Goal: Task Accomplishment & Management: Manage account settings

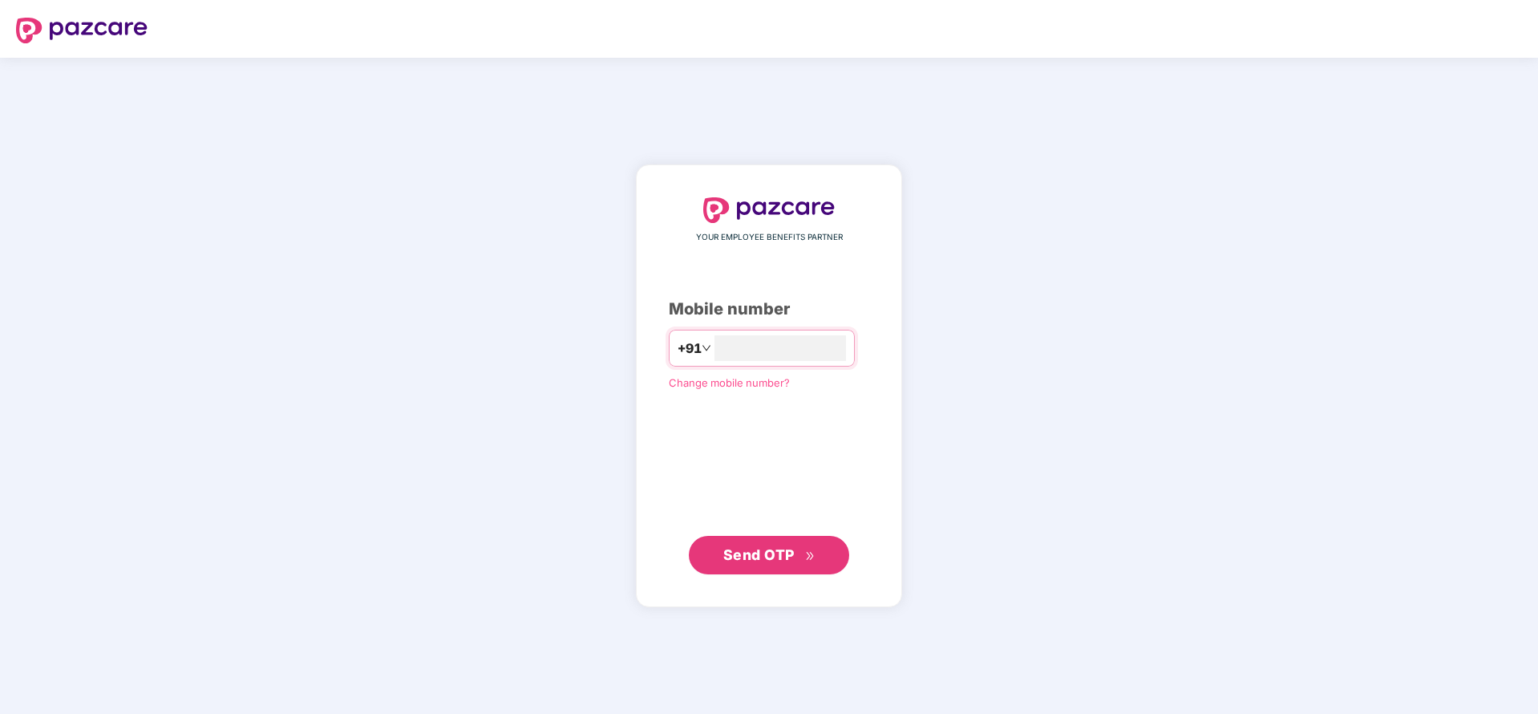
type input "**********"
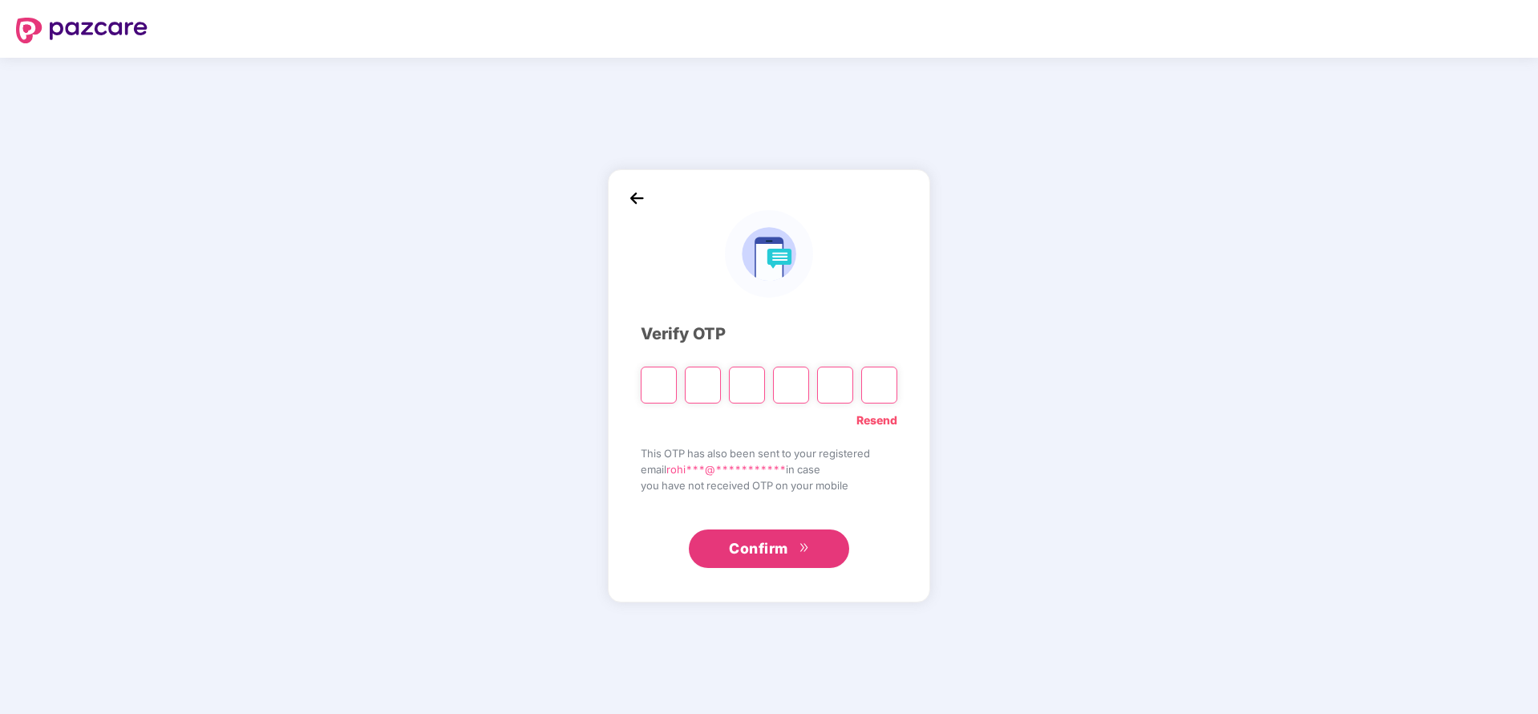
paste input "*"
type input "*"
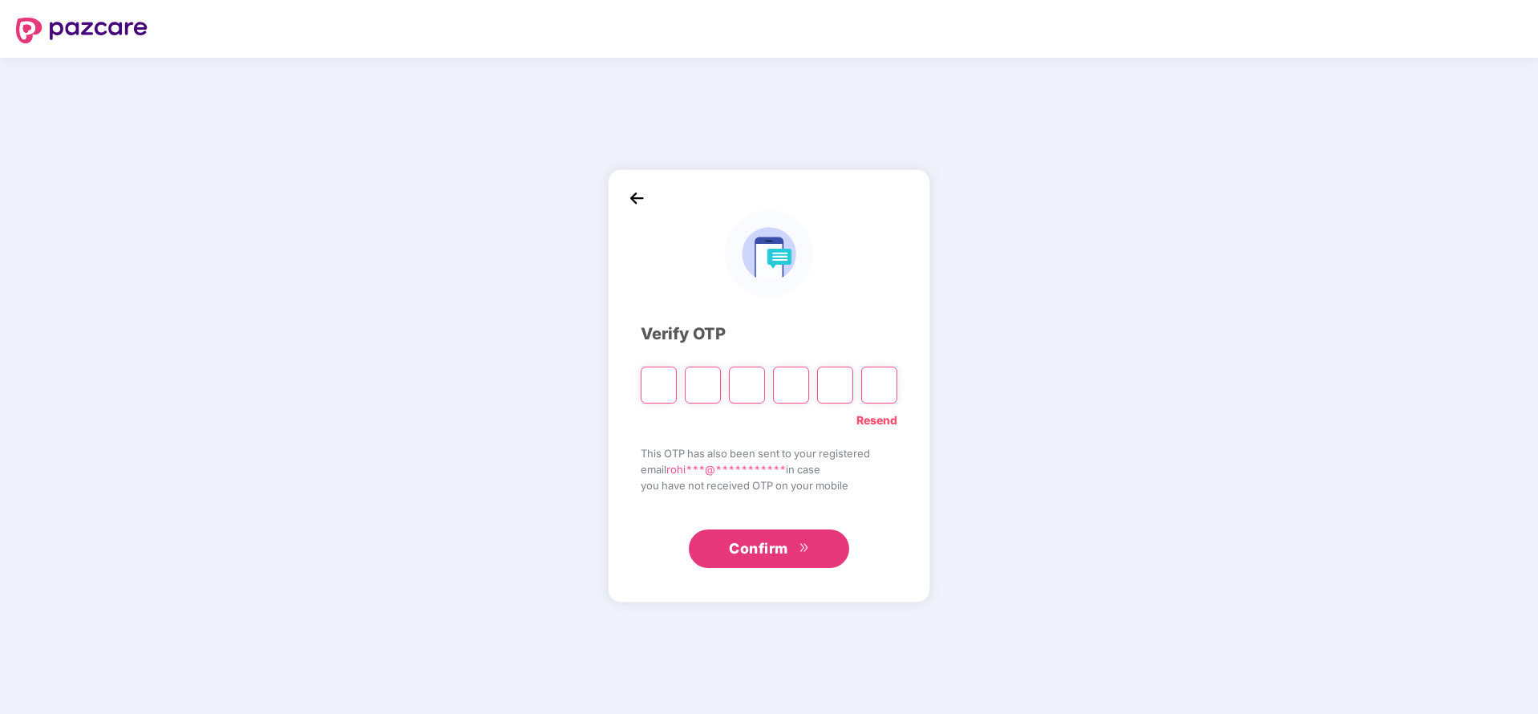
type input "*"
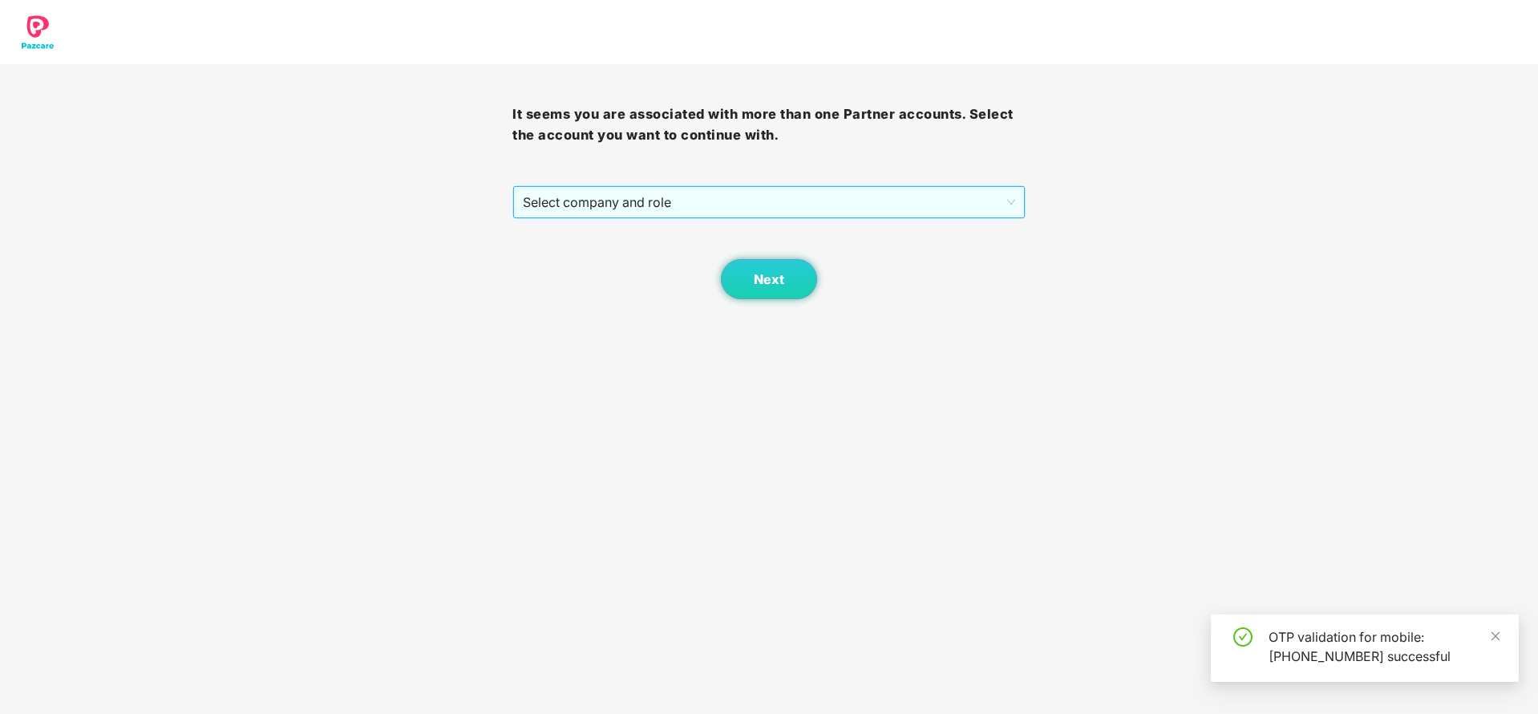
click at [747, 190] on span "Select company and role" at bounding box center [769, 202] width 492 height 30
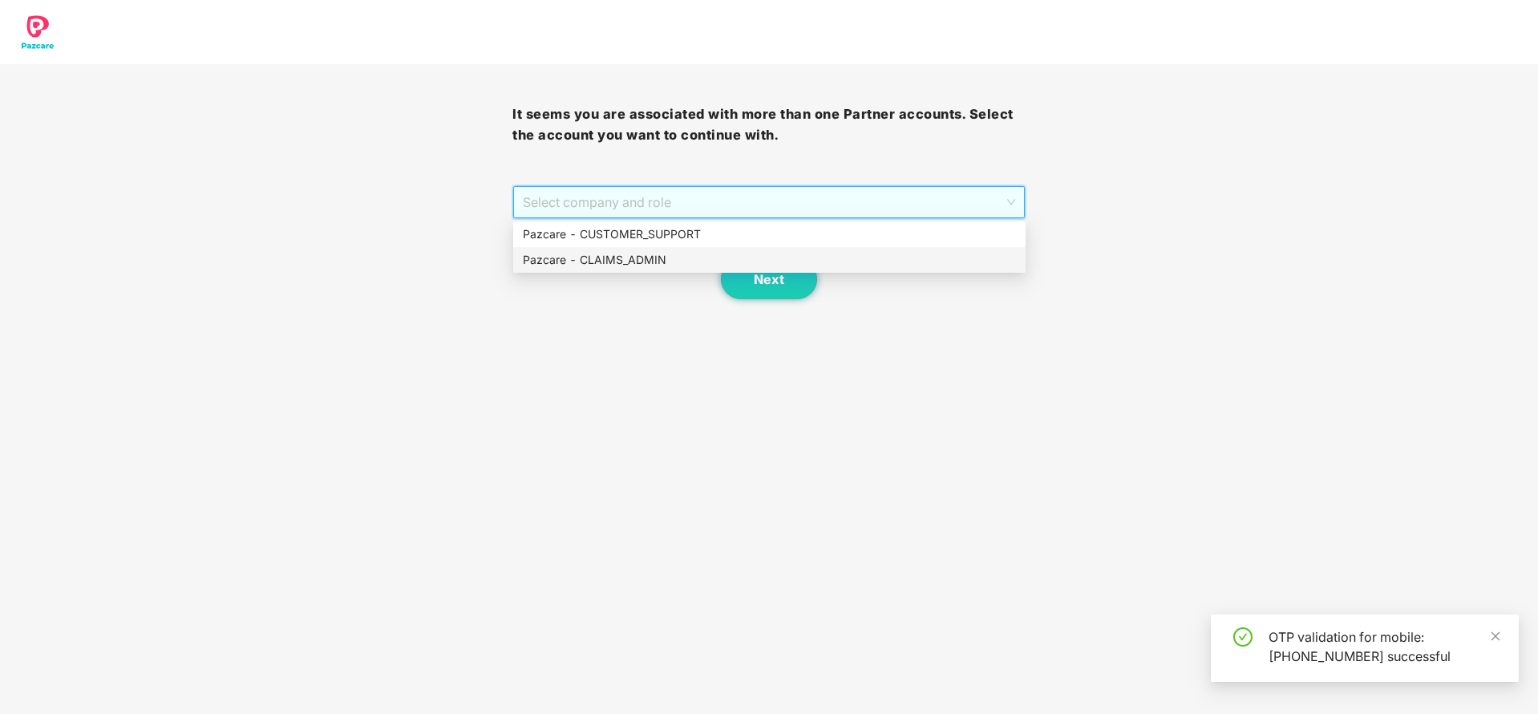
click at [661, 249] on div "Pazcare - CLAIMS_ADMIN" at bounding box center [769, 260] width 512 height 26
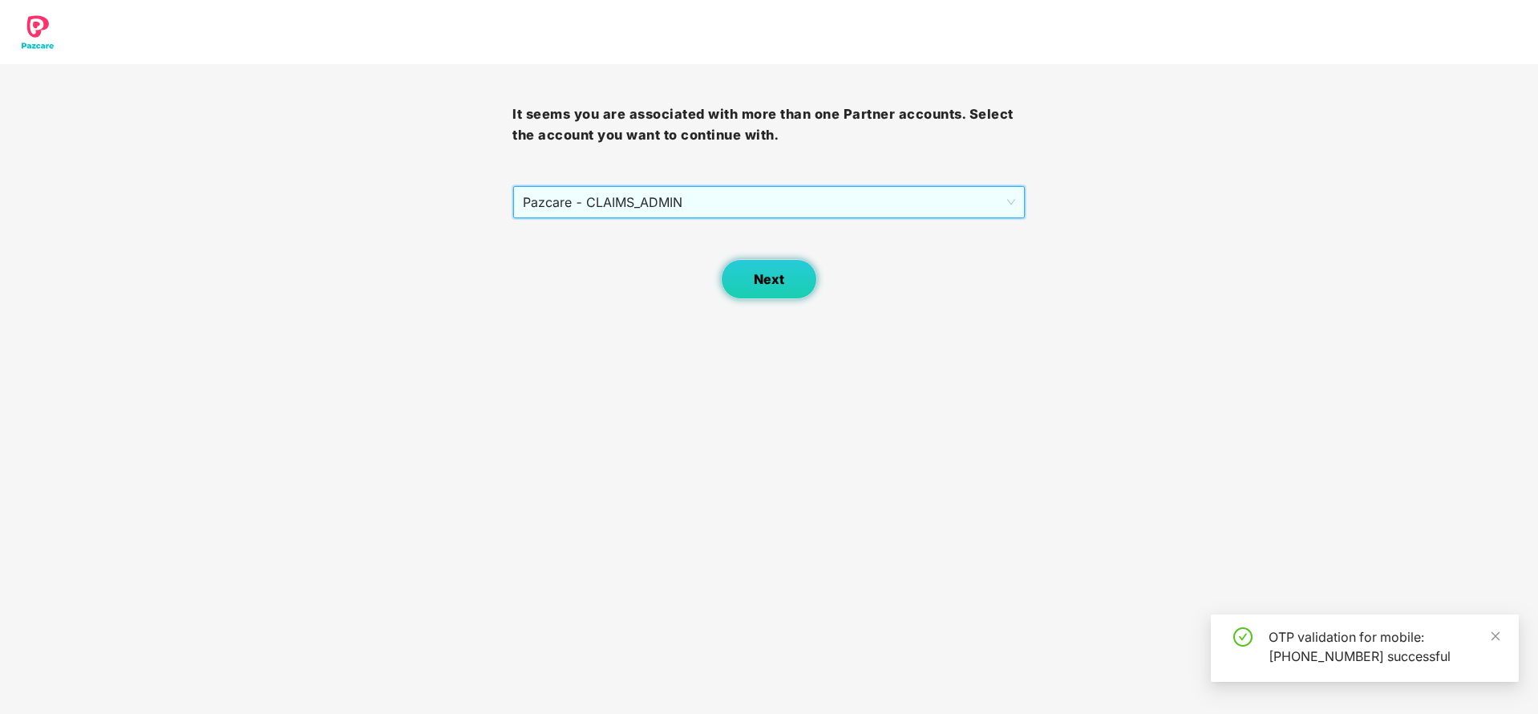
click at [771, 291] on button "Next" at bounding box center [769, 279] width 96 height 40
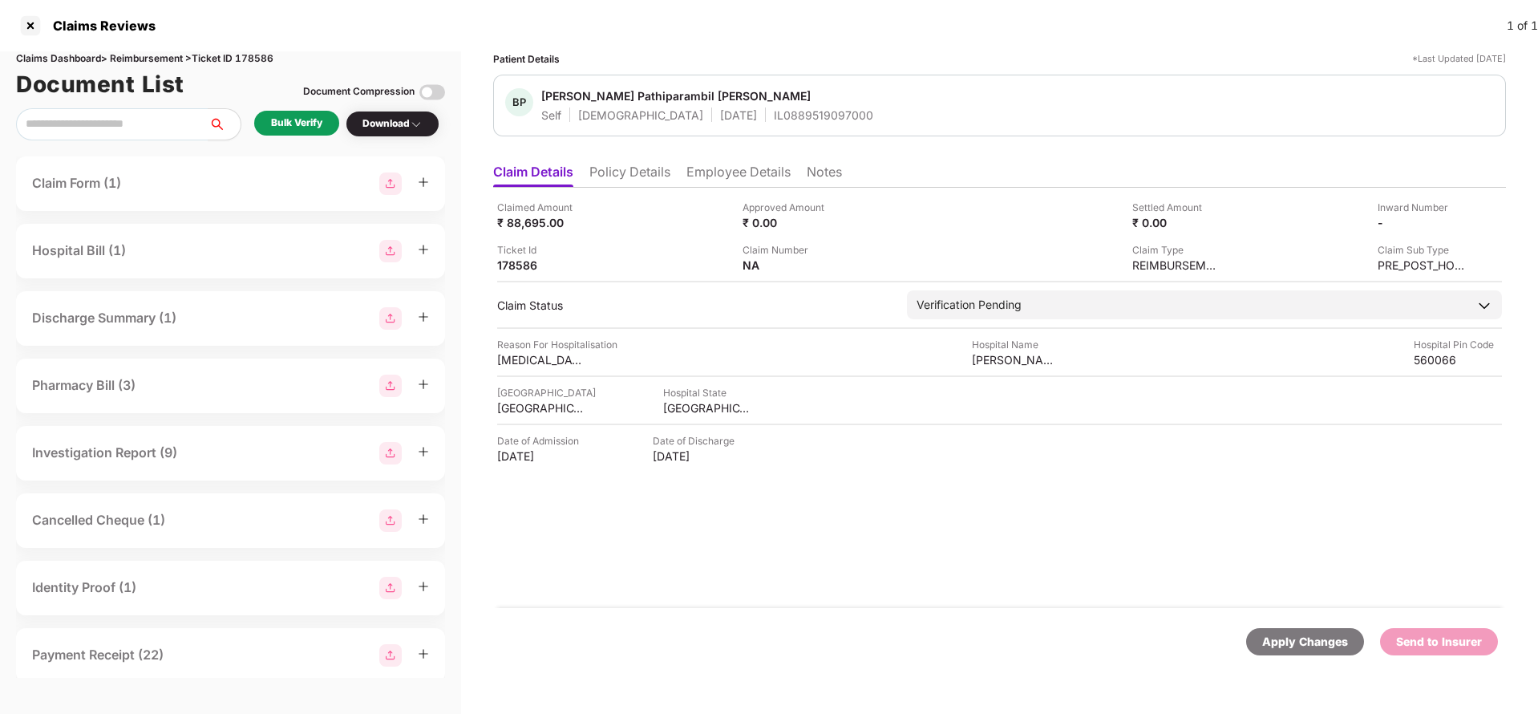
click at [620, 180] on li "Policy Details" at bounding box center [629, 175] width 81 height 23
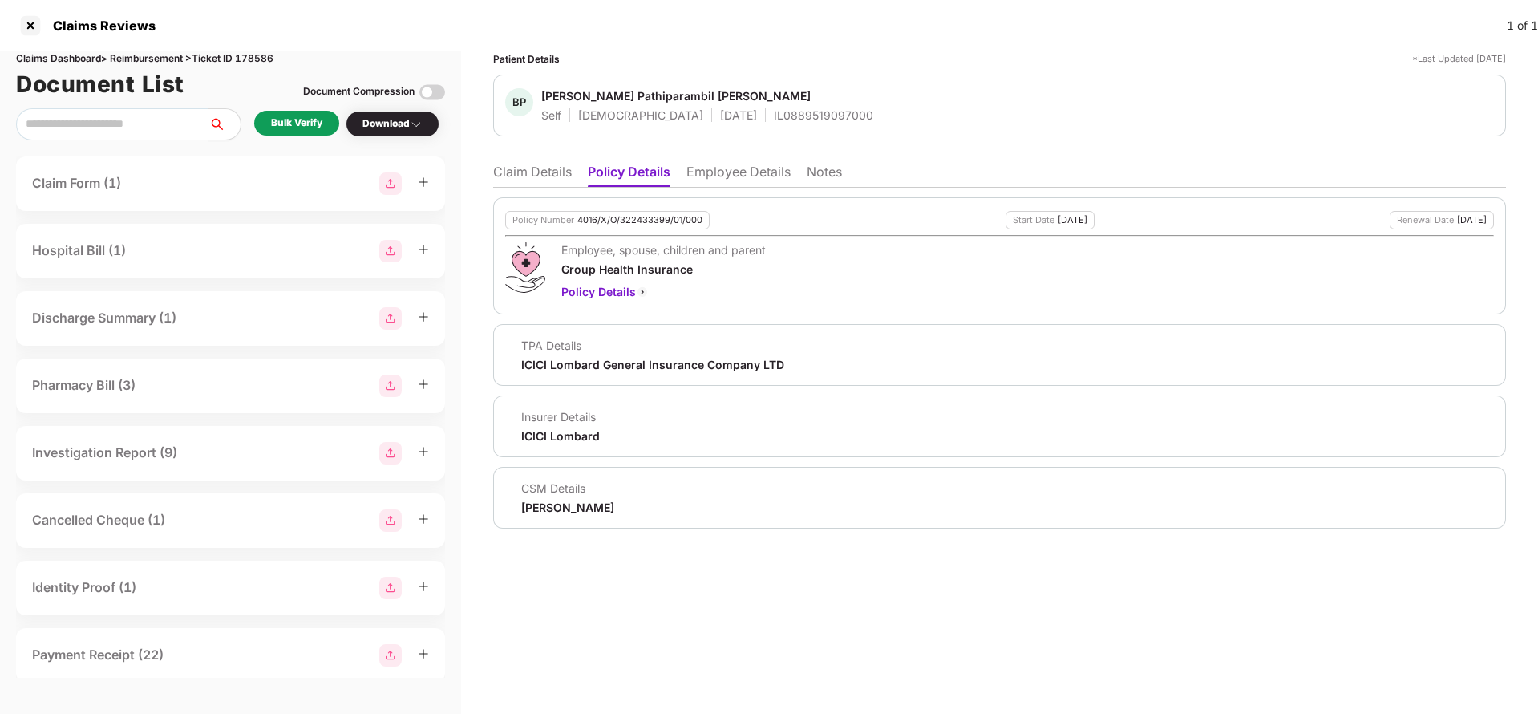
click at [629, 221] on div "4016/X/O/322433399/01/000" at bounding box center [639, 220] width 125 height 10
copy div "4016/X/O/322433399/01/000"
click at [732, 167] on li "Employee Details" at bounding box center [738, 175] width 104 height 23
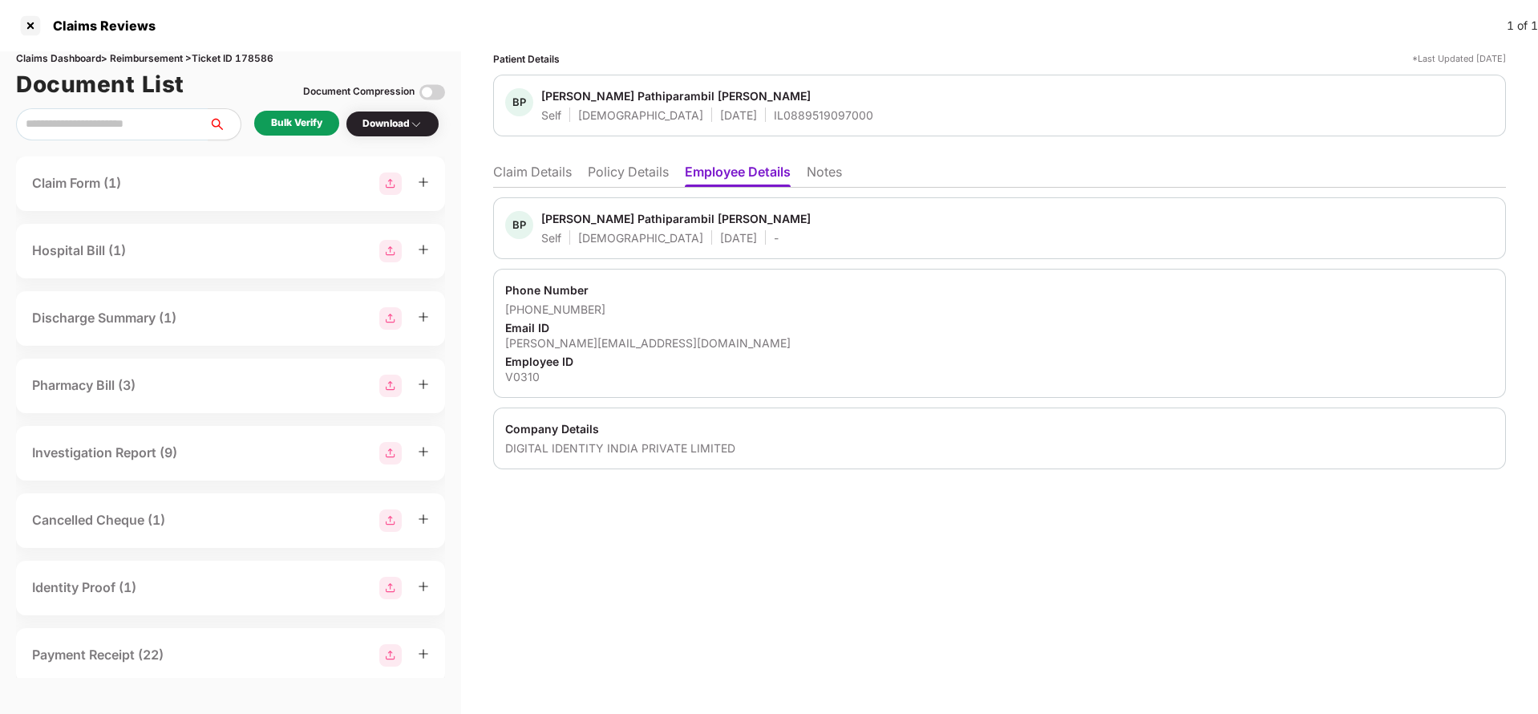
click at [646, 172] on li "Policy Details" at bounding box center [628, 175] width 81 height 23
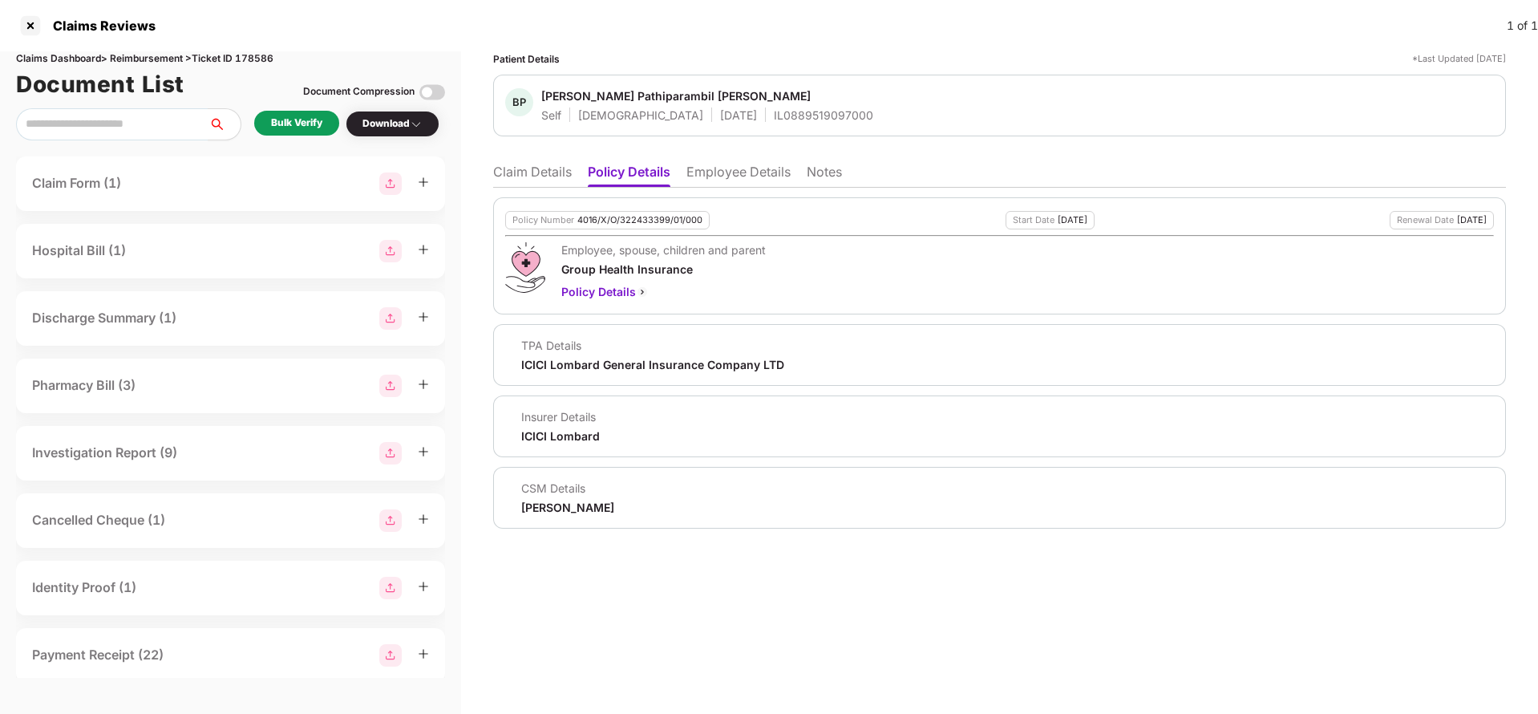
click at [617, 221] on div "4016/X/O/322433399/01/000" at bounding box center [639, 220] width 125 height 10
copy div "4016/X/O/322433399/01/000"
click at [533, 176] on li "Claim Details" at bounding box center [532, 175] width 79 height 23
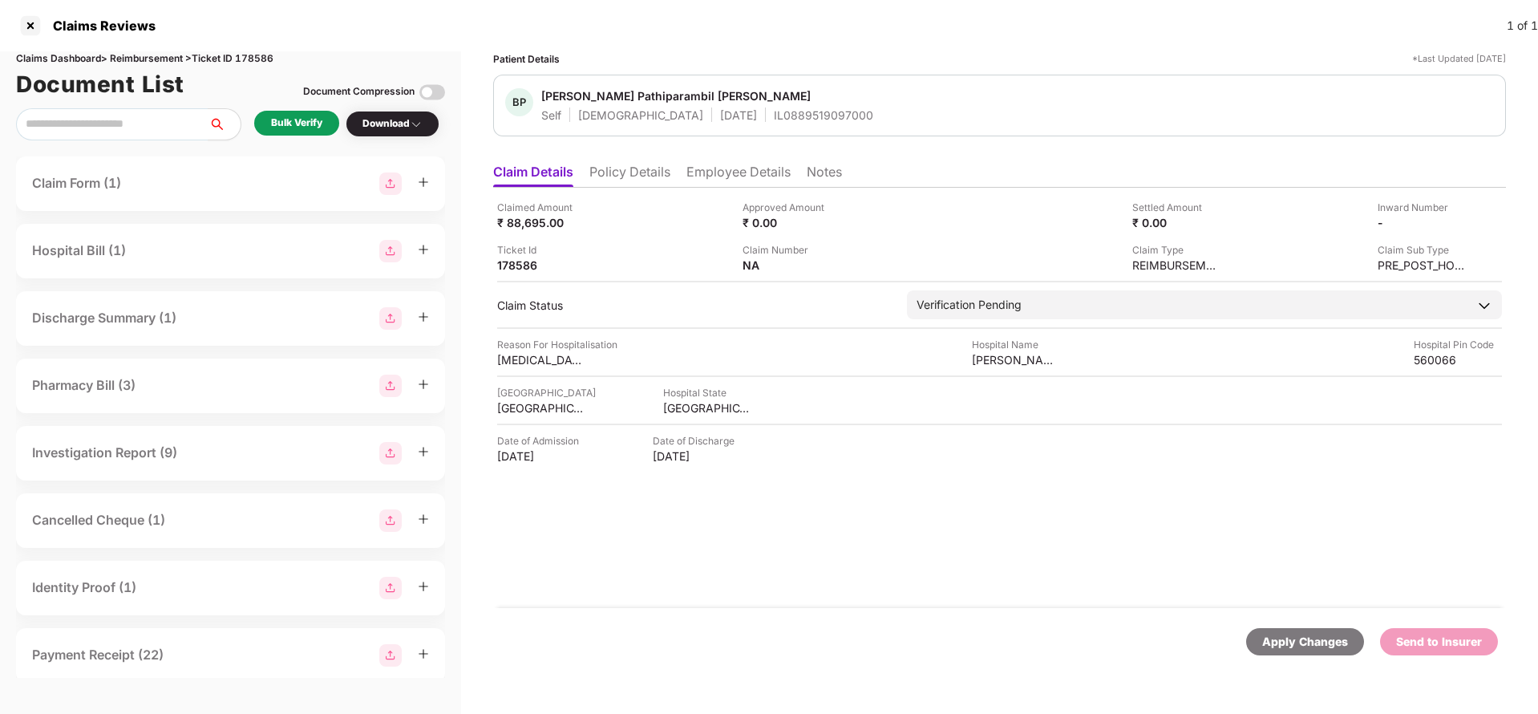
click at [700, 176] on li "Employee Details" at bounding box center [738, 175] width 104 height 23
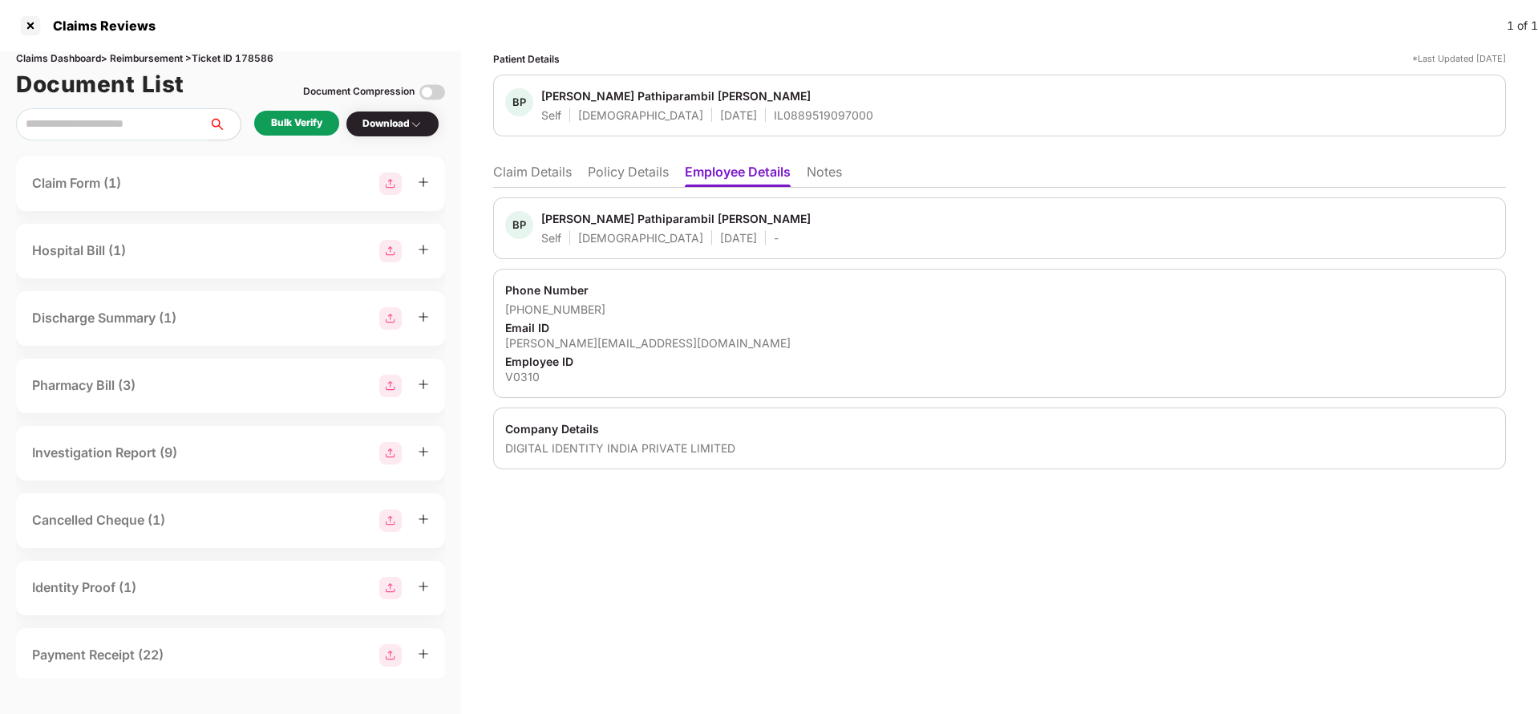
click at [568, 441] on div "DIGITAL IDENTITY INDIA PRIVATE LIMITED" at bounding box center [999, 447] width 989 height 15
copy div "DIGITAL IDENTITY INDIA PRIVATE LIMITED"
click at [524, 167] on li "Claim Details" at bounding box center [532, 175] width 79 height 23
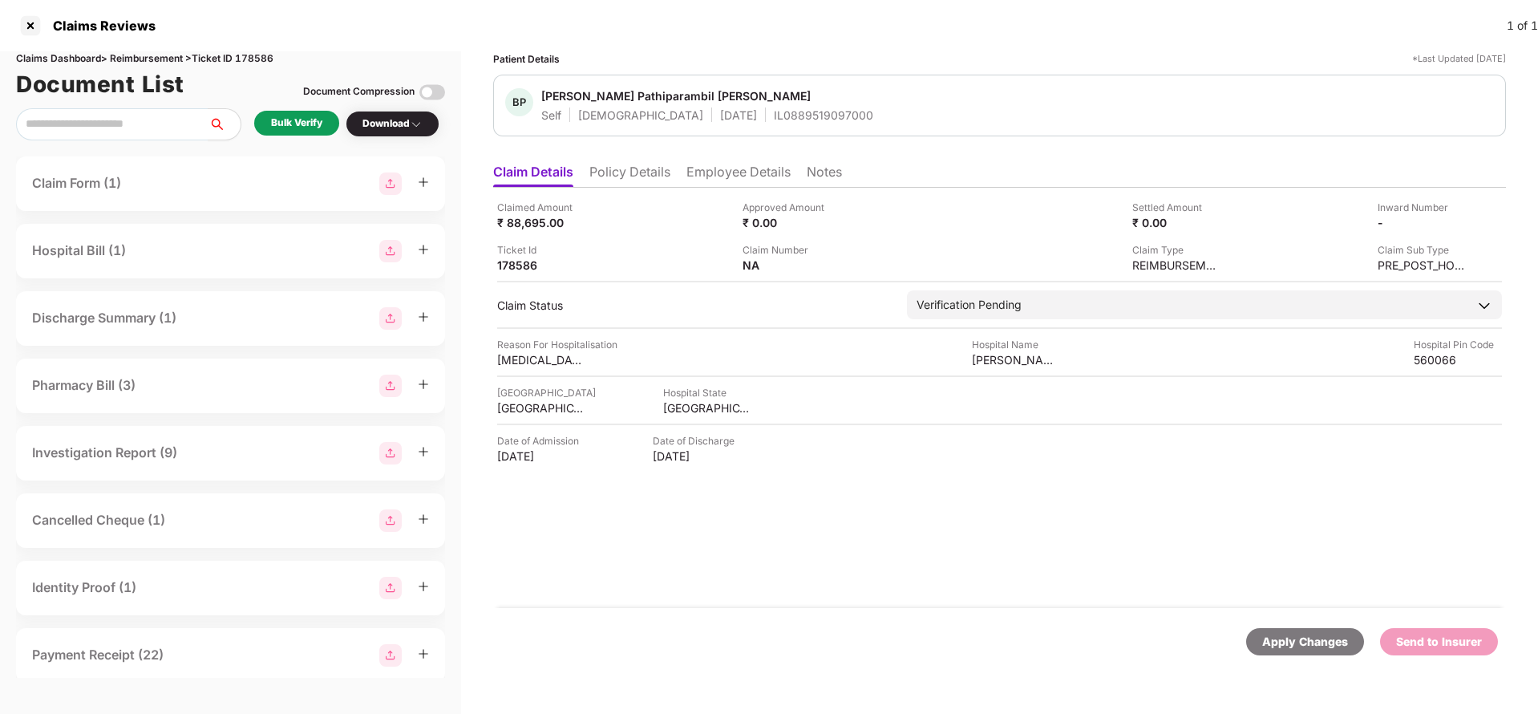
click at [260, 55] on div "Claims Dashboard > Reimbursement > Ticket ID 178586" at bounding box center [230, 58] width 429 height 15
copy div "178586"
click at [633, 178] on li "Policy Details" at bounding box center [629, 175] width 81 height 23
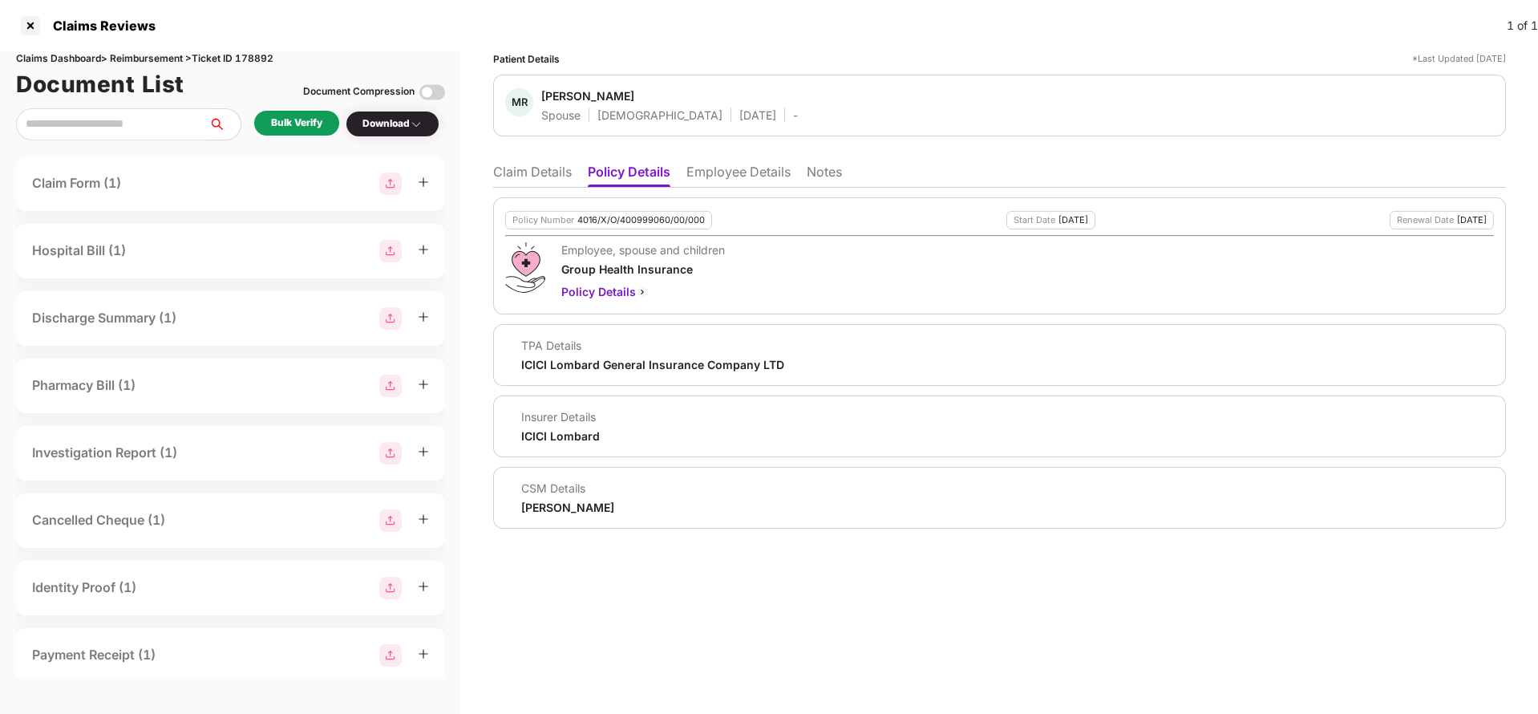
click at [525, 174] on li "Claim Details" at bounding box center [532, 175] width 79 height 23
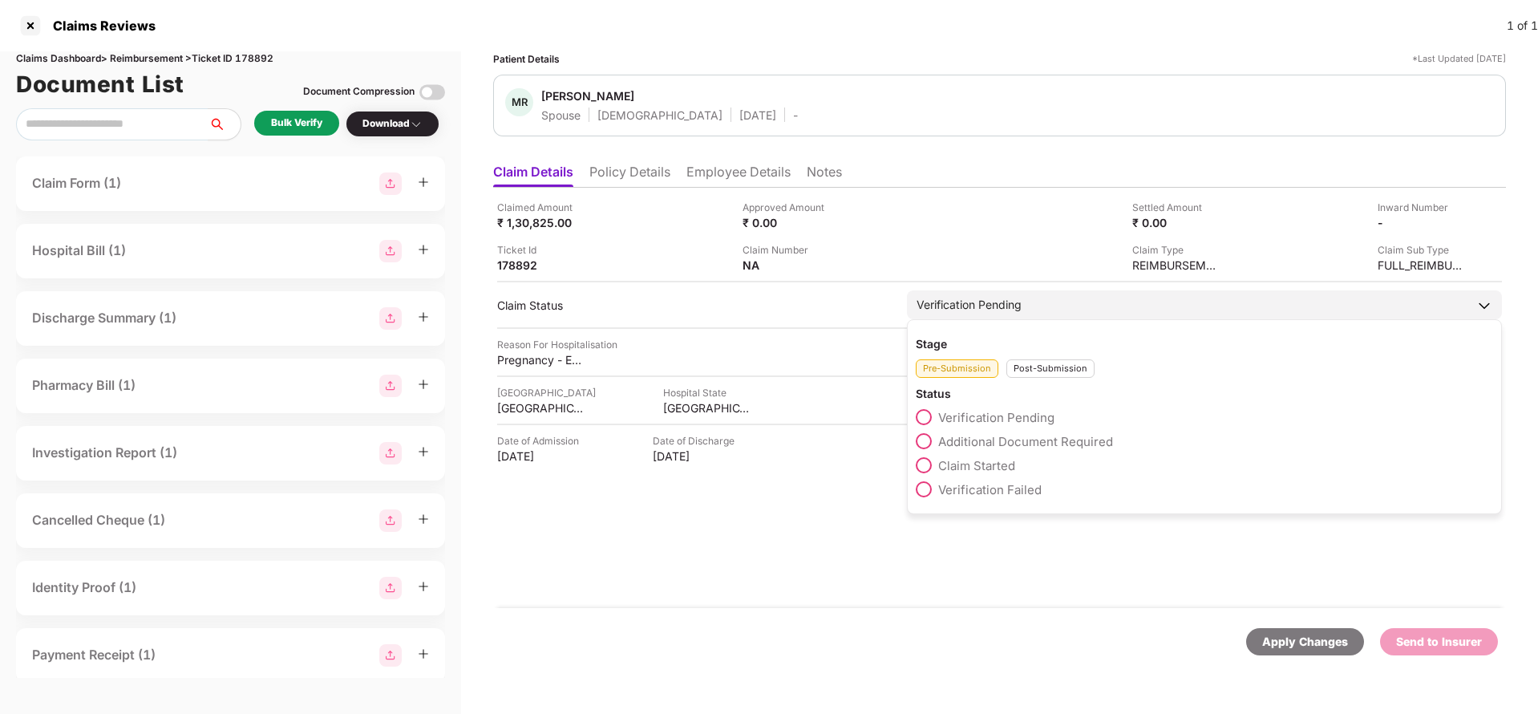
click at [993, 457] on label "Claim Started" at bounding box center [965, 465] width 99 height 16
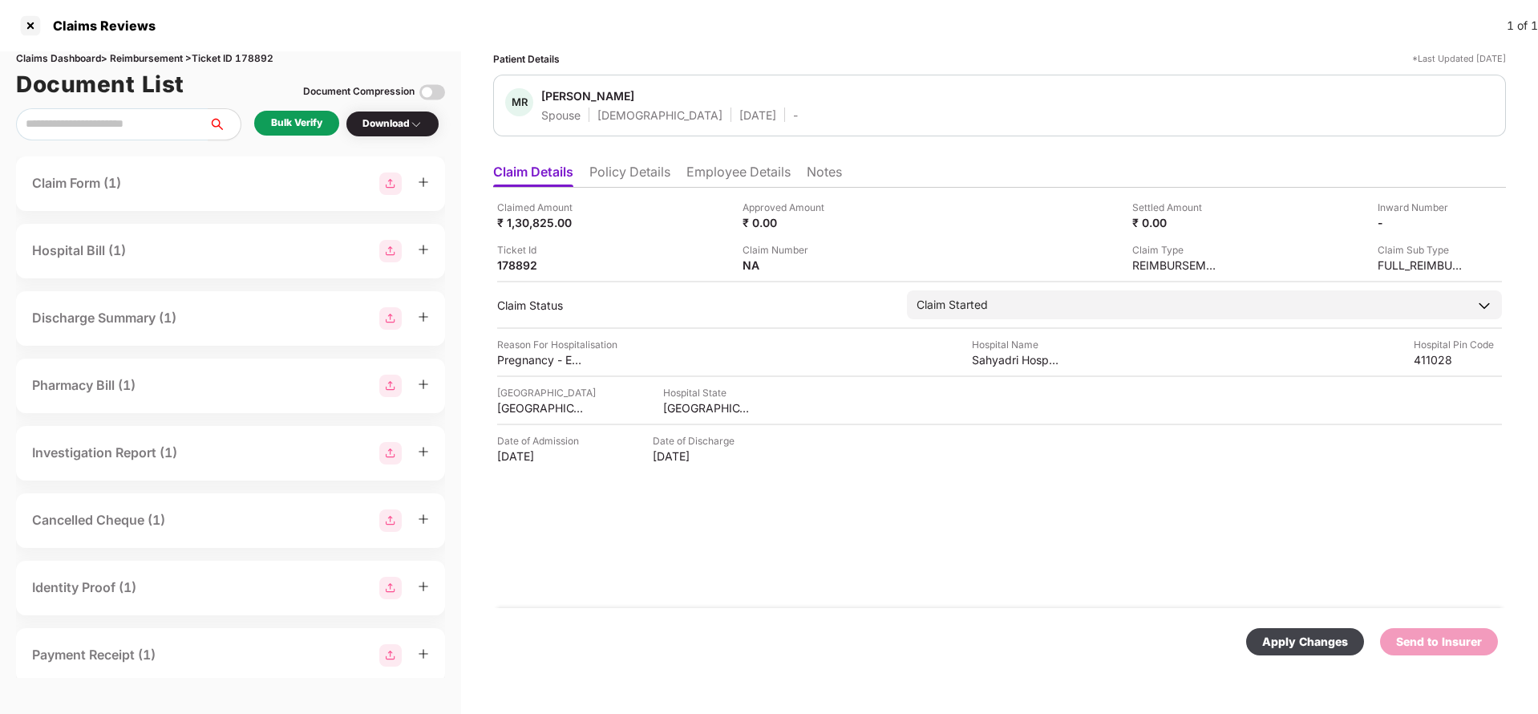
click at [1308, 630] on div "Apply Changes" at bounding box center [1305, 641] width 118 height 27
click at [661, 188] on div "Claimed Amount ₹ 1,30,825.00 Approved Amount ₹ 0.00 Settled Amount ₹ 0.00 Inwar…" at bounding box center [999, 398] width 1013 height 420
click at [657, 172] on li "Policy Details" at bounding box center [629, 175] width 81 height 23
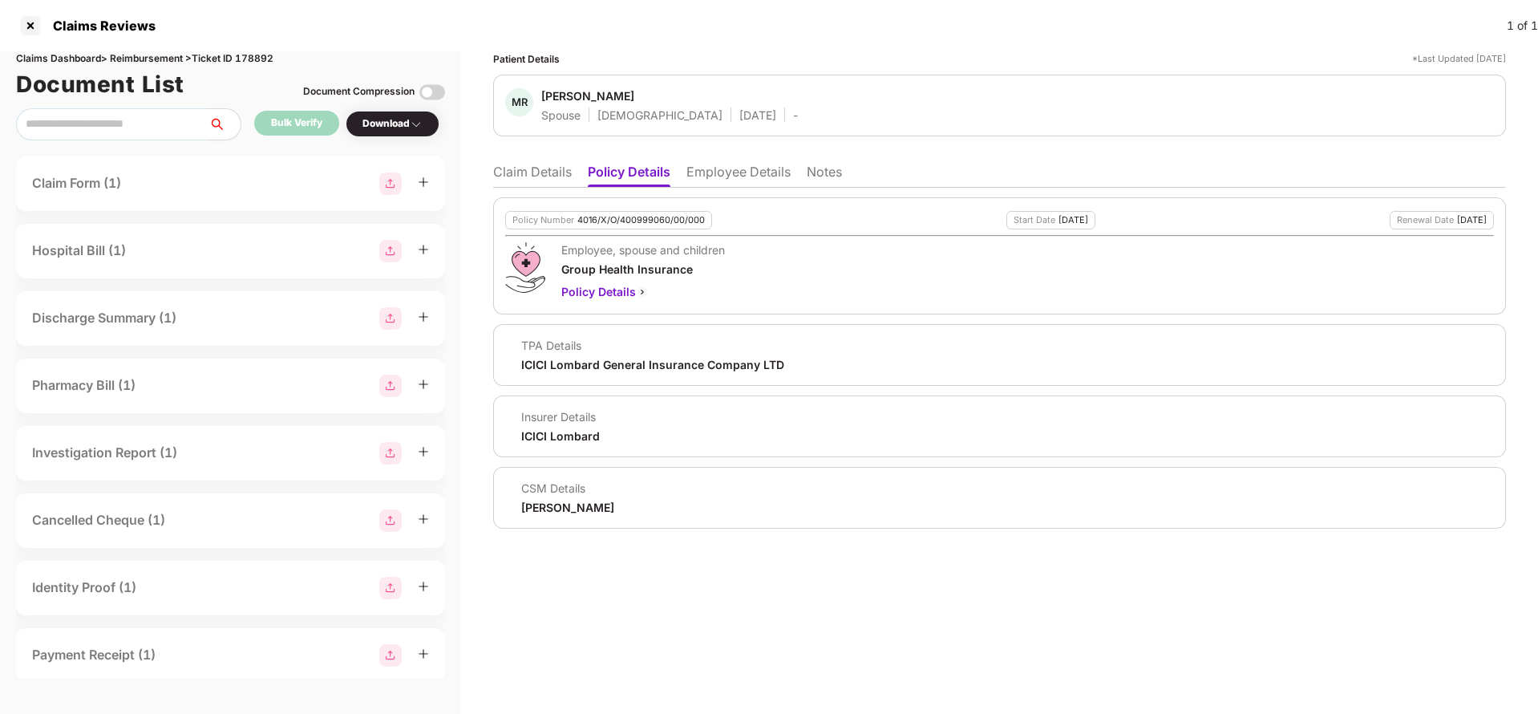
click at [528, 172] on li "Claim Details" at bounding box center [532, 175] width 79 height 23
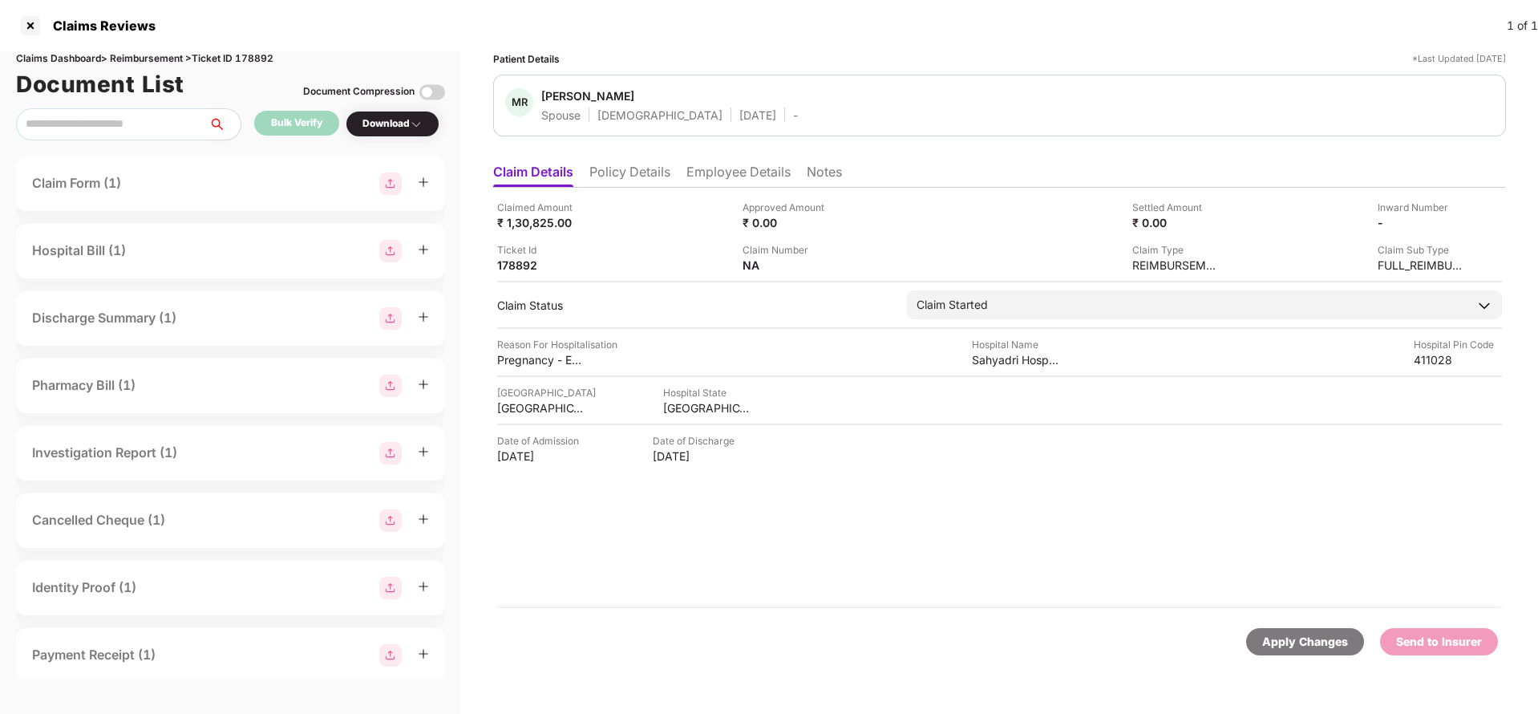
click at [604, 165] on li "Policy Details" at bounding box center [629, 175] width 81 height 23
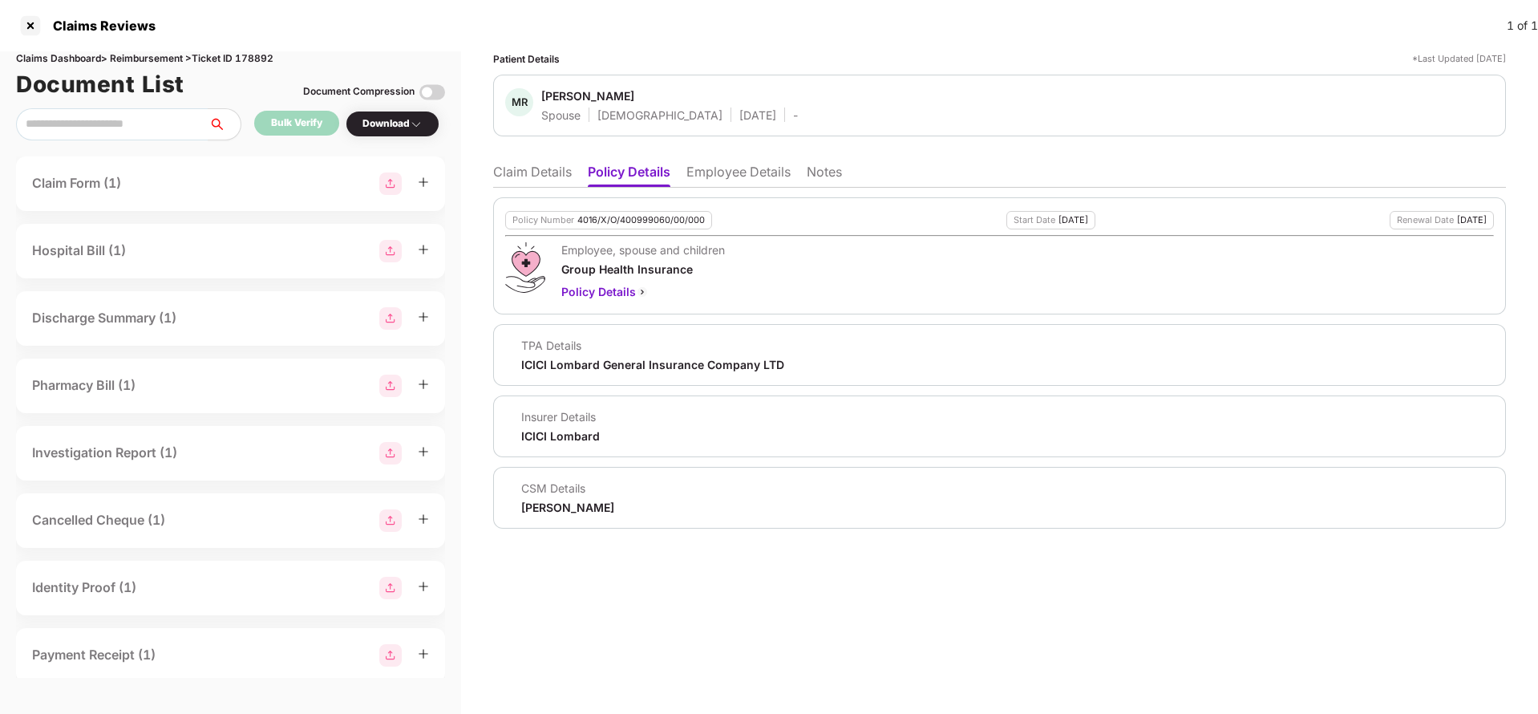
click at [605, 353] on div "TPA Details ICICI Lombard General Insurance Company LTD" at bounding box center [644, 355] width 279 height 34
click at [605, 354] on div "TPA Details ICICI Lombard General Insurance Company LTD" at bounding box center [644, 355] width 279 height 34
click at [605, 364] on div "ICICI Lombard General Insurance Company LTD" at bounding box center [652, 364] width 263 height 15
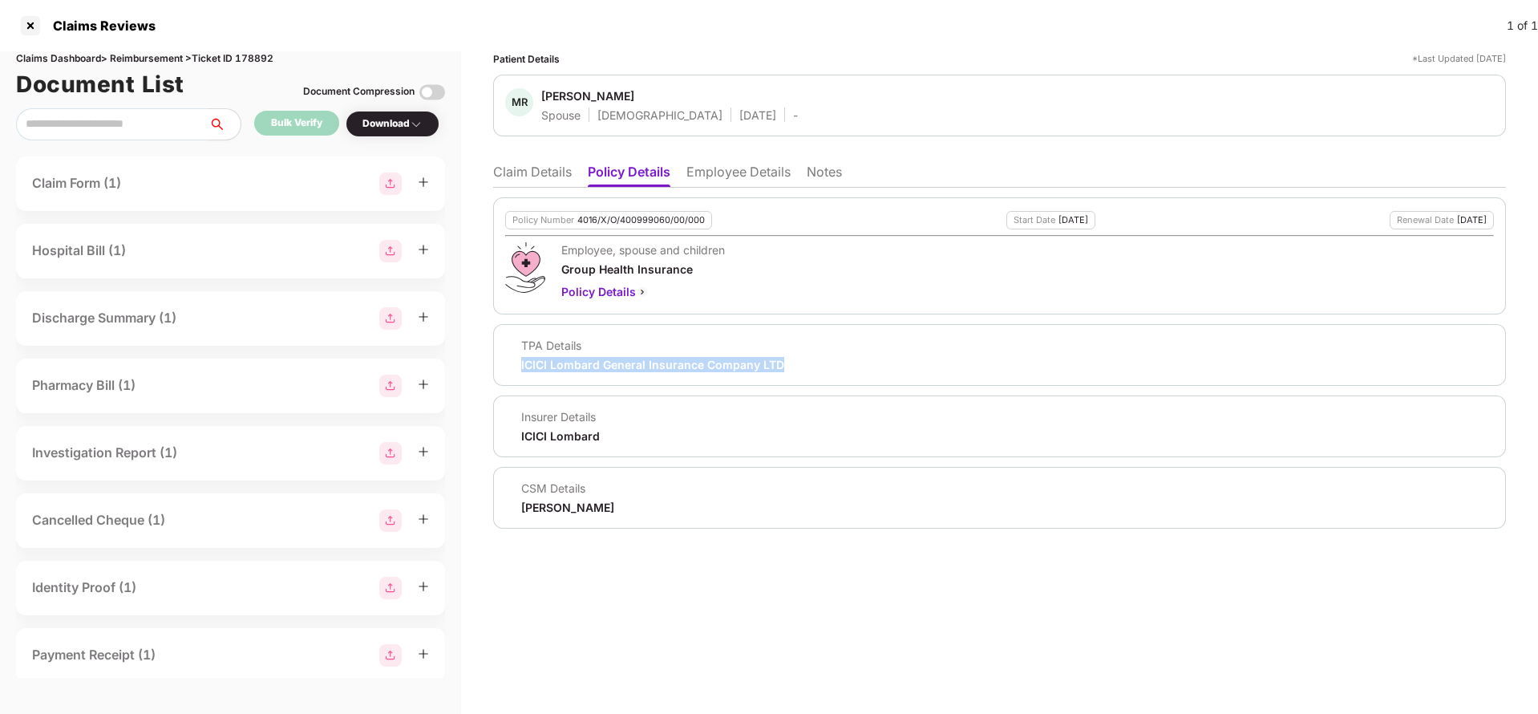
click at [605, 364] on div "ICICI Lombard General Insurance Company LTD" at bounding box center [652, 364] width 263 height 15
copy div "ICICI Lombard General Insurance Company LTD"
click at [753, 173] on li "Employee Details" at bounding box center [738, 175] width 104 height 23
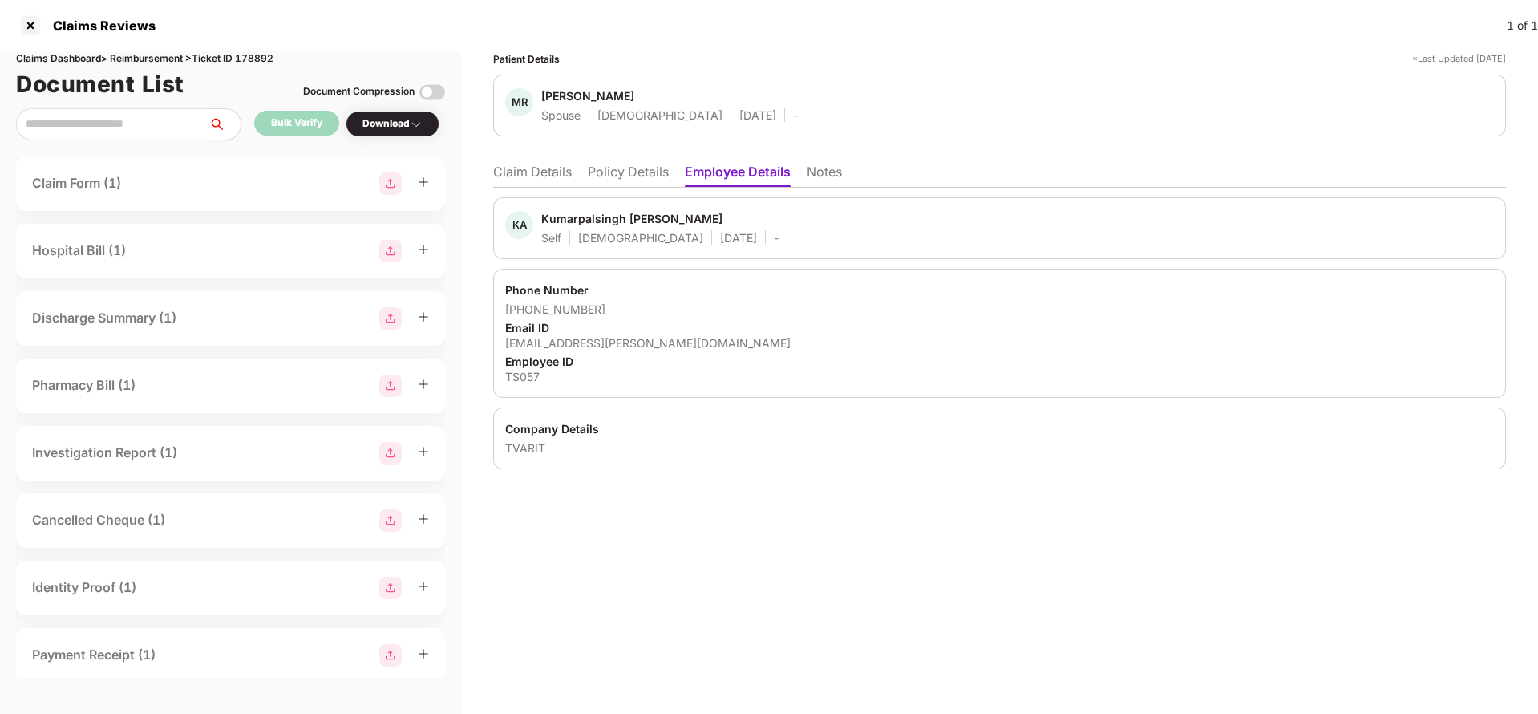
click at [541, 167] on li "Claim Details" at bounding box center [532, 175] width 79 height 23
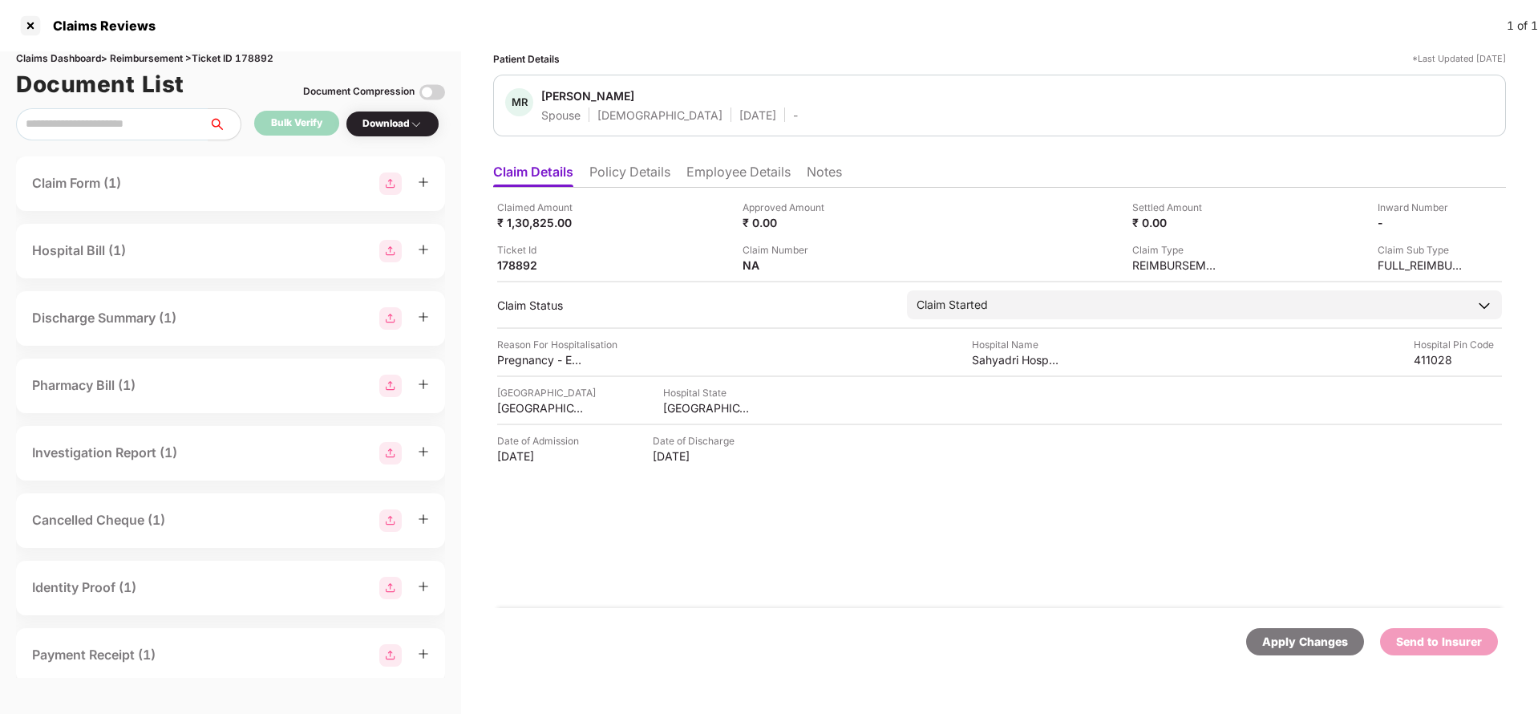
click at [1277, 637] on div "Apply Changes" at bounding box center [1305, 642] width 86 height 18
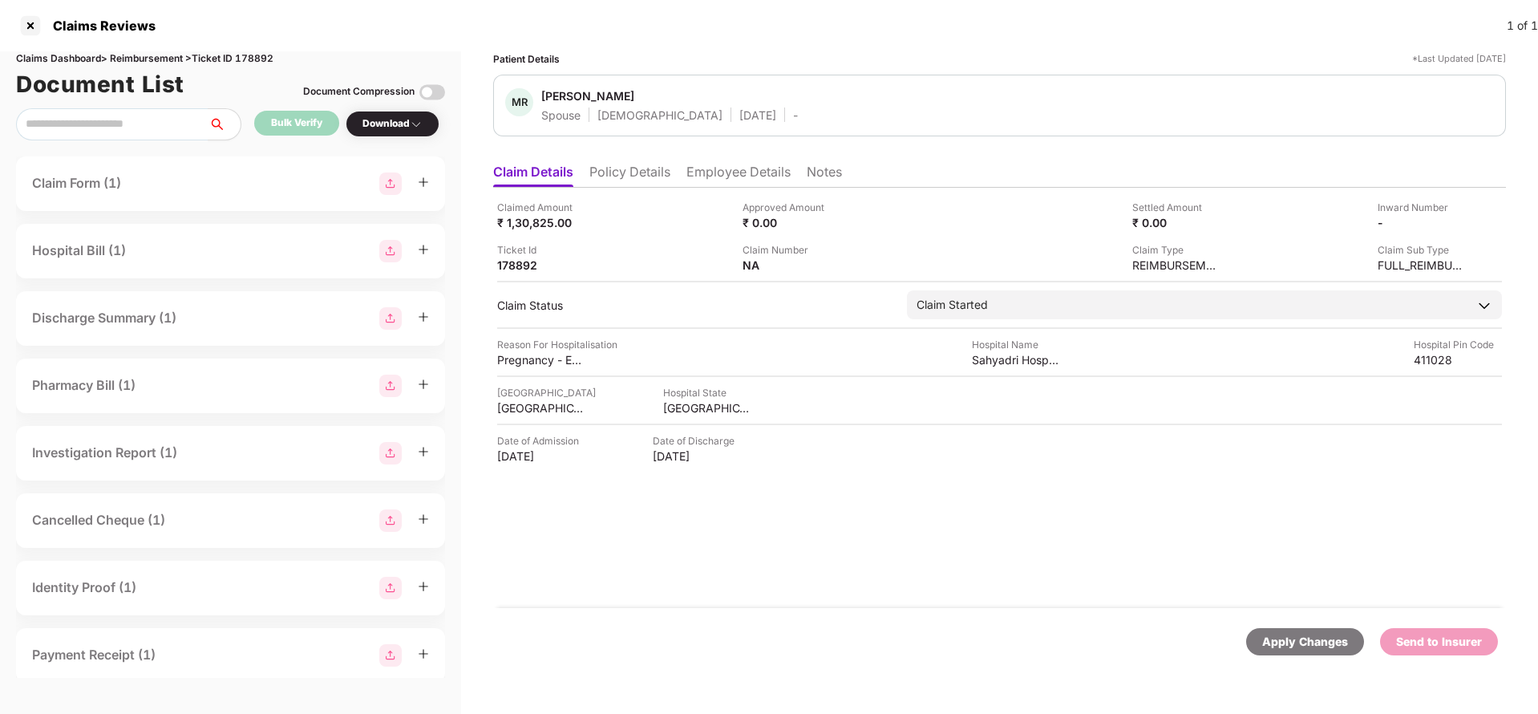
click at [254, 61] on div "Claims Dashboard > Reimbursement > Ticket ID 178892" at bounding box center [230, 58] width 429 height 15
copy div "178892"
click at [1270, 642] on div "Apply Changes" at bounding box center [1305, 642] width 86 height 18
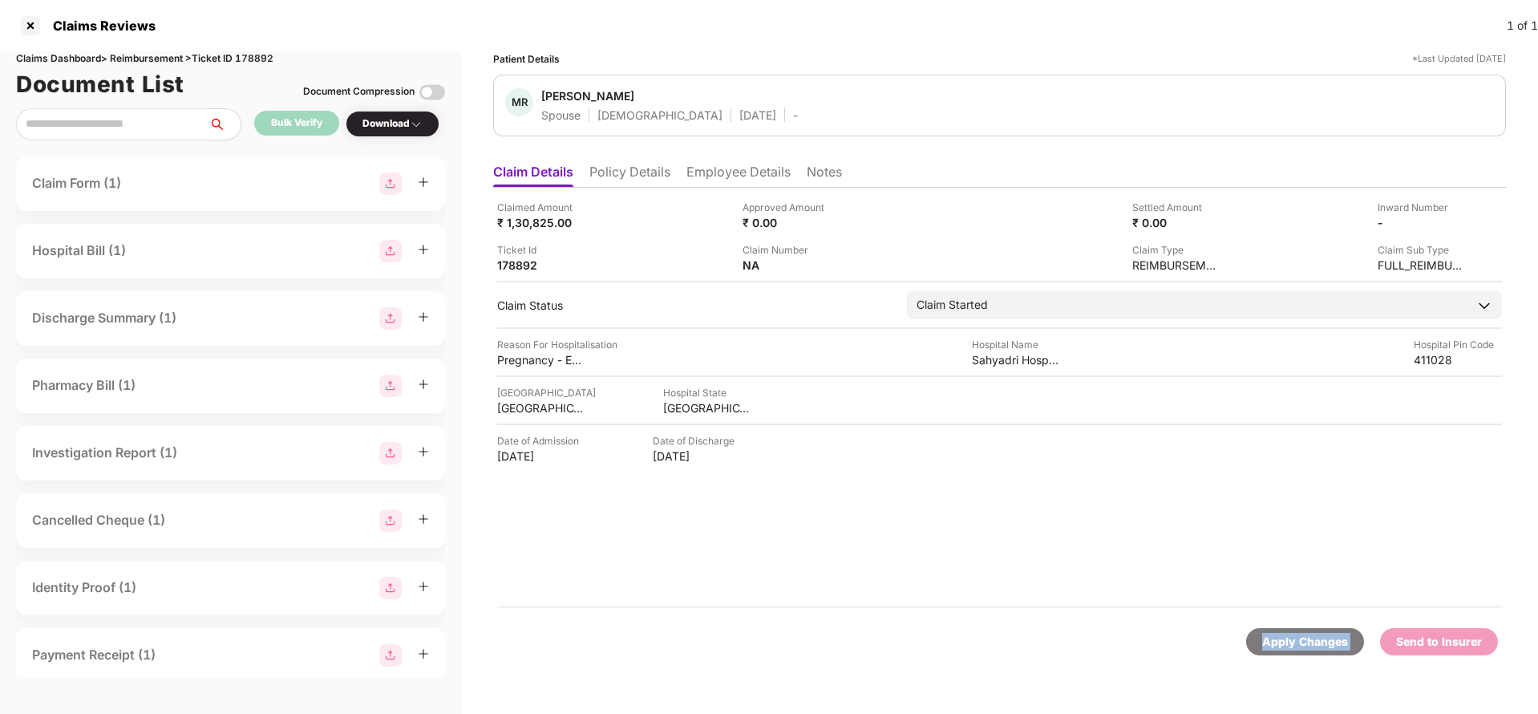
click at [1270, 642] on div "Apply Changes" at bounding box center [1305, 642] width 86 height 18
click at [644, 166] on li "Policy Details" at bounding box center [629, 175] width 81 height 23
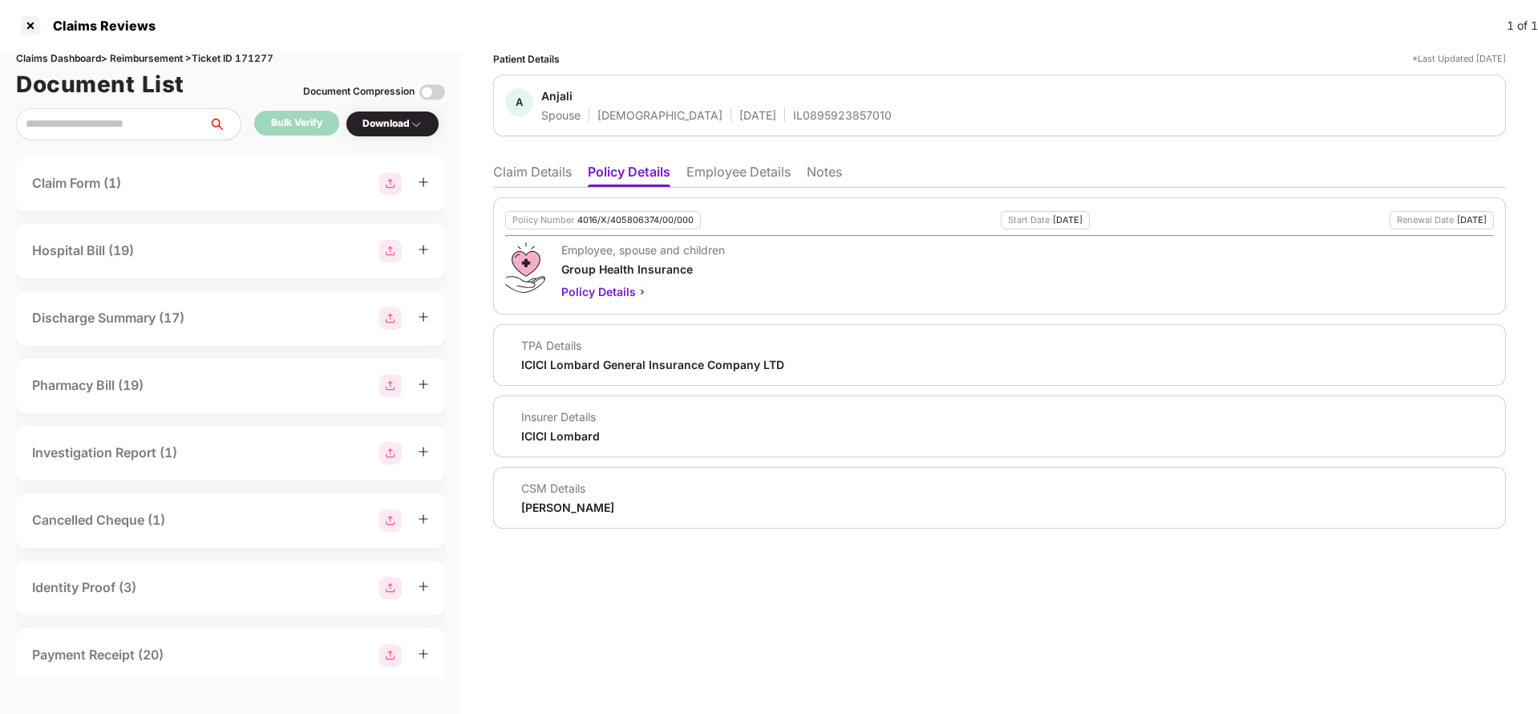
click at [723, 171] on li "Employee Details" at bounding box center [738, 175] width 104 height 23
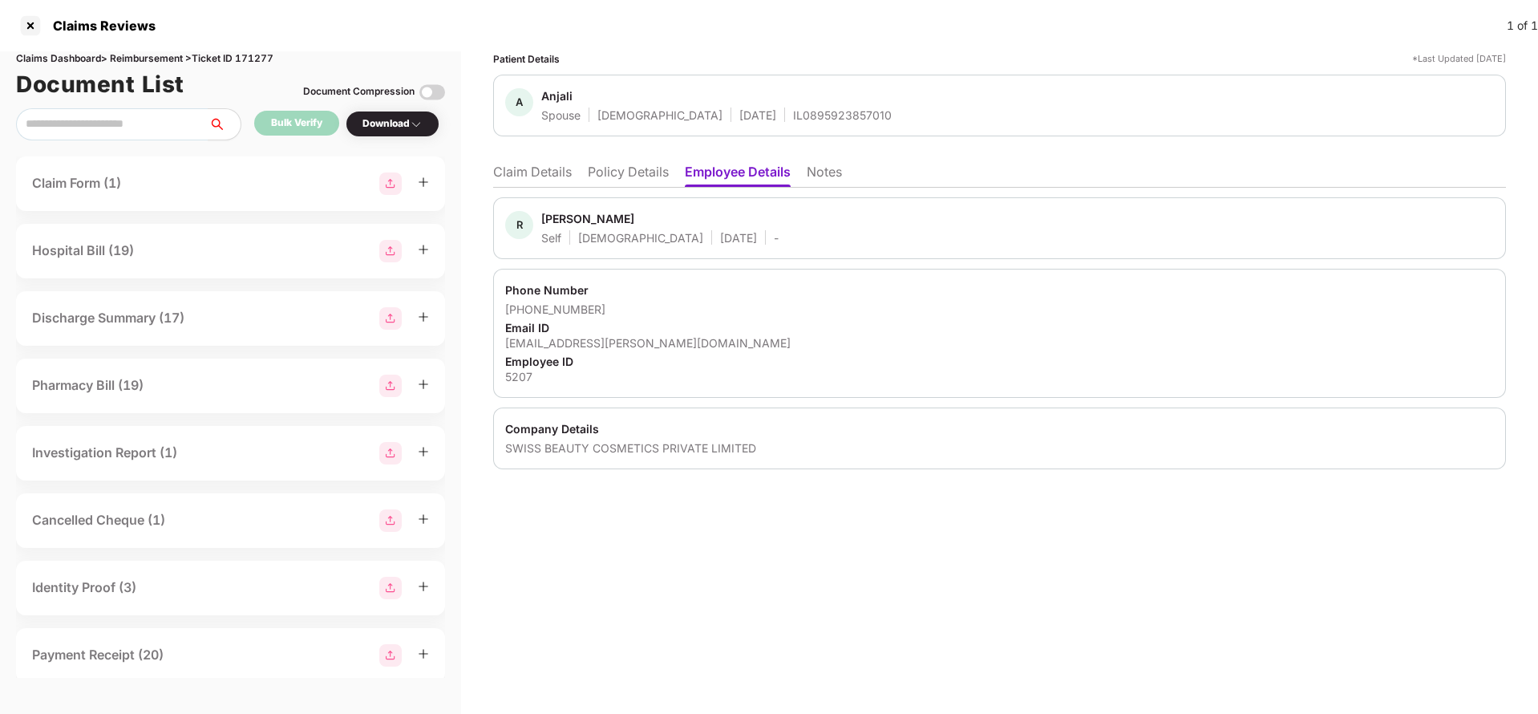
click at [646, 173] on li "Policy Details" at bounding box center [628, 175] width 81 height 23
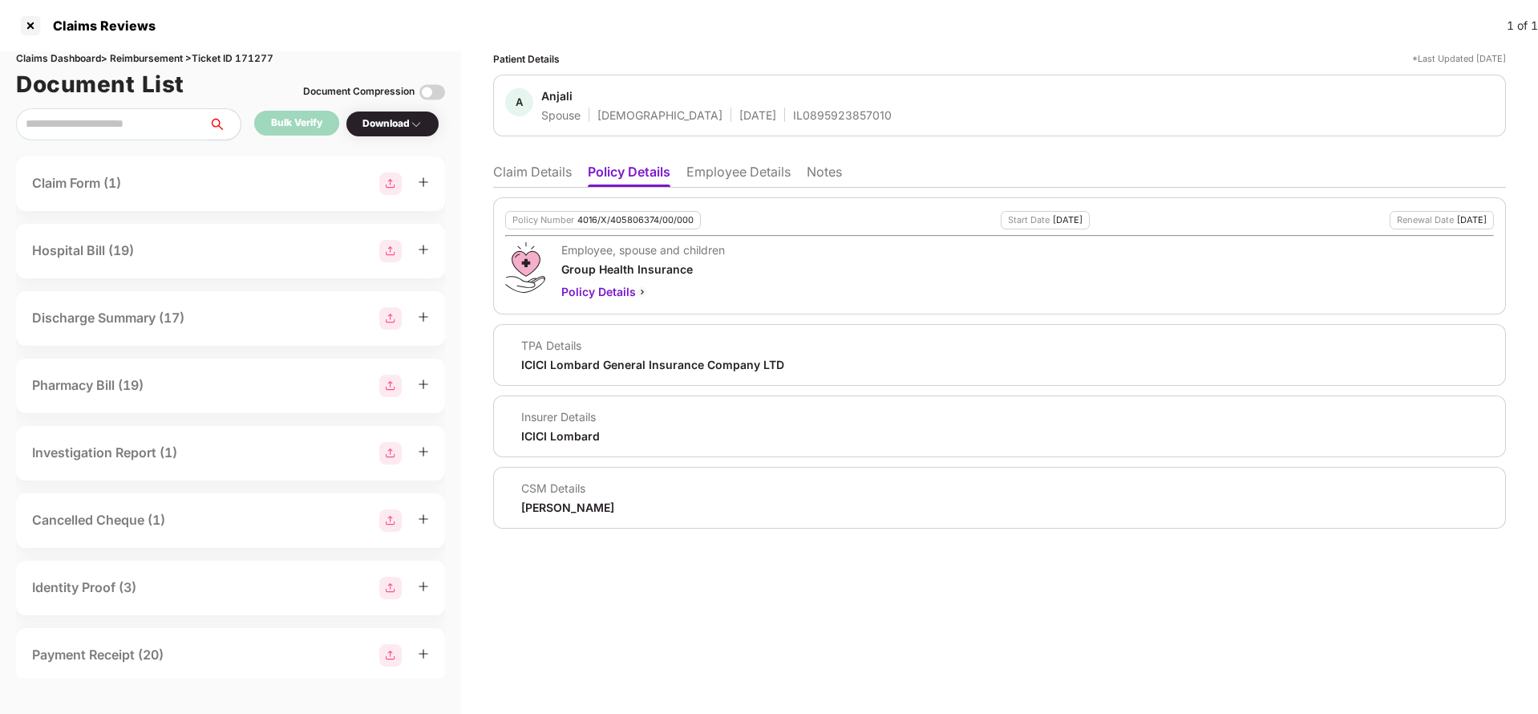
click at [627, 216] on div "4016/X/405806374/00/000" at bounding box center [635, 220] width 116 height 10
copy div "4016/X/405806374/00/000"
click at [736, 169] on li "Employee Details" at bounding box center [738, 175] width 104 height 23
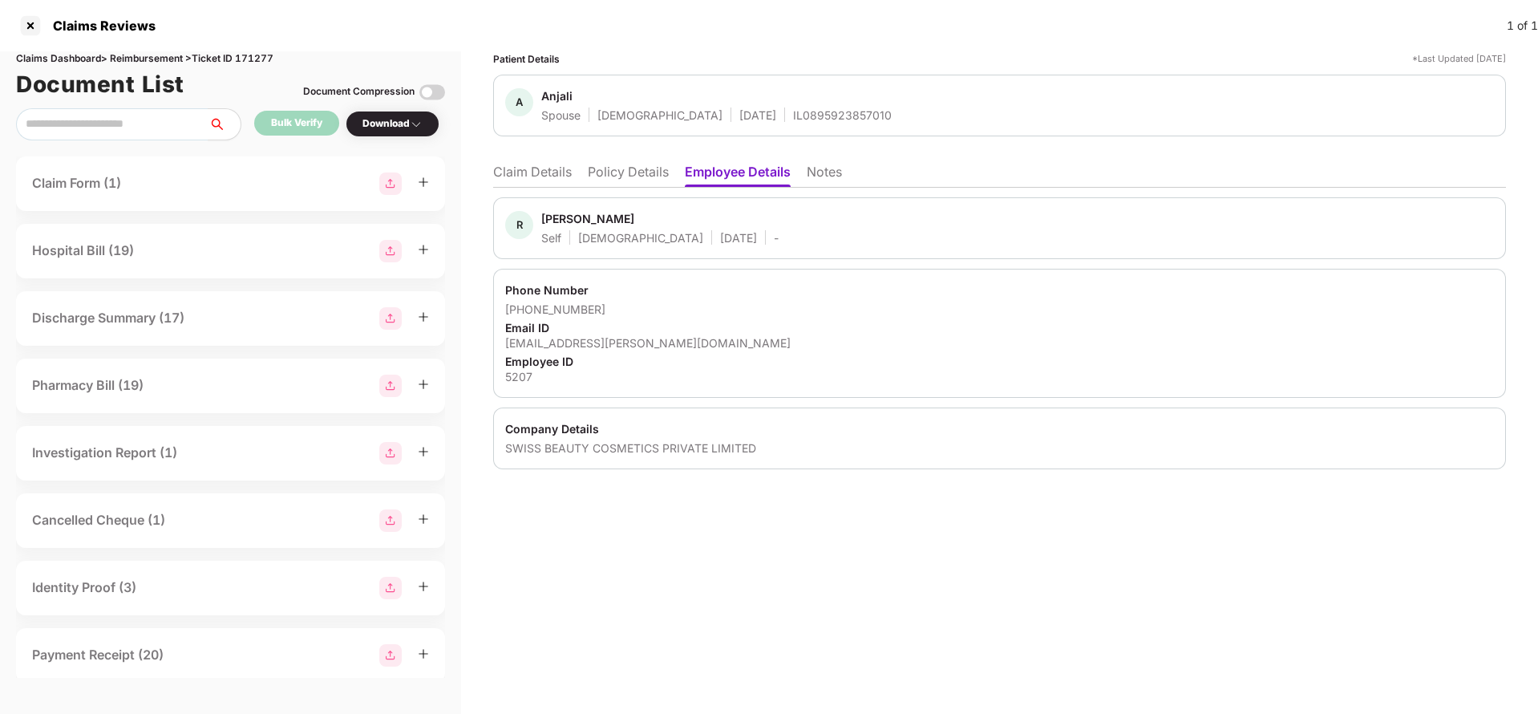
click at [626, 164] on li "Policy Details" at bounding box center [628, 175] width 81 height 23
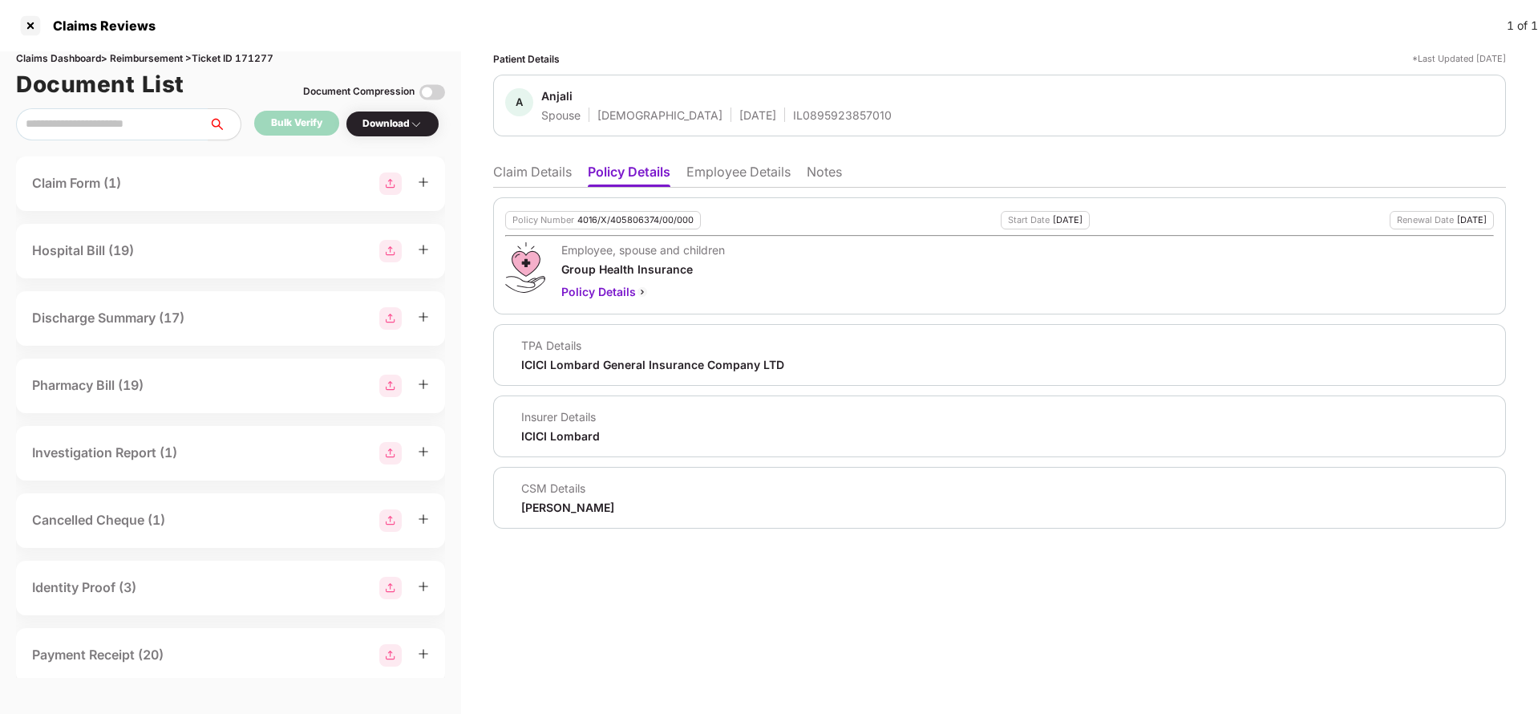
click at [617, 221] on div "4016/X/405806374/00/000" at bounding box center [635, 220] width 116 height 10
copy div "4016/X/405806374/00/000"
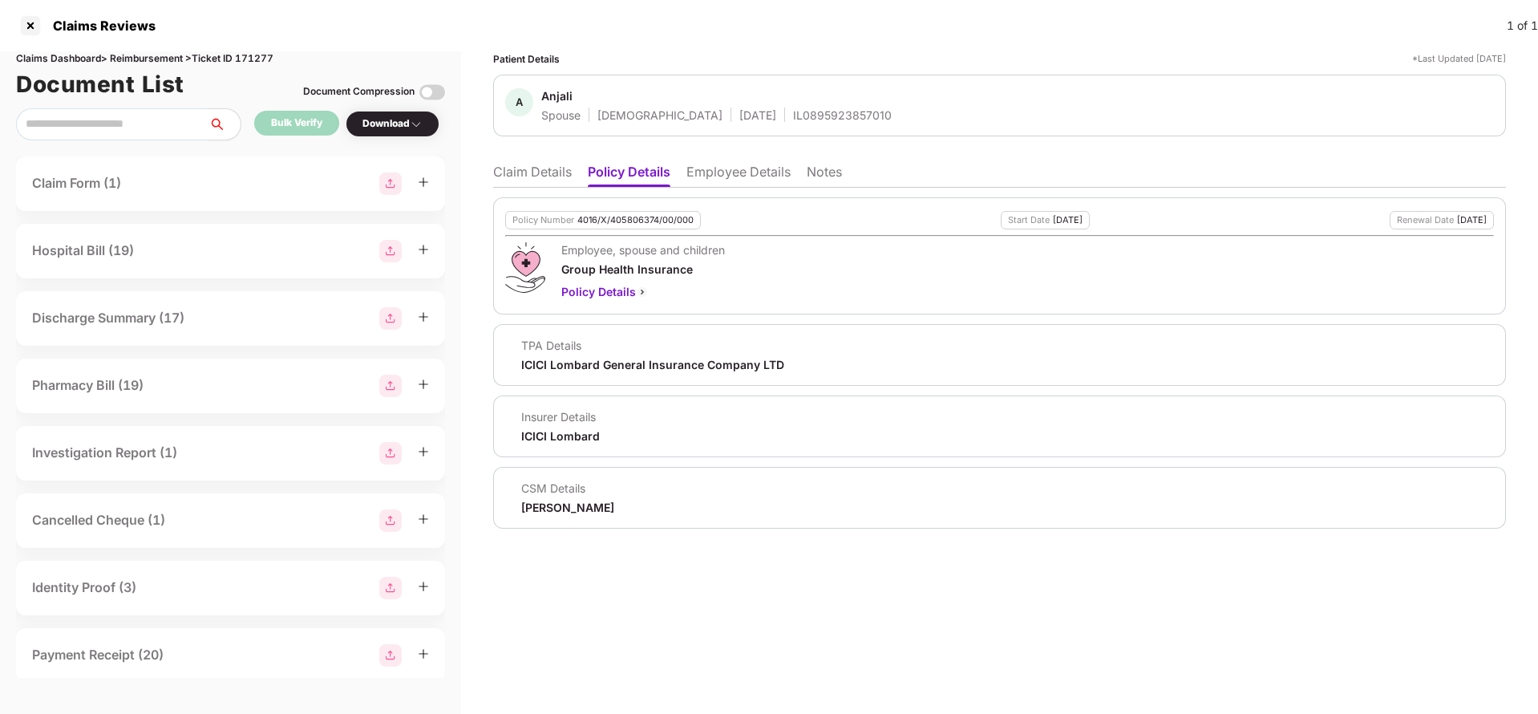
click at [783, 126] on div "A Anjali Spouse Female 04 Apr 2004 IL0895923857010" at bounding box center [999, 106] width 1013 height 62
copy div "IL0895923857010"
click at [747, 162] on ul "Claim Details Policy Details Employee Details Notes" at bounding box center [999, 172] width 1013 height 32
click at [746, 170] on li "Employee Details" at bounding box center [738, 175] width 104 height 23
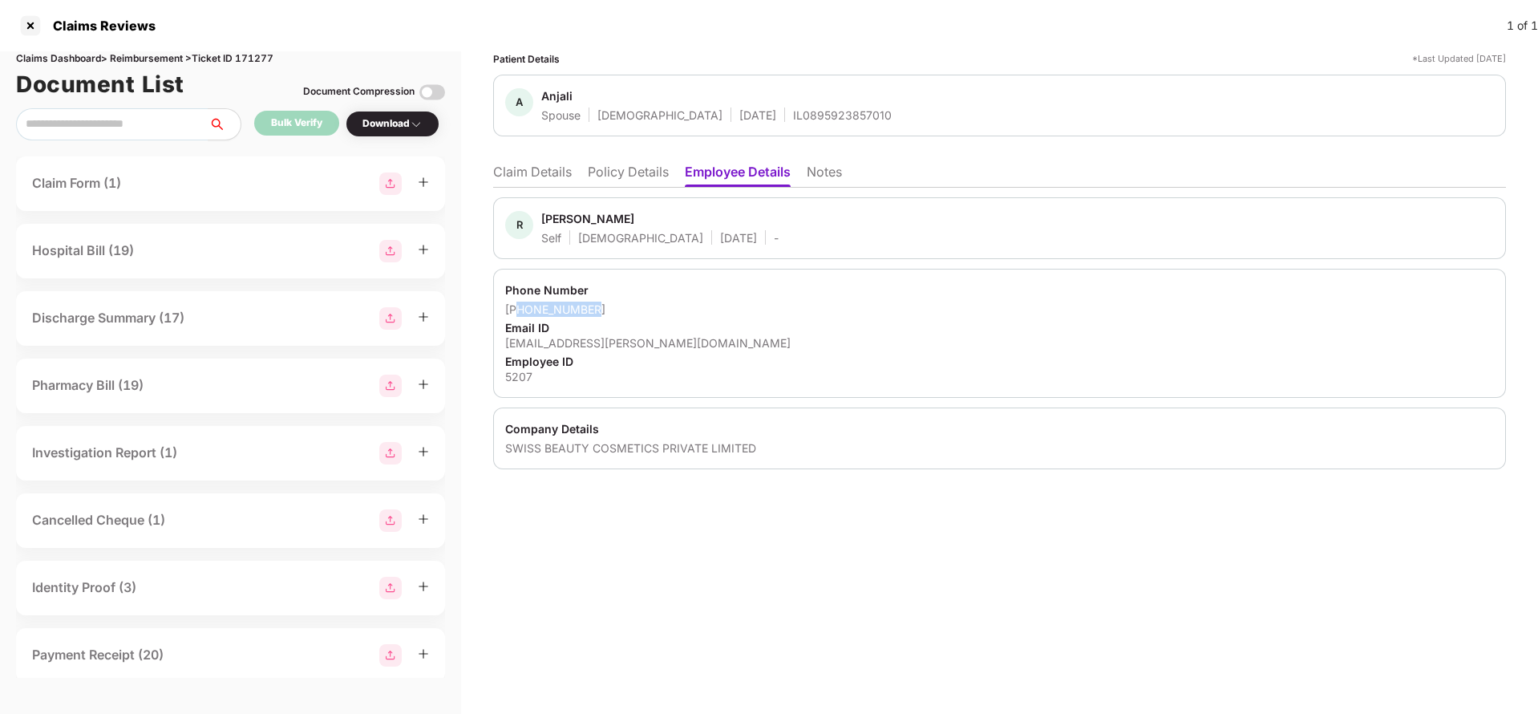
drag, startPoint x: 523, startPoint y: 311, endPoint x: 669, endPoint y: 314, distance: 146.0
click at [669, 314] on div "+918810673973" at bounding box center [999, 309] width 989 height 15
drag, startPoint x: 525, startPoint y: 307, endPoint x: 697, endPoint y: 298, distance: 171.9
click at [697, 298] on div "Phone Number +918810673973 Email ID rohan.rathore@swissbeauty.in Employee ID 52…" at bounding box center [999, 333] width 1013 height 129
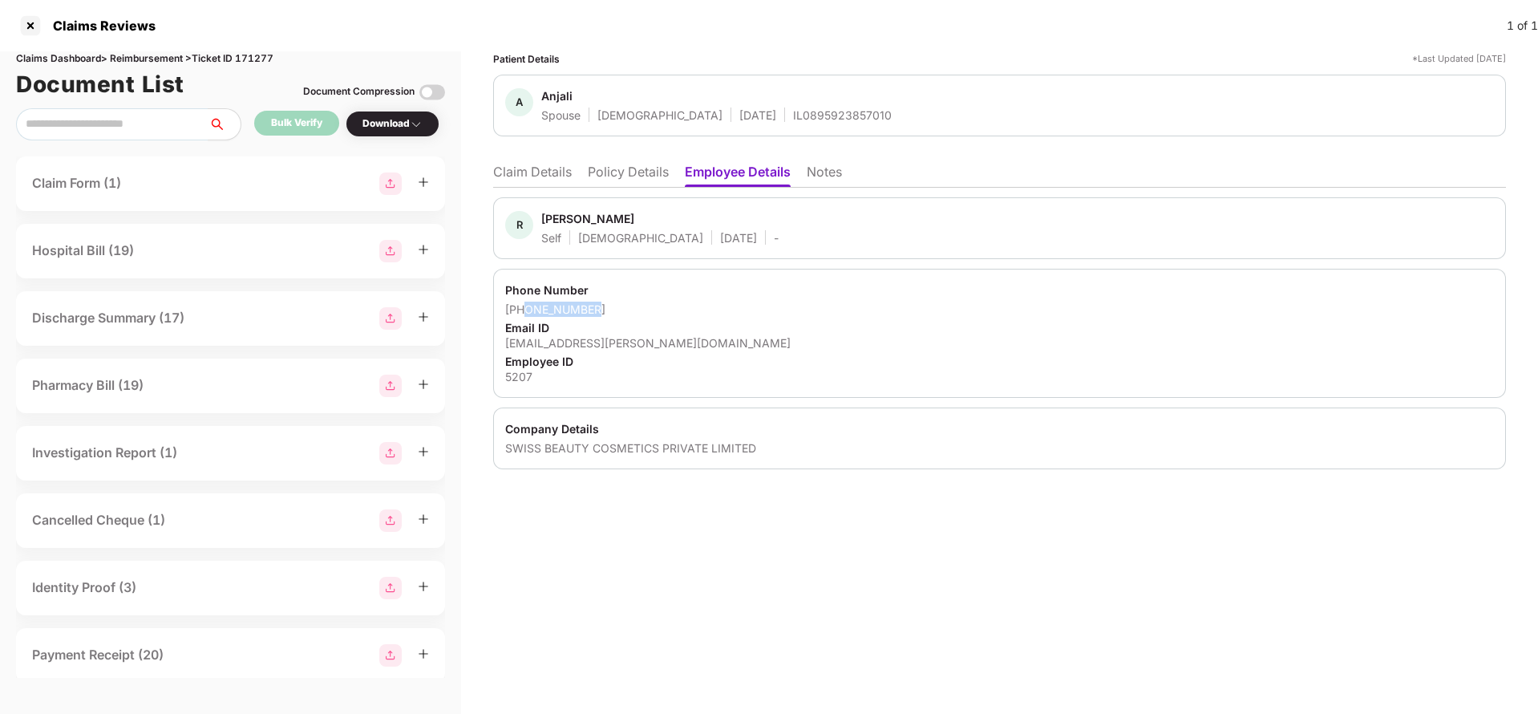
copy div "8810673973"
click at [590, 347] on div "rohan.rathore@swissbeauty.in" at bounding box center [999, 342] width 989 height 15
copy div "rohan.rathore@swissbeauty.in"
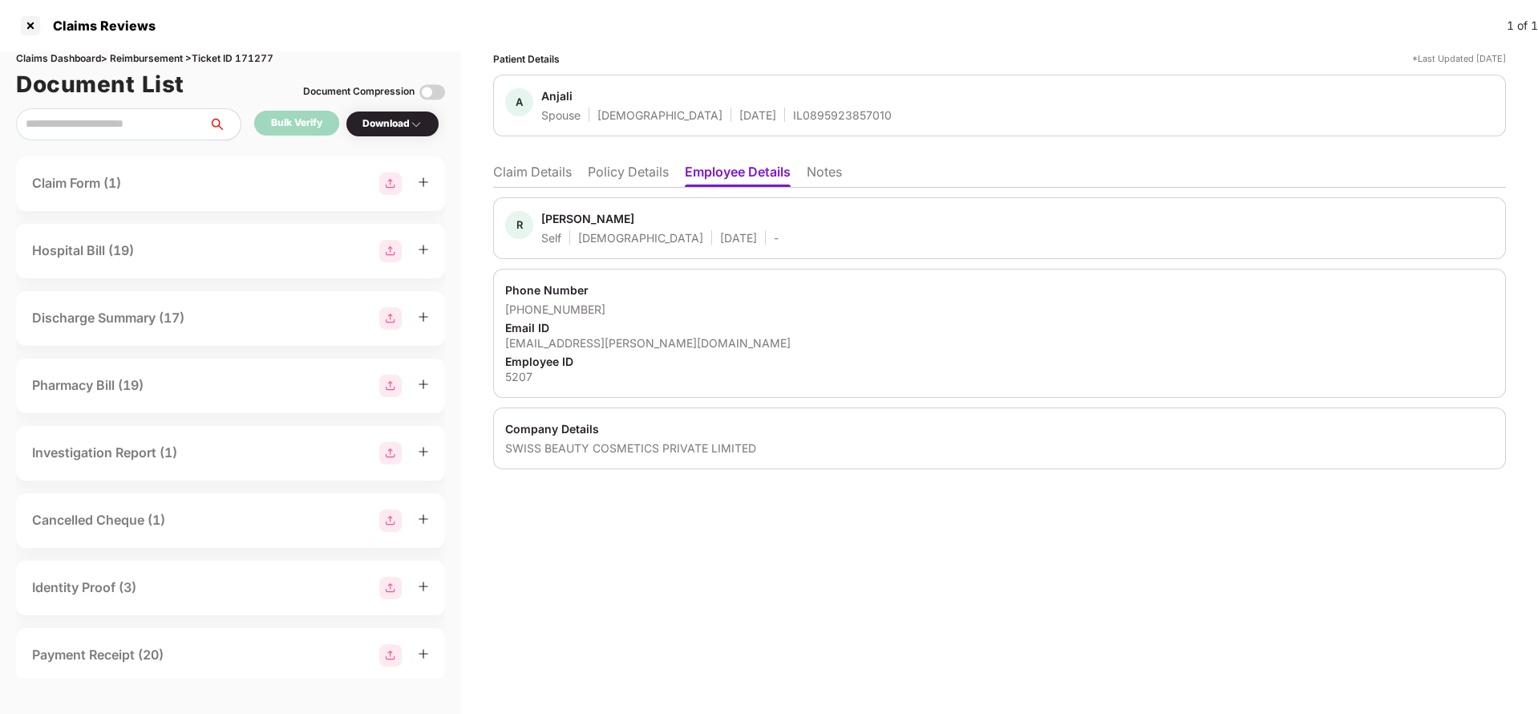
click at [542, 180] on li "Claim Details" at bounding box center [532, 175] width 79 height 23
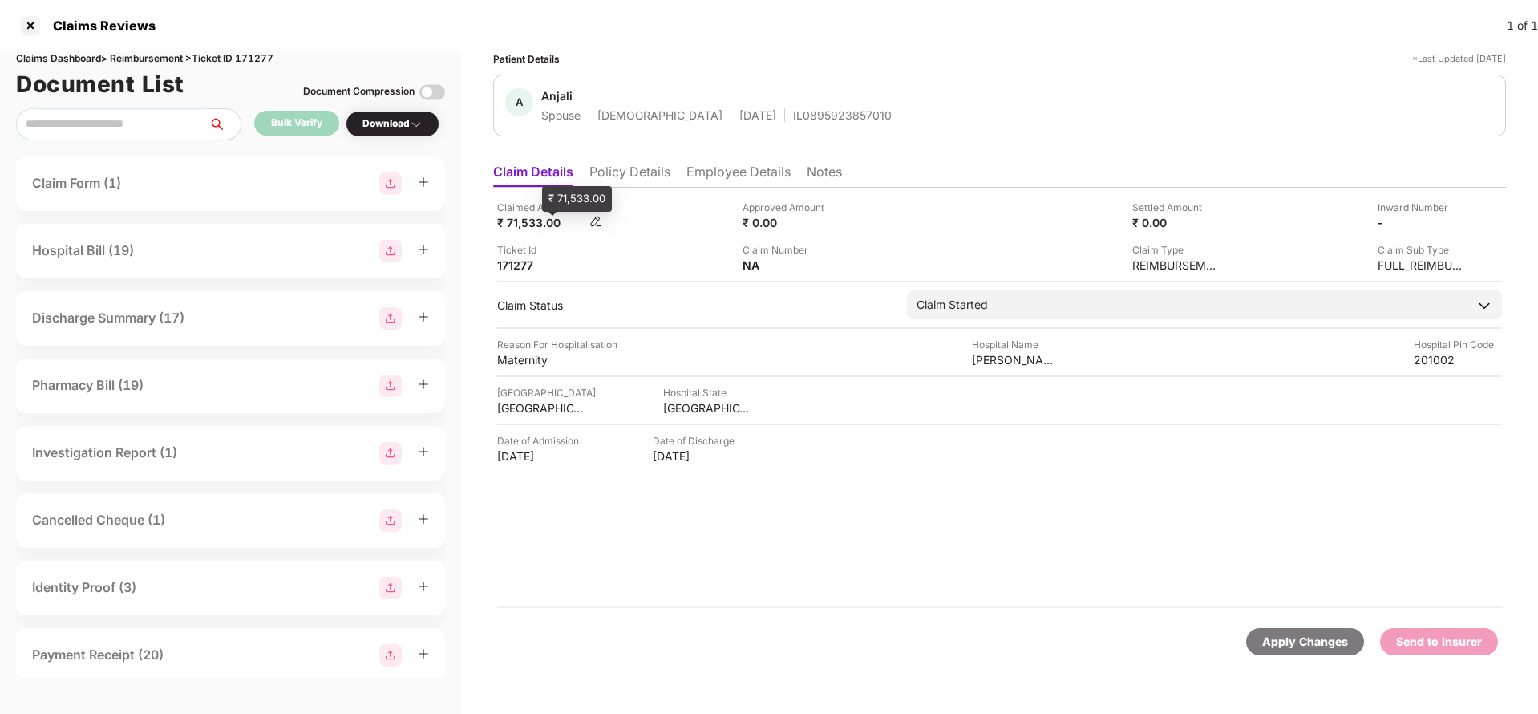
click at [528, 228] on div "₹ 71,533.00" at bounding box center [541, 222] width 88 height 15
copy div "71,533"
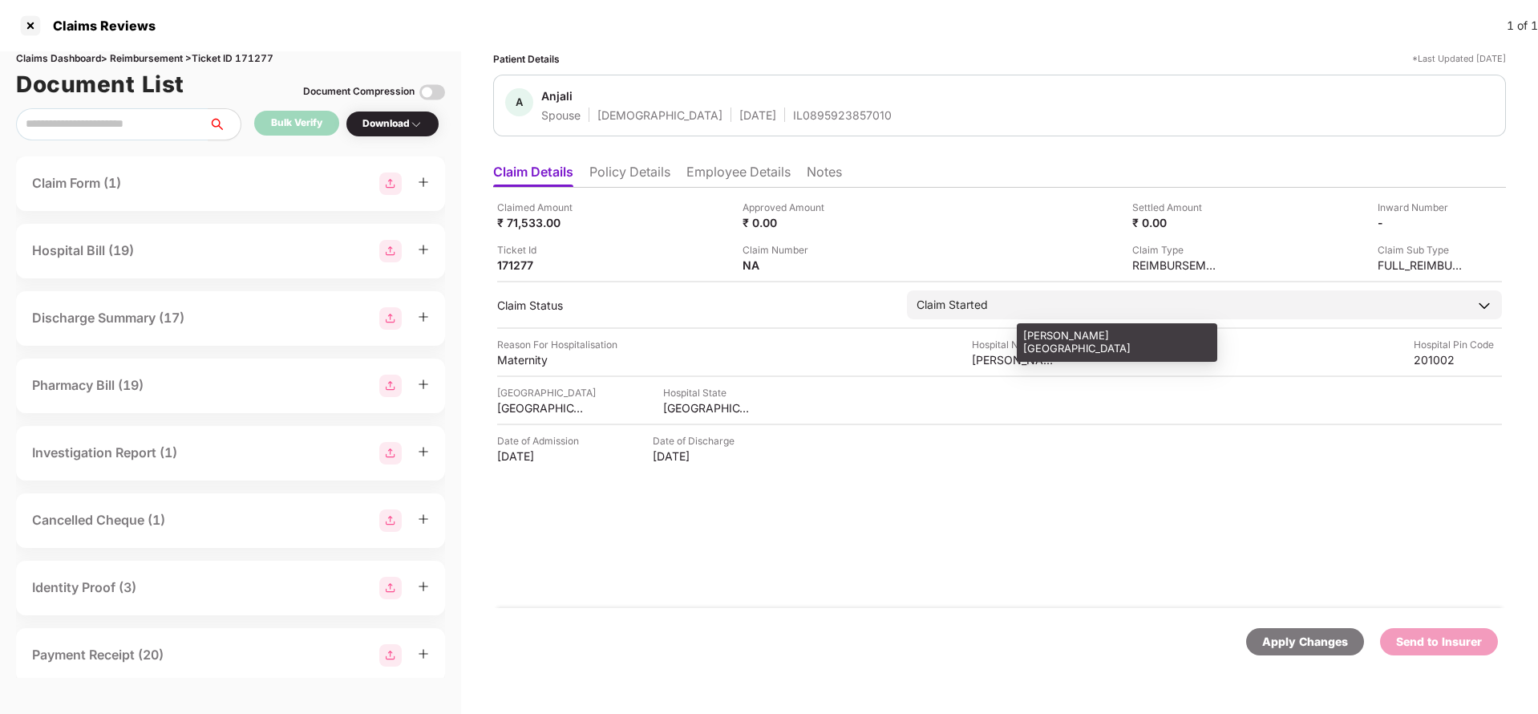
click at [1016, 363] on div "Heera Lal Hospital" at bounding box center [1016, 359] width 88 height 15
copy div "Heera Lal Hospital"
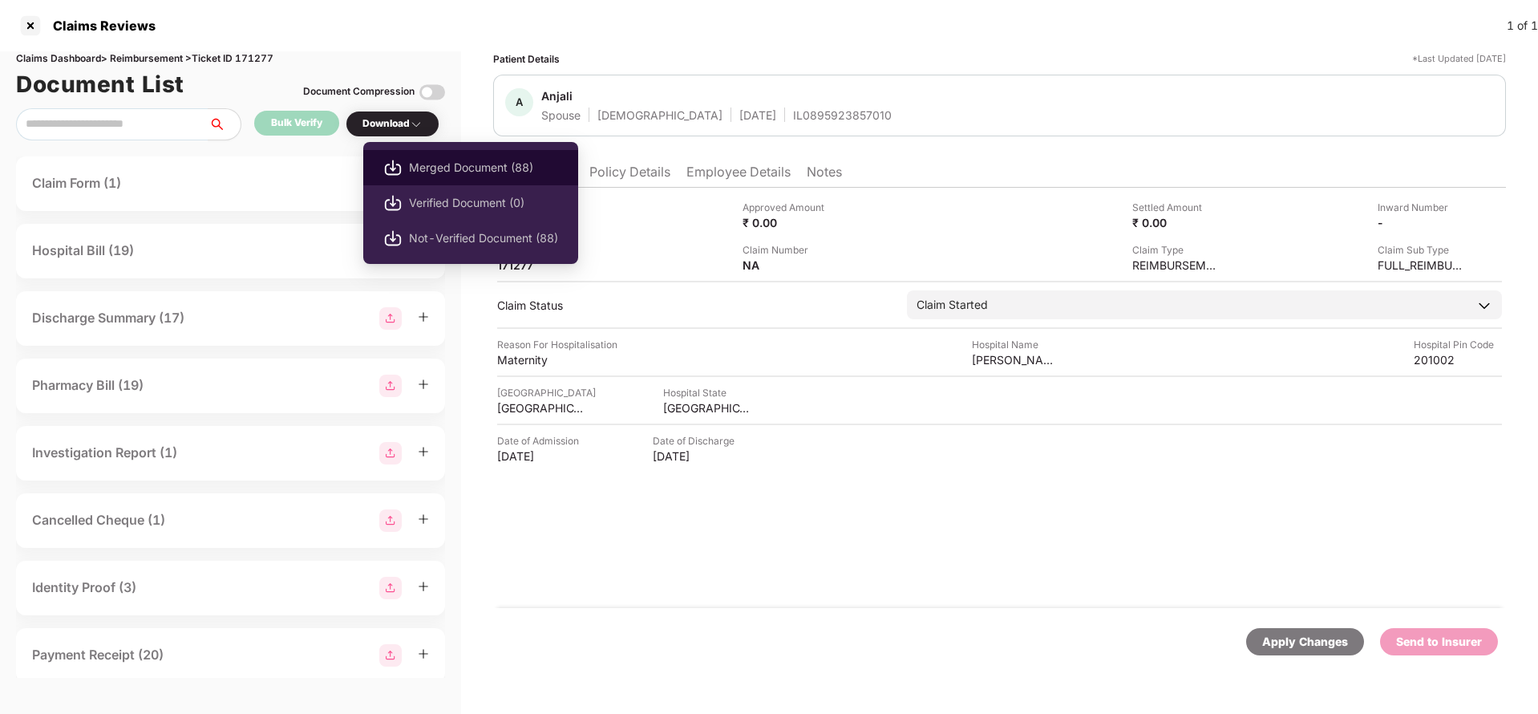
click at [459, 173] on span "Merged Document (88)" at bounding box center [483, 168] width 149 height 18
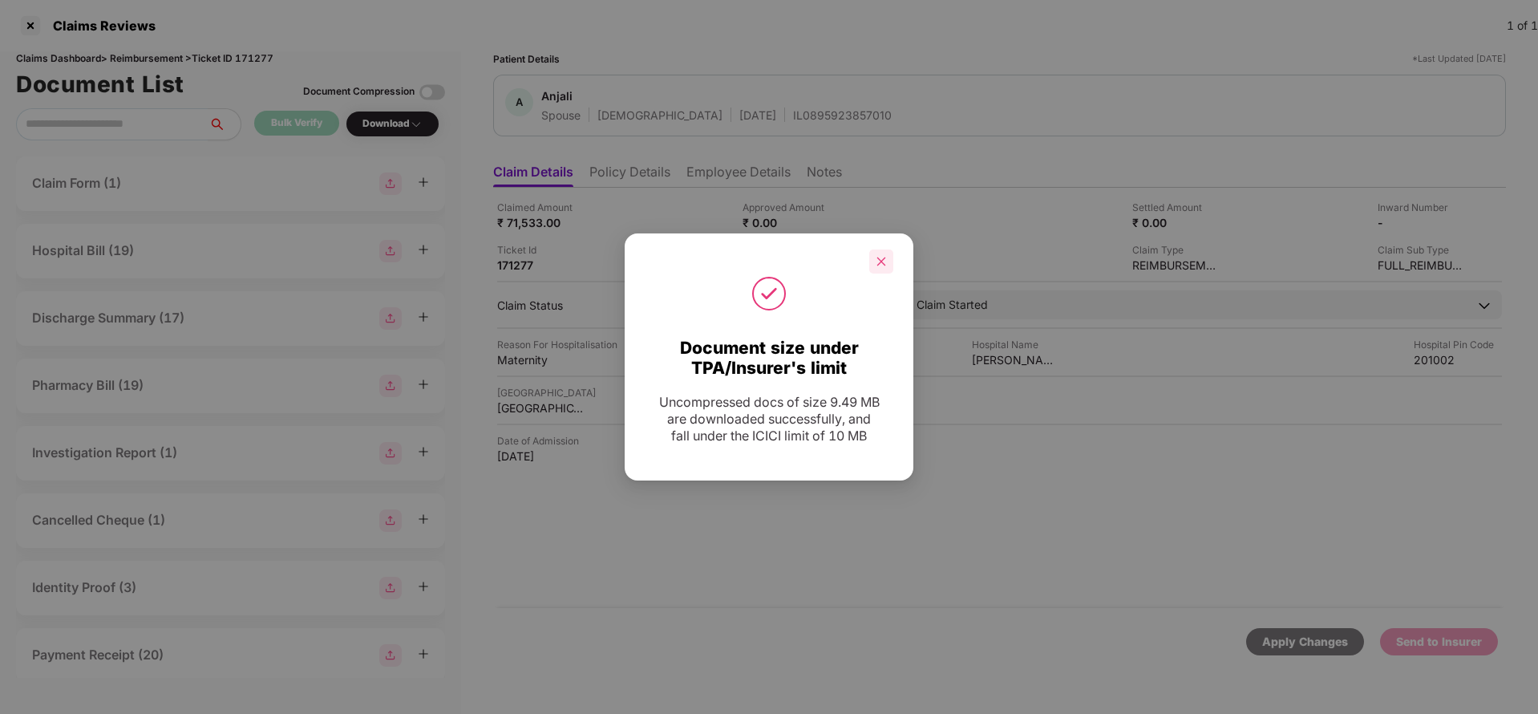
click at [885, 257] on icon "close" at bounding box center [881, 261] width 9 height 9
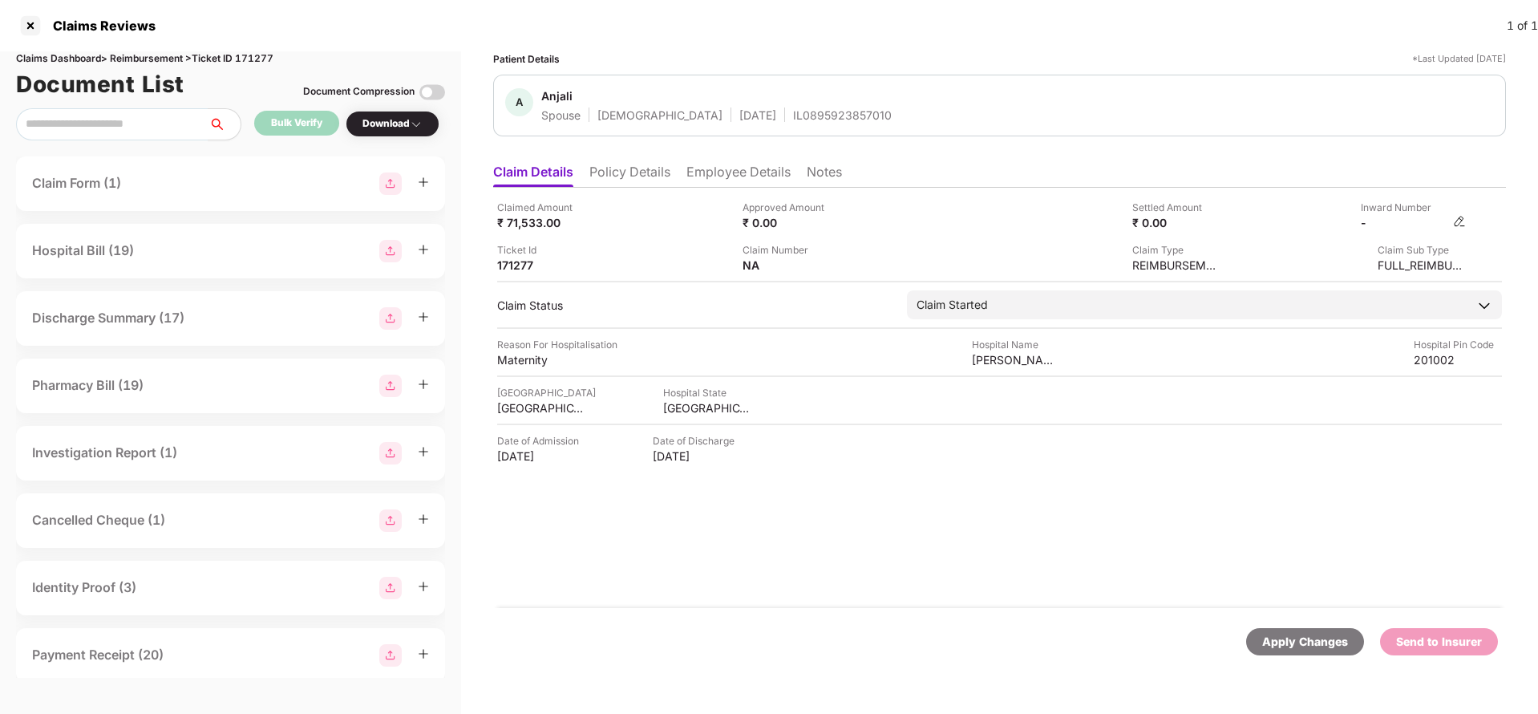
click at [1461, 217] on img at bounding box center [1459, 221] width 13 height 13
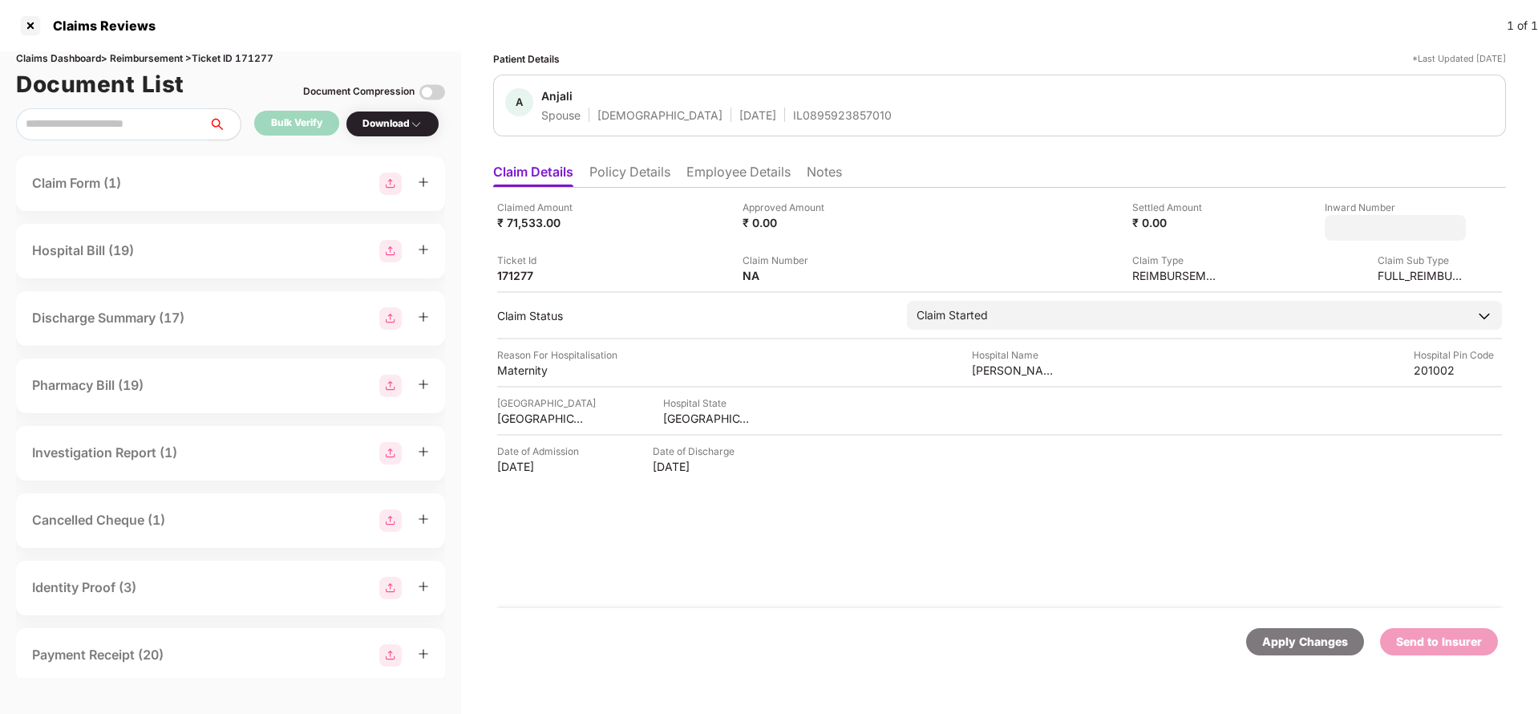
type input "**********"
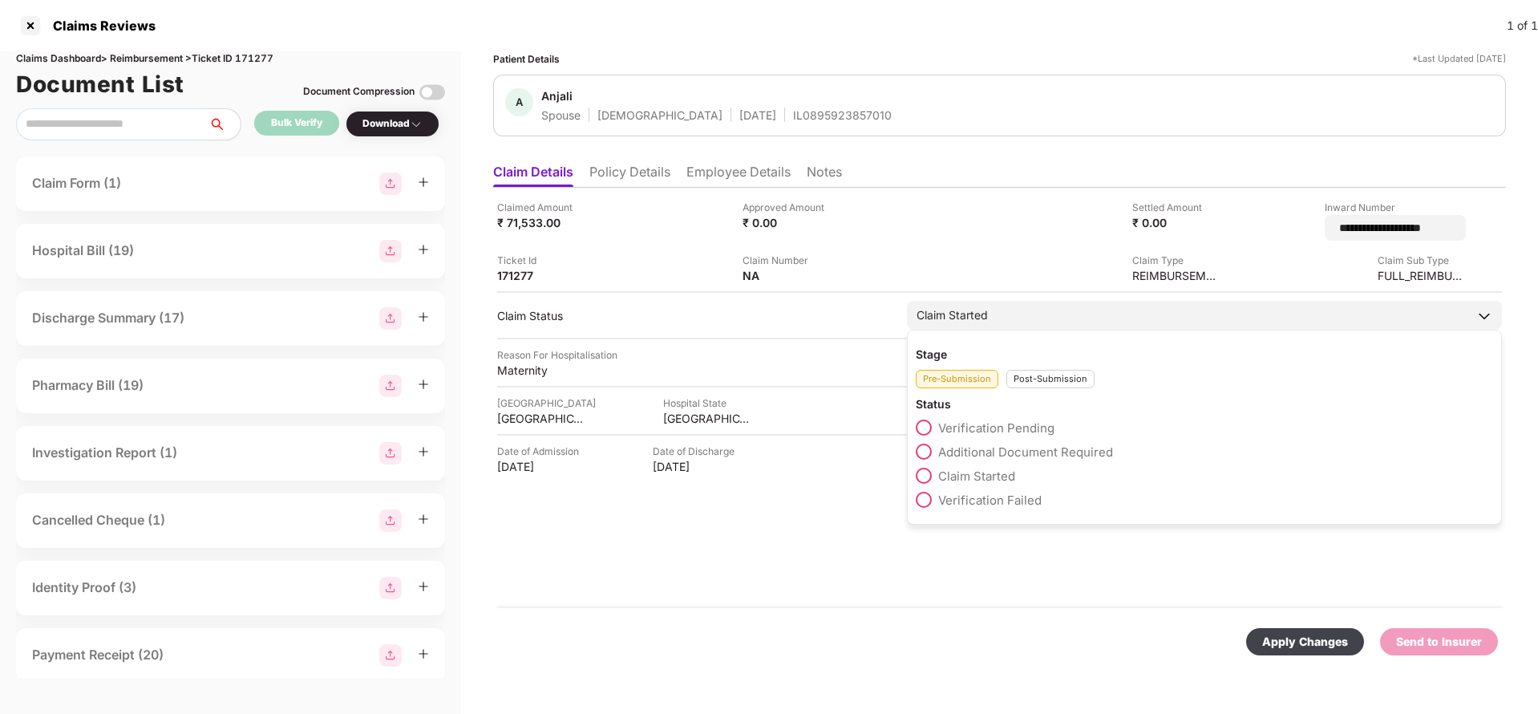
click at [1034, 317] on div "Claim Started" at bounding box center [1204, 315] width 595 height 29
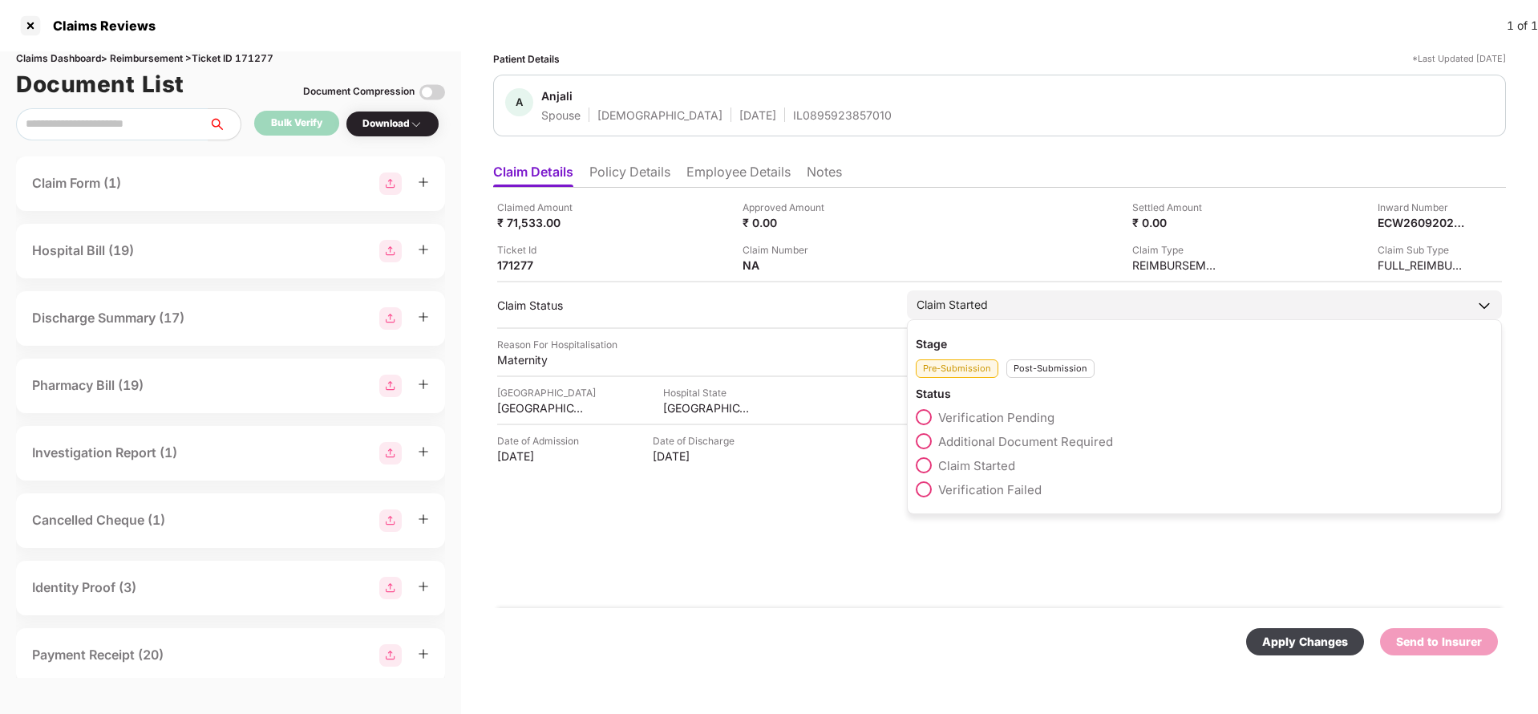
click at [1038, 369] on div "Post-Submission" at bounding box center [1050, 368] width 88 height 18
click at [1004, 435] on span "Claim Under Process" at bounding box center [998, 441] width 121 height 15
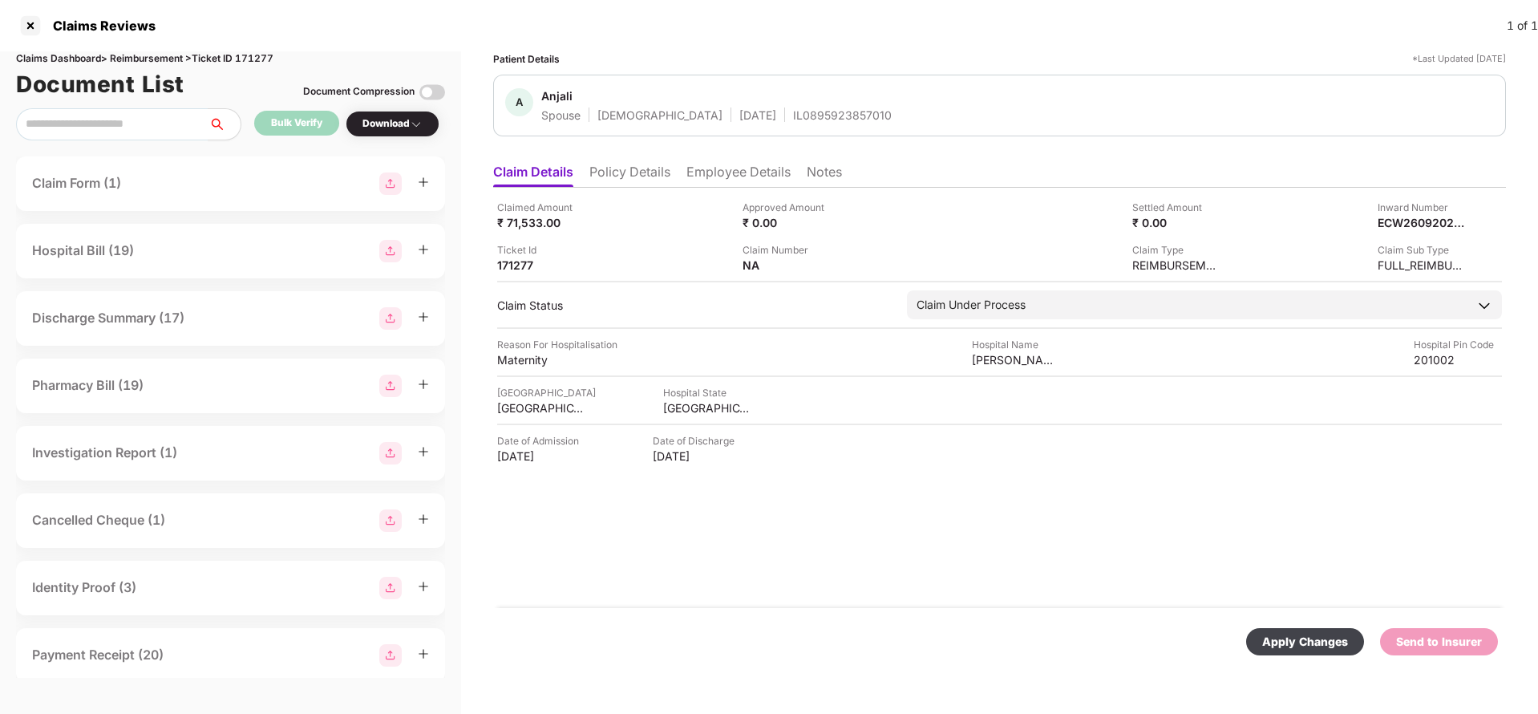
click at [1321, 625] on div "Apply Changes Send to Insurer" at bounding box center [999, 641] width 1013 height 67
click at [1322, 634] on div "Apply Changes" at bounding box center [1305, 642] width 86 height 18
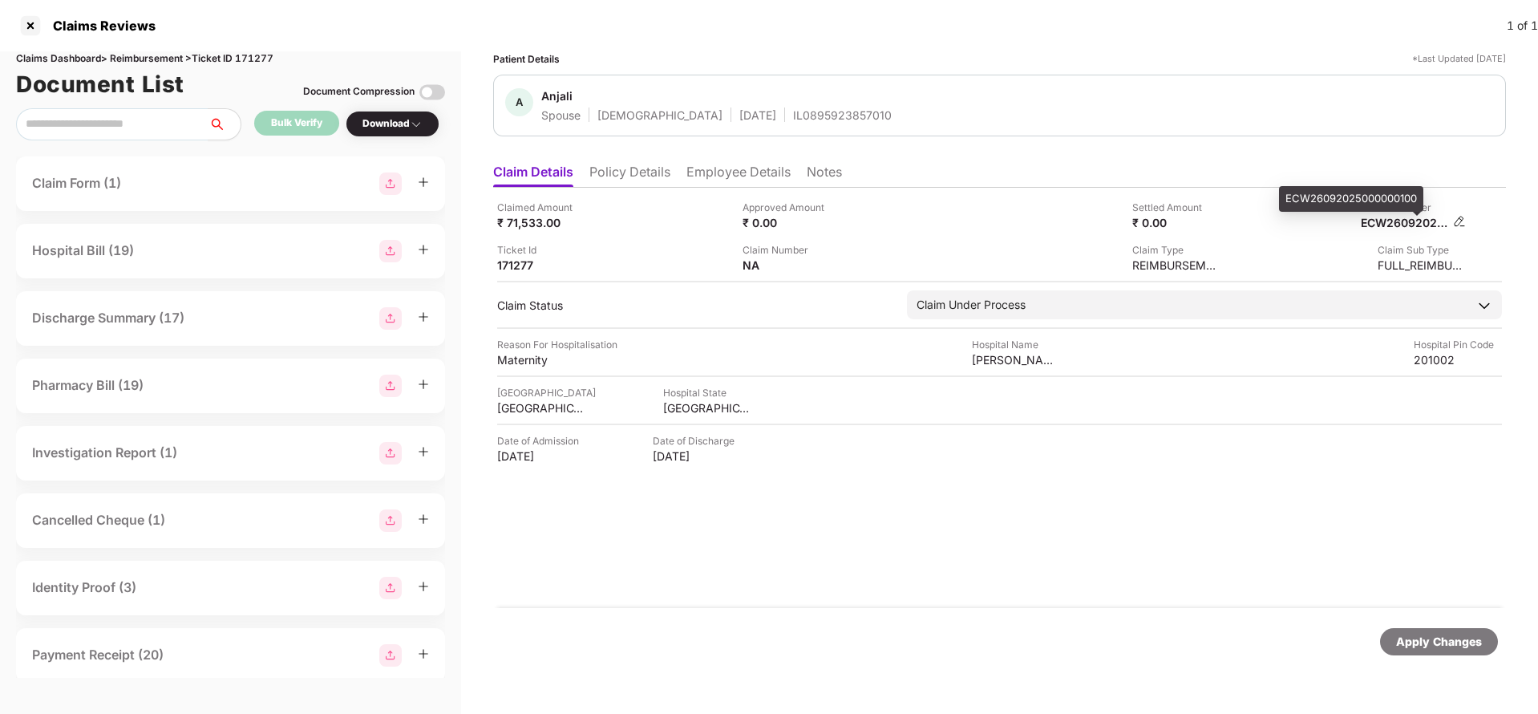
click at [1423, 225] on div "ECW26092025000000100" at bounding box center [1405, 222] width 88 height 15
copy div "ECW26092025000000100"
click at [810, 128] on div "A Anjali Spouse Female 04 Apr 2004 IL0895923857010" at bounding box center [999, 106] width 1013 height 62
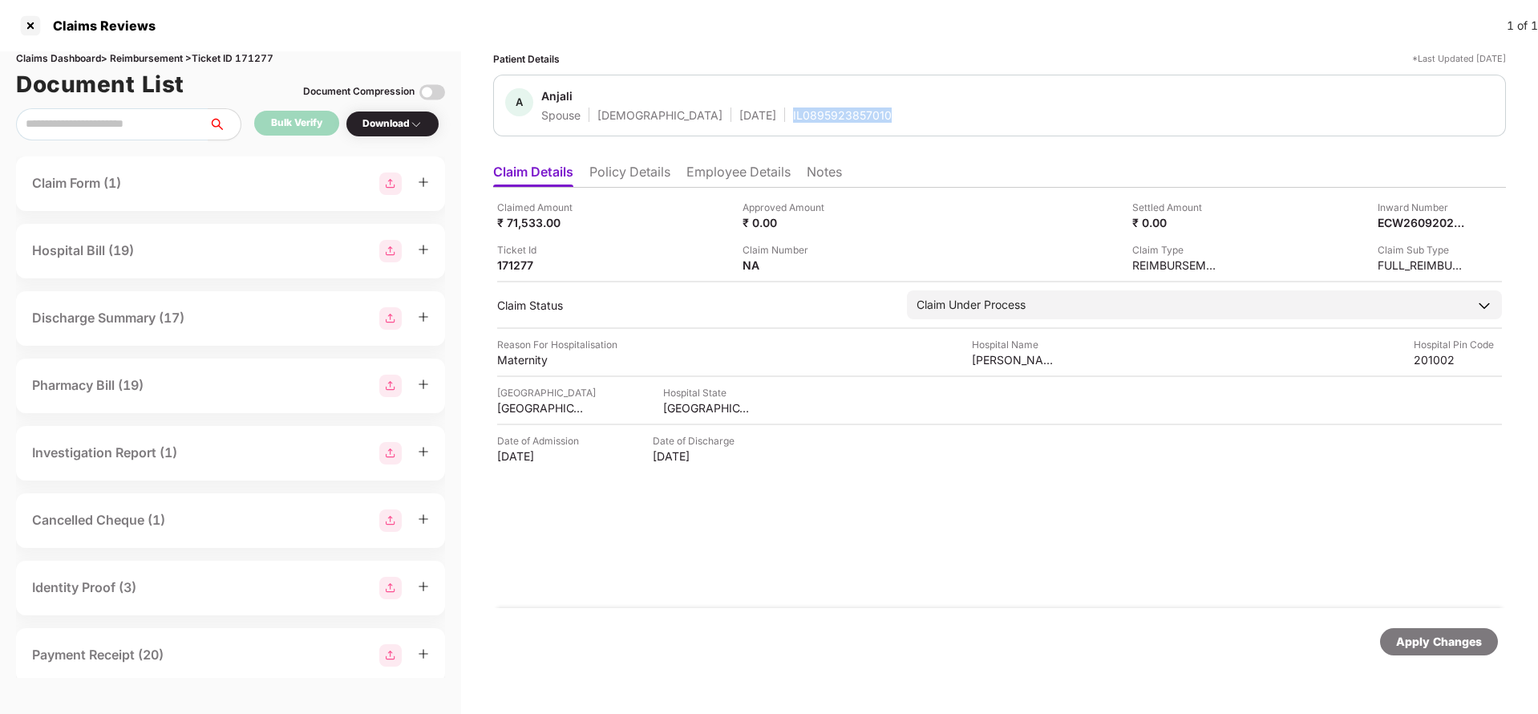
click at [810, 128] on div "A Anjali Spouse Female 04 Apr 2004 IL0895923857010" at bounding box center [999, 106] width 1013 height 62
click at [1439, 641] on div "Apply Changes" at bounding box center [1439, 642] width 86 height 18
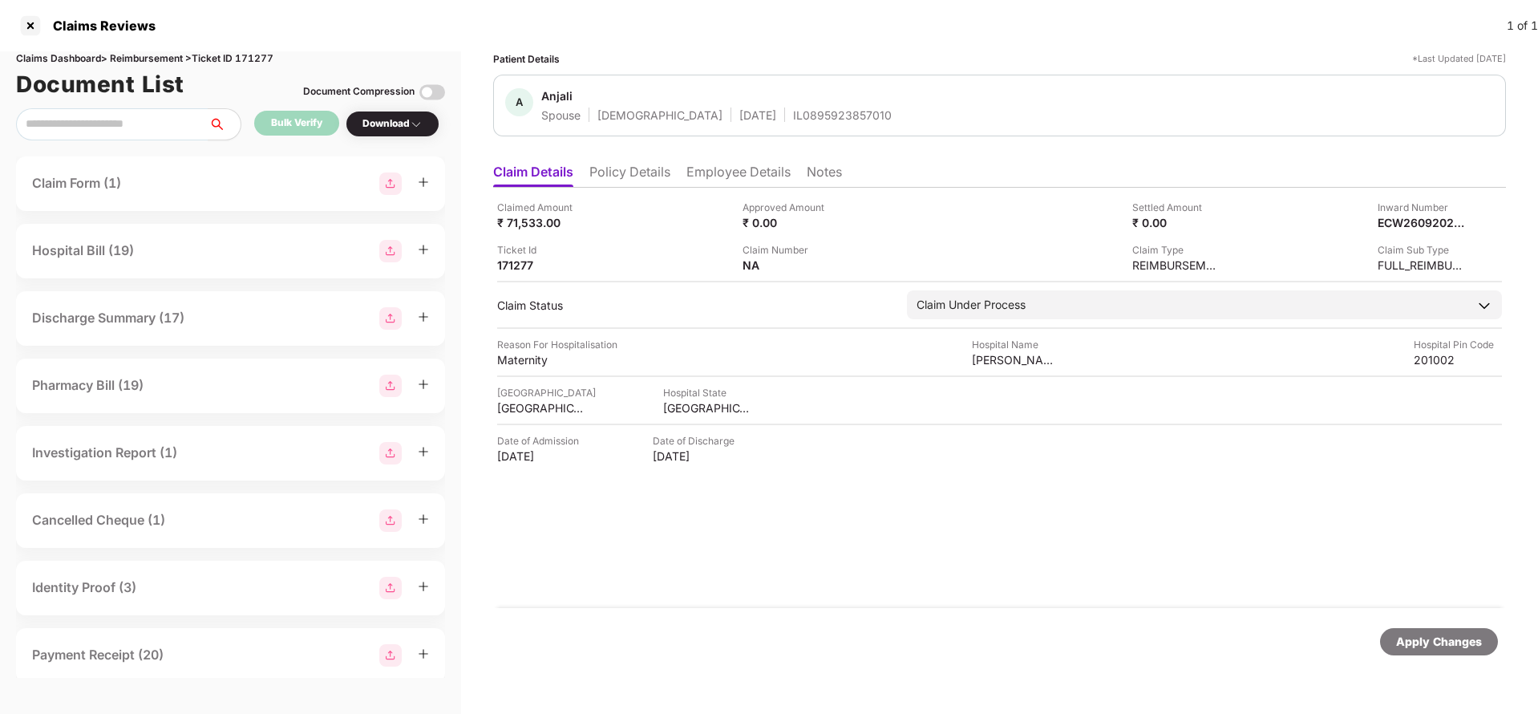
click at [262, 51] on div "Claims Dashboard > Reimbursement > Ticket ID 171277" at bounding box center [230, 58] width 429 height 15
click at [1445, 648] on div "Apply Changes" at bounding box center [1439, 642] width 86 height 18
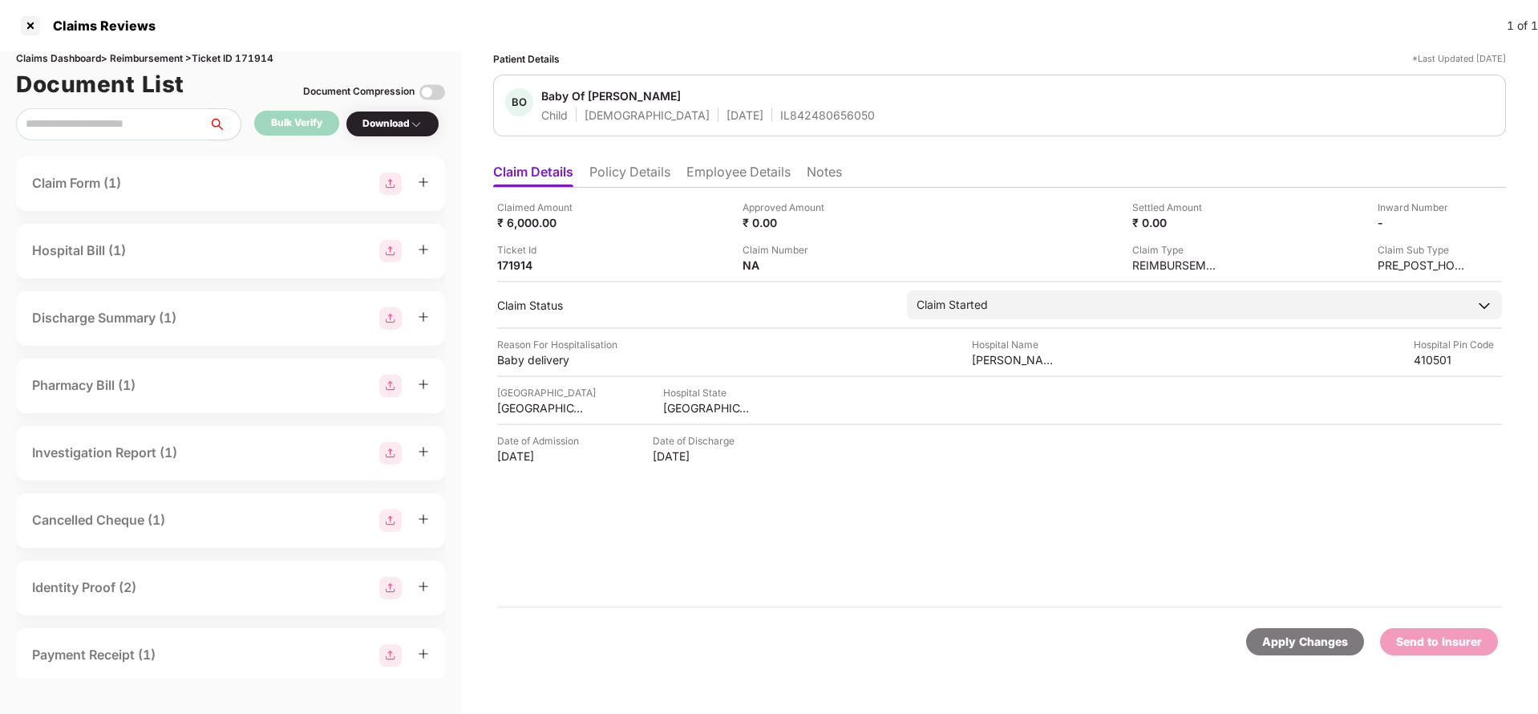
click at [613, 171] on li "Policy Details" at bounding box center [629, 175] width 81 height 23
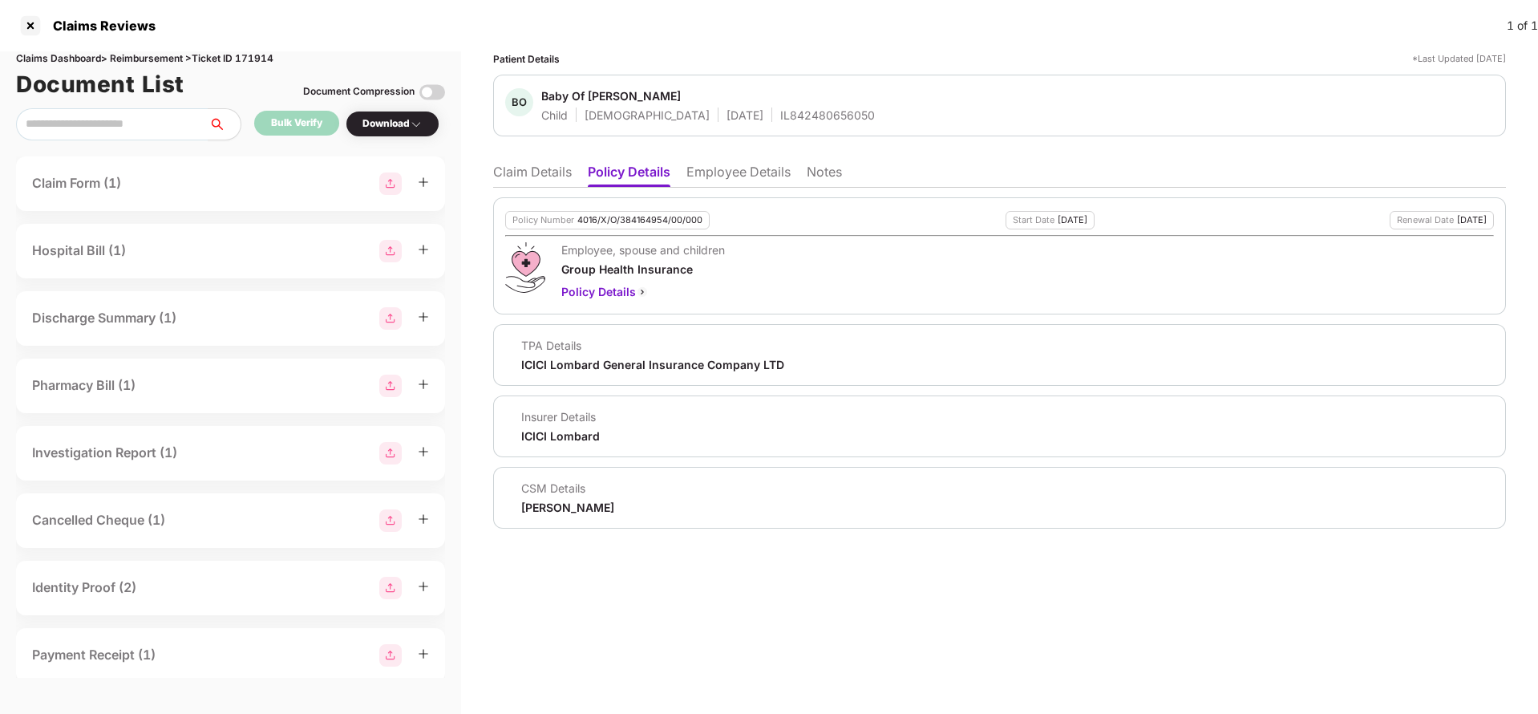
click at [606, 221] on div "4016/X/O/384164954/00/000" at bounding box center [639, 220] width 125 height 10
copy div "4016/X/O/384164954/00/000"
click at [780, 117] on div "IL842480656050" at bounding box center [827, 114] width 95 height 15
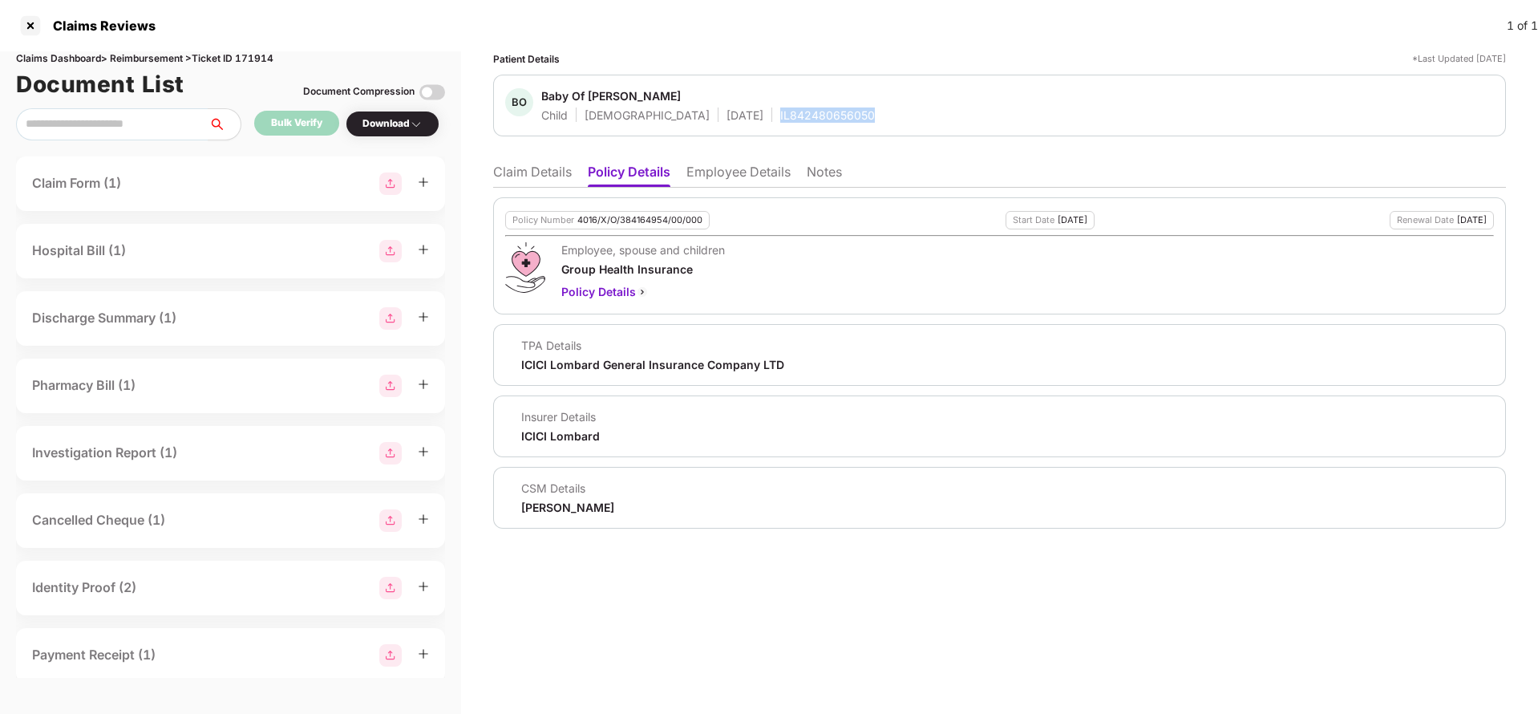
click at [780, 117] on div "IL842480656050" at bounding box center [827, 114] width 95 height 15
copy div "IL842480656050"
click at [628, 215] on div "4016/X/O/384164954/00/000" at bounding box center [639, 220] width 125 height 10
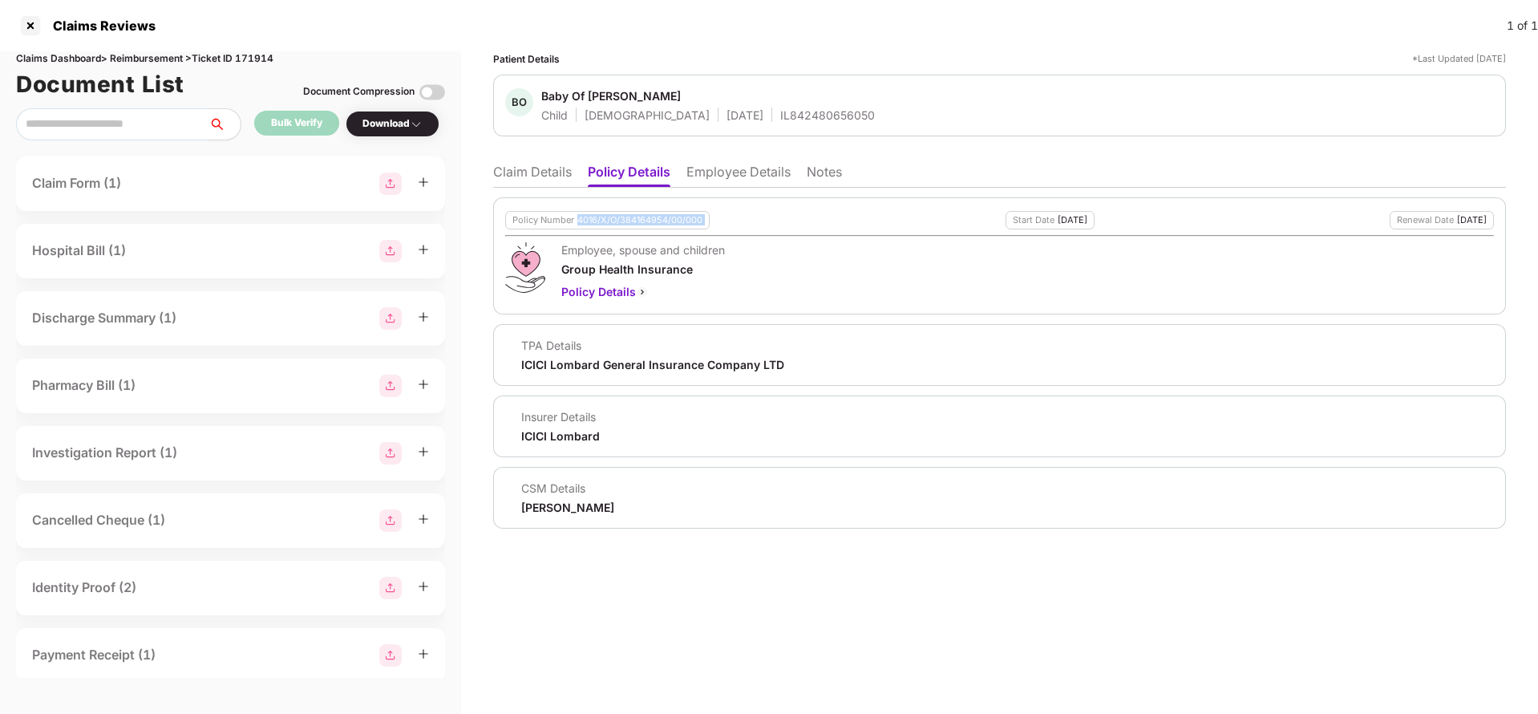
copy div "4016/X/O/384164954/00/000"
click at [780, 111] on div "IL842480656050" at bounding box center [827, 114] width 95 height 15
copy div "IL842480656050"
click at [696, 176] on li "Employee Details" at bounding box center [738, 175] width 104 height 23
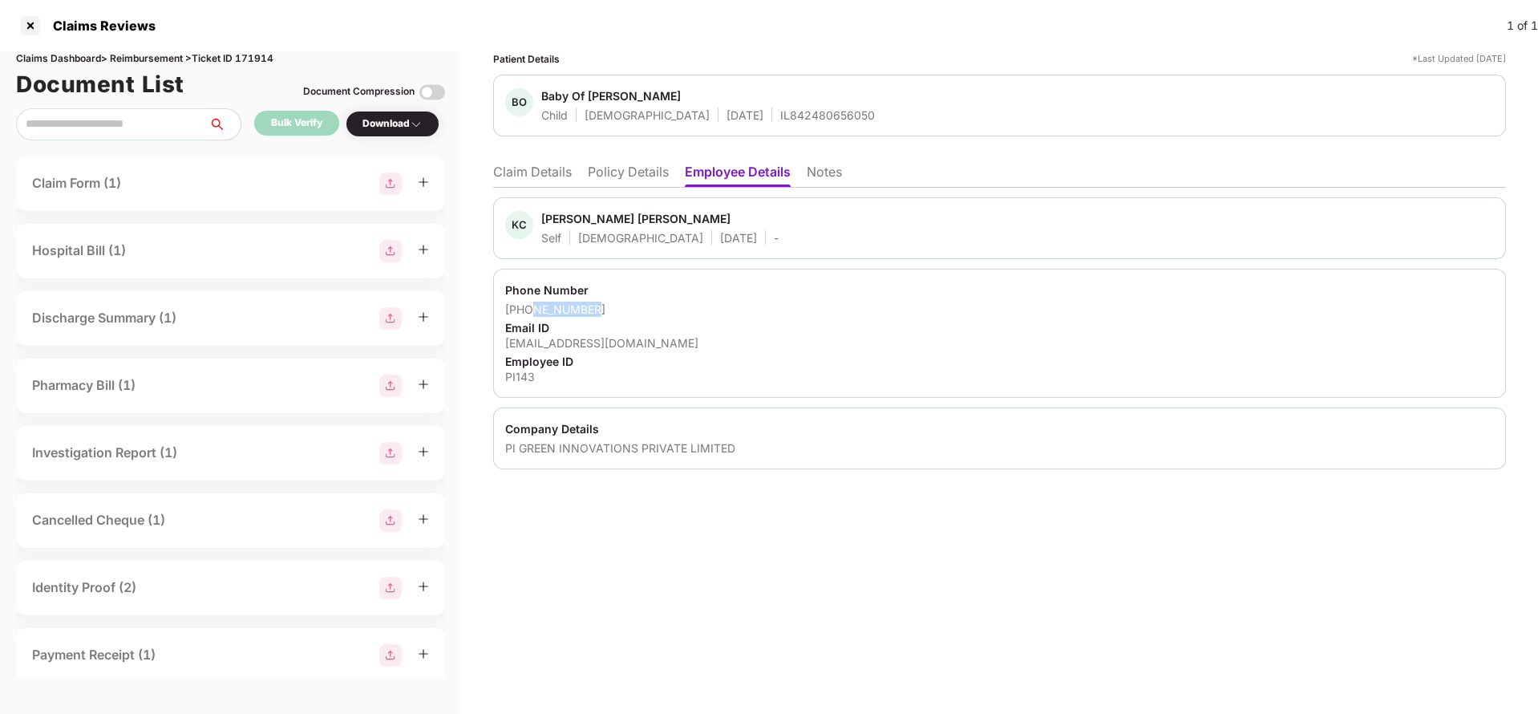
drag, startPoint x: 528, startPoint y: 312, endPoint x: 629, endPoint y: 308, distance: 100.3
click at [629, 308] on div "[PHONE_NUMBER]" at bounding box center [999, 309] width 989 height 15
drag, startPoint x: 524, startPoint y: 306, endPoint x: 654, endPoint y: 301, distance: 130.8
click at [654, 302] on div "[PHONE_NUMBER]" at bounding box center [999, 309] width 989 height 15
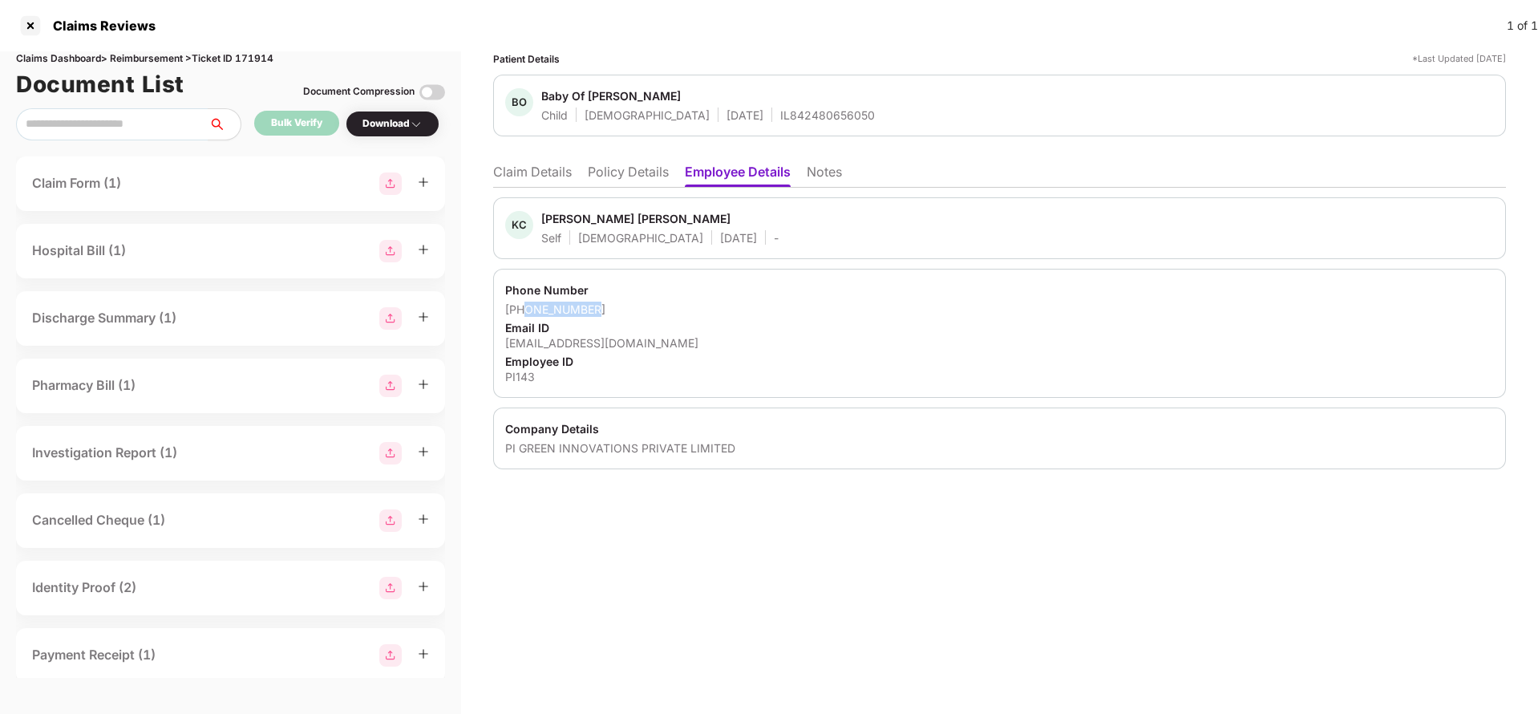
copy div "7975890733"
click at [581, 344] on div "kanhugmp@gmail.com" at bounding box center [999, 342] width 989 height 15
copy div "kanhugmp@gmail.com"
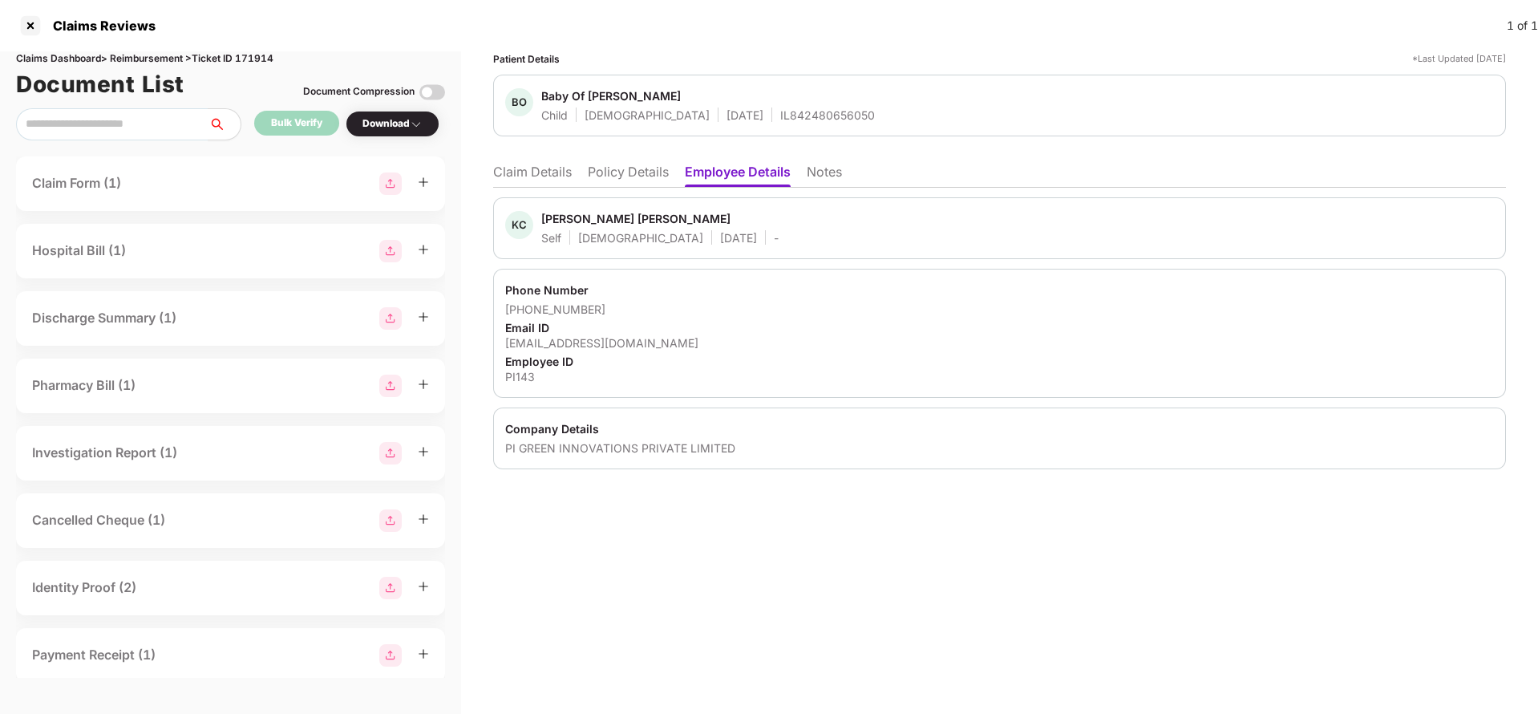
click at [520, 174] on li "Claim Details" at bounding box center [532, 175] width 79 height 23
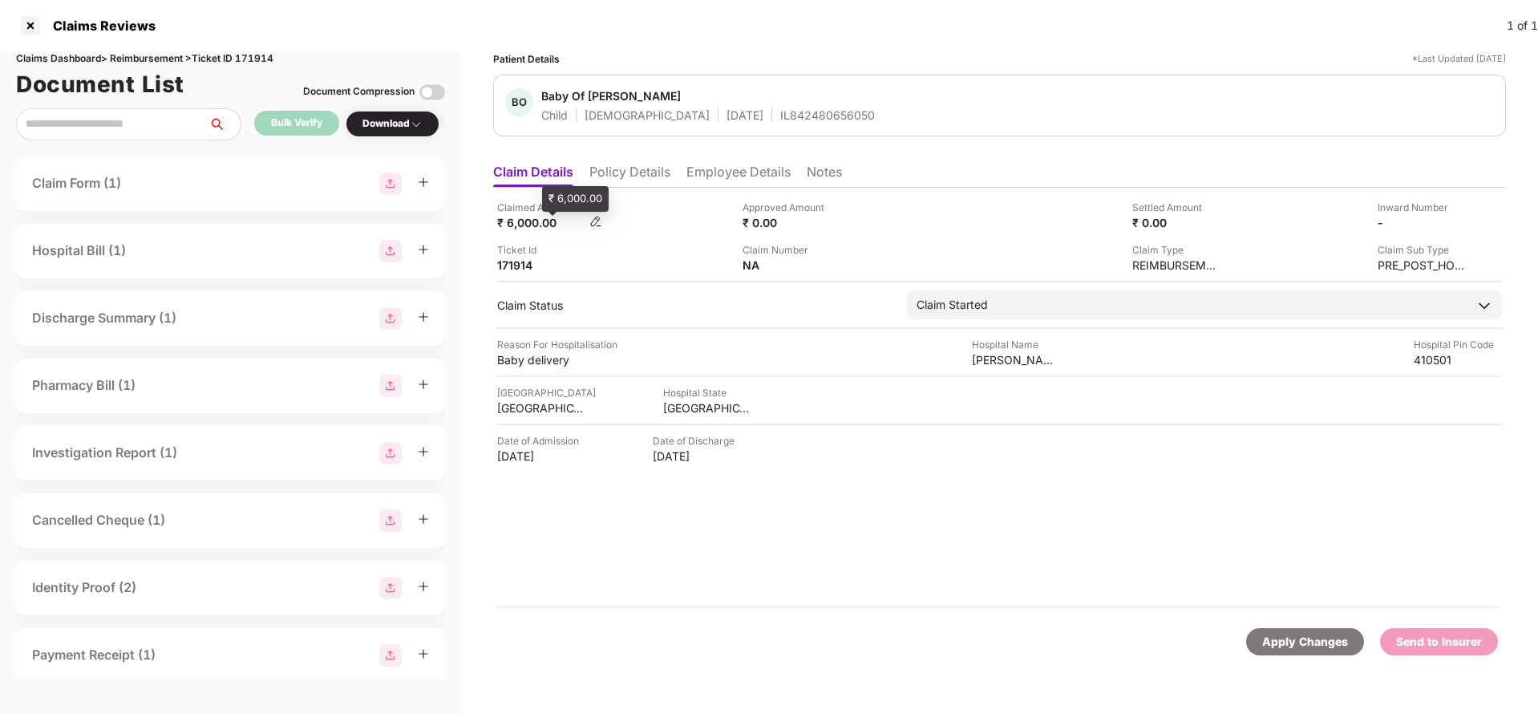
click at [522, 227] on div "₹ 6,000.00" at bounding box center [541, 222] width 88 height 15
copy div "6,000"
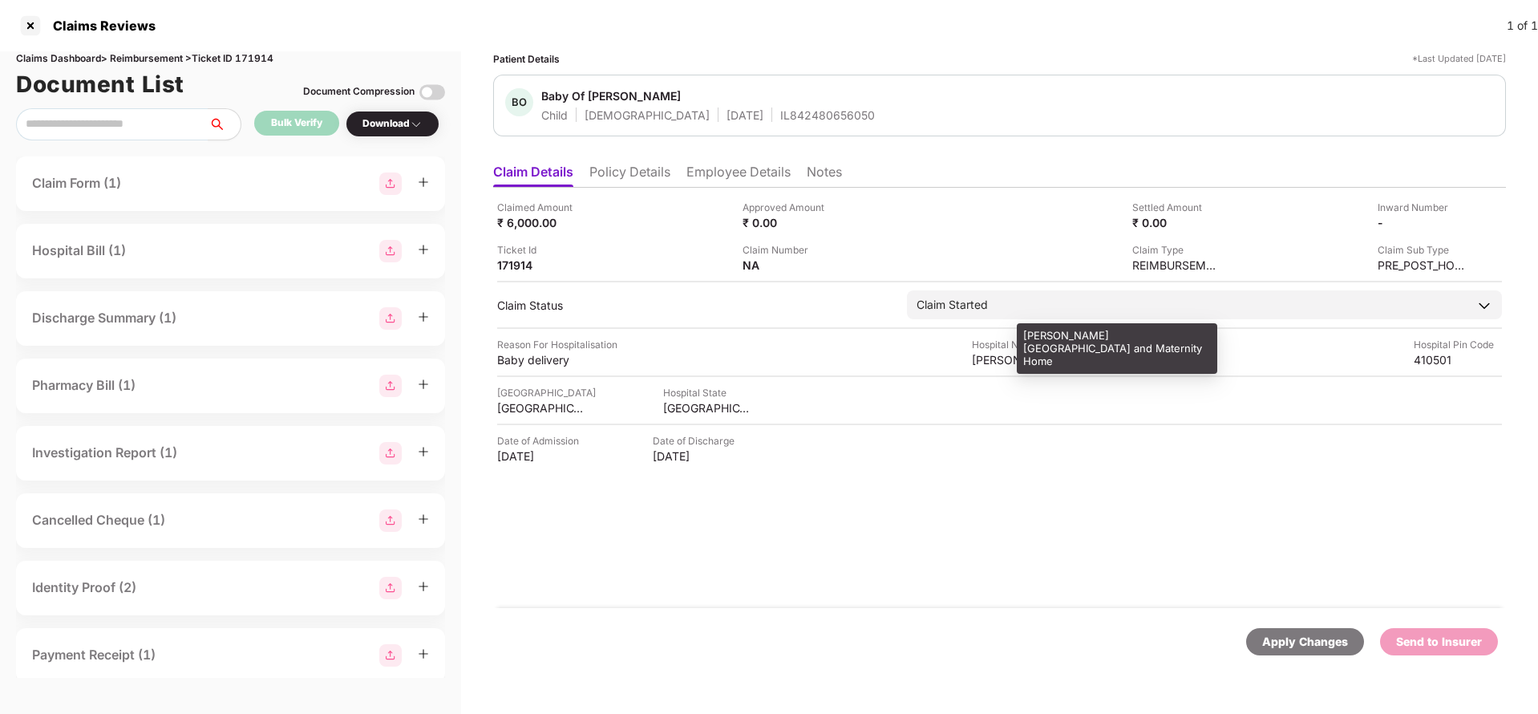
click at [1014, 361] on div "Argade Hospital and Maternity Home" at bounding box center [1016, 359] width 88 height 15
copy div "Argade Hospital and Maternity Home"
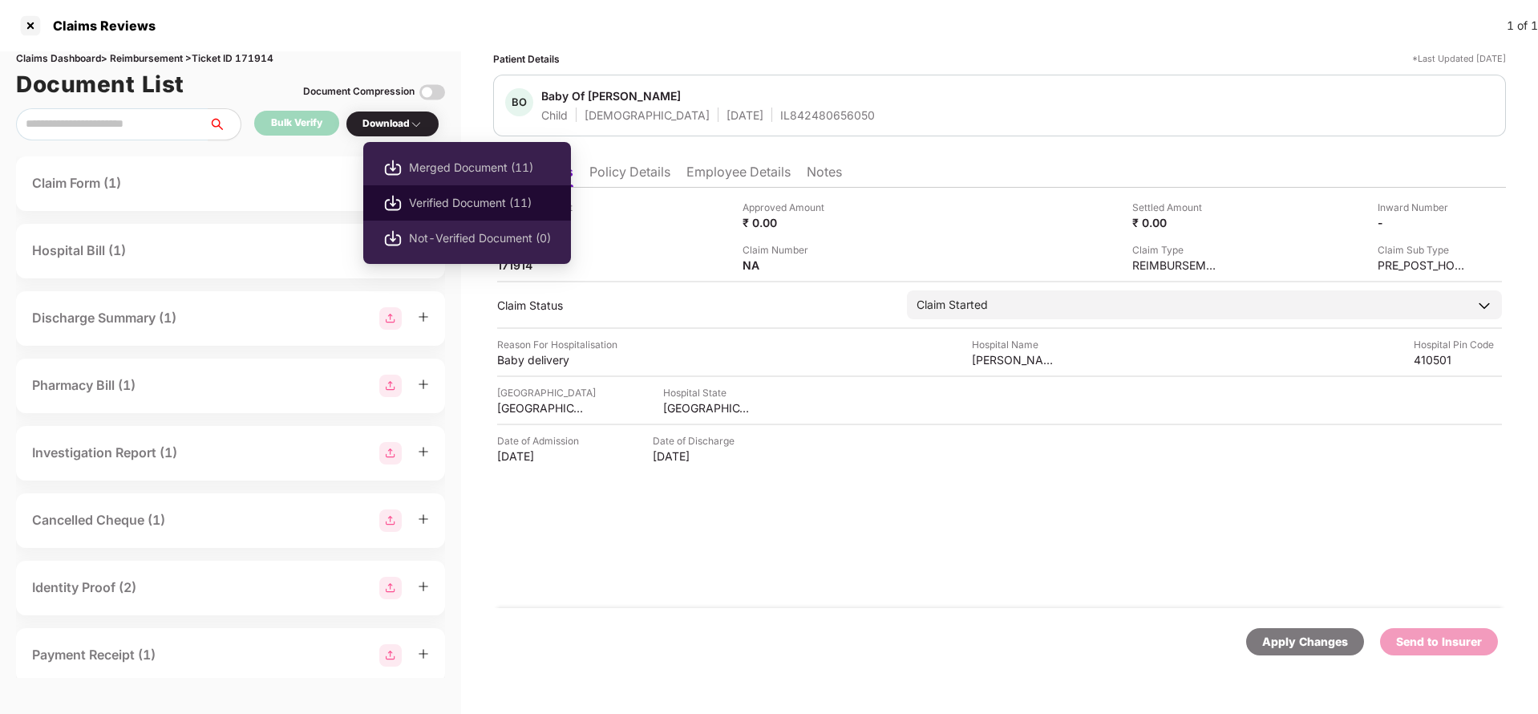
click at [477, 204] on span "Verified Document (11)" at bounding box center [480, 203] width 142 height 18
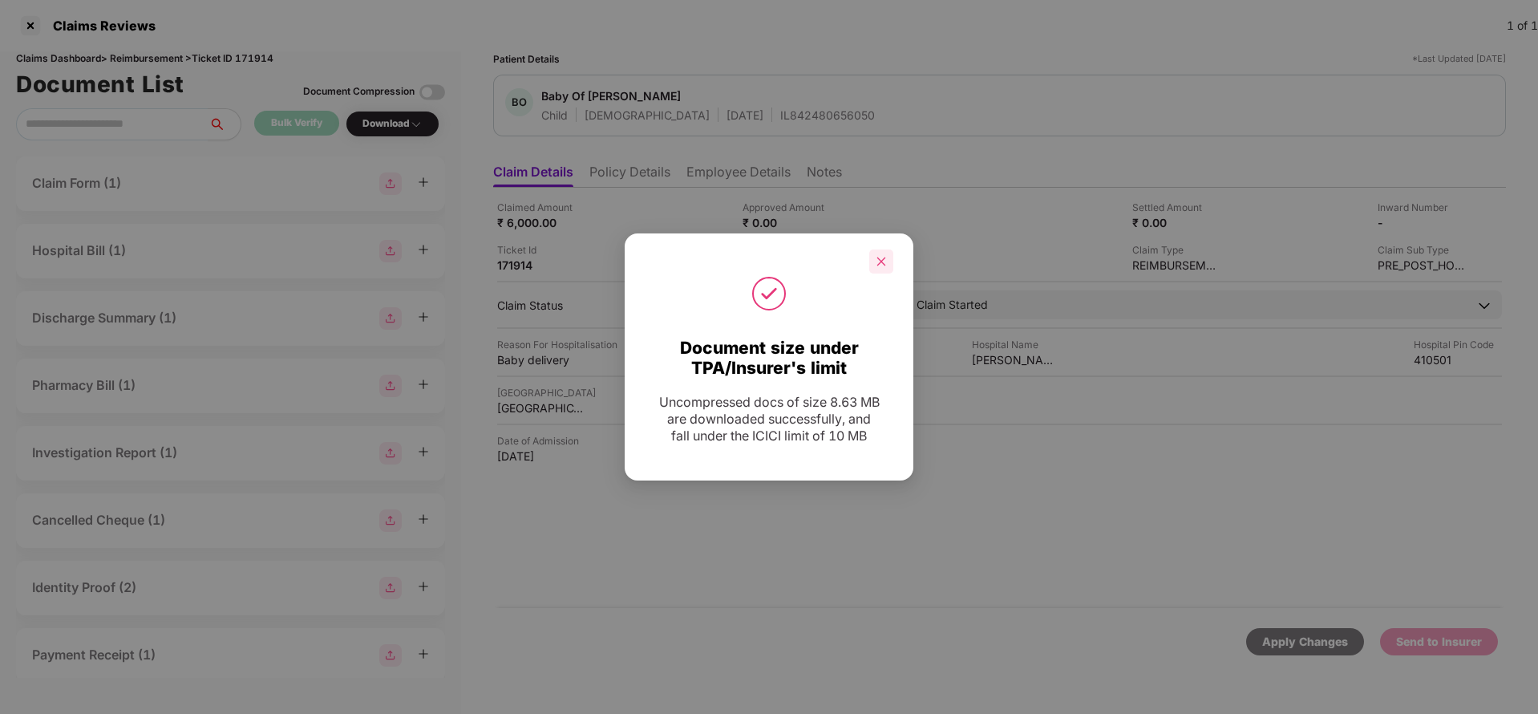
click at [883, 261] on icon "close" at bounding box center [881, 261] width 11 height 11
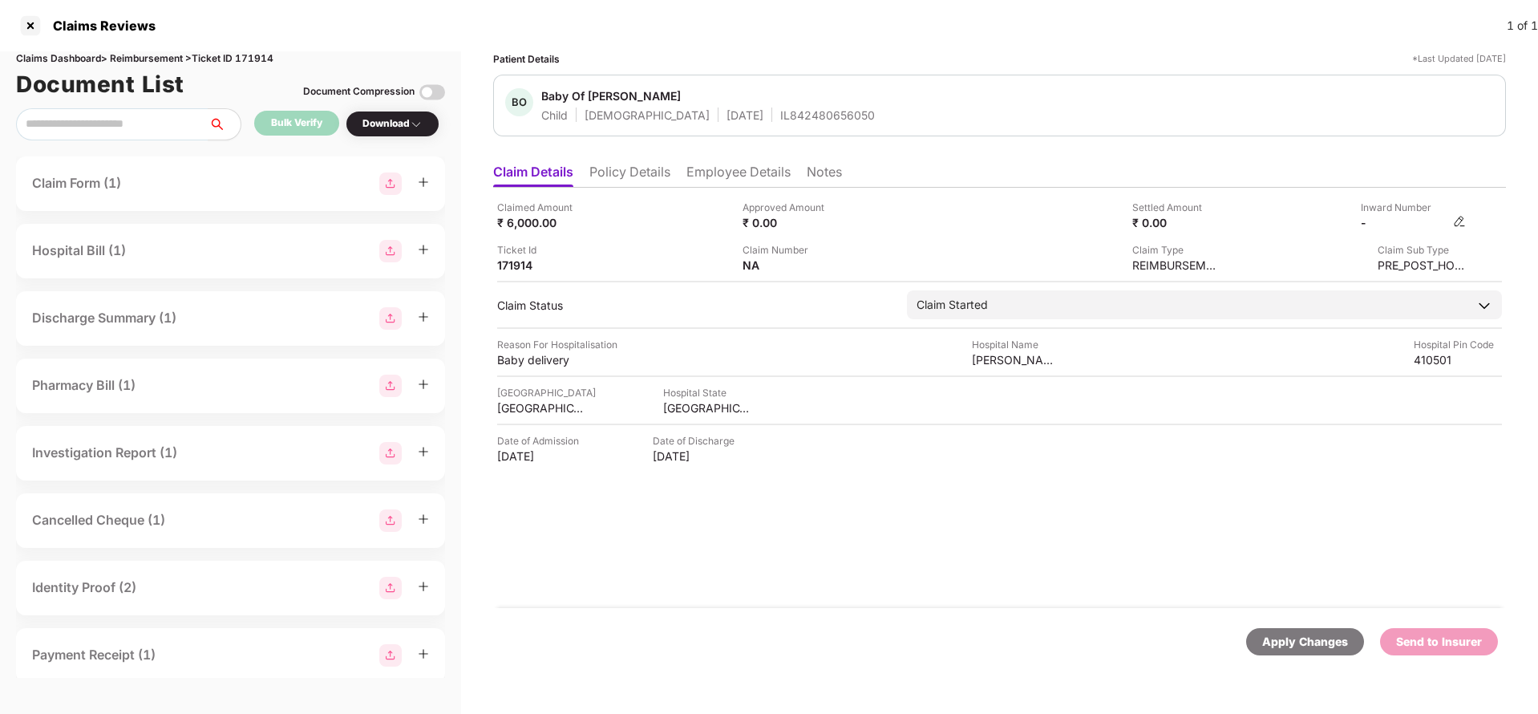
click at [1461, 220] on img at bounding box center [1459, 221] width 13 height 13
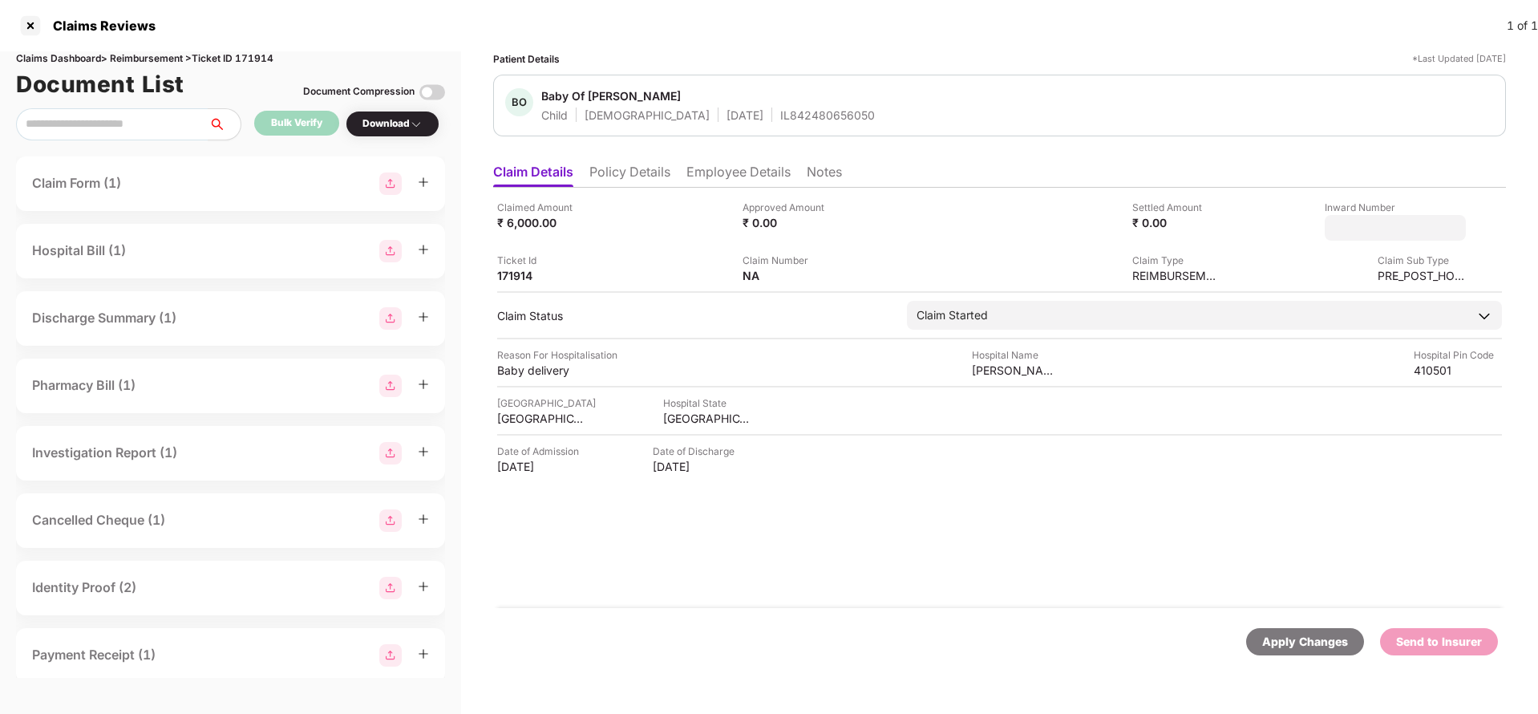
type input "**********"
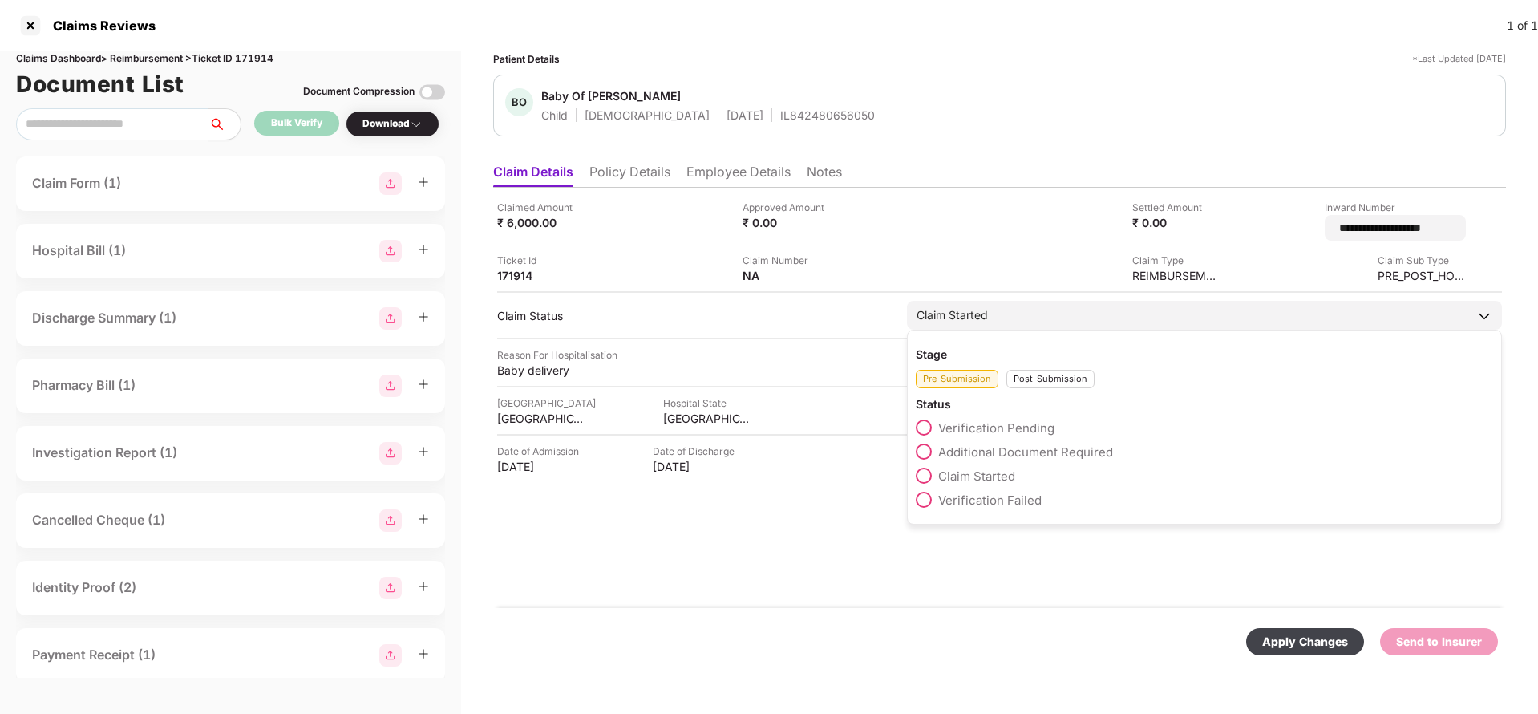
click at [999, 310] on div "Claim Started" at bounding box center [1204, 315] width 595 height 29
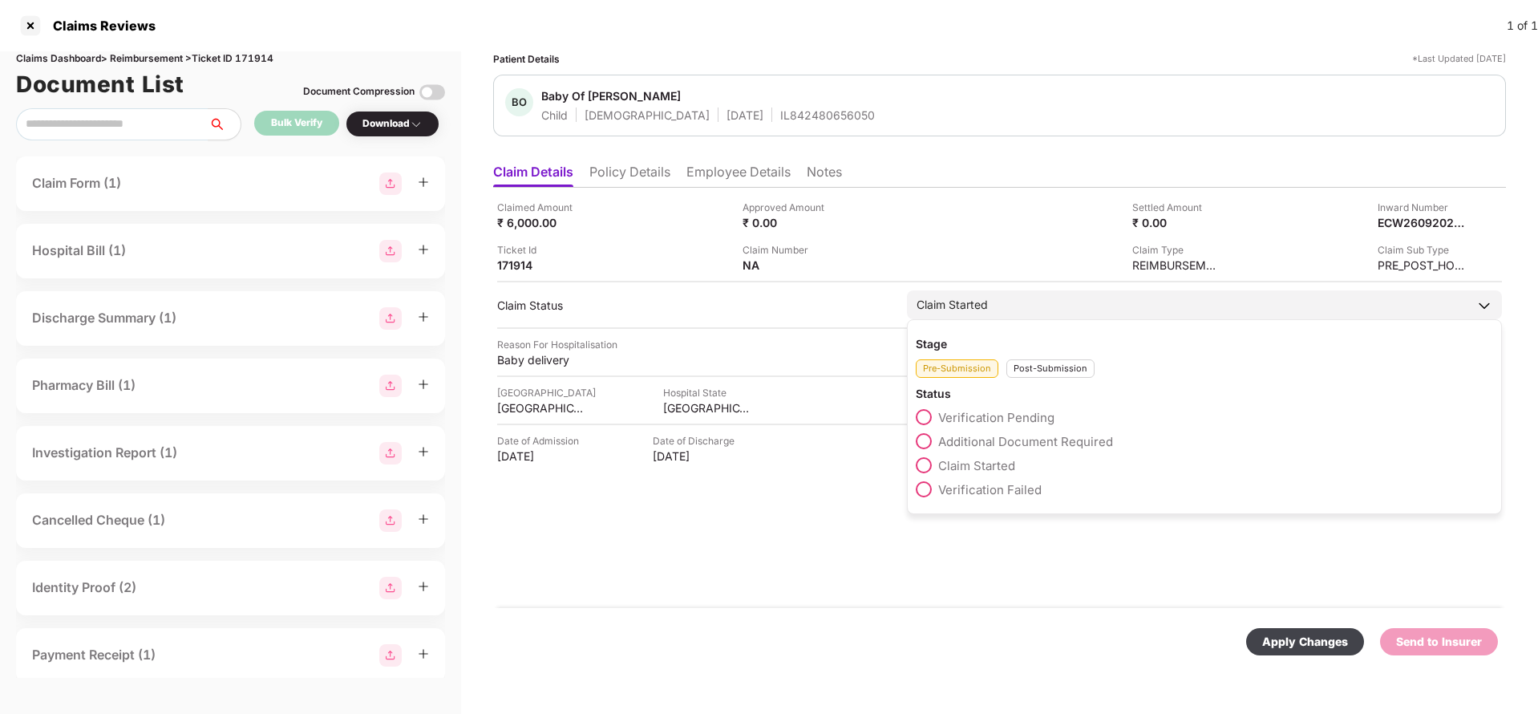
click at [1038, 370] on div "Post-Submission" at bounding box center [1050, 368] width 88 height 18
click at [1006, 443] on span "Claim Under Process" at bounding box center [998, 441] width 121 height 15
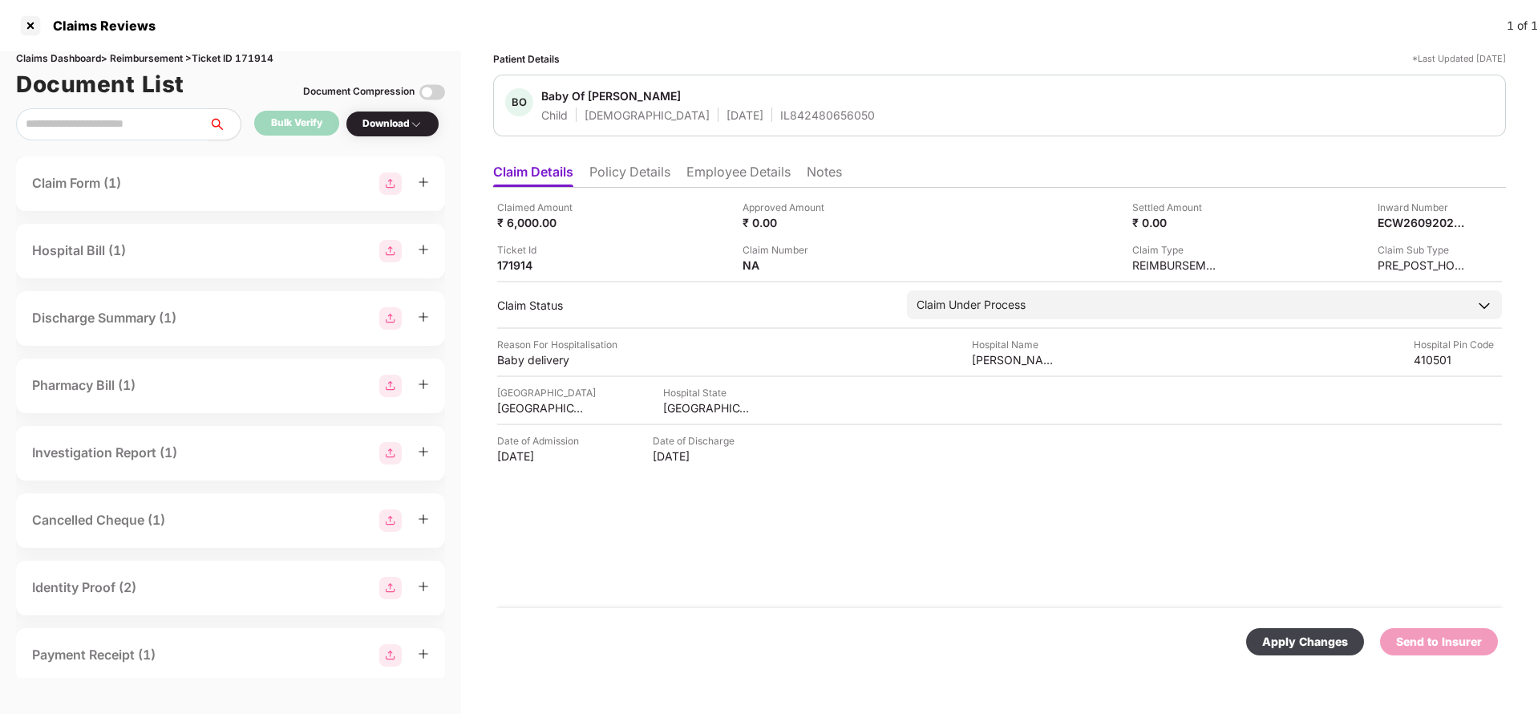
click at [1302, 628] on div "Apply Changes" at bounding box center [1305, 641] width 118 height 27
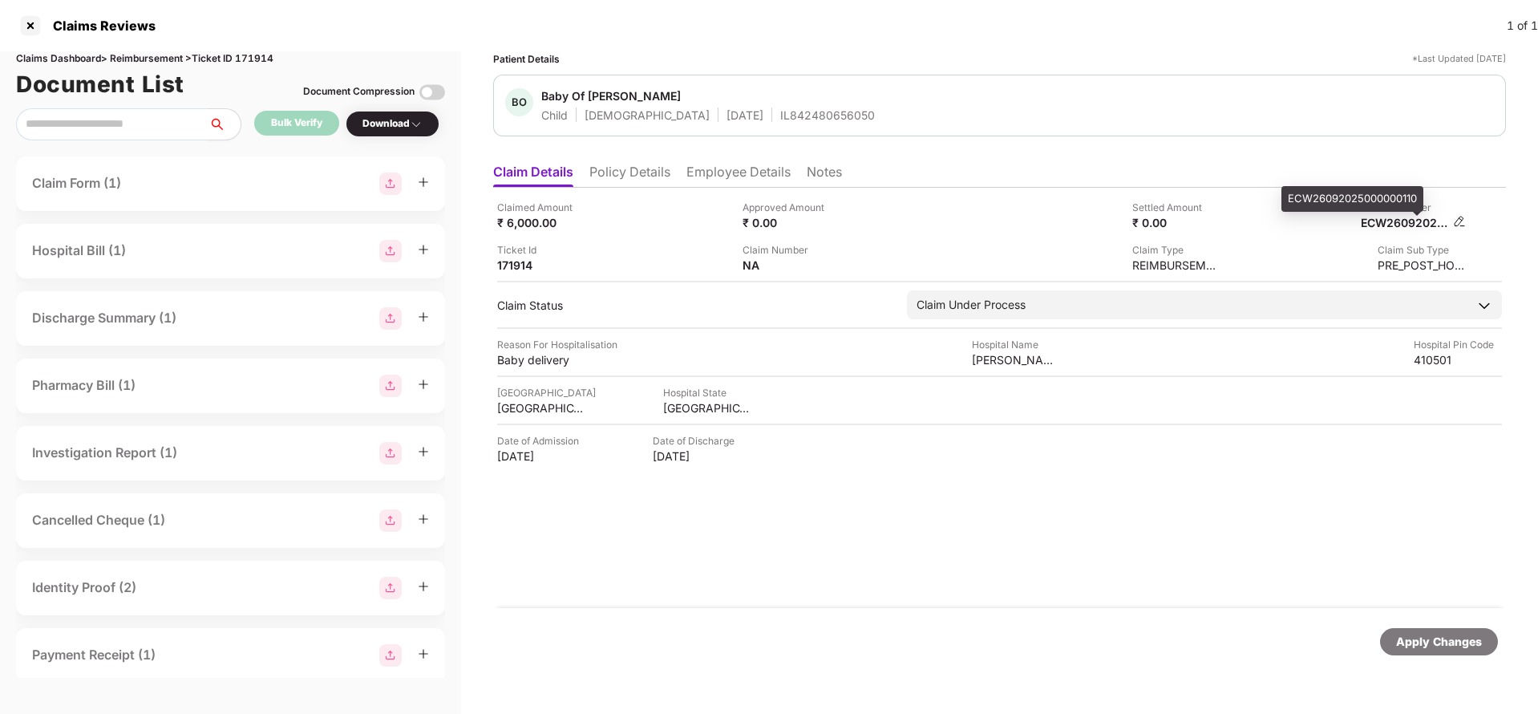
click at [1423, 215] on div "ECW26092025000000110" at bounding box center [1405, 222] width 88 height 15
copy div "ECW26092025000000110"
click at [780, 116] on div "IL842480656050" at bounding box center [827, 114] width 95 height 15
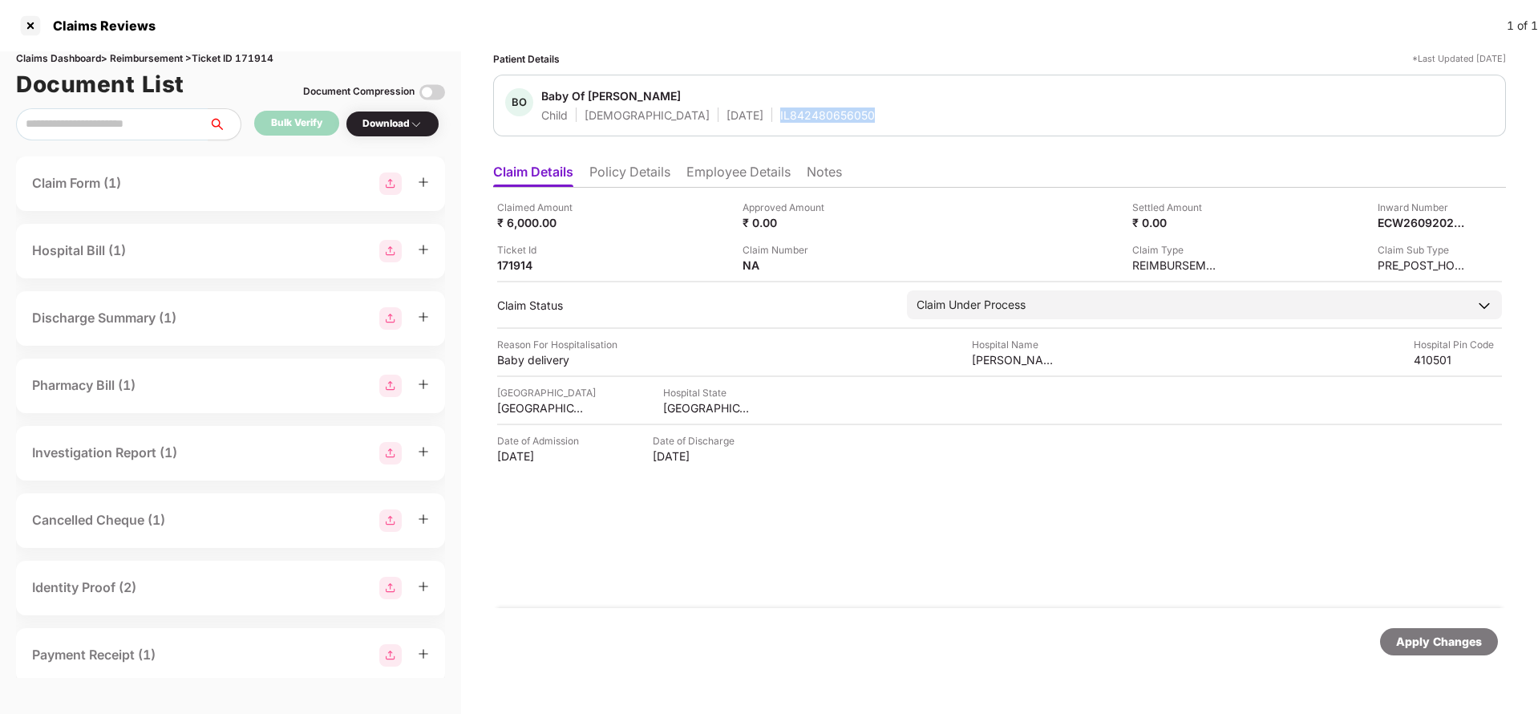
click at [780, 116] on div "IL842480656050" at bounding box center [827, 114] width 95 height 15
click at [1413, 648] on div "Apply Changes" at bounding box center [1439, 642] width 86 height 18
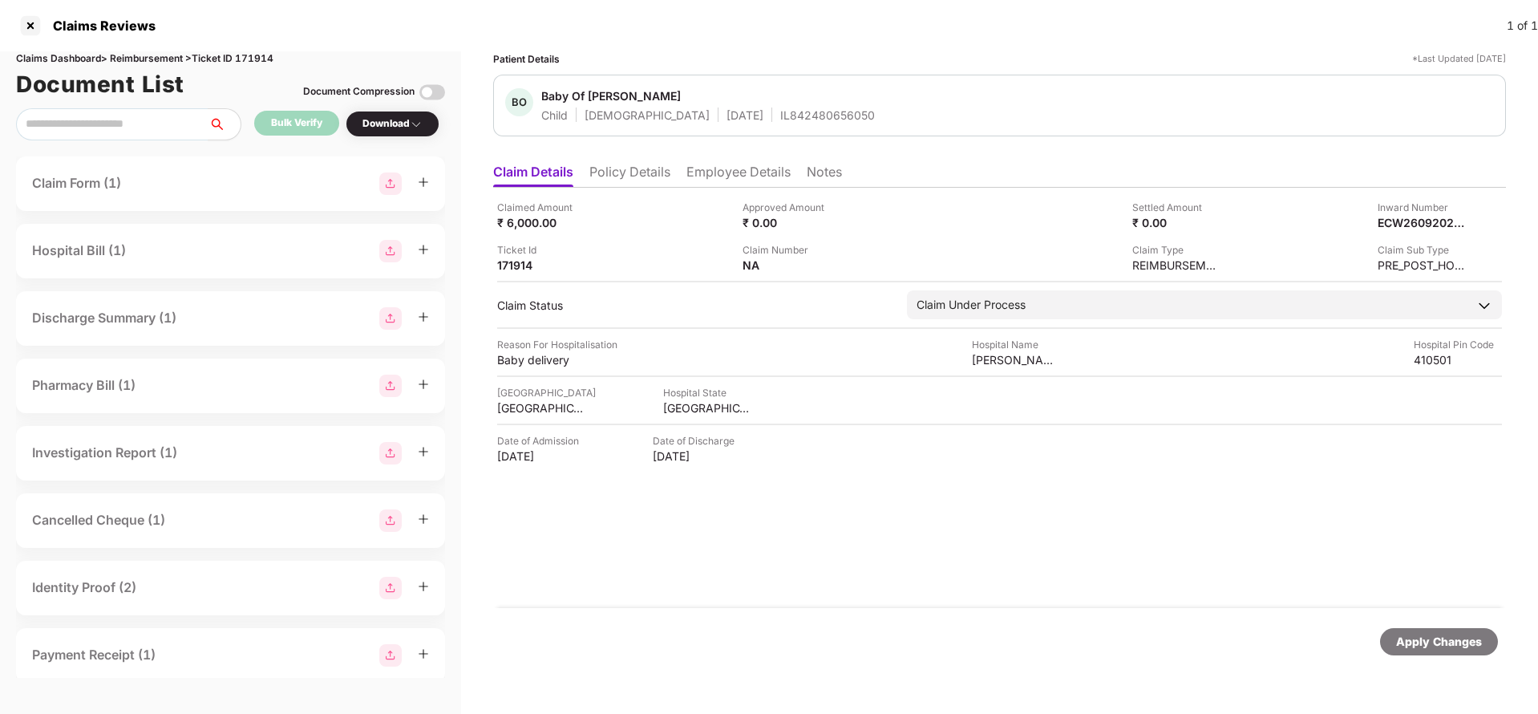
click at [257, 54] on div "Claims Dashboard > Reimbursement > Ticket ID 171914" at bounding box center [230, 58] width 429 height 15
click at [1455, 643] on div "Apply Changes" at bounding box center [1439, 642] width 86 height 18
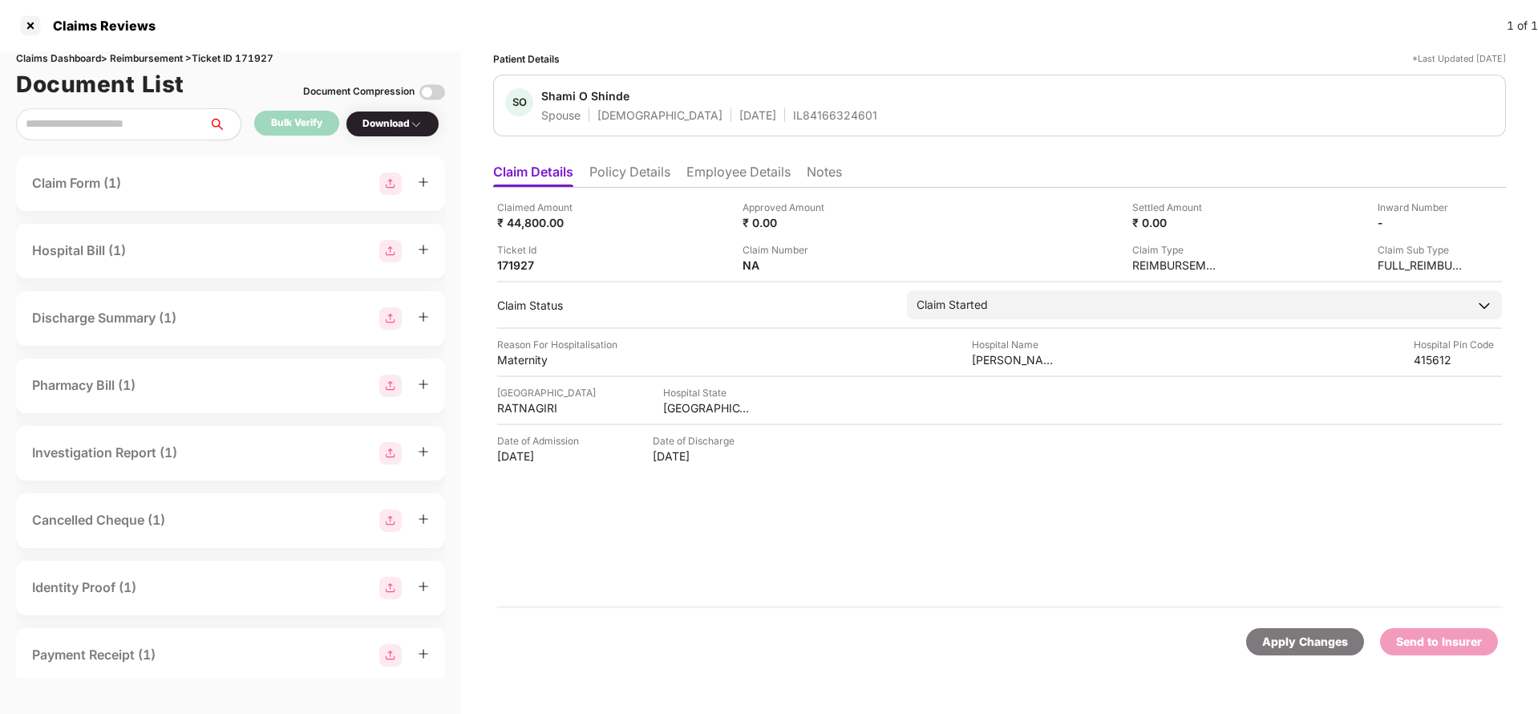
click at [630, 172] on li "Policy Details" at bounding box center [629, 175] width 81 height 23
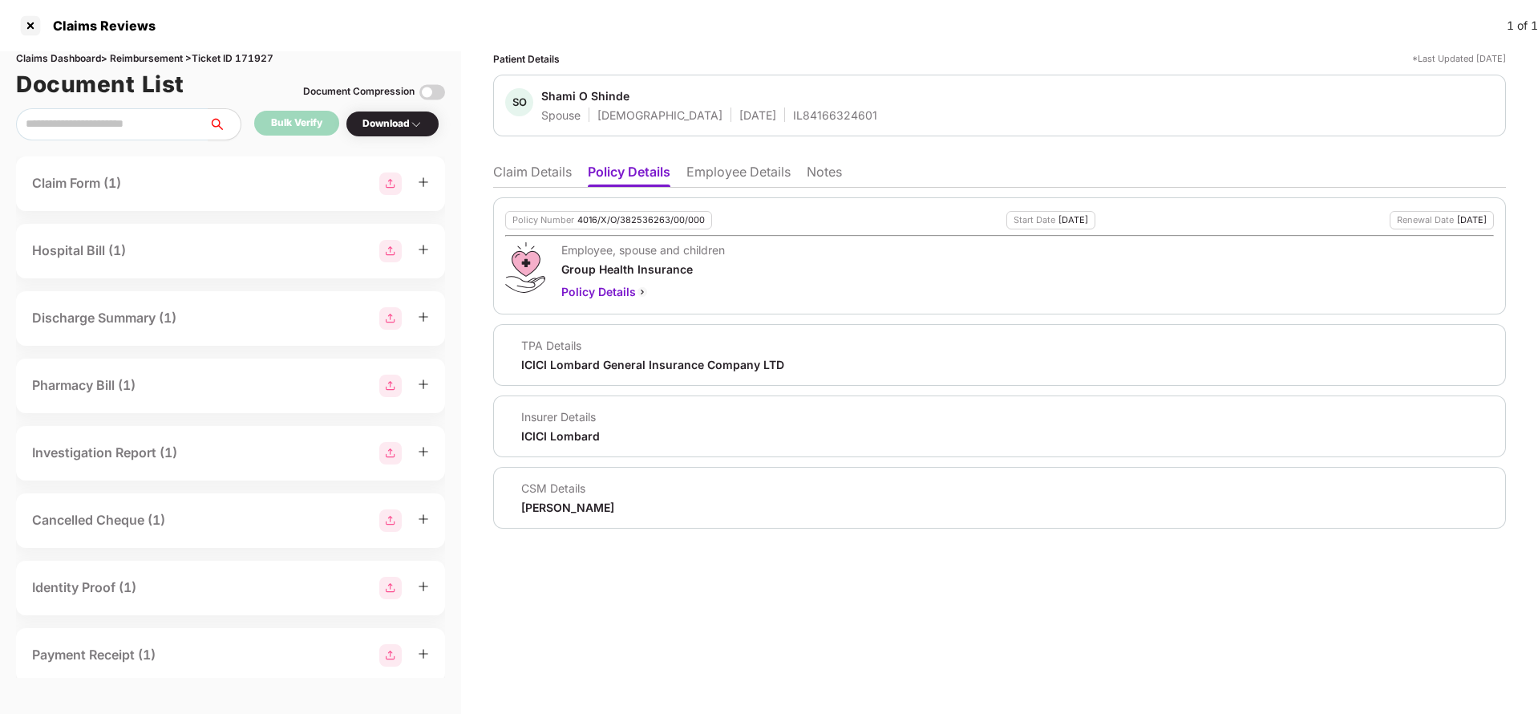
click at [617, 217] on div "4016/X/O/382536263/00/000" at bounding box center [641, 220] width 128 height 10
copy div "4016/X/O/382536263/00/000"
click at [737, 171] on li "Employee Details" at bounding box center [738, 175] width 104 height 23
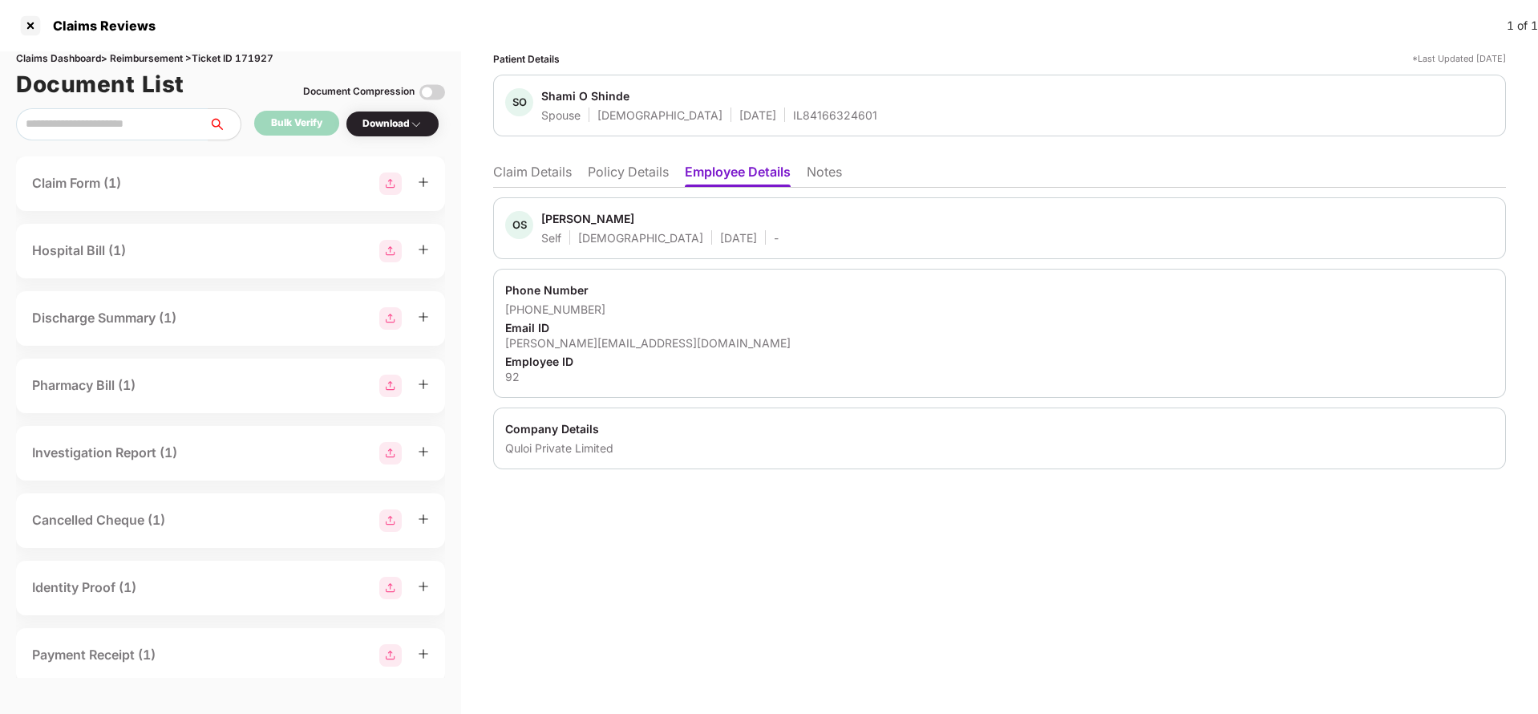
click at [605, 164] on li "Policy Details" at bounding box center [628, 175] width 81 height 23
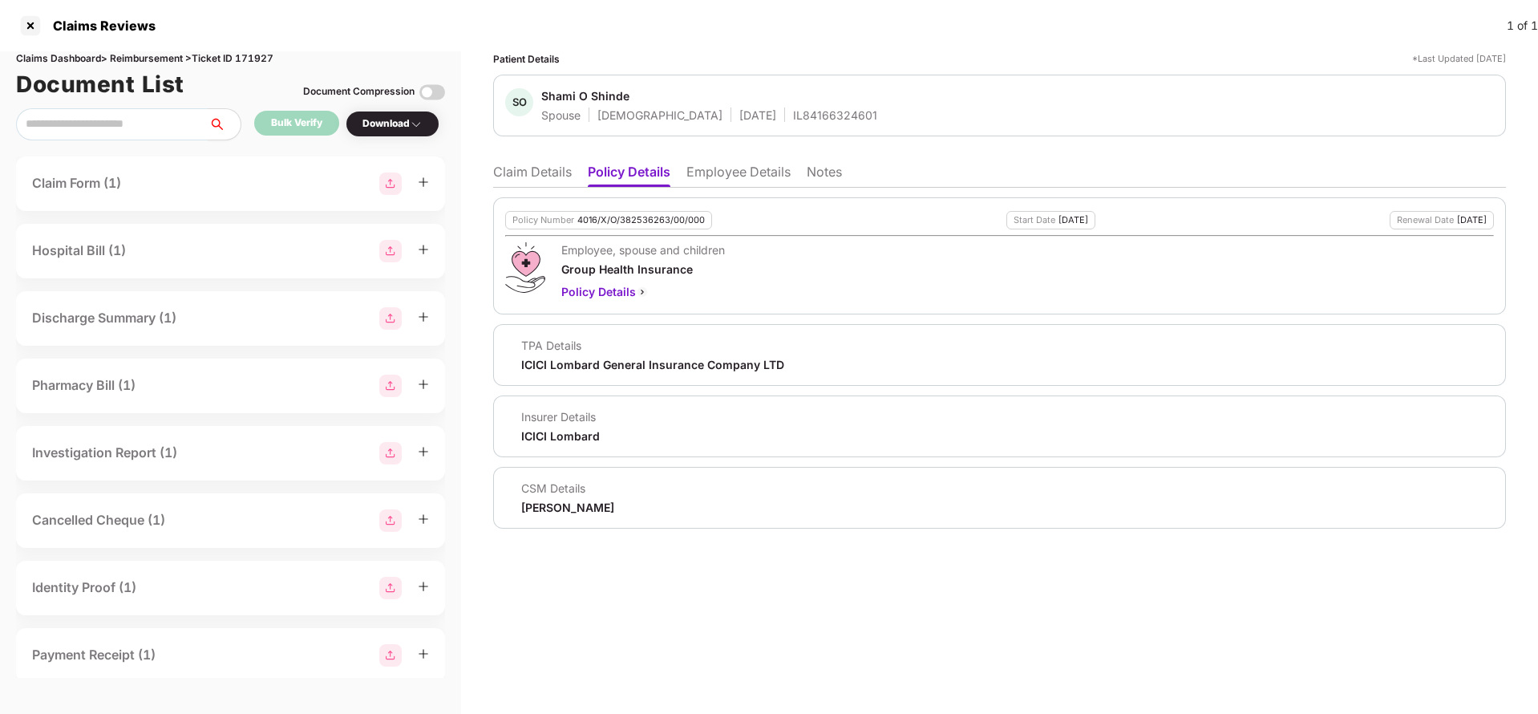
click at [633, 241] on div "Policy Number 4016/X/O/382536263/00/000 Start Date 28 Feb 2025 Renewal Date 27 …" at bounding box center [999, 255] width 1013 height 117
click at [631, 225] on div "4016/X/O/382536263/00/000" at bounding box center [641, 220] width 128 height 10
copy div "4016/X/O/382536263/00/000"
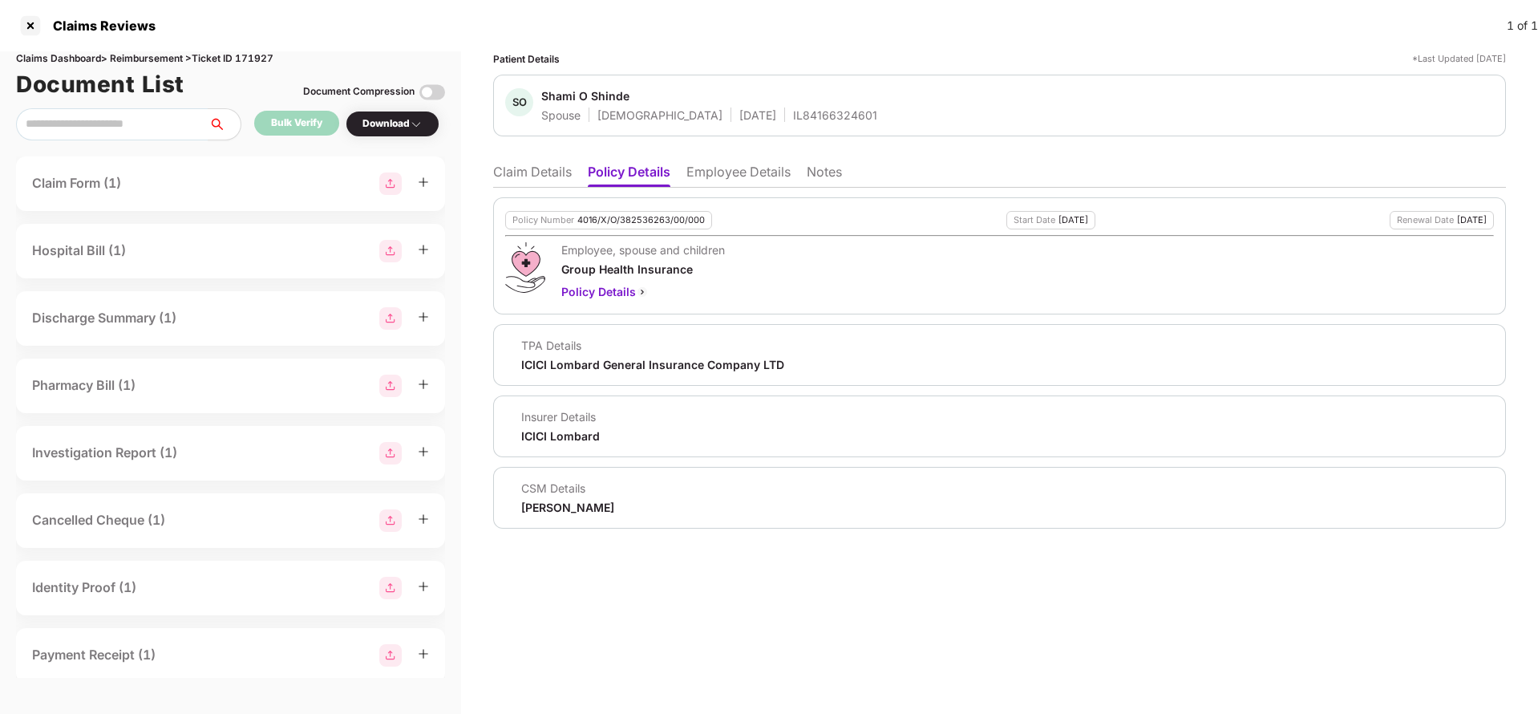
click at [793, 115] on div "IL84166324601" at bounding box center [835, 114] width 84 height 15
copy div "IL84166324601"
click at [723, 184] on li "Employee Details" at bounding box center [738, 175] width 104 height 23
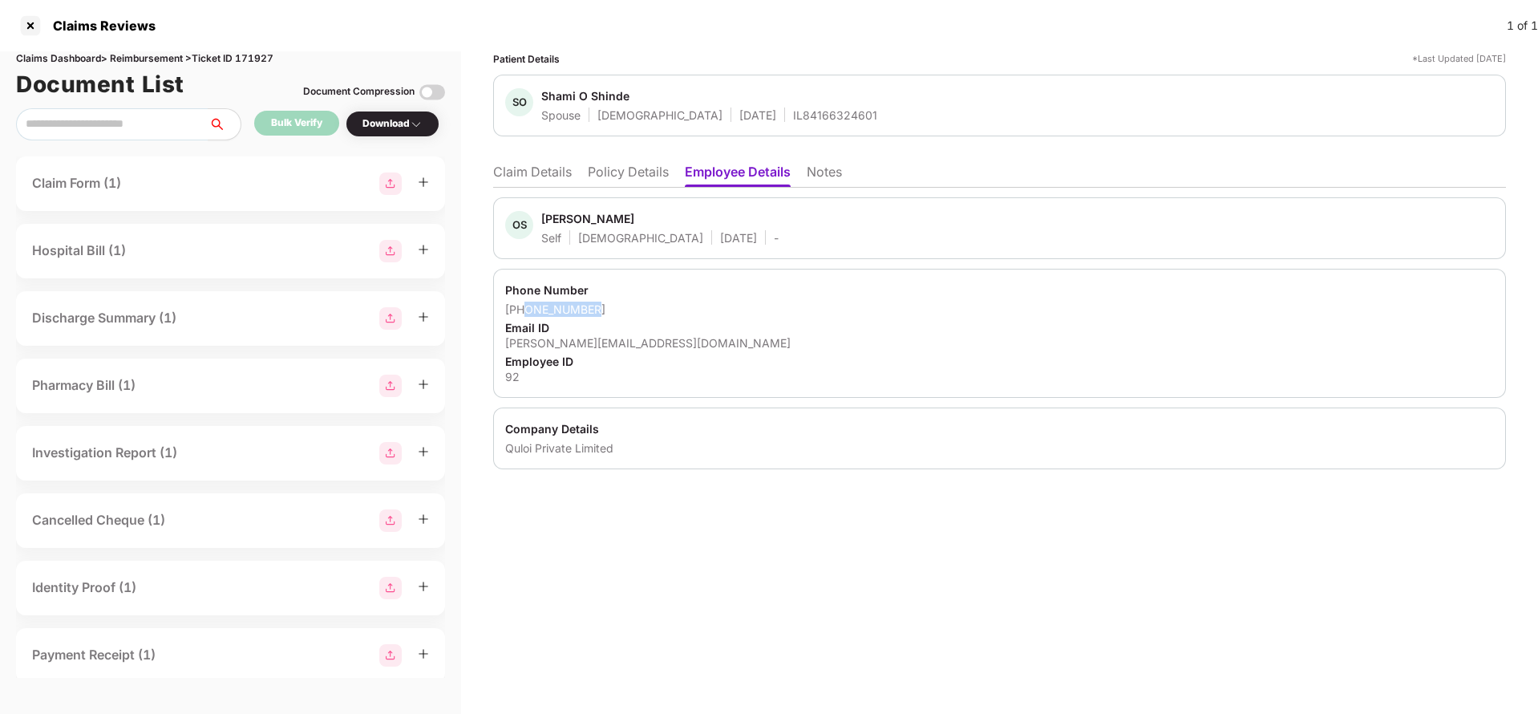
drag, startPoint x: 526, startPoint y: 311, endPoint x: 612, endPoint y: 311, distance: 85.8
click at [612, 311] on div "+918805871285" at bounding box center [999, 309] width 989 height 15
copy div "8805871285"
click at [543, 343] on div "omkar@quloi.com" at bounding box center [999, 342] width 989 height 15
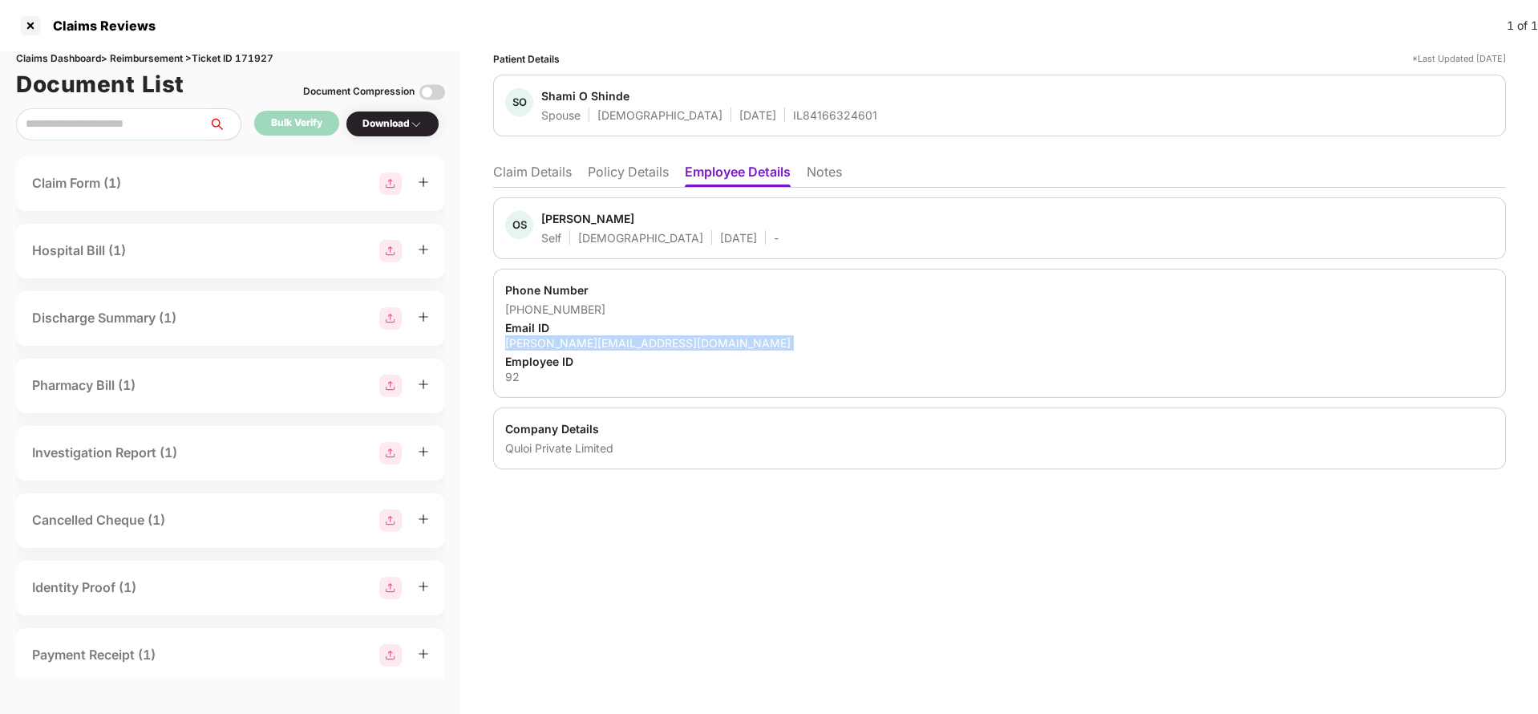
click at [543, 343] on div "omkar@quloi.com" at bounding box center [999, 342] width 989 height 15
copy div "omkar@quloi.com"
click at [504, 178] on li "Claim Details" at bounding box center [532, 175] width 79 height 23
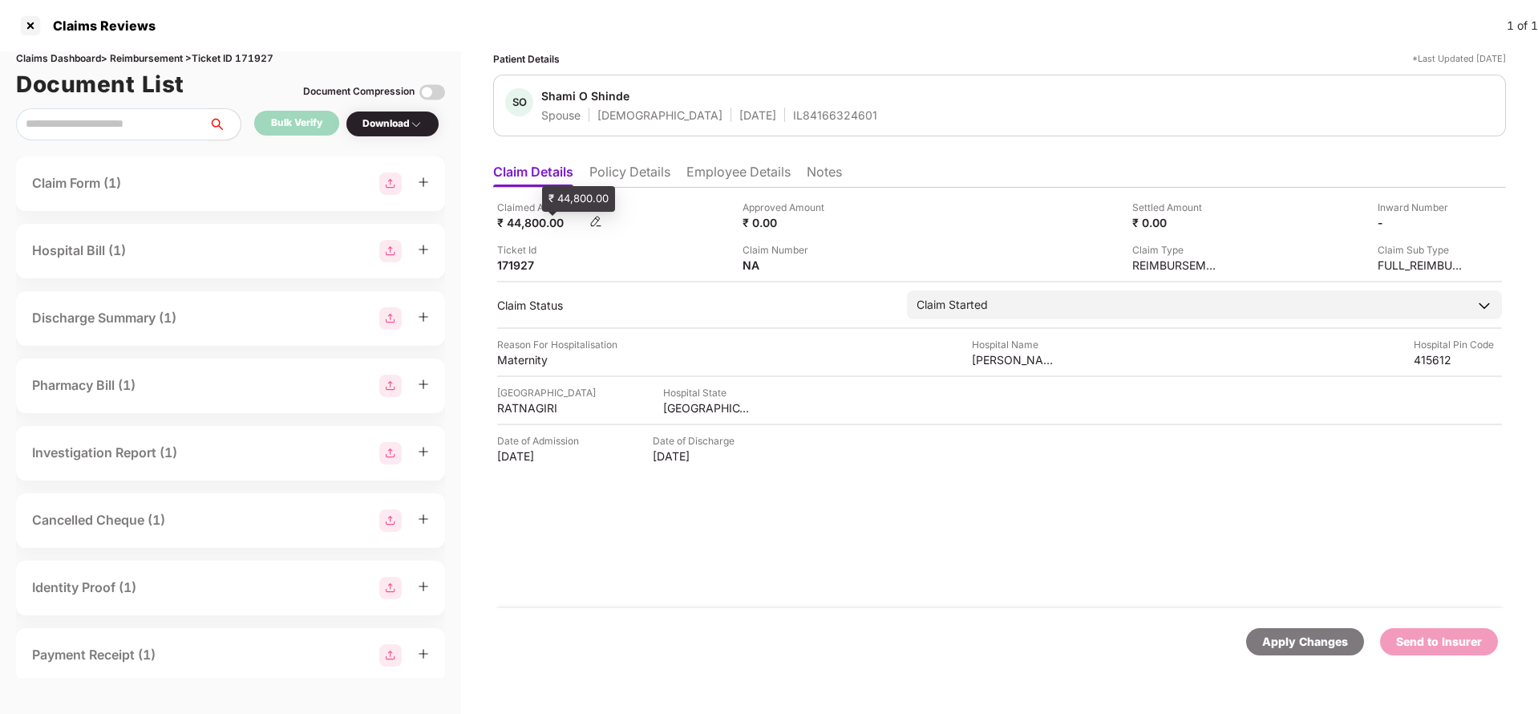
click at [540, 220] on div "₹ 44,800.00" at bounding box center [541, 222] width 88 height 15
copy div "44,800"
click at [1033, 350] on div "Hospital Name Karmarkar hospital Ratnagiri" at bounding box center [1016, 352] width 88 height 30
click at [1033, 350] on div "Hospital Name" at bounding box center [1016, 344] width 88 height 15
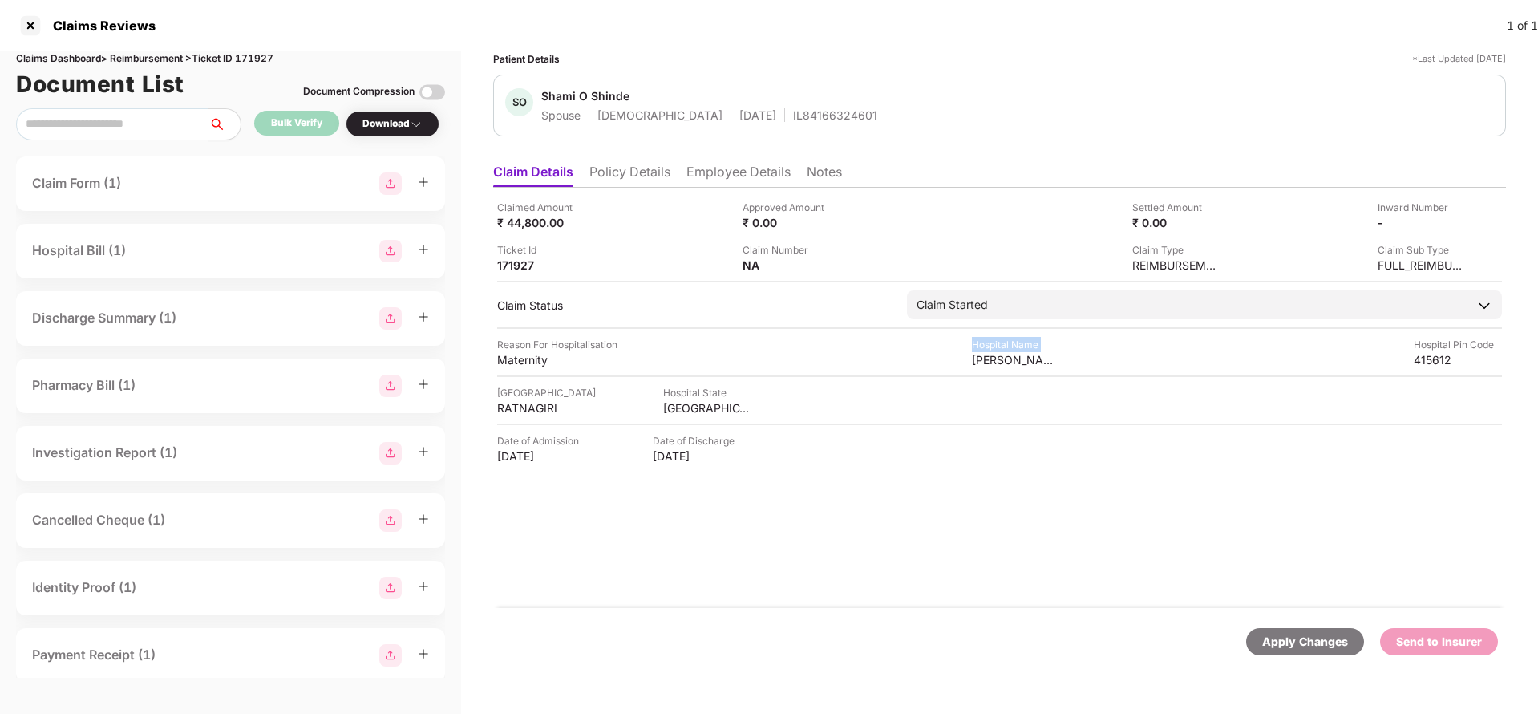
click at [1033, 350] on div "Hospital Name" at bounding box center [1016, 344] width 88 height 15
click at [1034, 364] on div "Karmarkar hospital Ratnagiri" at bounding box center [1016, 359] width 88 height 15
copy div "Karmarkar hospital Ratnagiri"
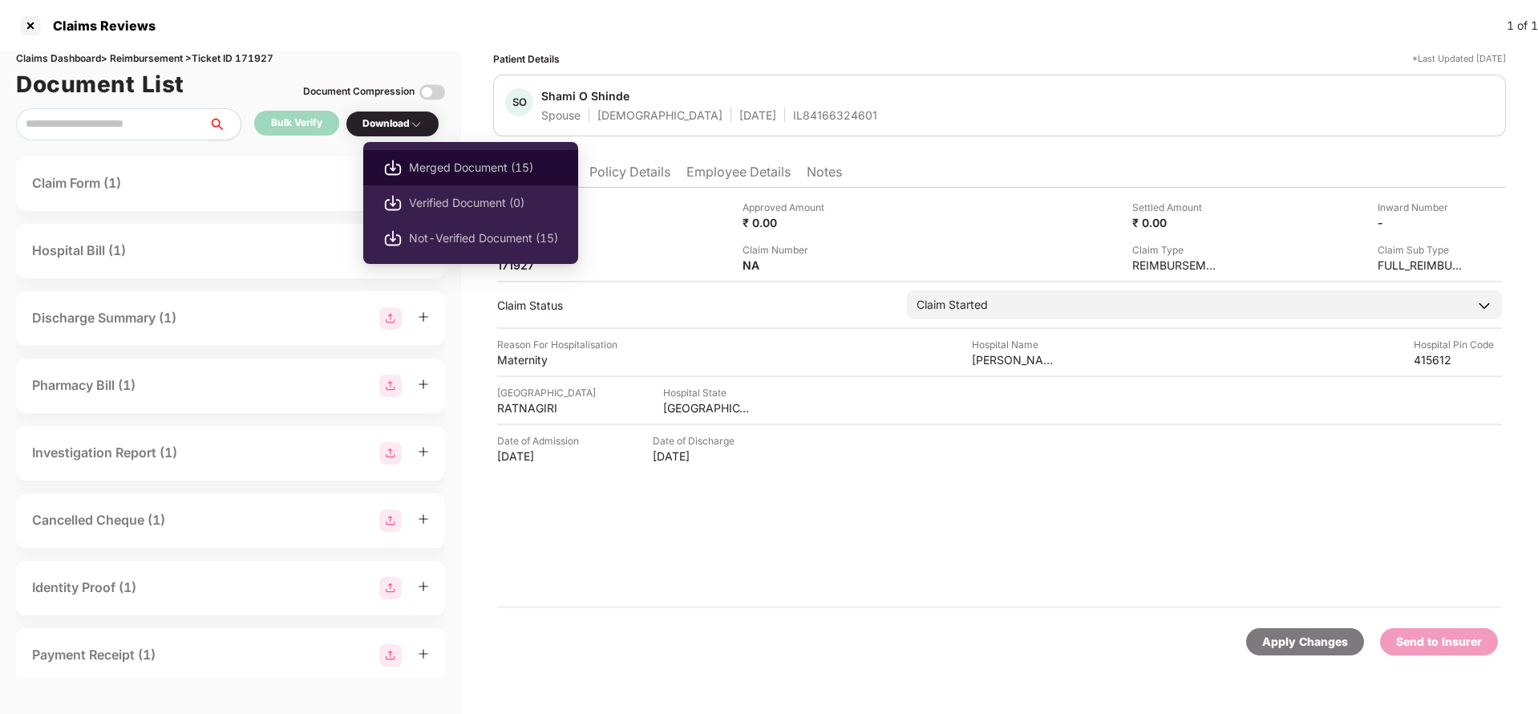
click at [447, 160] on span "Merged Document (15)" at bounding box center [483, 168] width 149 height 18
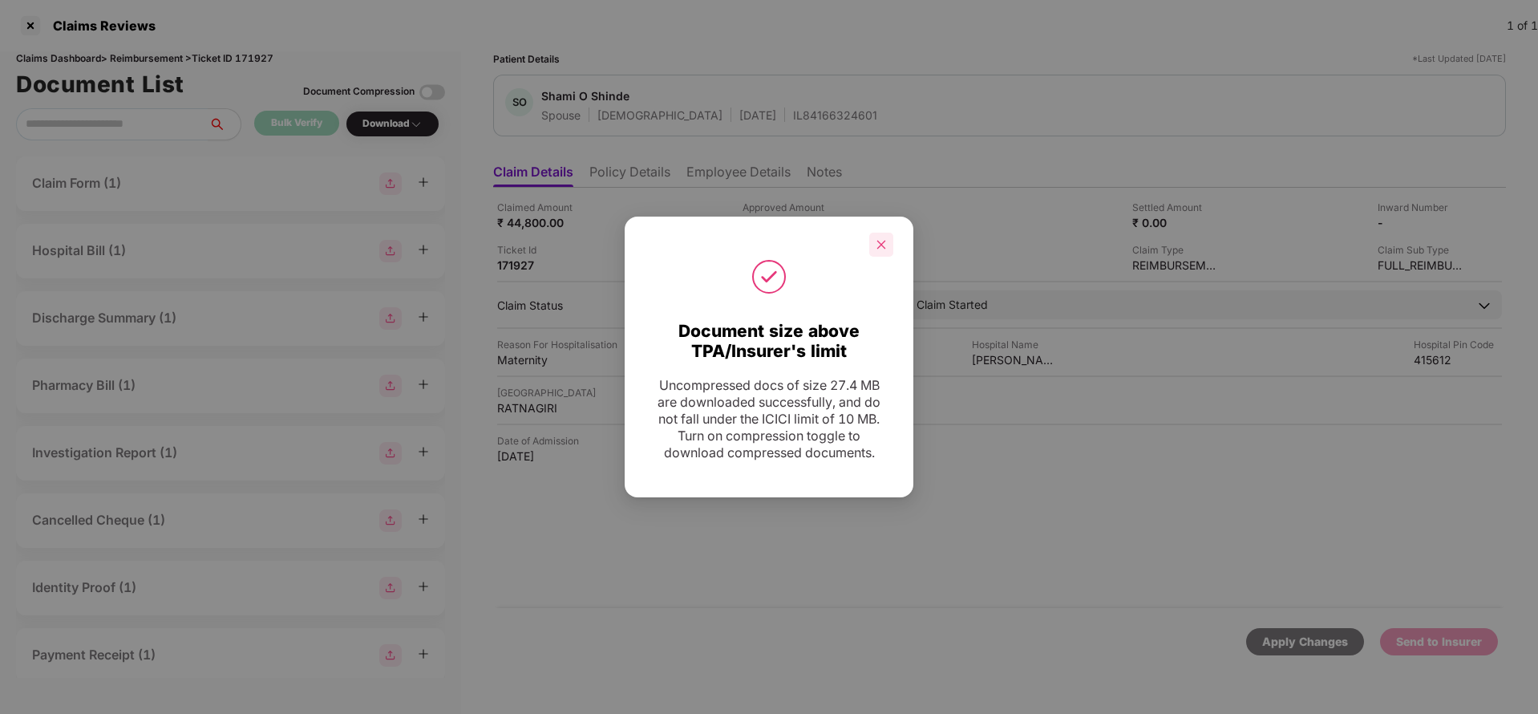
click at [891, 249] on div at bounding box center [881, 245] width 24 height 24
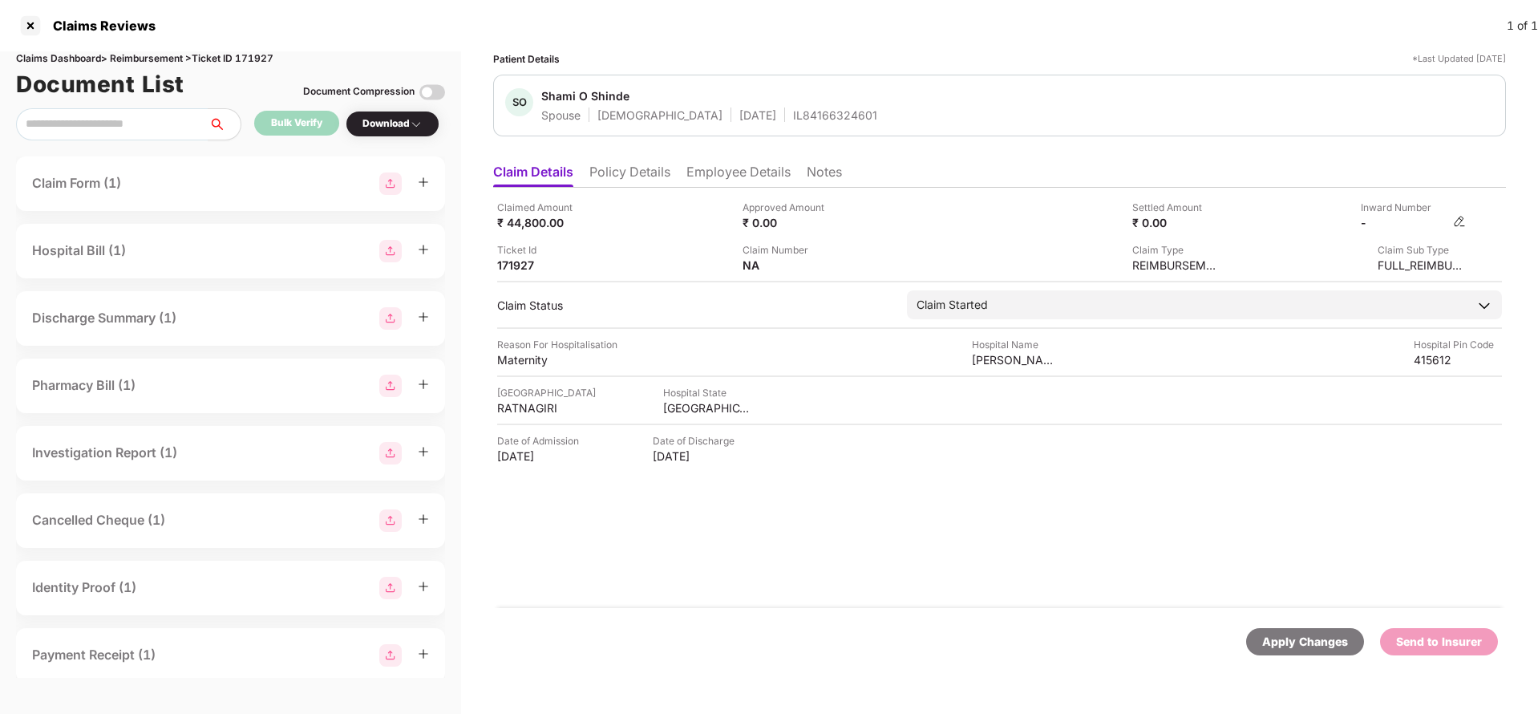
click at [1456, 218] on img at bounding box center [1459, 221] width 13 height 13
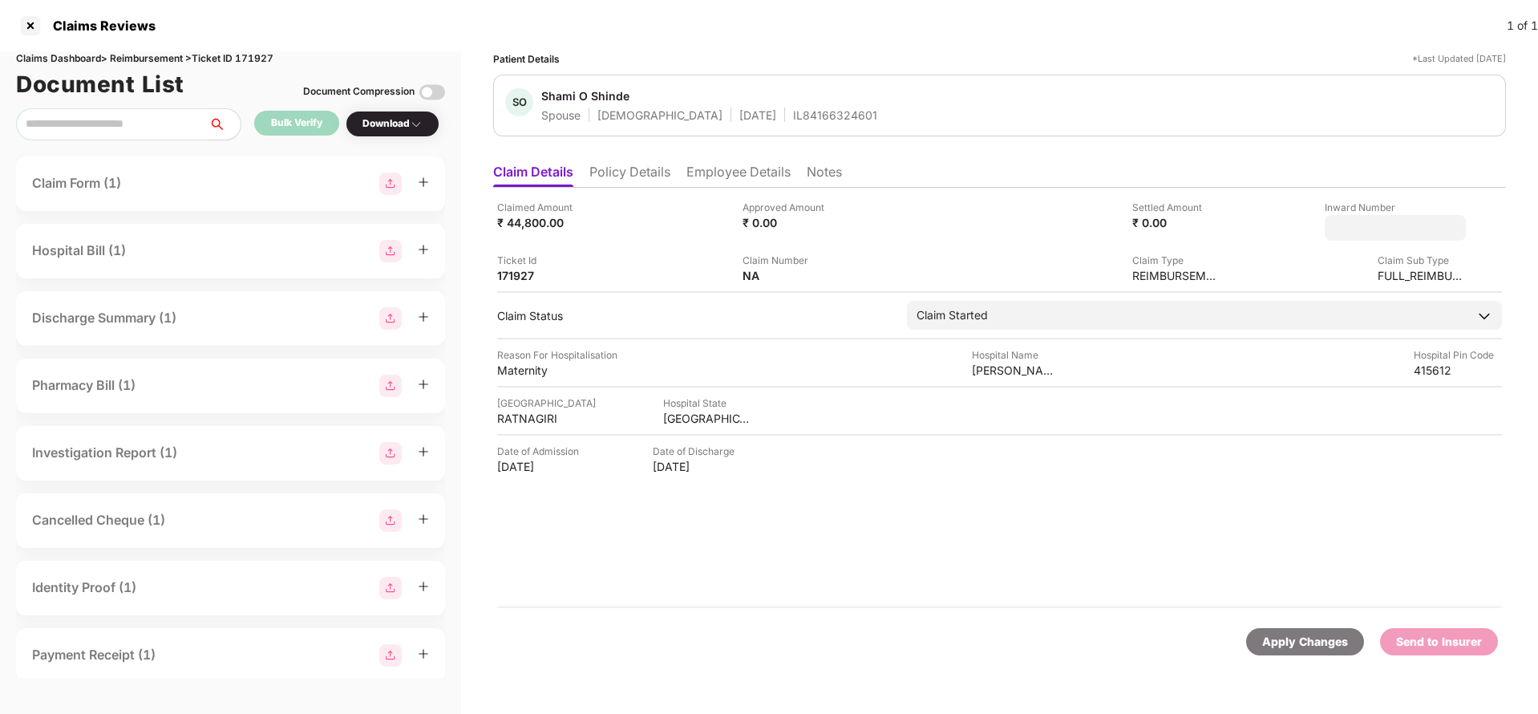
type input "**********"
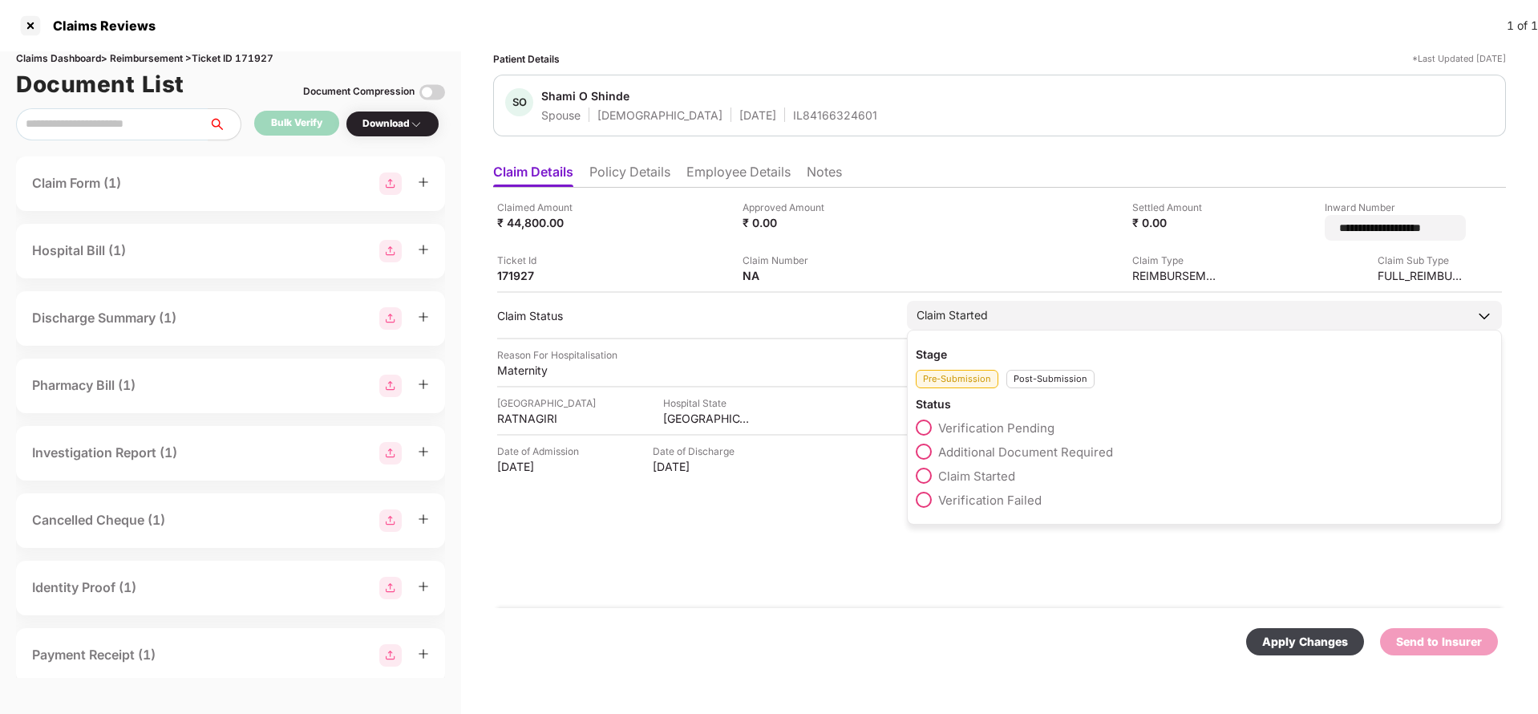
click at [1002, 318] on div "Claim Started" at bounding box center [1204, 315] width 595 height 29
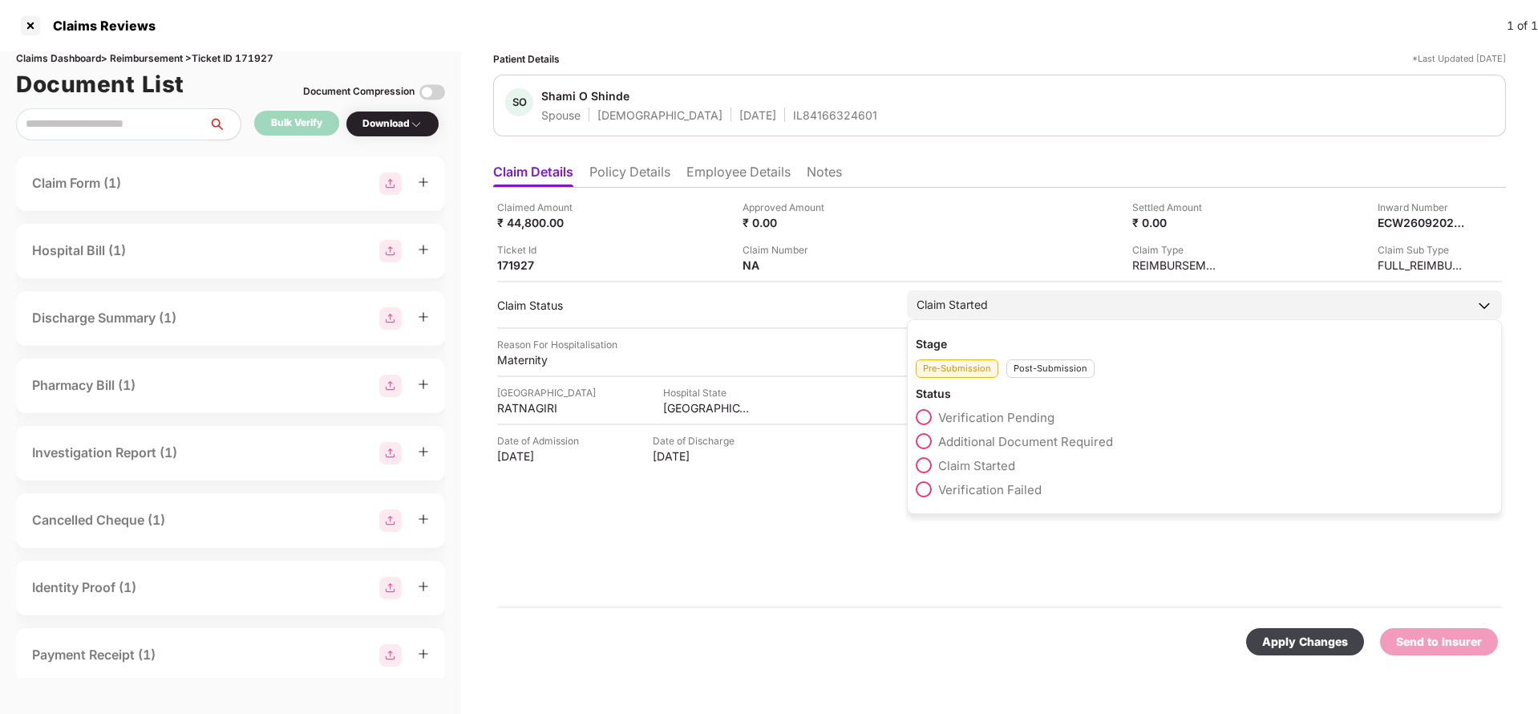
click at [1051, 369] on div "Post-Submission" at bounding box center [1050, 368] width 88 height 18
click at [1010, 443] on span "Claim Under Process" at bounding box center [998, 441] width 121 height 15
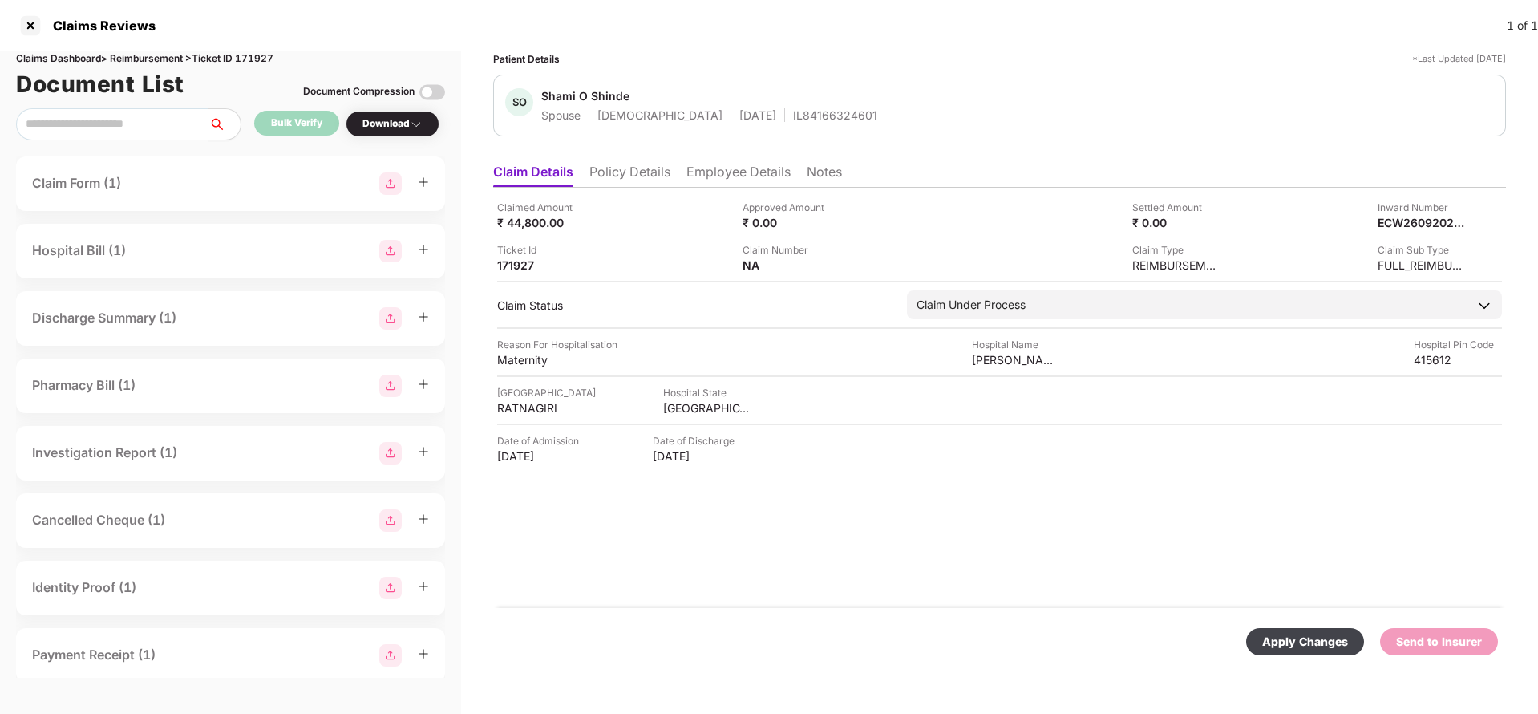
click at [1319, 634] on div "Apply Changes" at bounding box center [1305, 642] width 86 height 18
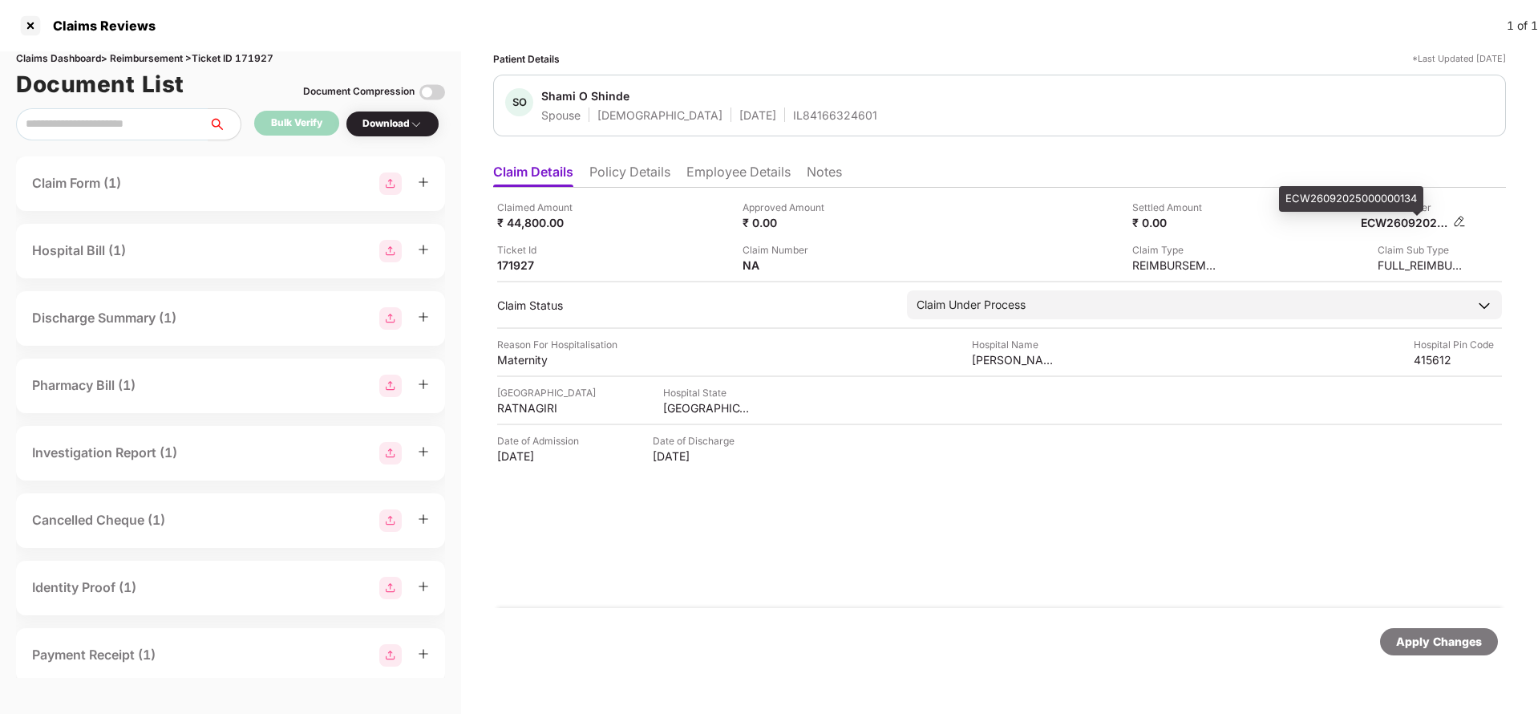
click at [1393, 218] on div "ECW26092025000000134" at bounding box center [1405, 222] width 88 height 15
copy div "ECW26092025000000134"
click at [793, 122] on div "IL84166324601" at bounding box center [835, 114] width 84 height 15
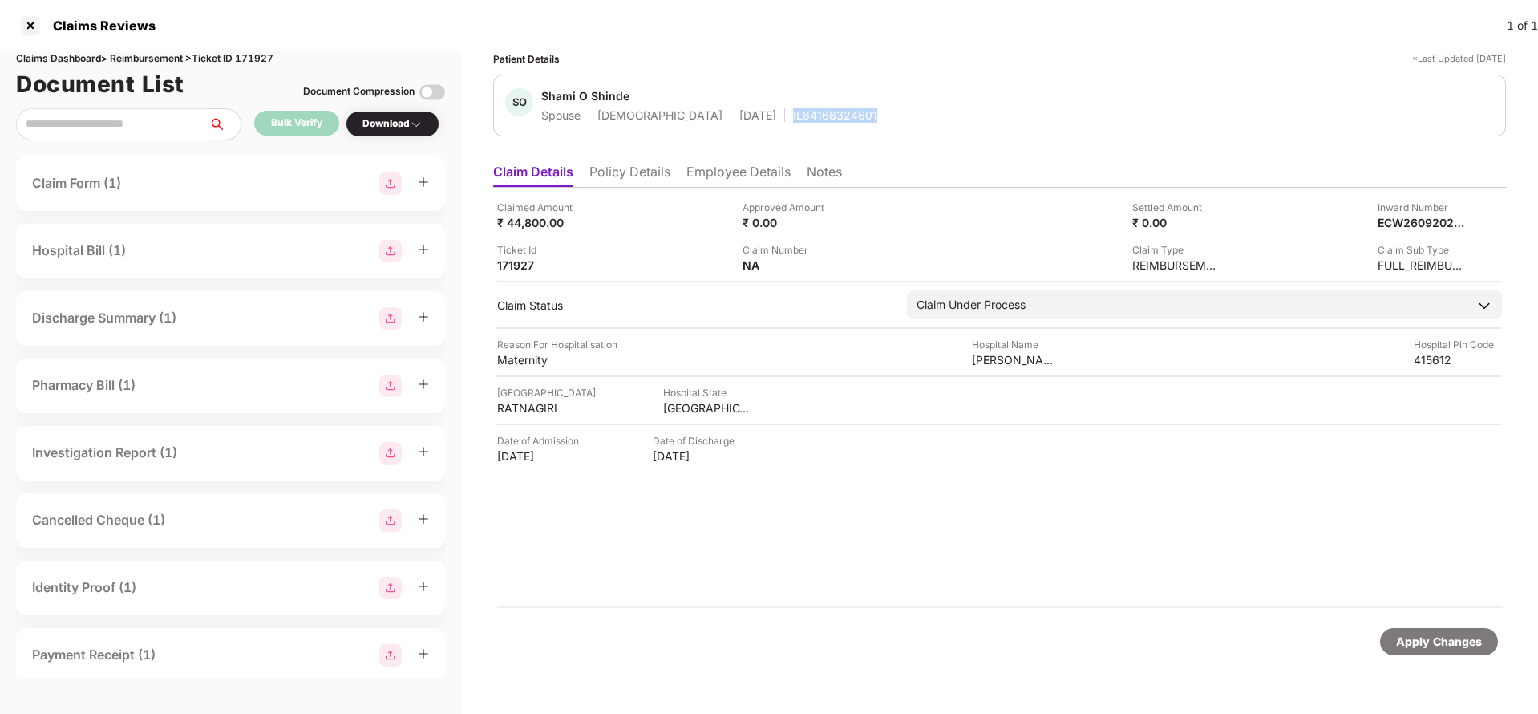
click at [793, 122] on div "IL84166324601" at bounding box center [835, 114] width 84 height 15
copy div "IL84166324601"
click at [1415, 642] on div "Apply Changes" at bounding box center [1439, 642] width 86 height 18
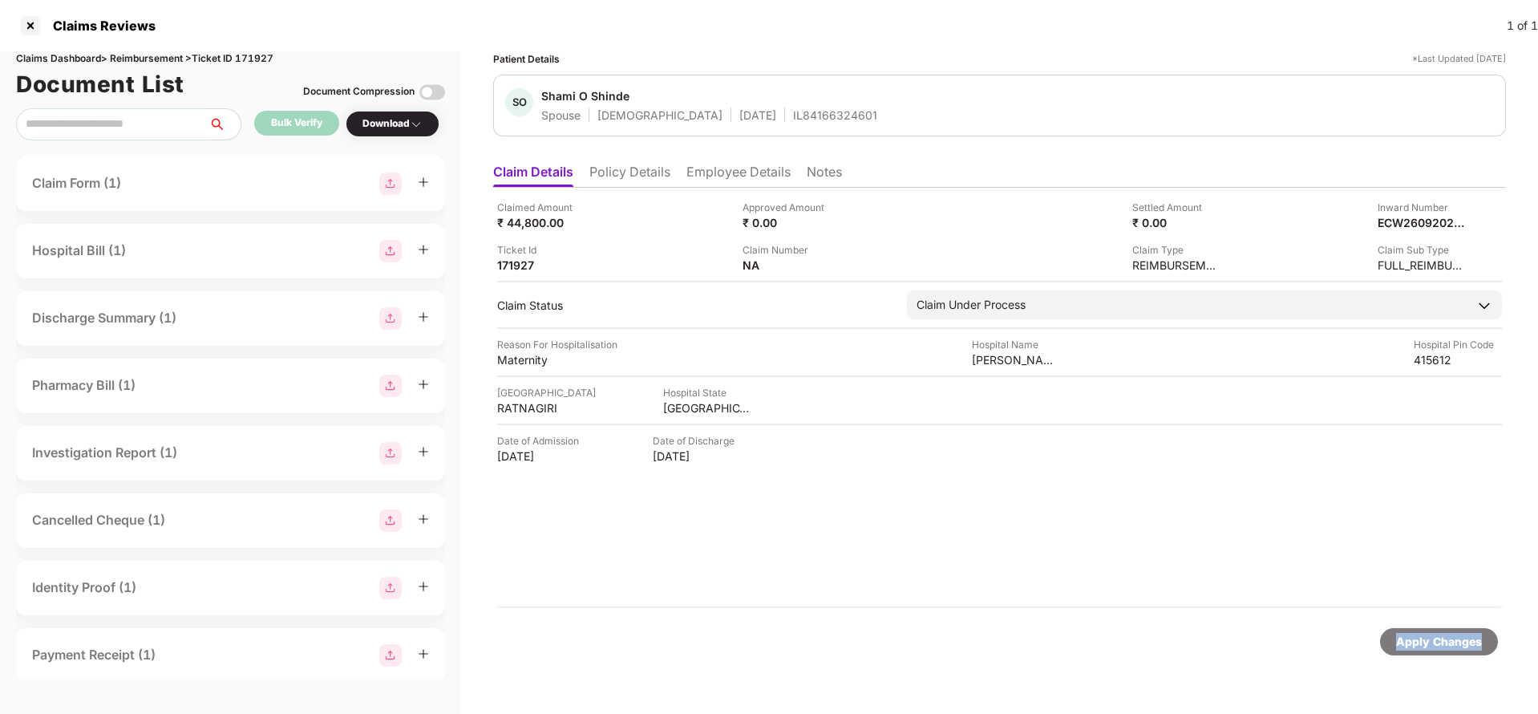
click at [1415, 642] on div "Apply Changes" at bounding box center [1439, 642] width 86 height 18
click at [258, 60] on div "Claims Dashboard > Reimbursement > Ticket ID 171927" at bounding box center [230, 58] width 429 height 15
click at [1451, 647] on div "Apply Changes" at bounding box center [1439, 642] width 86 height 18
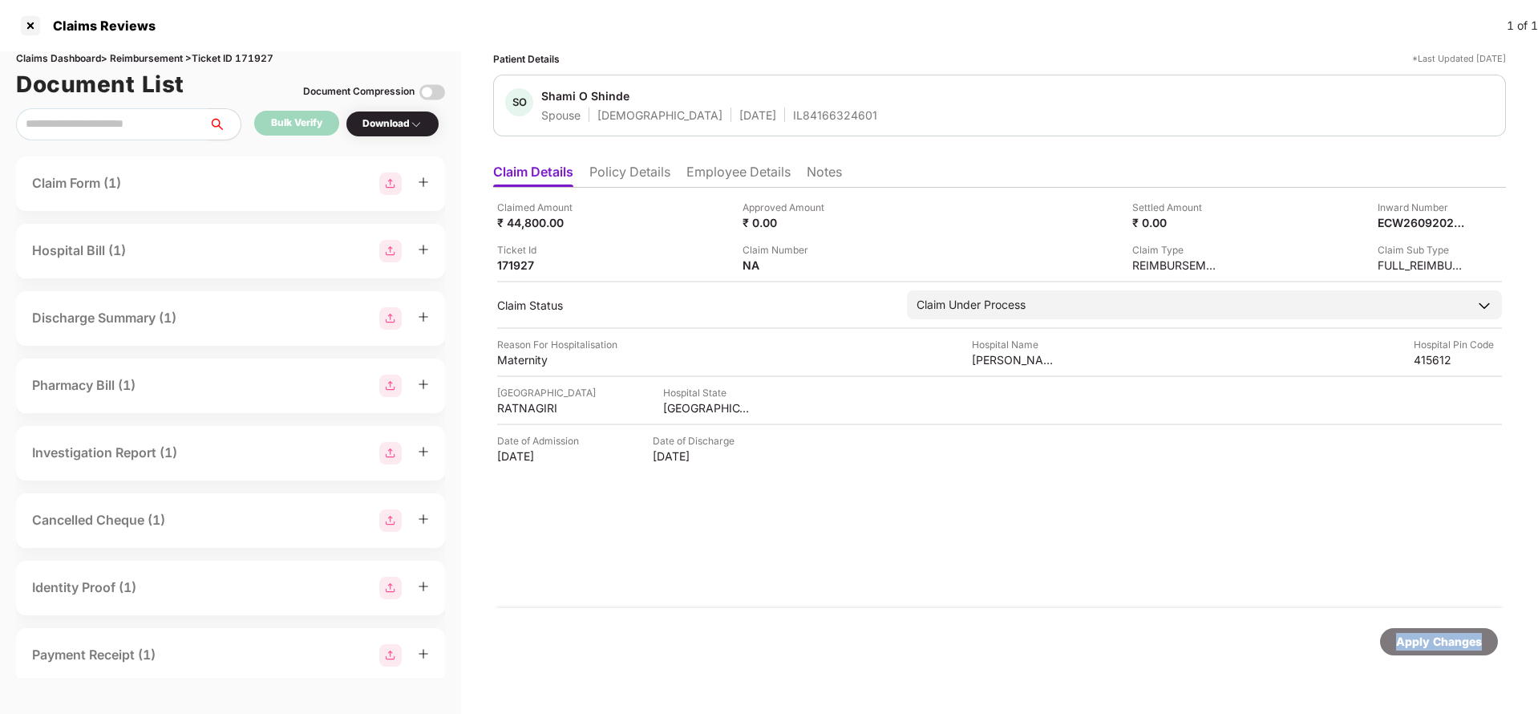
click at [1451, 647] on div "Apply Changes" at bounding box center [1439, 642] width 86 height 18
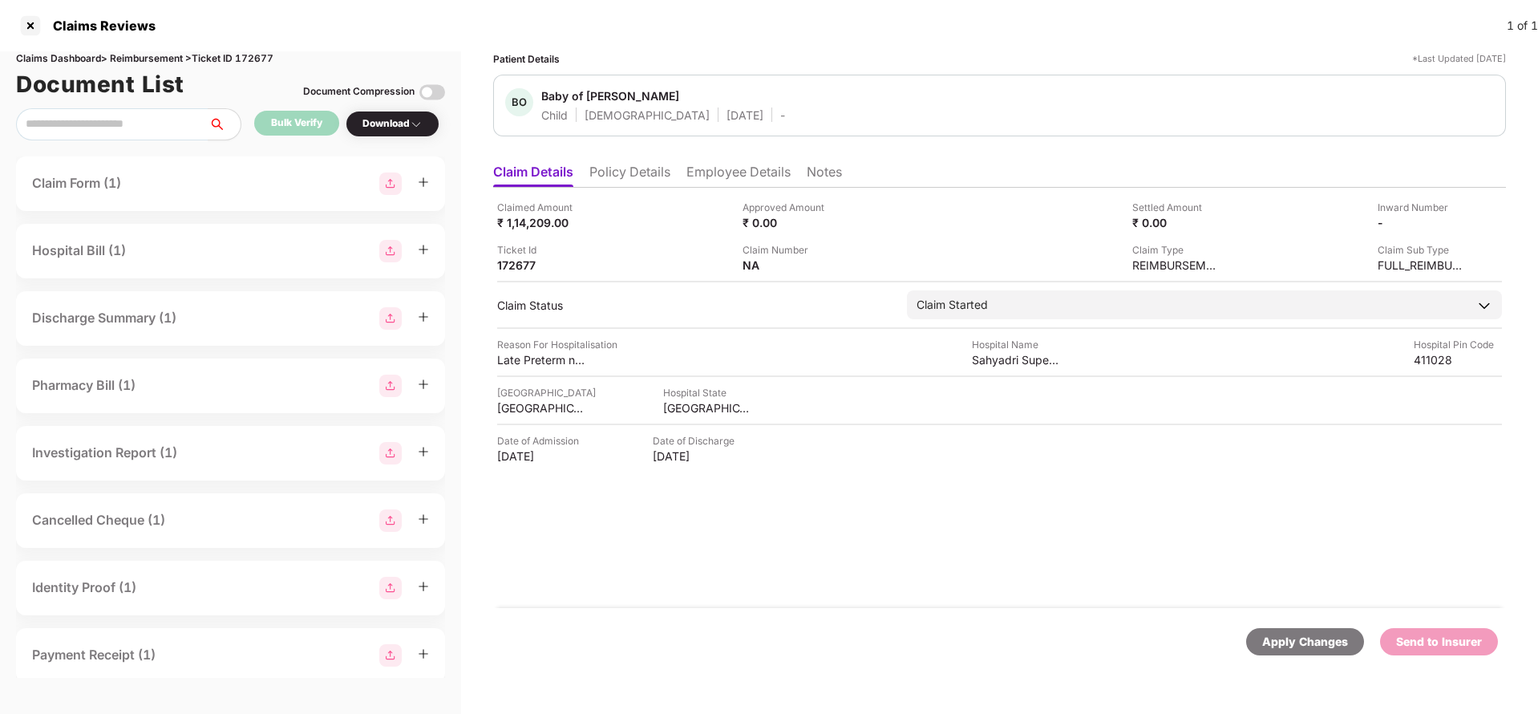
click at [626, 180] on li "Policy Details" at bounding box center [629, 175] width 81 height 23
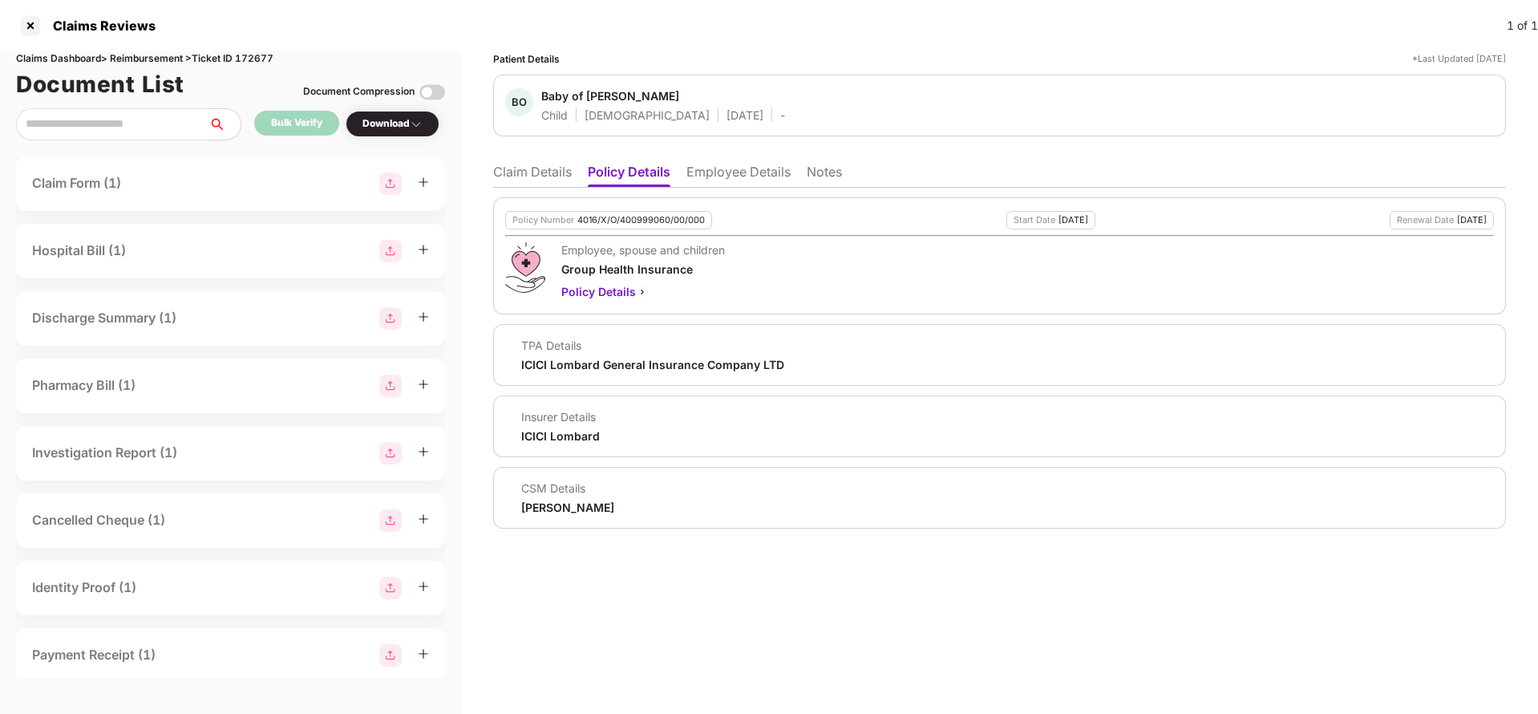
click at [643, 219] on div "4016/X/O/400999060/00/000" at bounding box center [641, 220] width 128 height 10
copy div "4016/X/O/400999060/00/000"
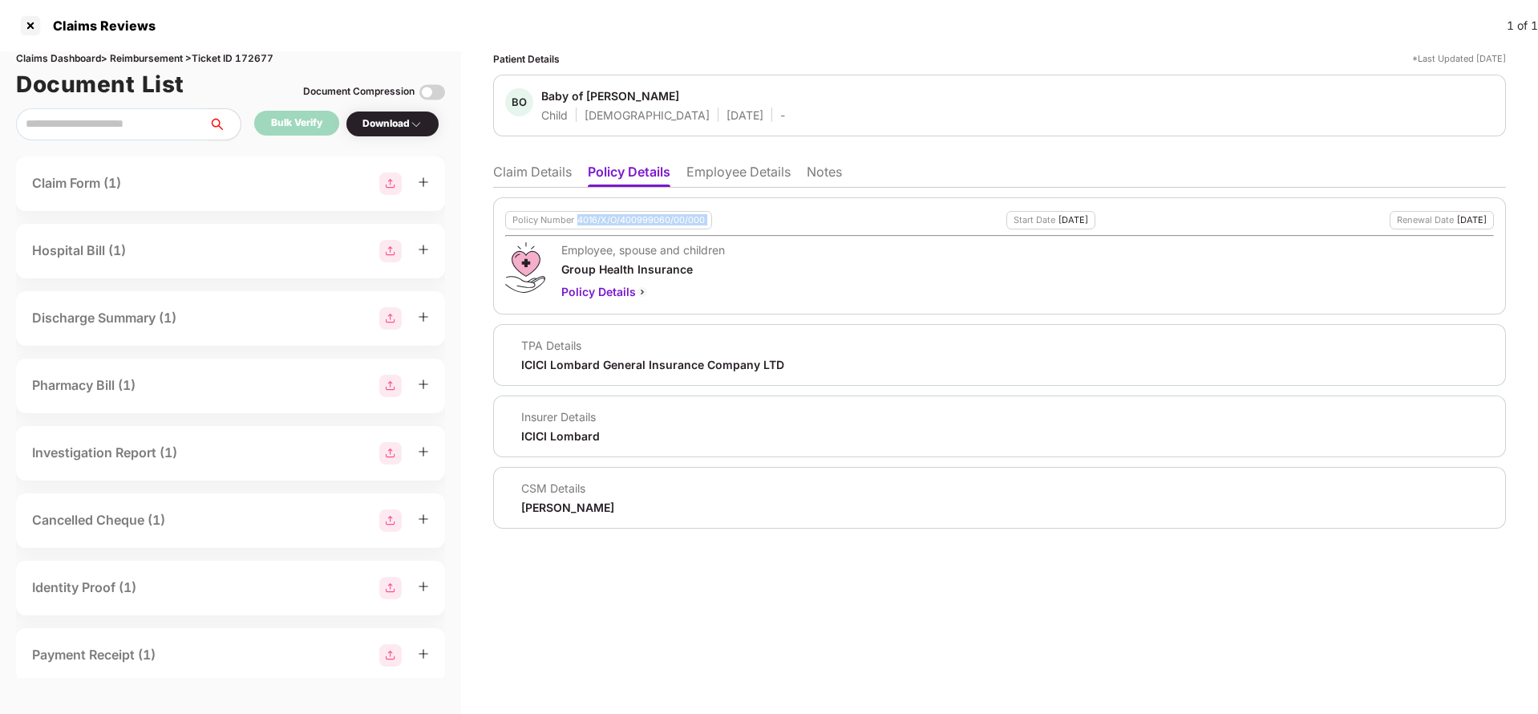
copy div "4016/X/O/400999060/00/000"
click at [524, 176] on li "Claim Details" at bounding box center [532, 175] width 79 height 23
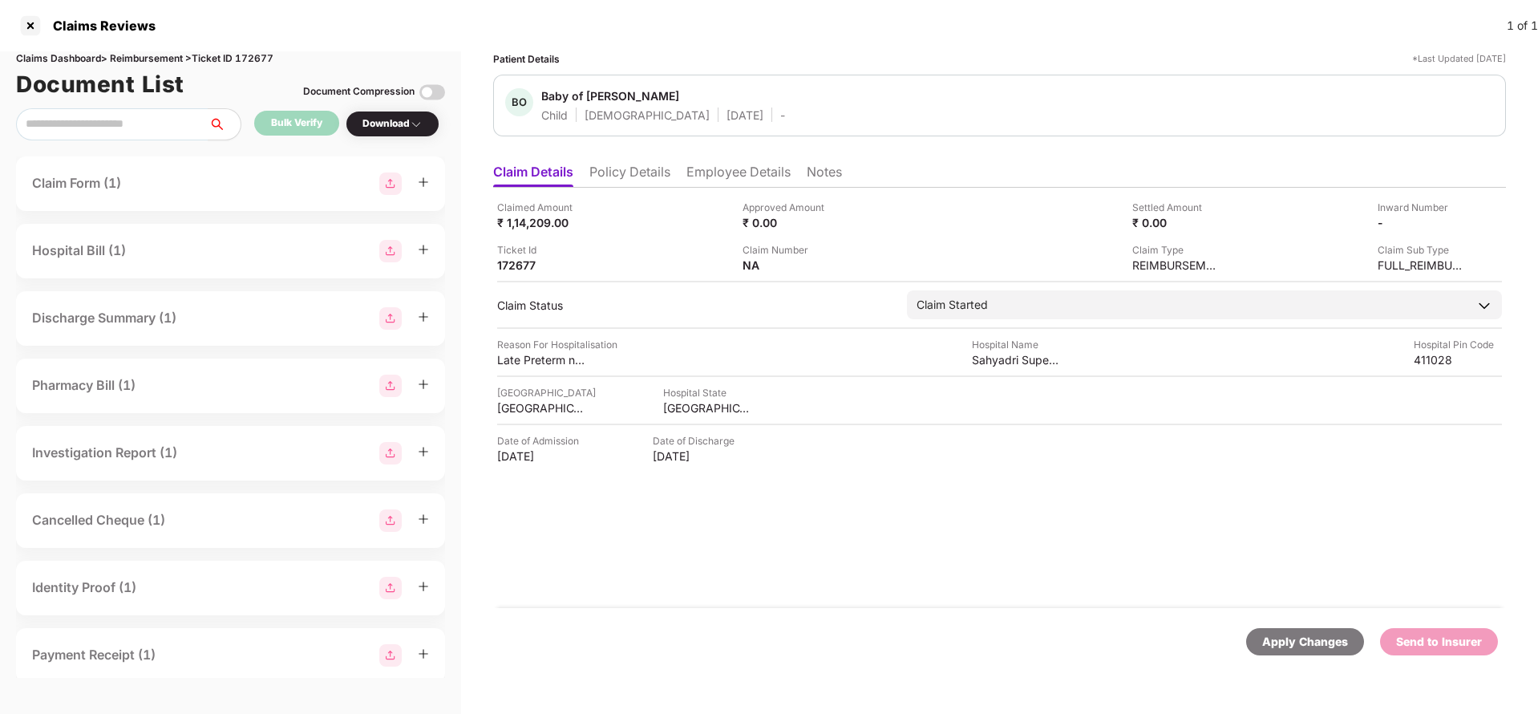
click at [724, 179] on li "Employee Details" at bounding box center [738, 175] width 104 height 23
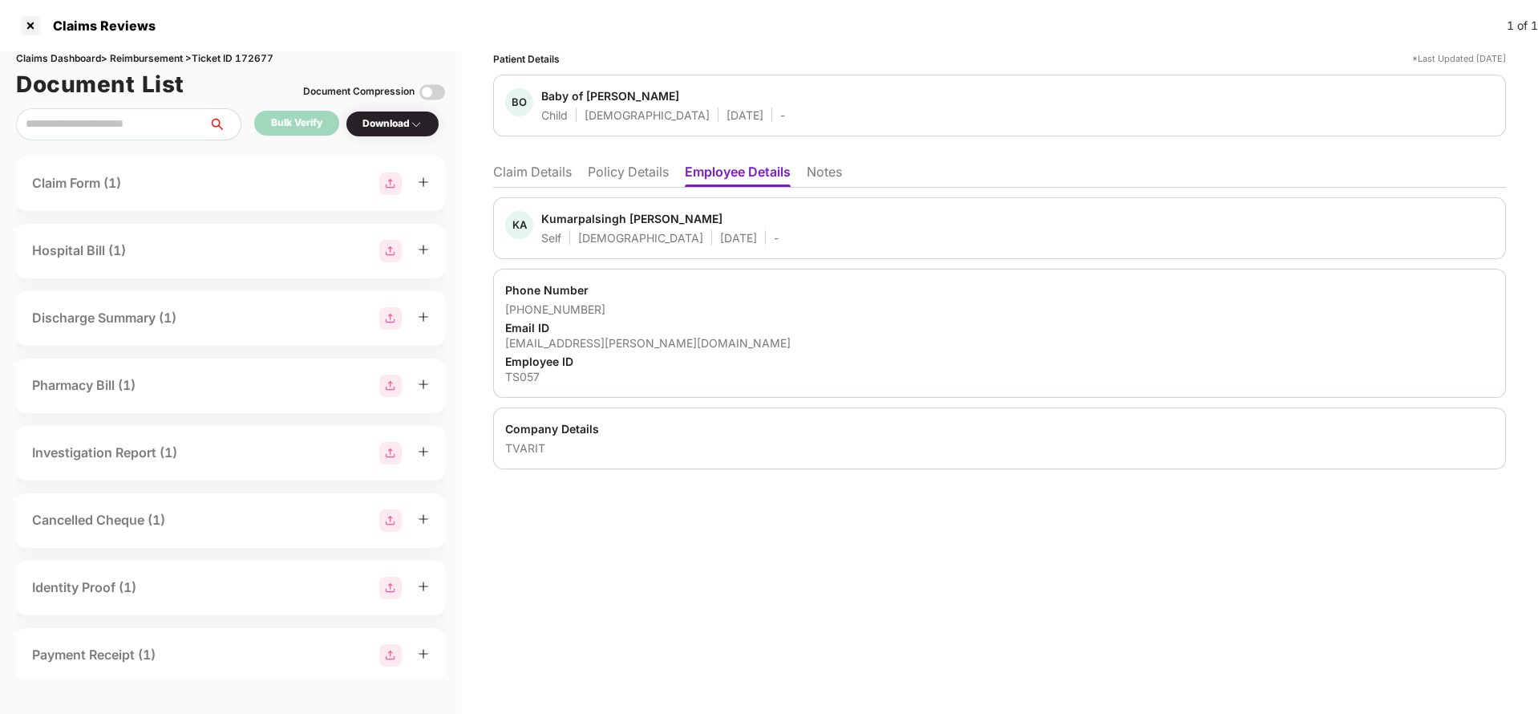
click at [520, 167] on li "Claim Details" at bounding box center [532, 175] width 79 height 23
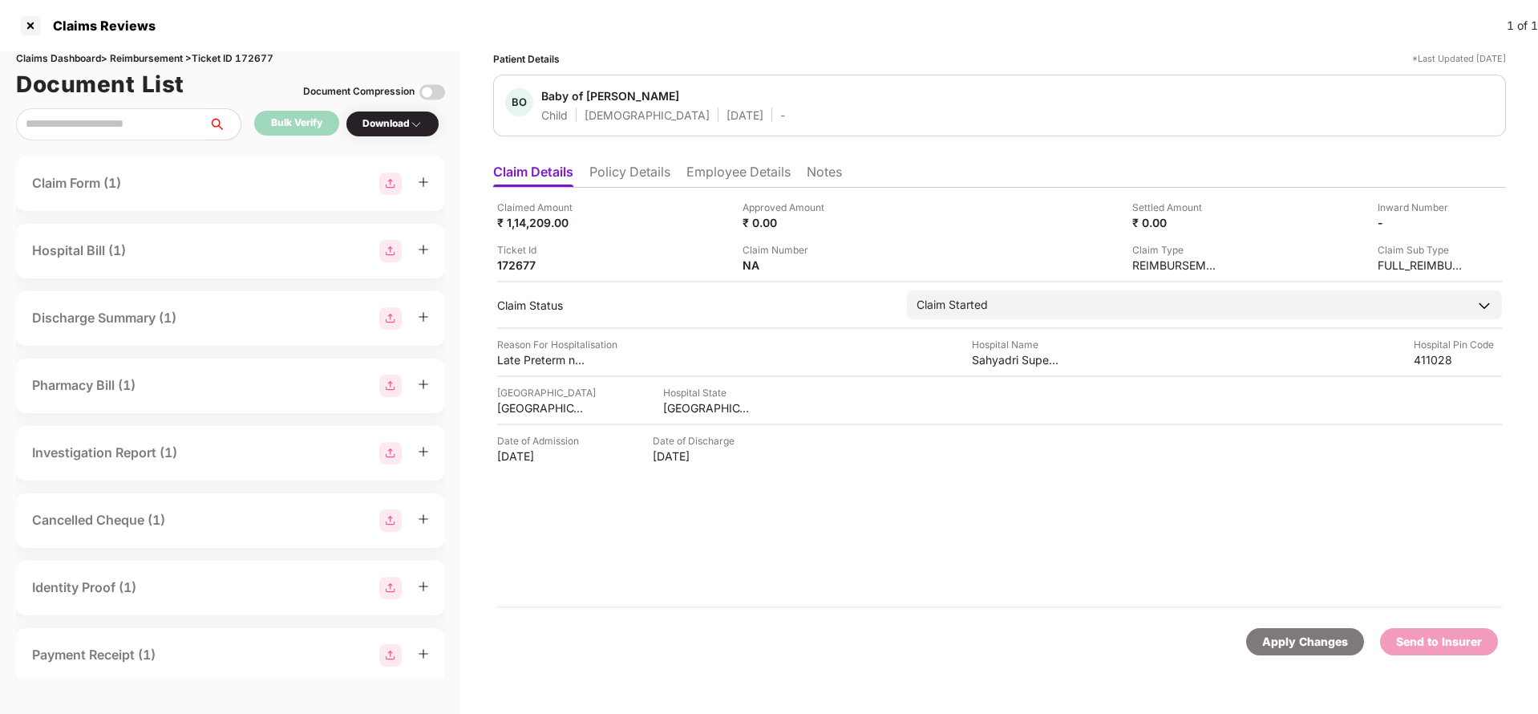
click at [1274, 650] on div "Apply Changes" at bounding box center [1305, 642] width 86 height 18
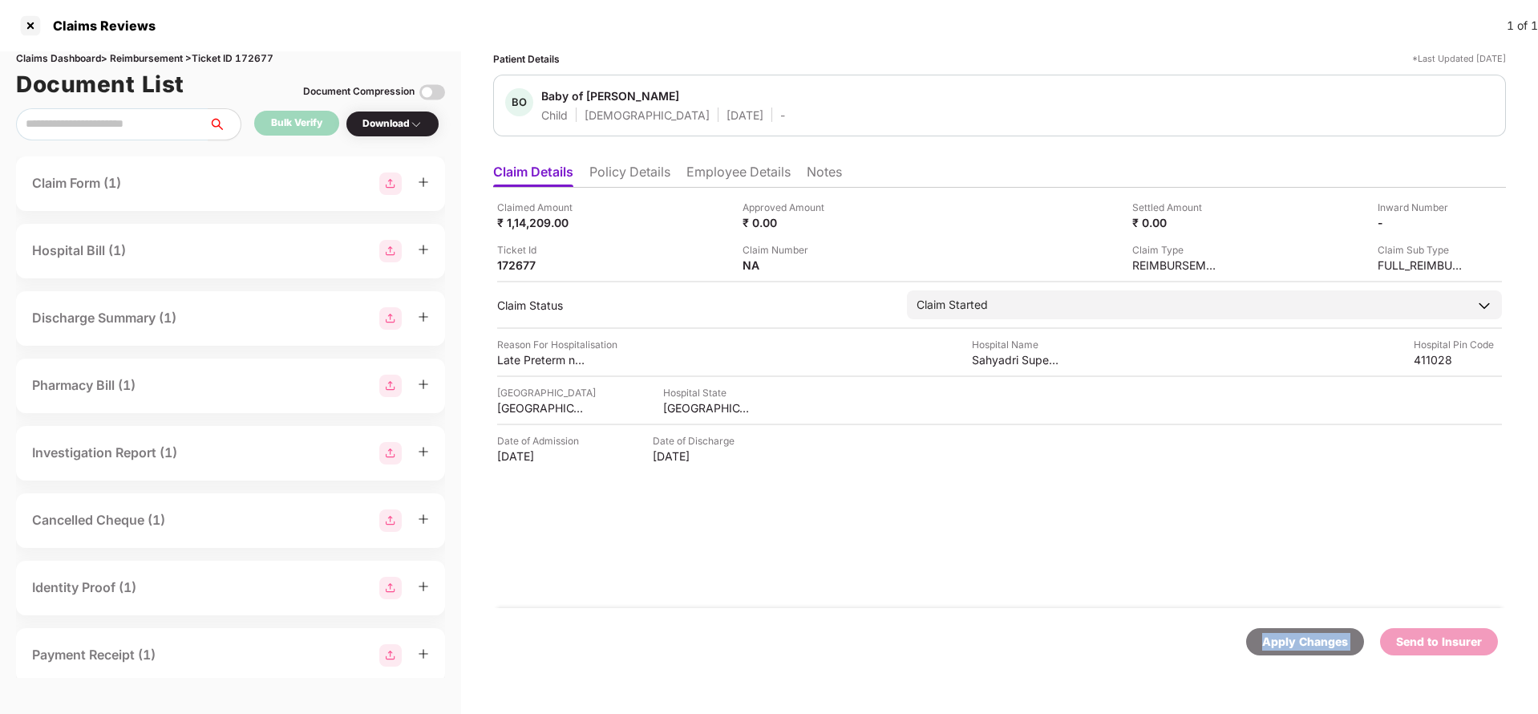
click at [1274, 650] on div "Apply Changes" at bounding box center [1305, 642] width 86 height 18
click at [258, 53] on div "Claims Dashboard > Reimbursement > Ticket ID 172677" at bounding box center [230, 58] width 429 height 15
copy div "172677"
click at [1306, 651] on div "Apply Changes" at bounding box center [1305, 641] width 118 height 27
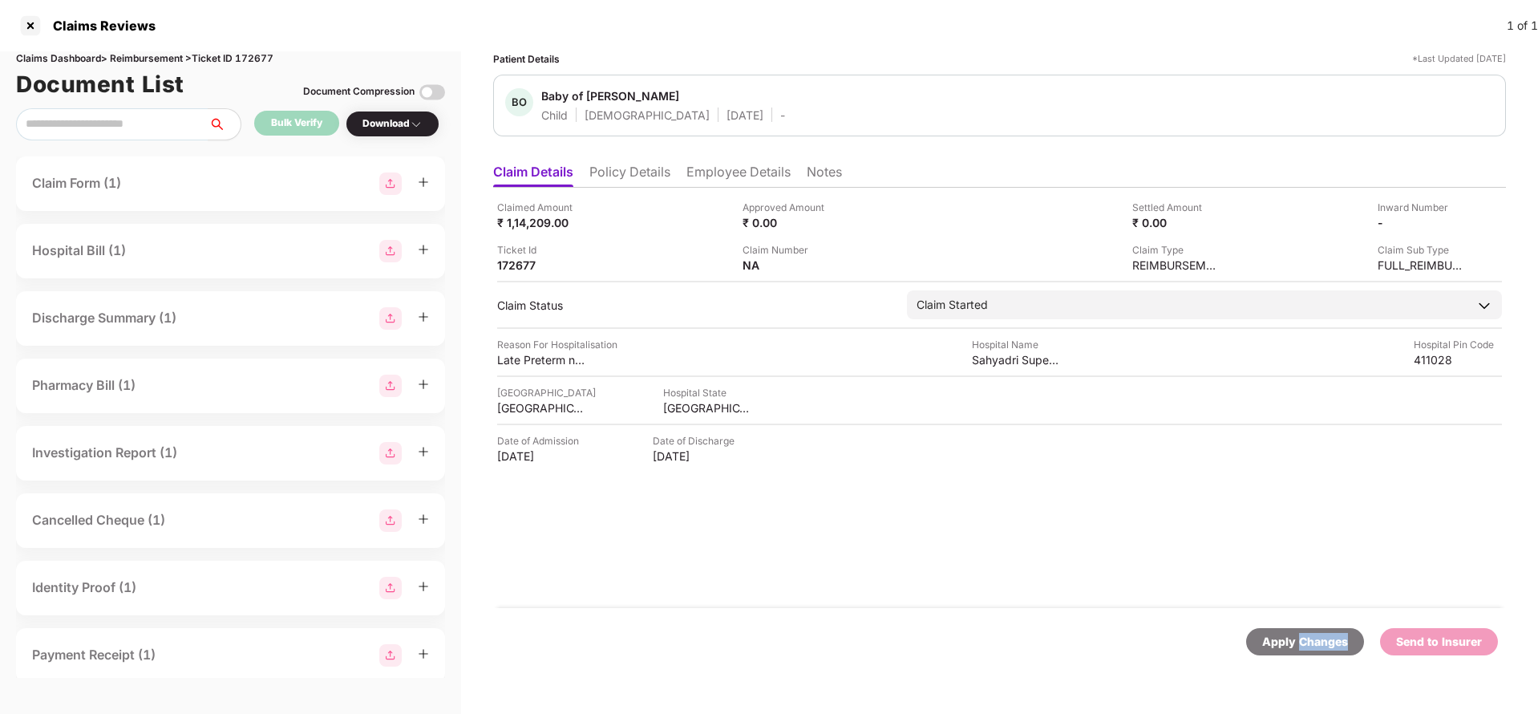
click at [1306, 651] on div "Apply Changes" at bounding box center [1305, 641] width 118 height 27
click at [647, 167] on li "Policy Details" at bounding box center [629, 175] width 81 height 23
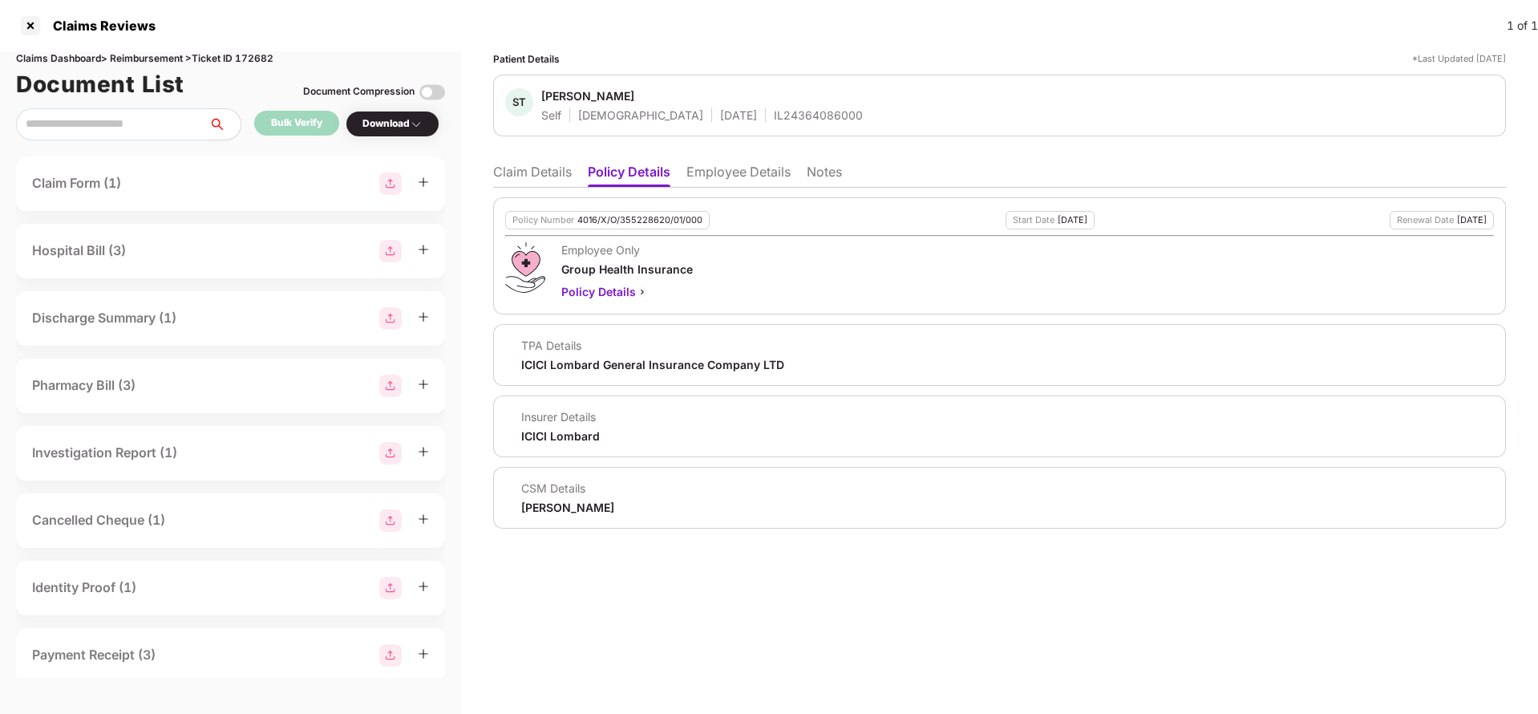
click at [623, 225] on div "Policy Number 4016/X/O/355228620/01/000" at bounding box center [607, 220] width 204 height 18
copy div "4016/X/O/355228620/01/000"
click at [735, 172] on li "Employee Details" at bounding box center [738, 175] width 104 height 23
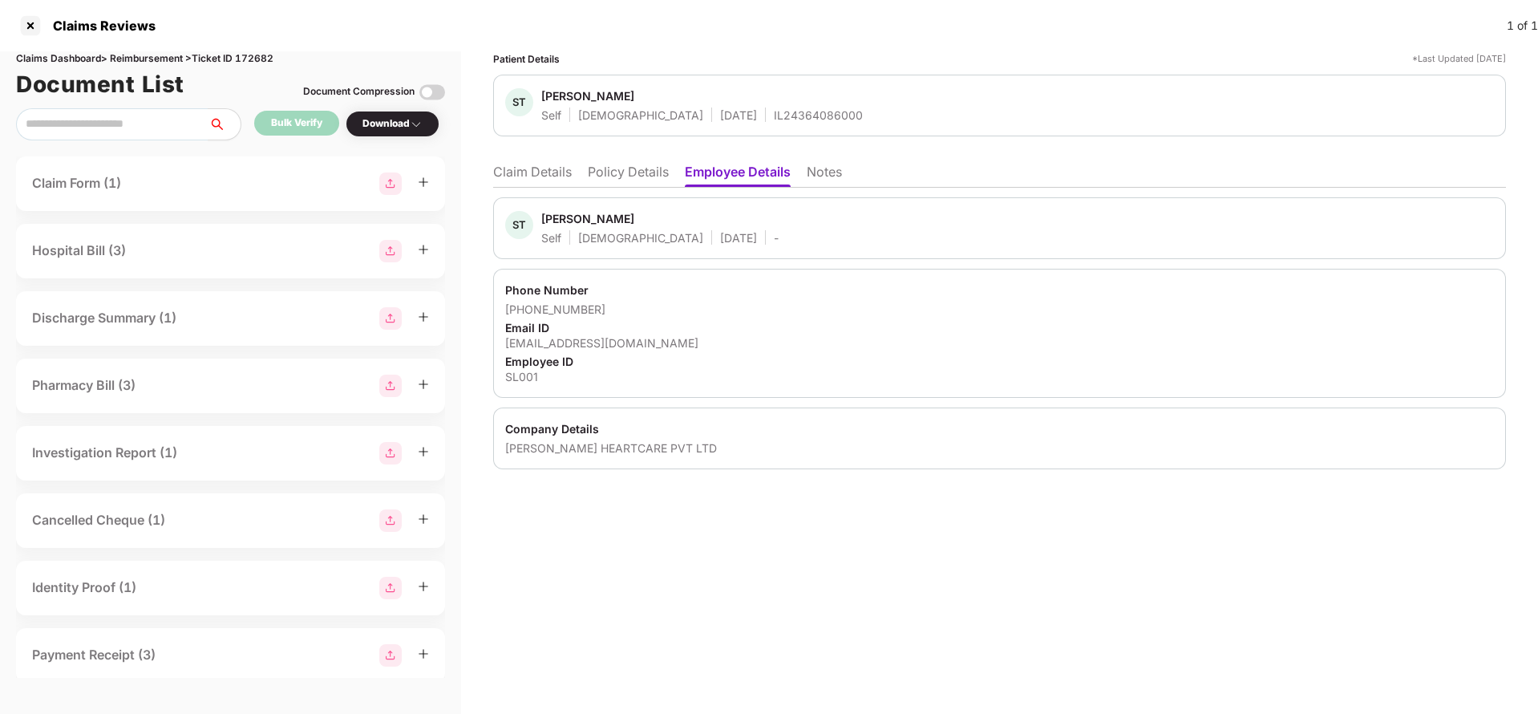
click at [646, 176] on li "Policy Details" at bounding box center [628, 175] width 81 height 23
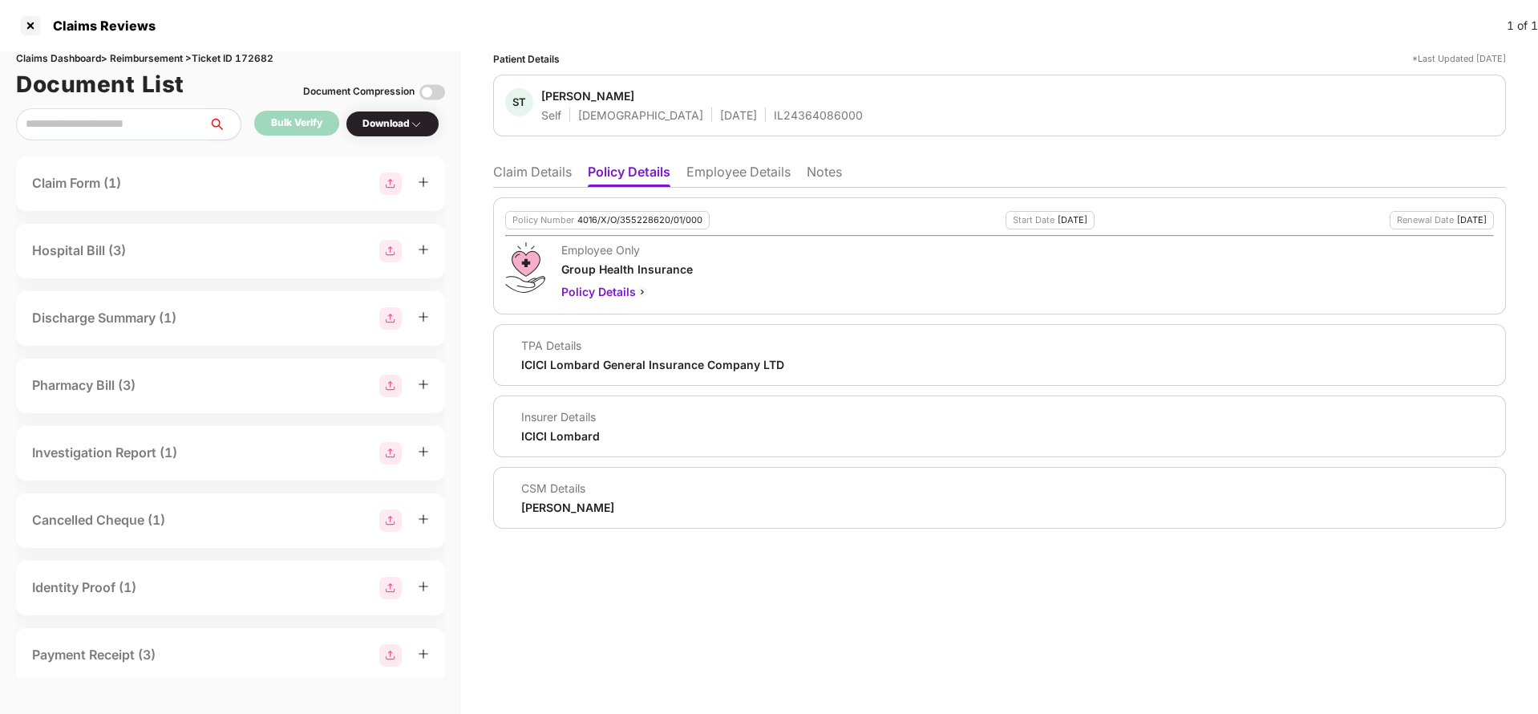
click at [505, 162] on ul "Claim Details Policy Details Employee Details Notes" at bounding box center [999, 172] width 1013 height 32
click at [514, 171] on li "Claim Details" at bounding box center [532, 175] width 79 height 23
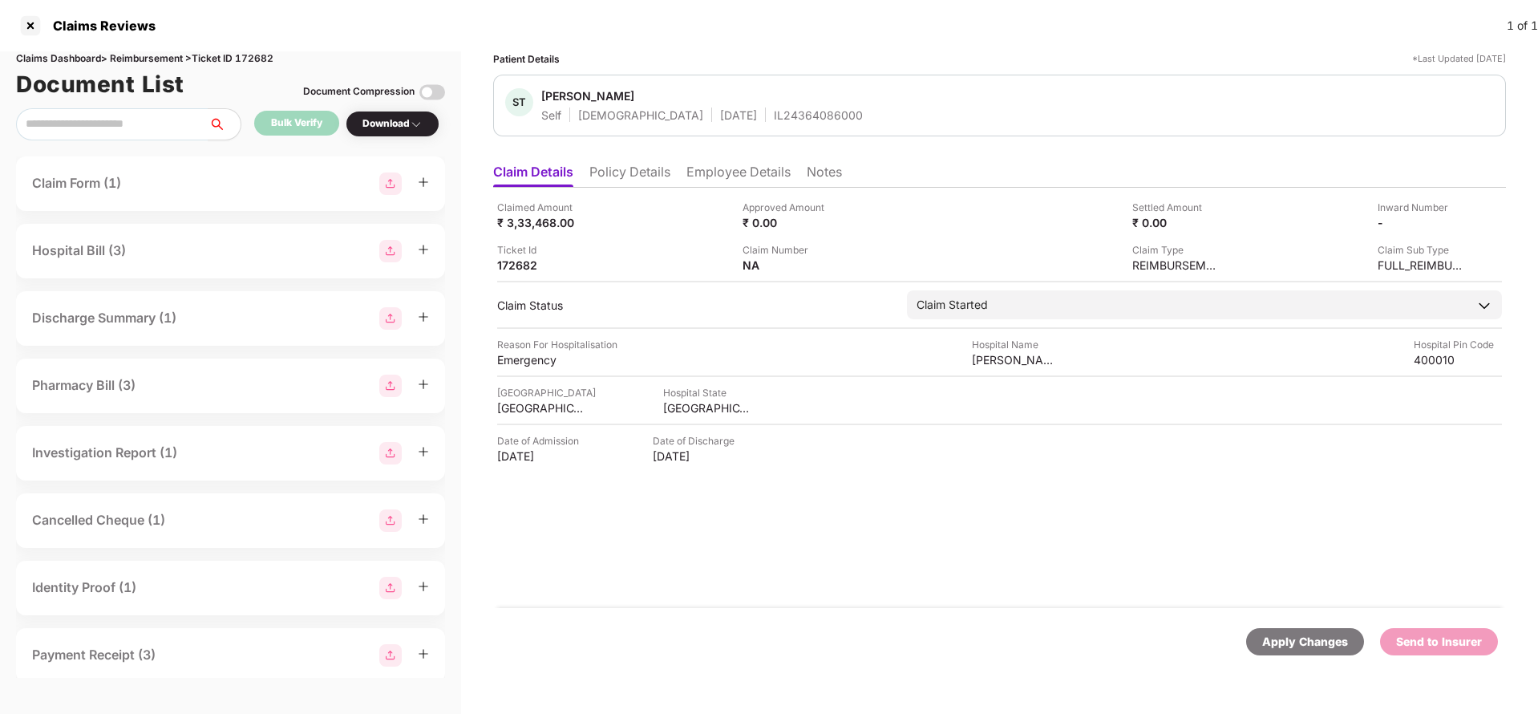
click at [1296, 638] on div "Apply Changes" at bounding box center [1305, 642] width 86 height 18
click at [247, 53] on div "Claims Dashboard > Reimbursement > Ticket ID 172682" at bounding box center [230, 58] width 429 height 15
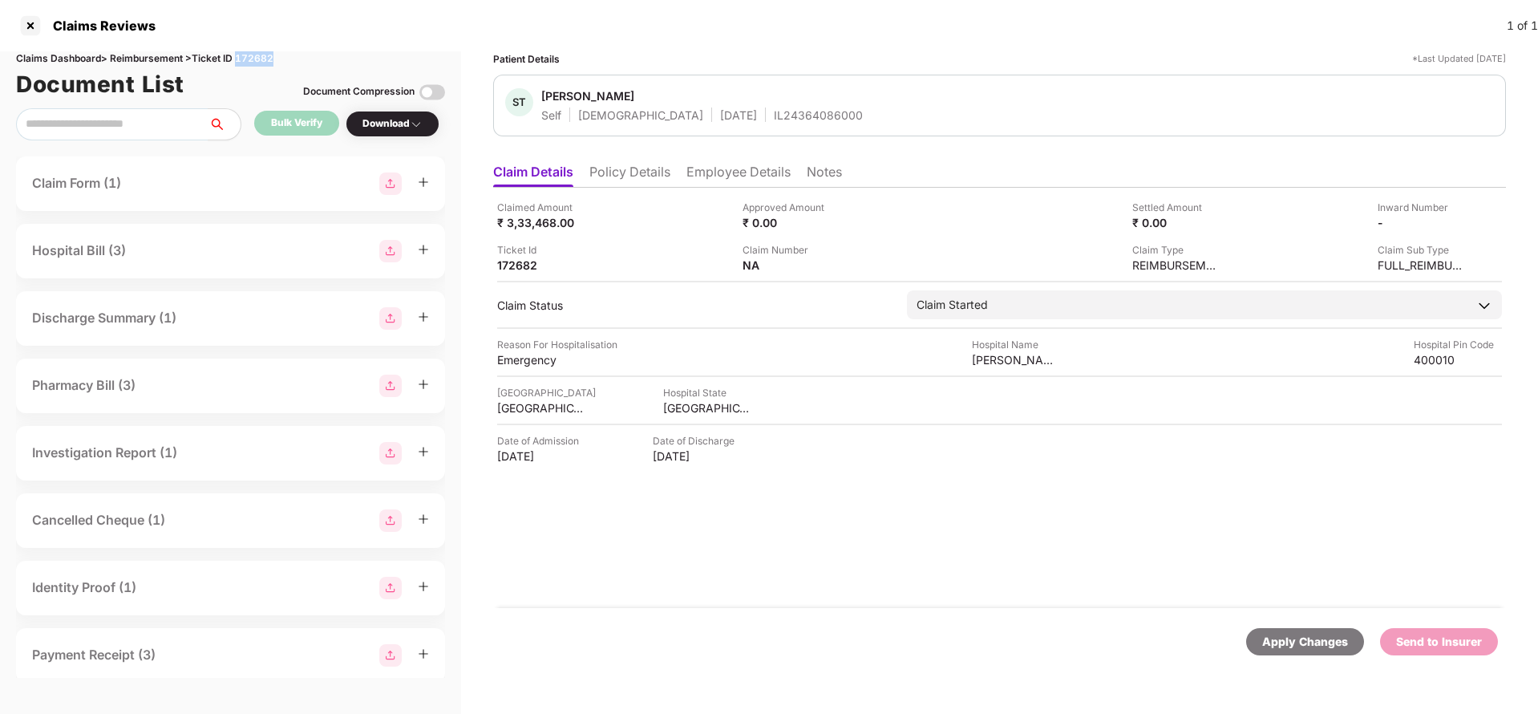
click at [247, 53] on div "Claims Dashboard > Reimbursement > Ticket ID 172682" at bounding box center [230, 58] width 429 height 15
copy div "172682"
click at [1309, 650] on div "Apply Changes" at bounding box center [1305, 641] width 118 height 27
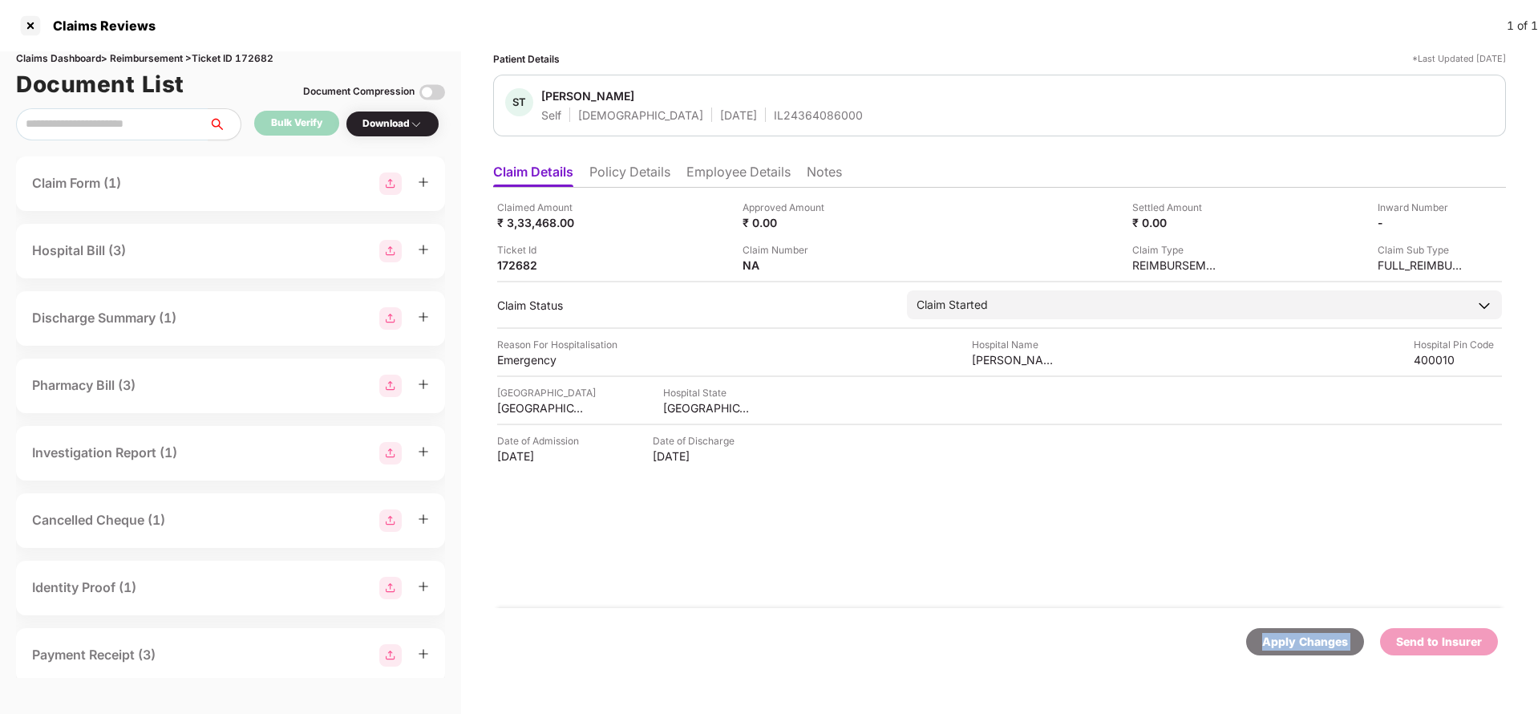
click at [1309, 650] on div "Apply Changes" at bounding box center [1305, 641] width 118 height 27
click at [622, 175] on li "Policy Details" at bounding box center [629, 175] width 81 height 23
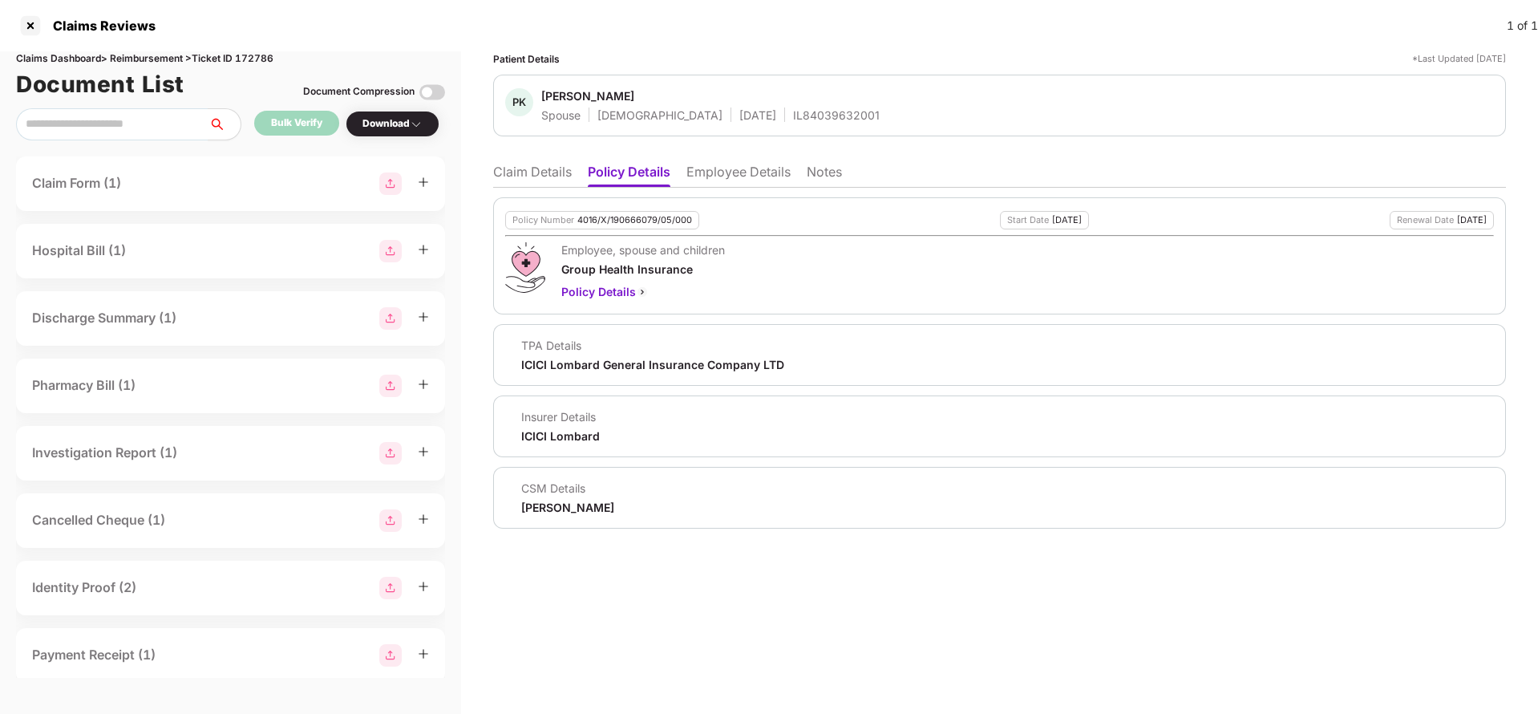
click at [625, 220] on div "4016/X/190666079/05/000" at bounding box center [634, 220] width 115 height 10
click at [625, 225] on div "4016/X/190666079/05/000" at bounding box center [634, 220] width 115 height 10
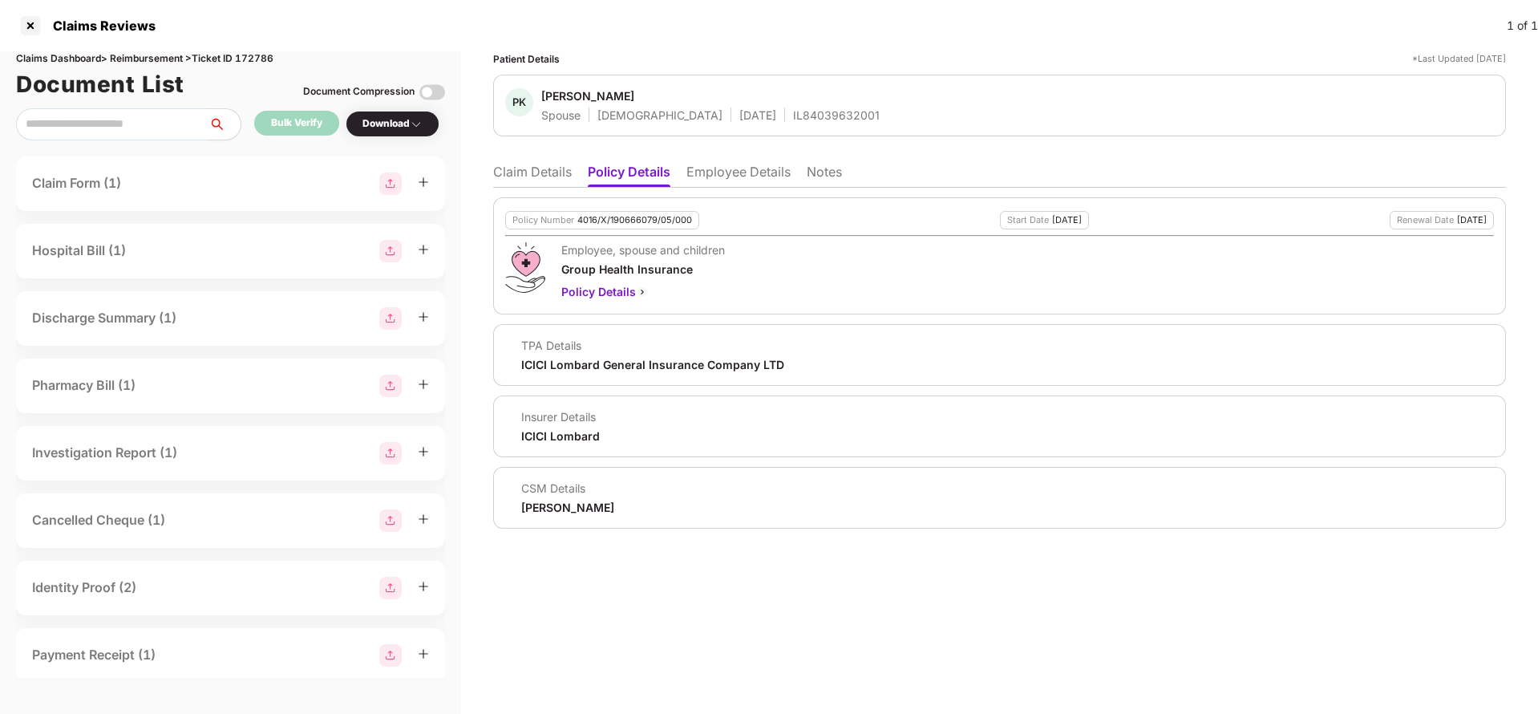
click at [793, 114] on div "IL84039632001" at bounding box center [836, 114] width 87 height 15
copy div "IL84039632001"
click at [619, 217] on div "4016/X/190666079/05/000" at bounding box center [634, 220] width 115 height 10
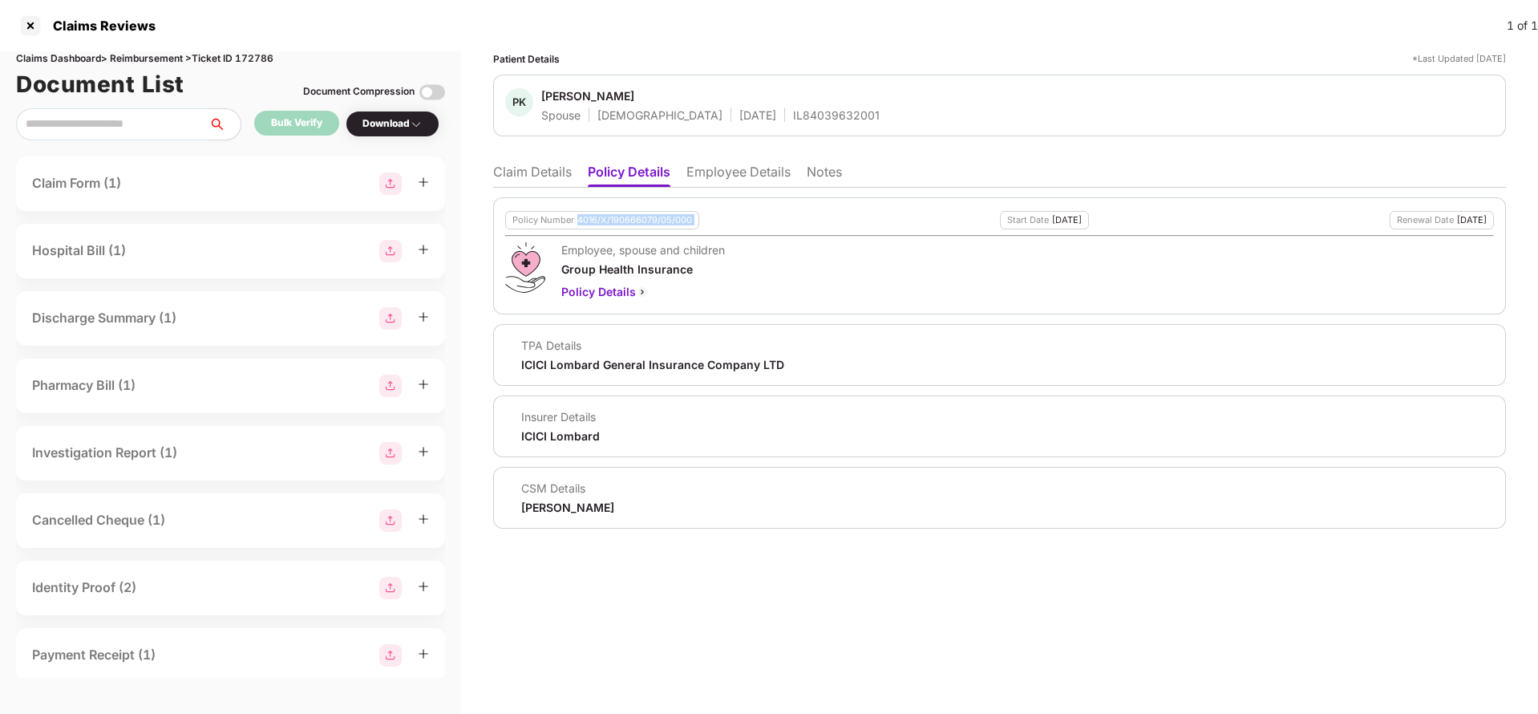
click at [619, 217] on div "4016/X/190666079/05/000" at bounding box center [634, 220] width 115 height 10
copy div "4016/X/190666079/05/000"
click at [782, 104] on span "[PERSON_NAME]" at bounding box center [710, 97] width 338 height 19
click at [793, 120] on div "IL84039632001" at bounding box center [836, 114] width 87 height 15
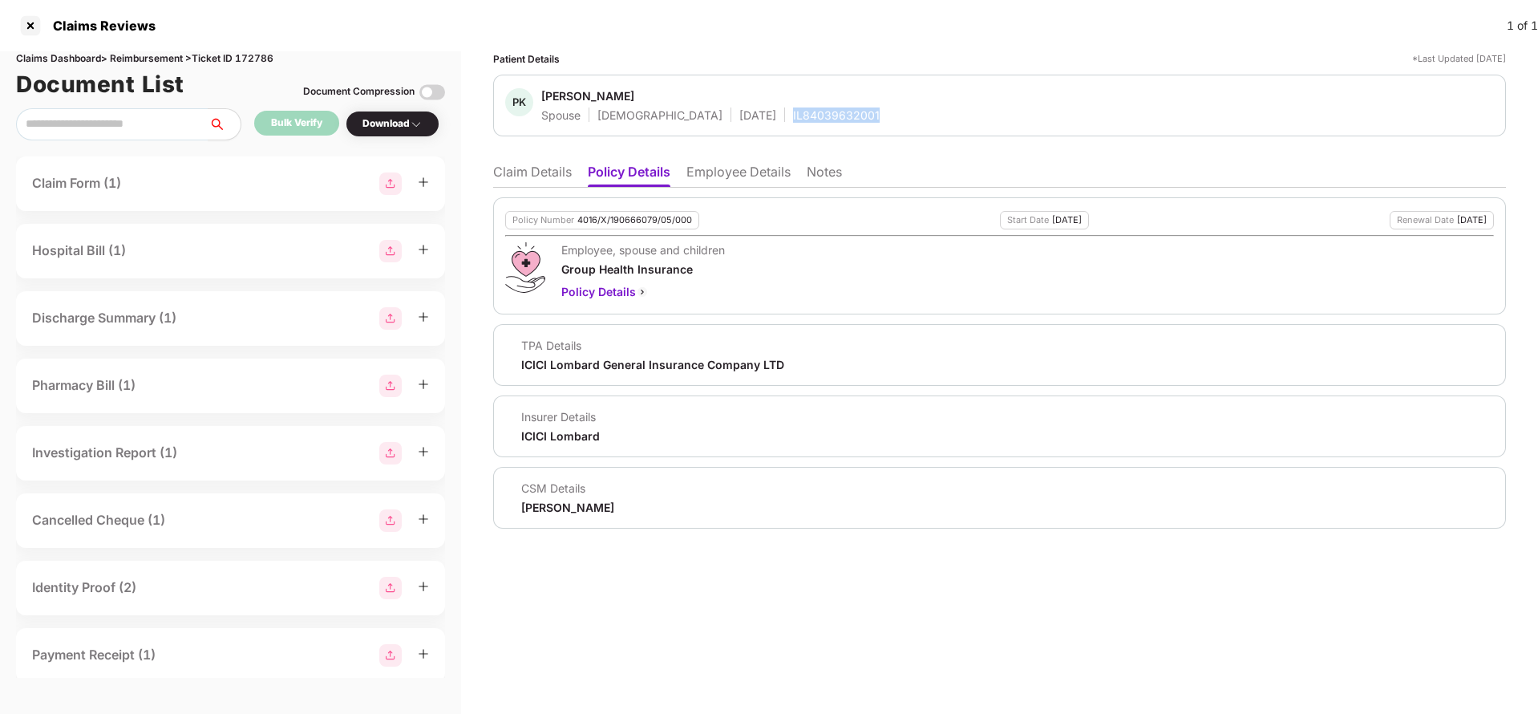
click at [793, 120] on div "IL84039632001" at bounding box center [836, 114] width 87 height 15
copy div "IL84039632001"
click at [496, 175] on li "Claim Details" at bounding box center [532, 175] width 79 height 23
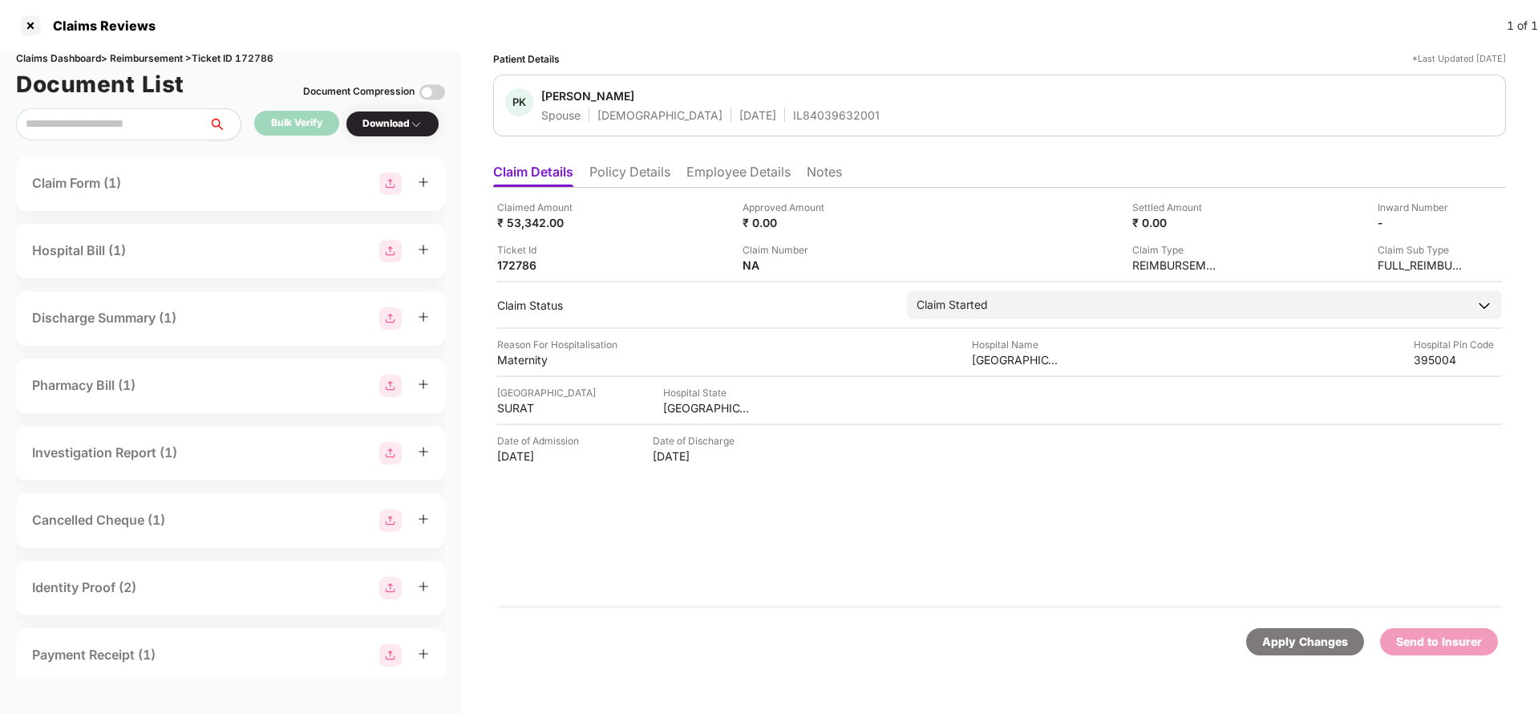
click at [507, 232] on div "Claimed Amount ₹ 53,342.00 Approved Amount ₹ 0.00 Settled Amount ₹ 0.00 Inward …" at bounding box center [999, 236] width 1005 height 73
copy div "53,342"
click at [1014, 362] on div "Sanskar Hospital" at bounding box center [1016, 359] width 88 height 15
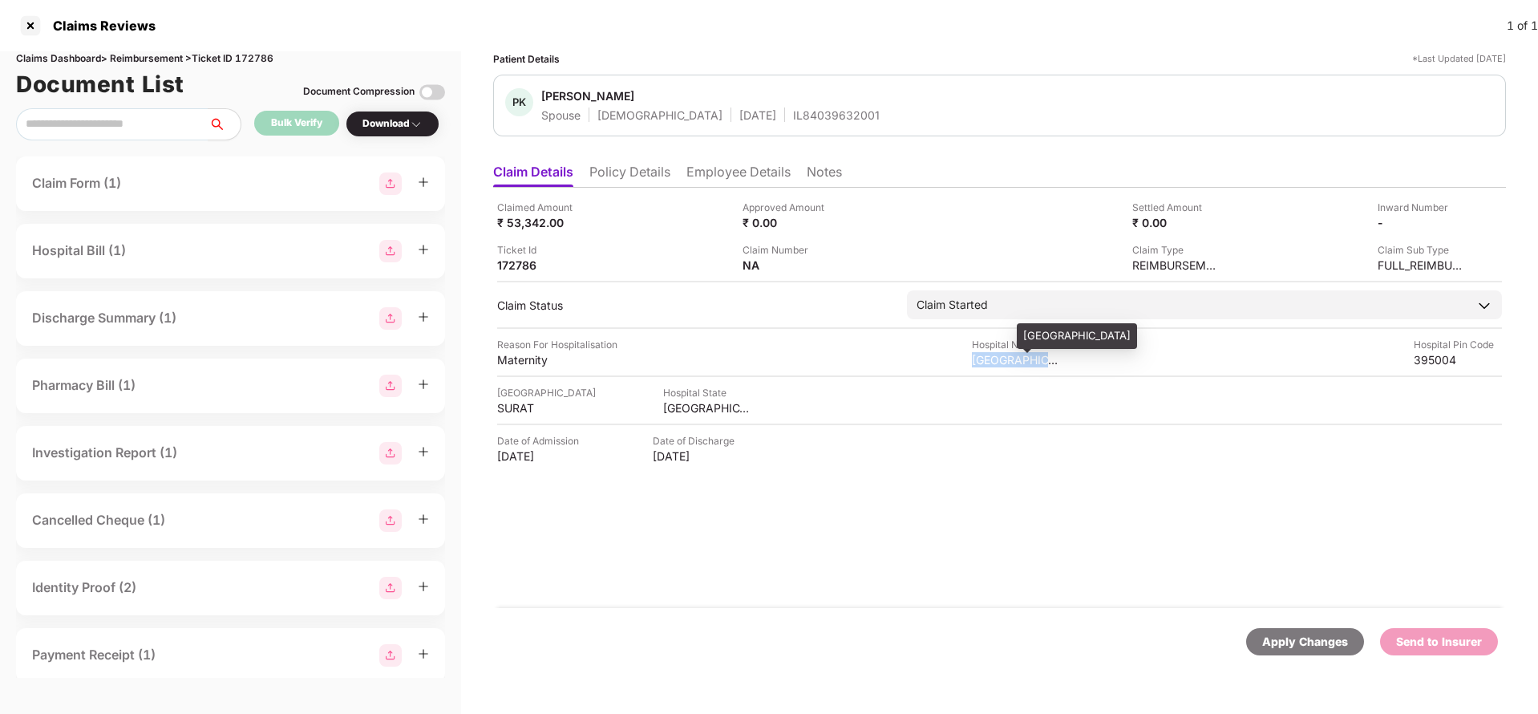
click at [1014, 362] on div "Sanskar Hospital" at bounding box center [1016, 359] width 88 height 15
copy div "Sanskar Hospital"
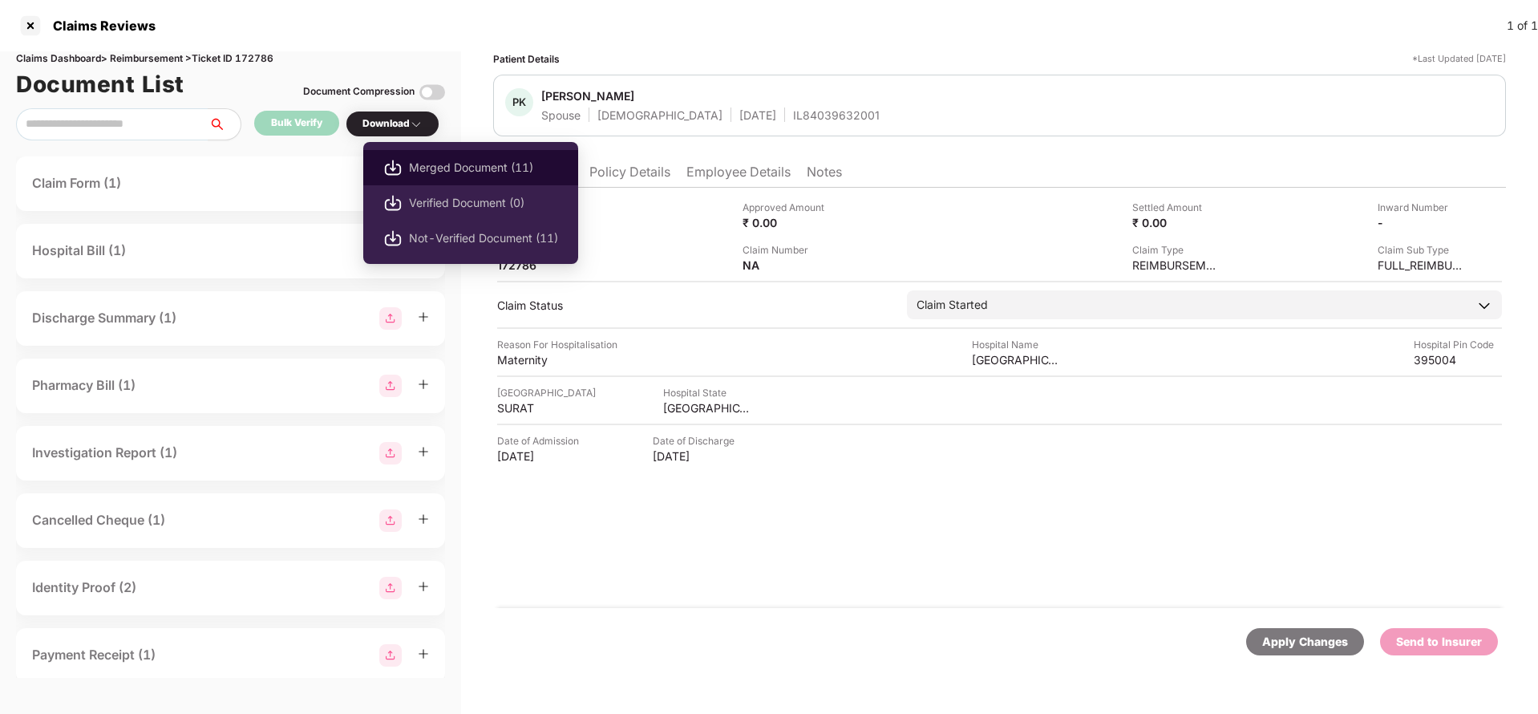
click at [467, 165] on span "Merged Document (11)" at bounding box center [483, 168] width 149 height 18
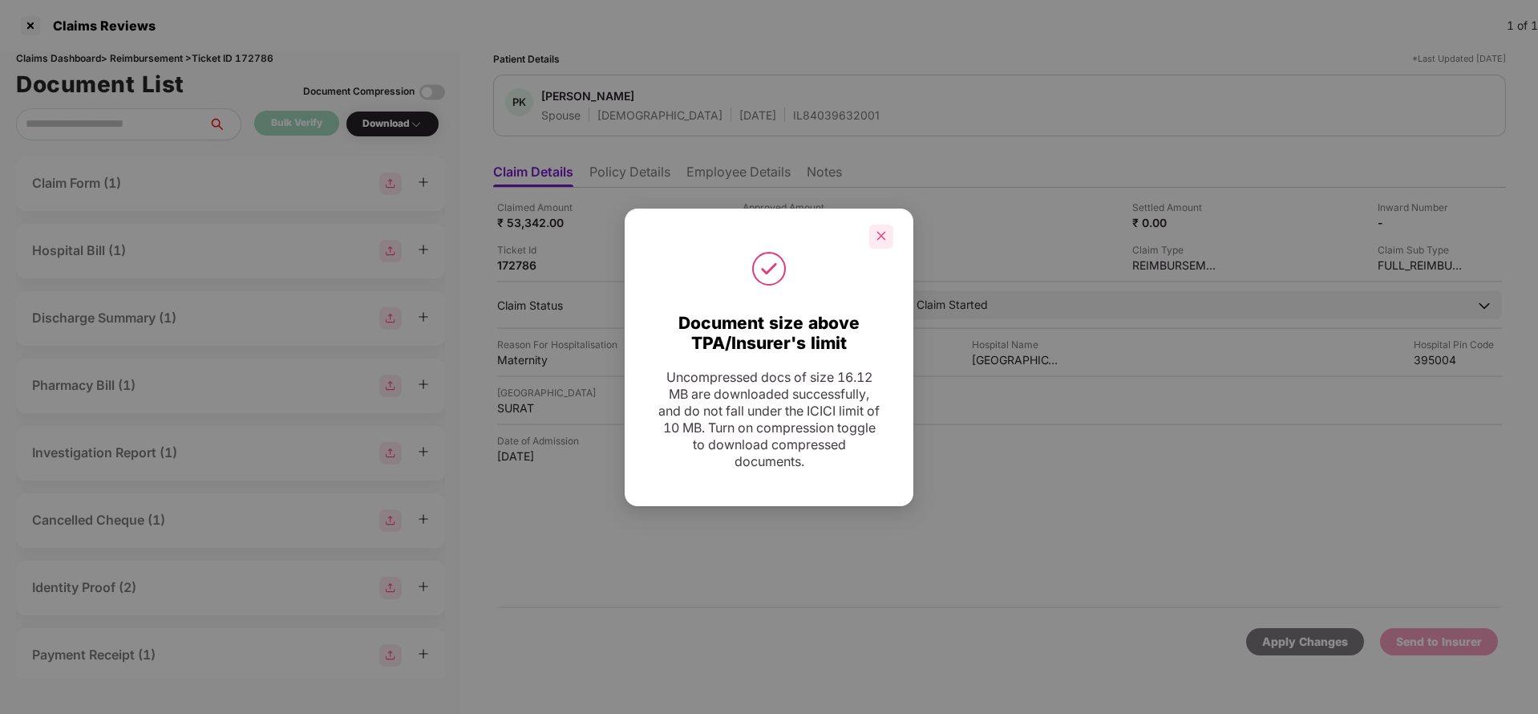
click at [878, 232] on icon "close" at bounding box center [881, 236] width 9 height 9
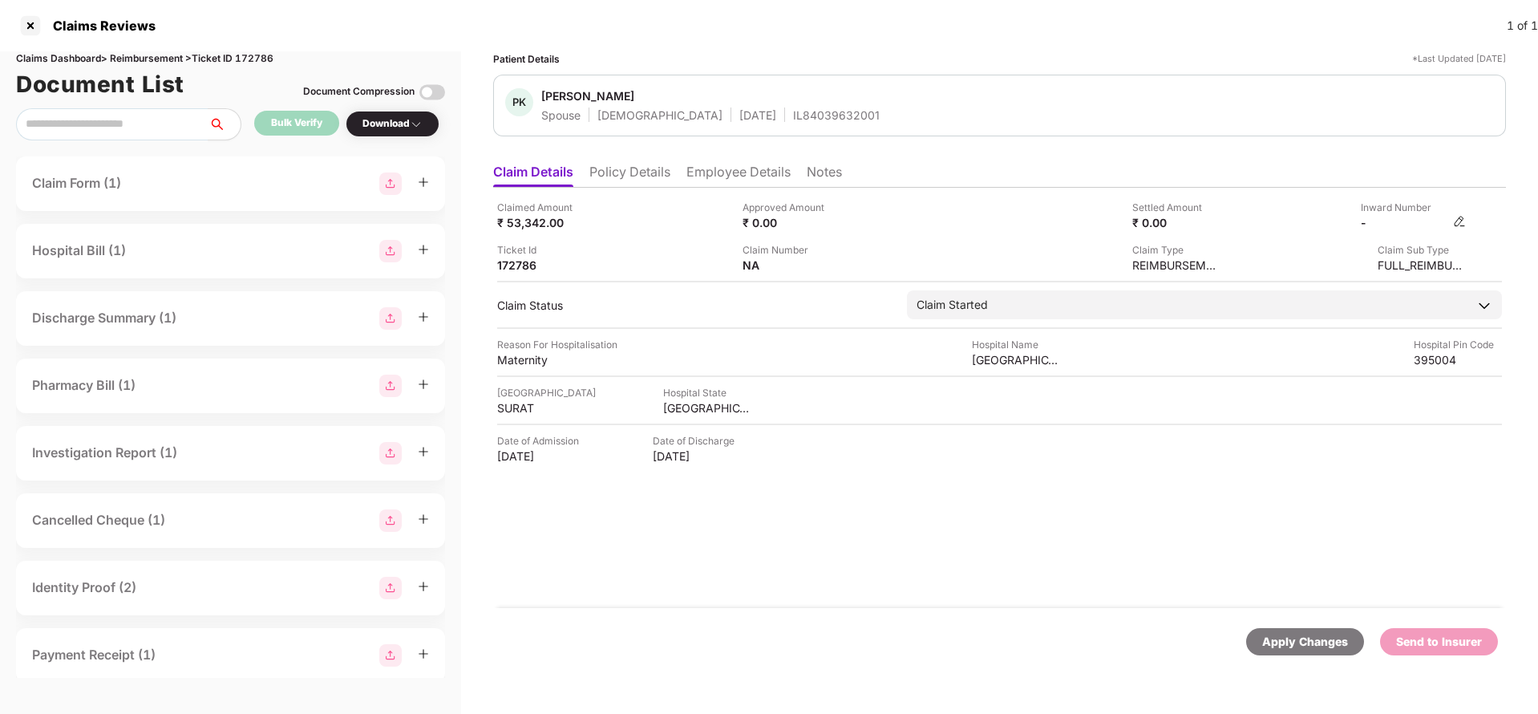
click at [1457, 221] on img at bounding box center [1459, 221] width 13 height 13
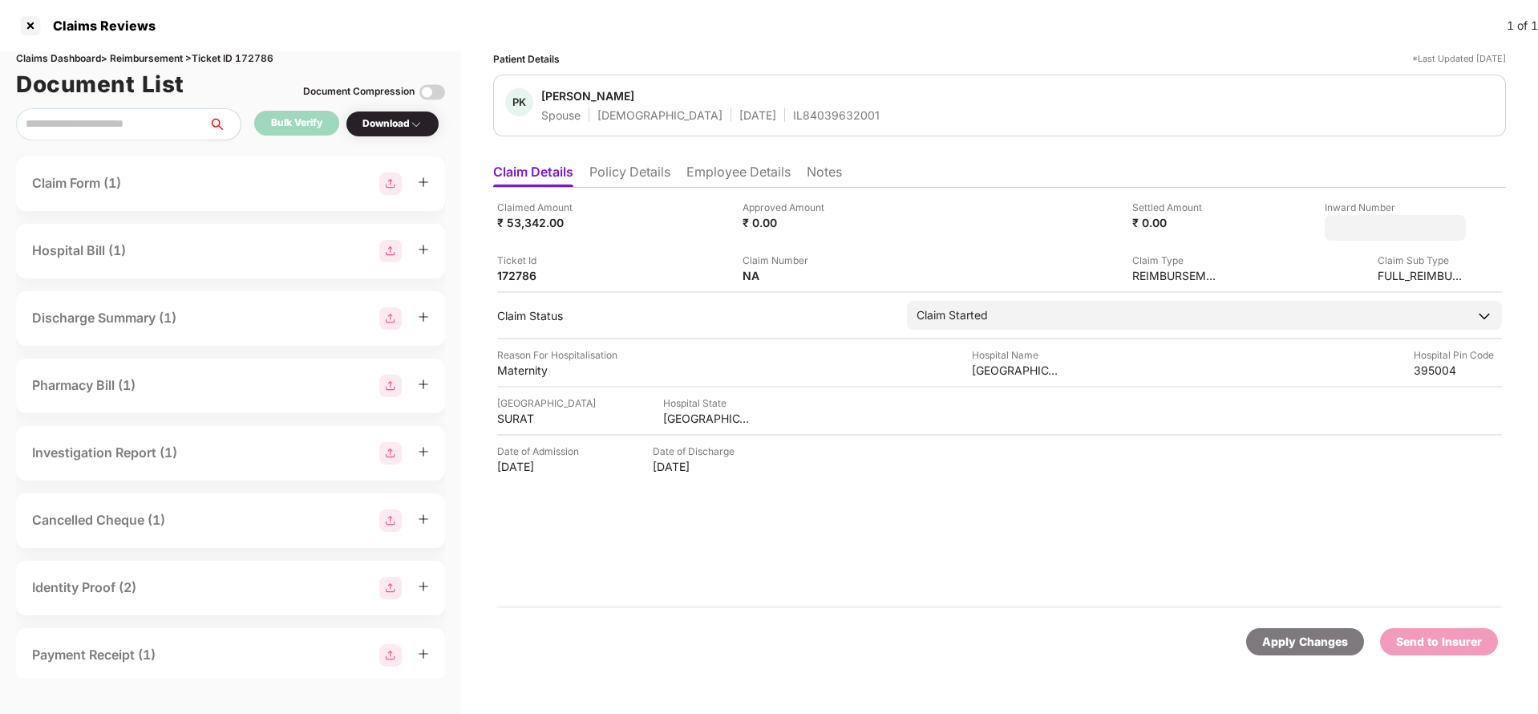
type input "**********"
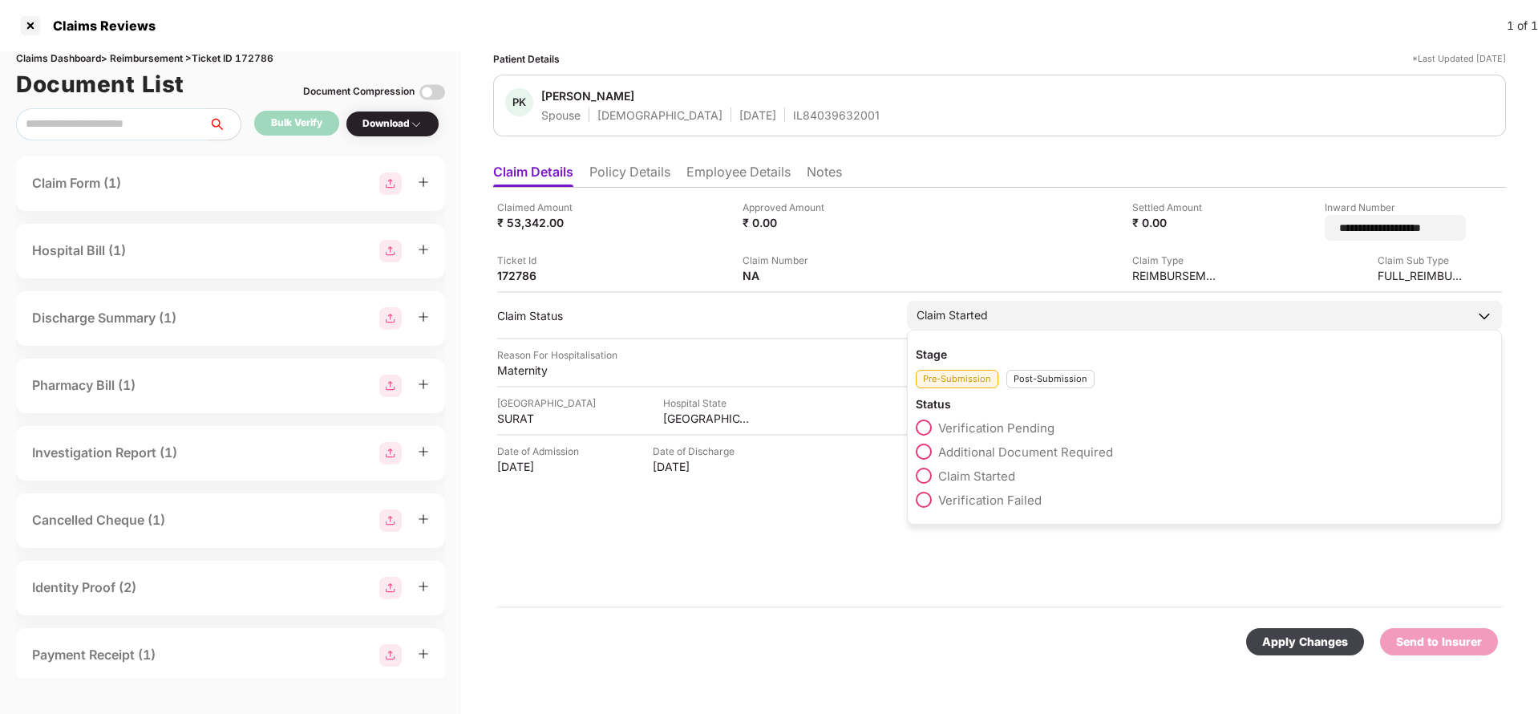
click at [1082, 326] on div "Claim Started Stage Pre-Submission Post-Submission Status Verification Pending …" at bounding box center [1204, 315] width 595 height 29
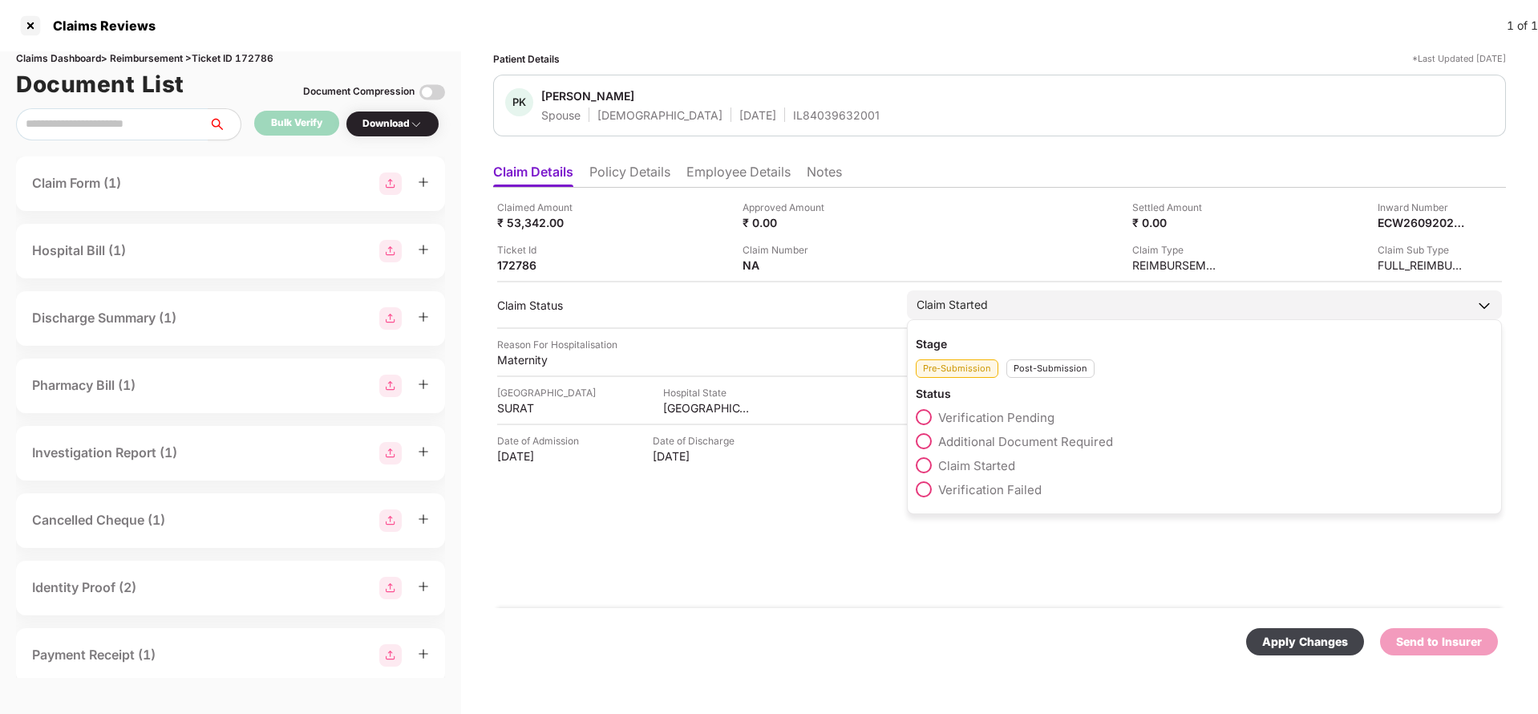
click at [1064, 362] on div "Post-Submission" at bounding box center [1050, 368] width 88 height 18
click at [1004, 448] on label "Claim Under Process" at bounding box center [988, 441] width 144 height 16
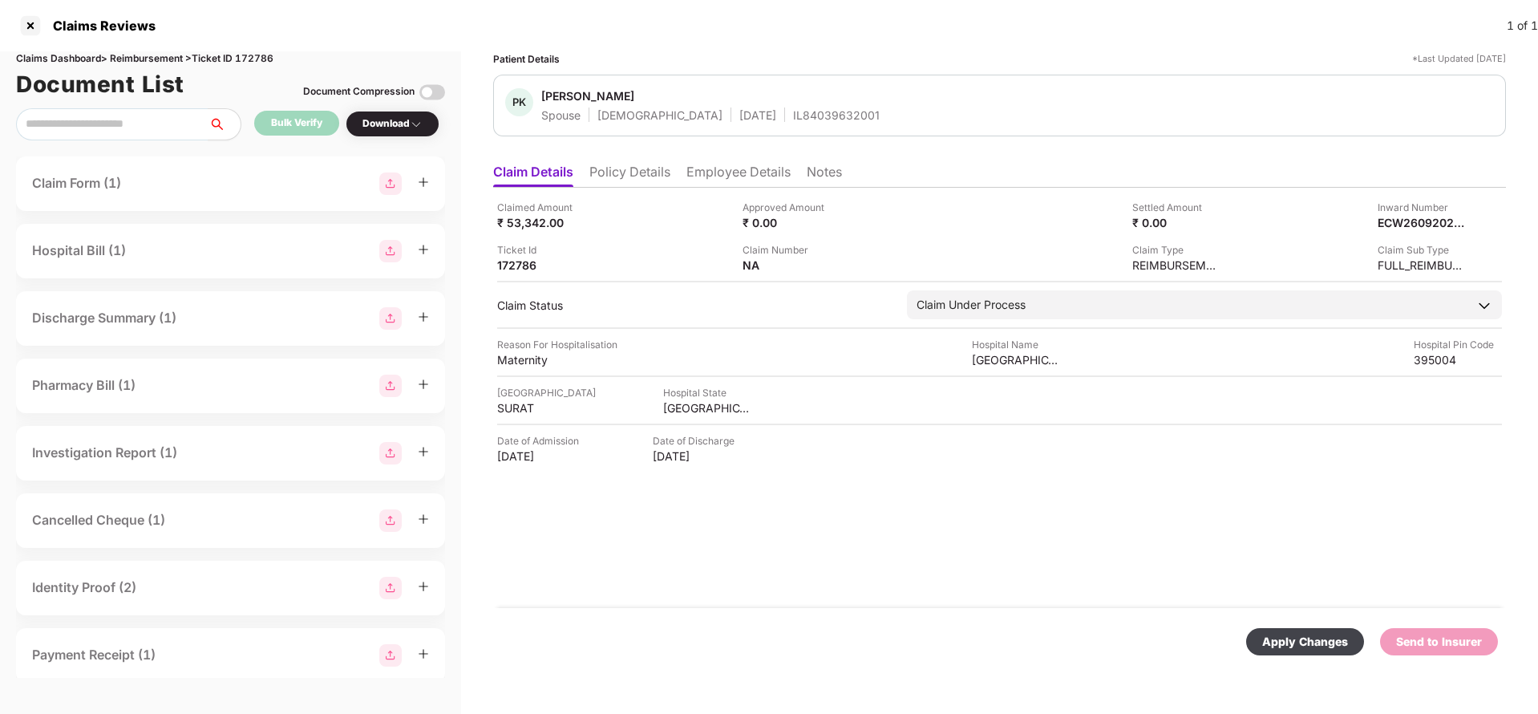
click at [1316, 636] on div "Apply Changes" at bounding box center [1305, 642] width 86 height 18
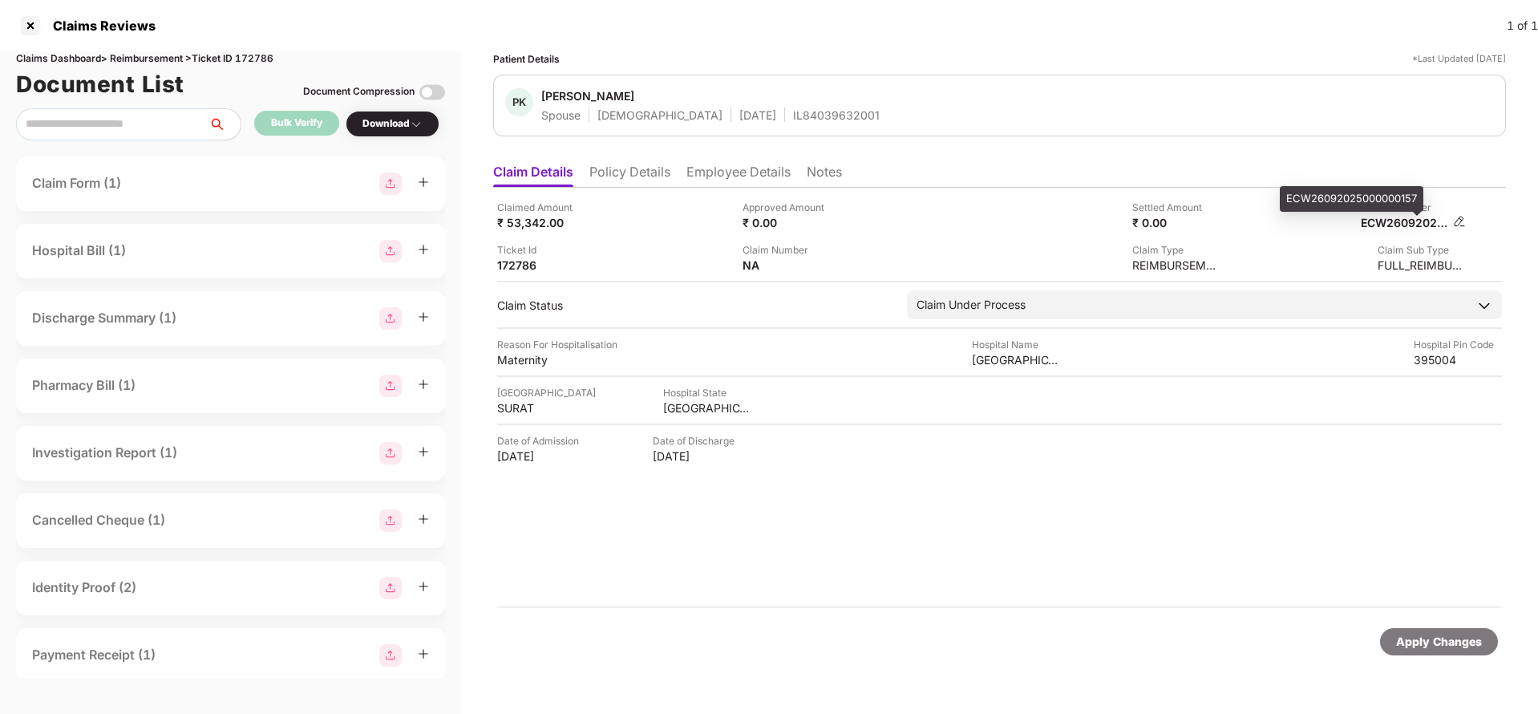
click at [1417, 218] on div "ECW26092025000000157" at bounding box center [1405, 222] width 88 height 15
copy div "ECW26092025000000157"
click at [793, 121] on div "IL84039632001" at bounding box center [836, 114] width 87 height 15
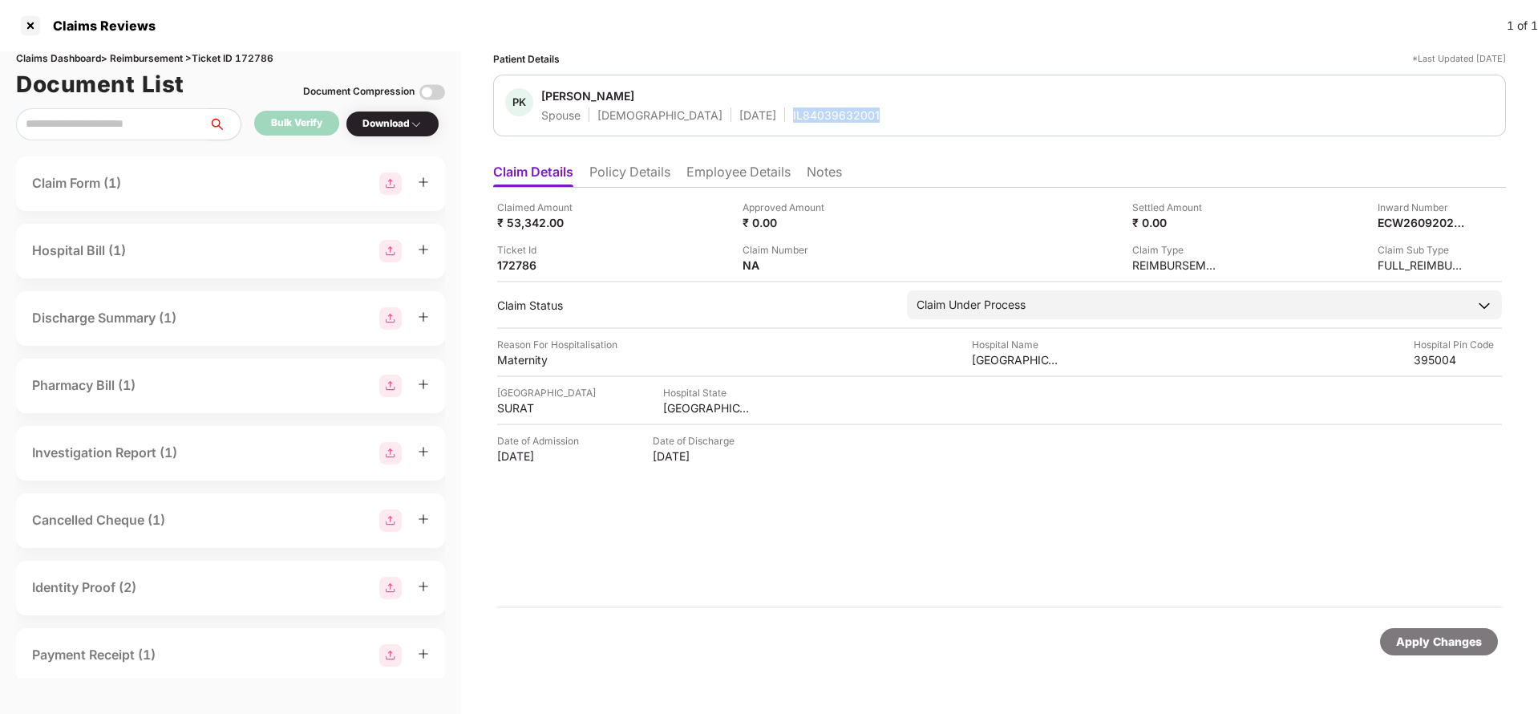
click at [793, 121] on div "IL84039632001" at bounding box center [836, 114] width 87 height 15
copy div "IL84039632001"
click at [1452, 641] on div "Apply Changes" at bounding box center [1439, 642] width 86 height 18
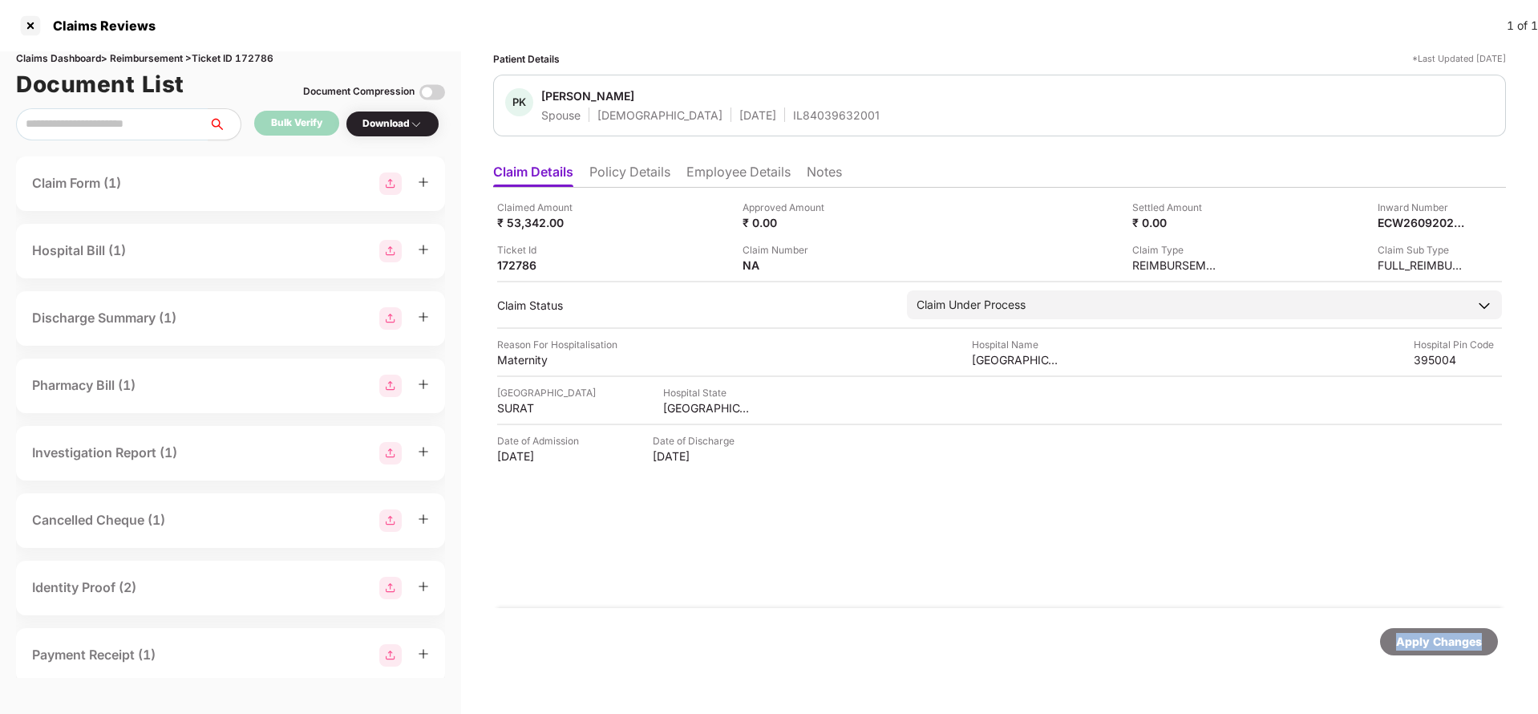
click at [1452, 641] on div "Apply Changes" at bounding box center [1439, 642] width 86 height 18
click at [261, 63] on div "Claims Dashboard > Reimbursement > Ticket ID 172786" at bounding box center [230, 58] width 429 height 15
copy div "172786"
click at [1425, 639] on div "Apply Changes" at bounding box center [1439, 642] width 86 height 18
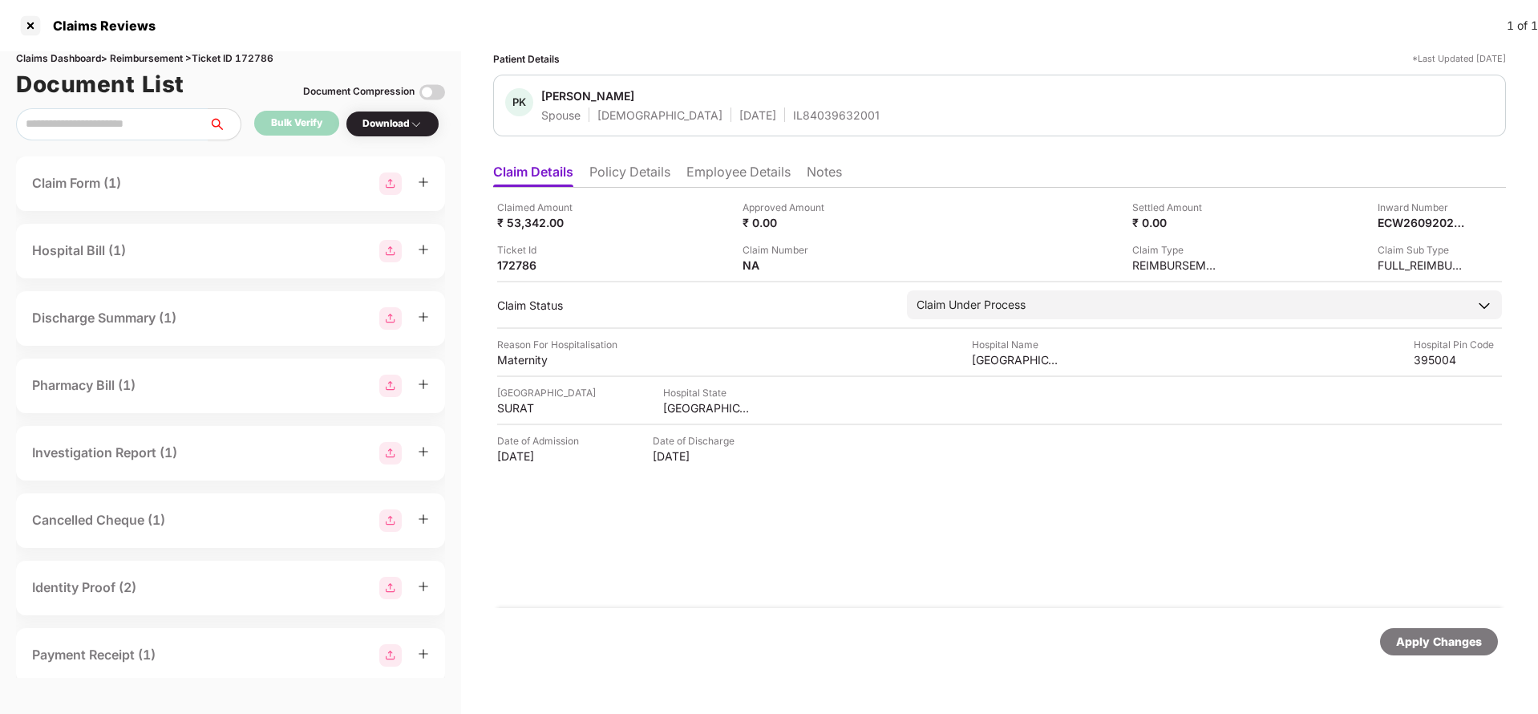
click at [1425, 639] on div "Apply Changes" at bounding box center [1439, 642] width 86 height 18
click at [629, 184] on li "Policy Details" at bounding box center [629, 175] width 81 height 23
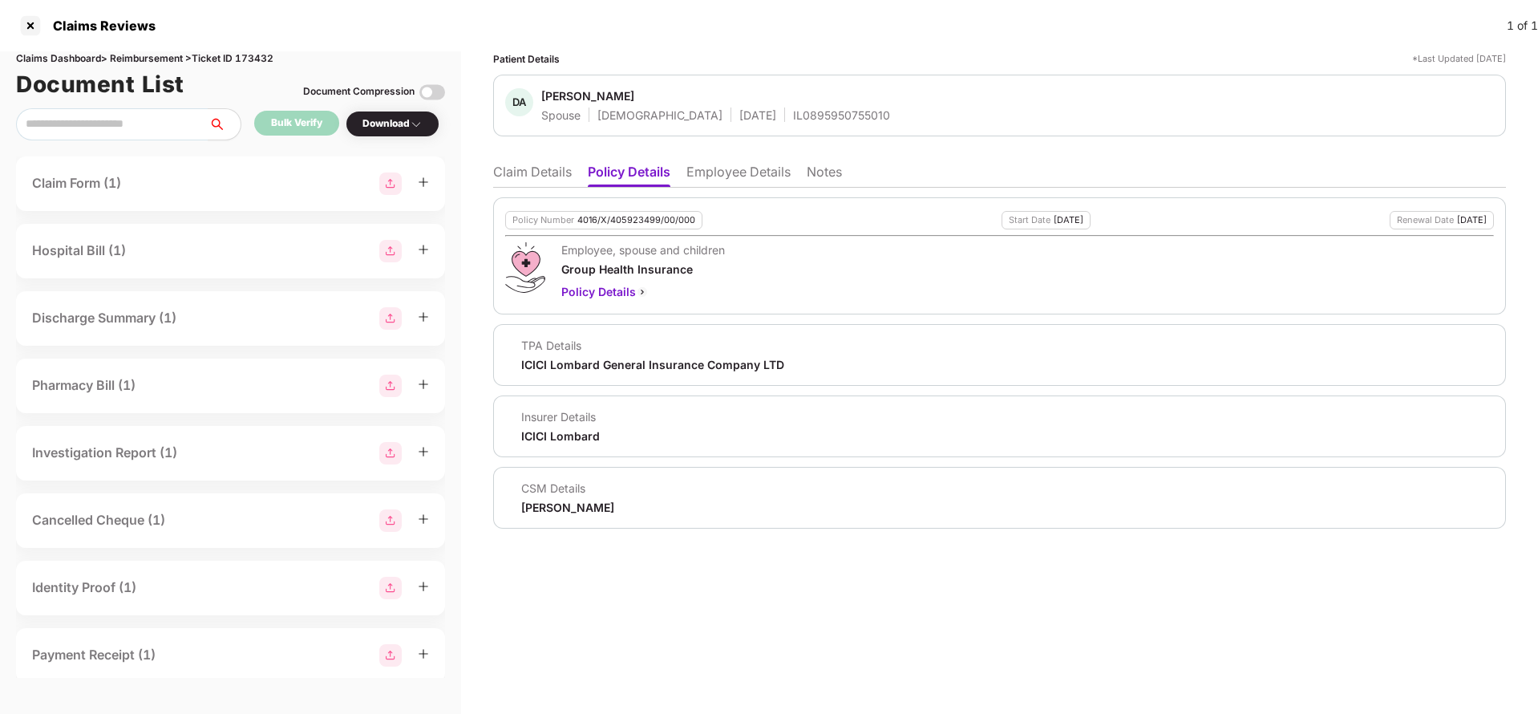
click at [736, 178] on li "Employee Details" at bounding box center [738, 175] width 104 height 23
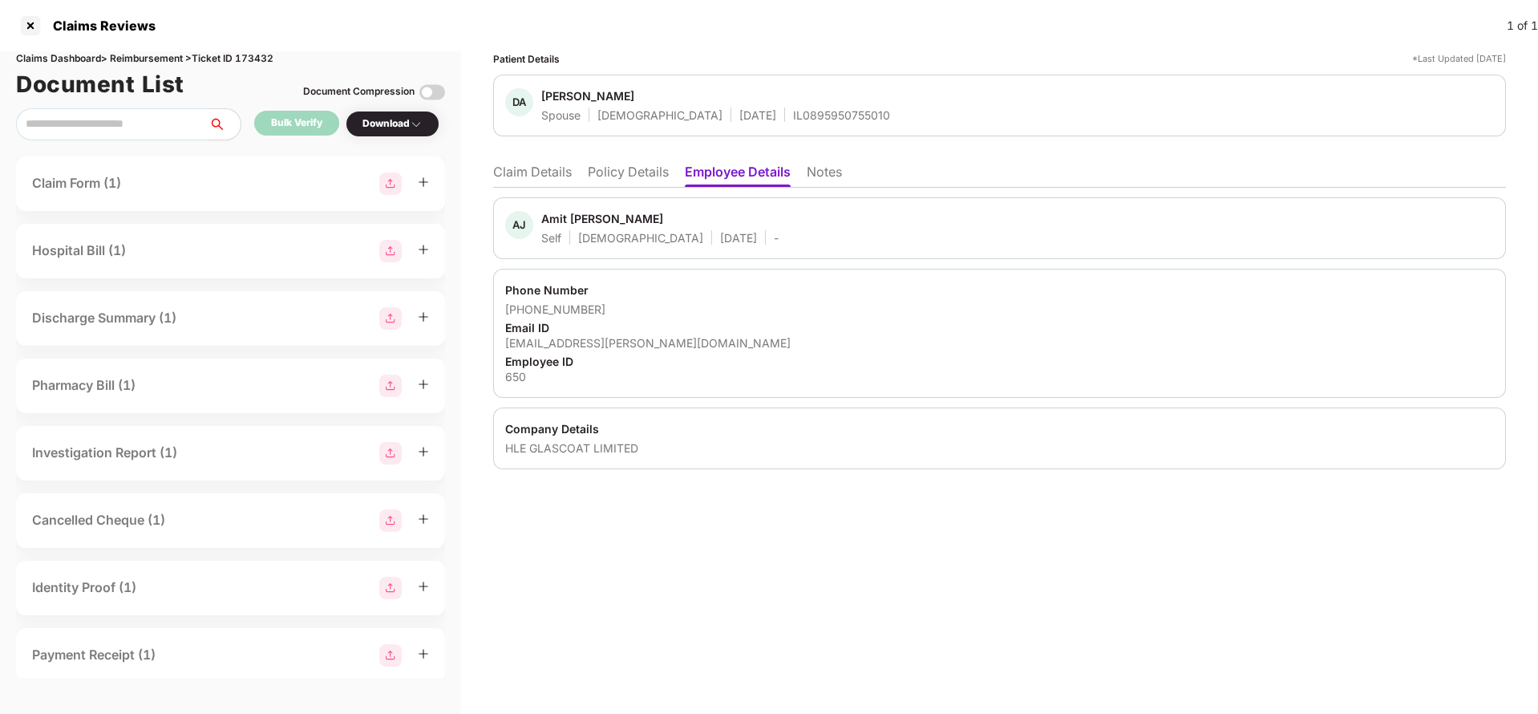
click at [557, 183] on li "Claim Details" at bounding box center [532, 175] width 79 height 23
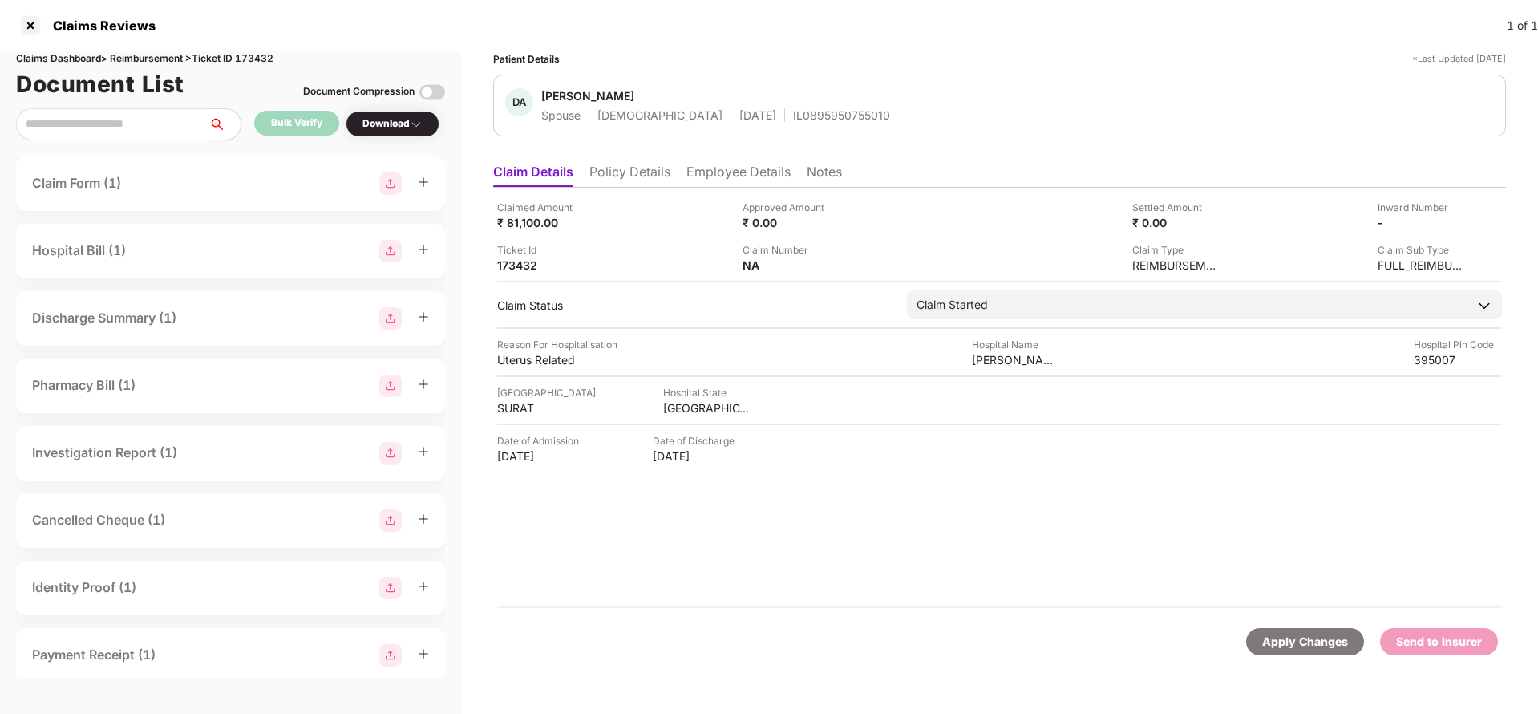
click at [628, 176] on li "Policy Details" at bounding box center [629, 175] width 81 height 23
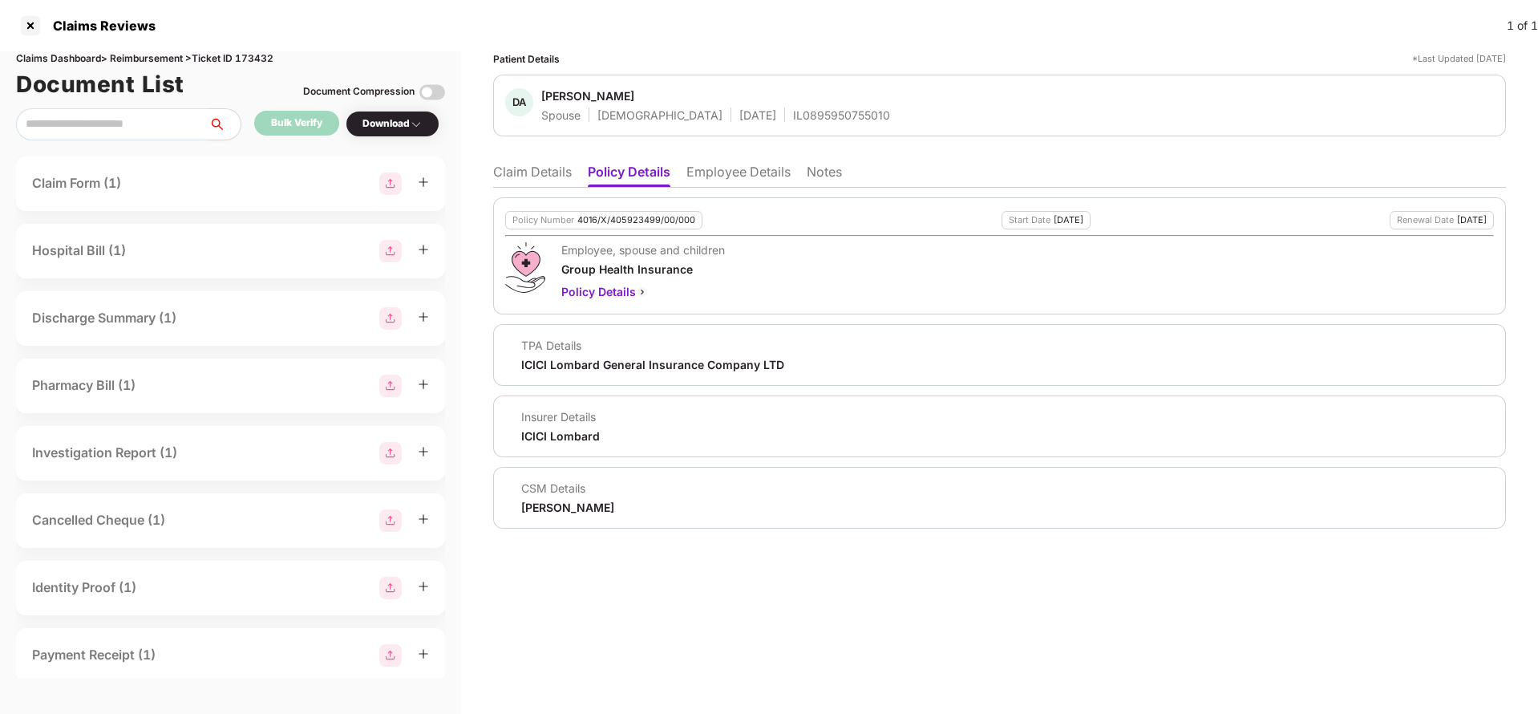
click at [625, 217] on div "4016/X/405923499/00/000" at bounding box center [636, 220] width 118 height 10
copy div "4016/X/405923499/00/000"
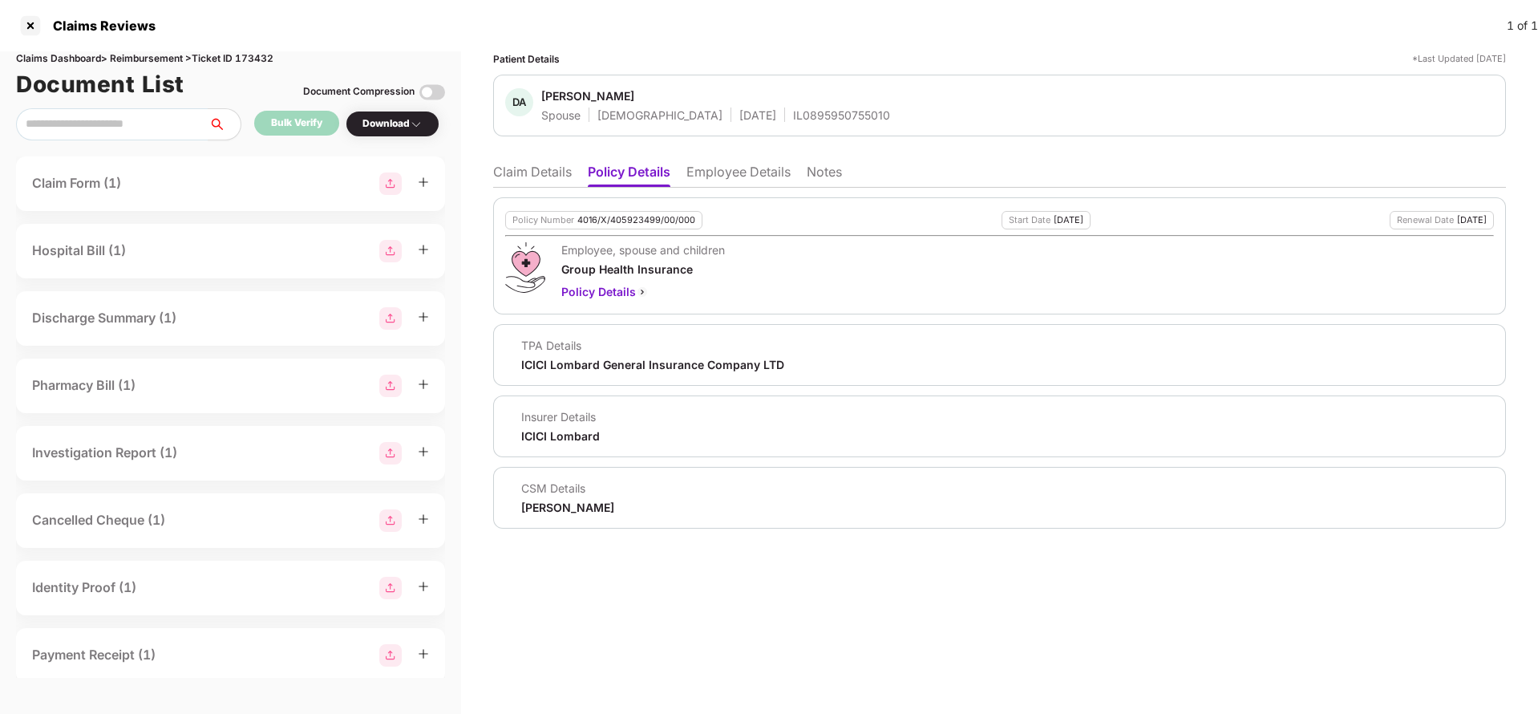
click at [537, 168] on li "Claim Details" at bounding box center [532, 175] width 79 height 23
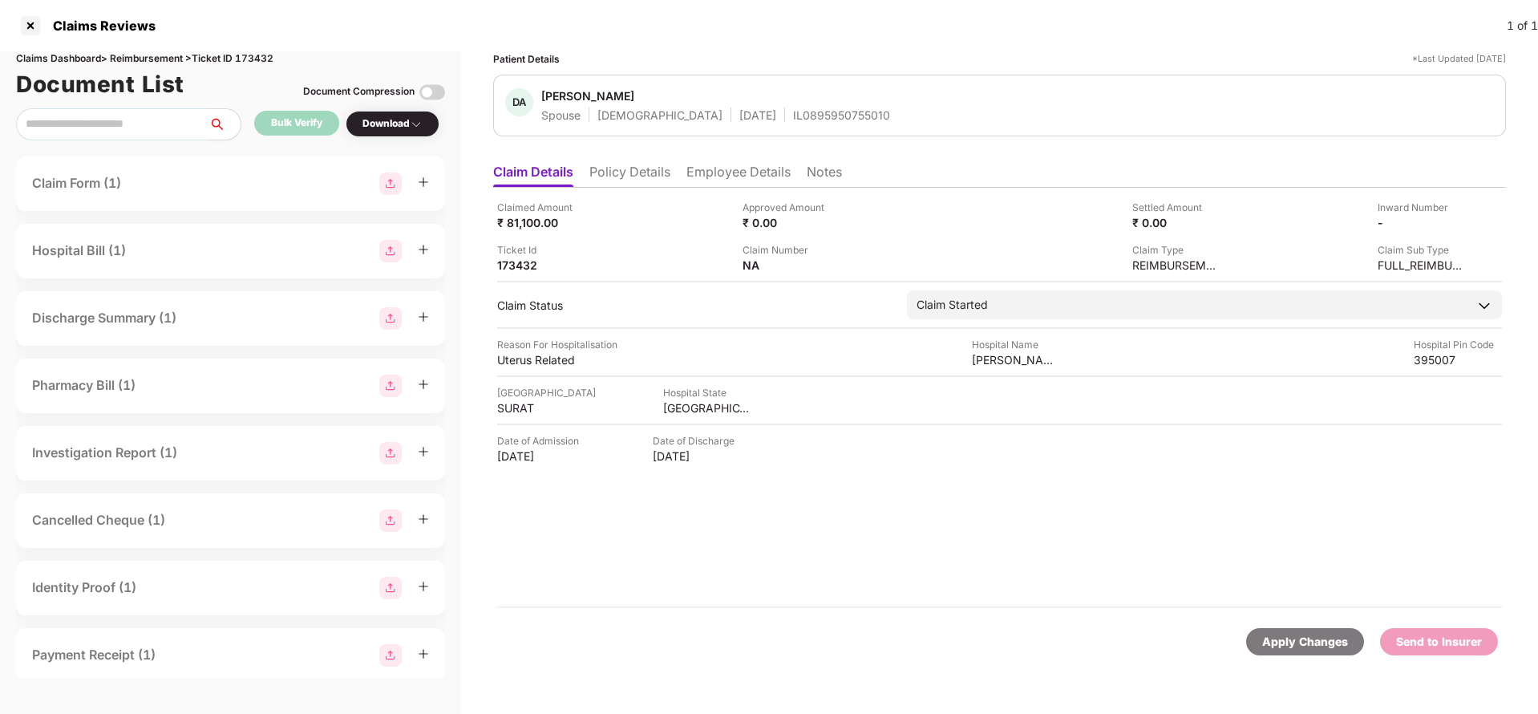
click at [1272, 640] on div "Apply Changes" at bounding box center [1305, 642] width 86 height 18
click at [1277, 626] on div "Apply Changes Send to Insurer" at bounding box center [999, 641] width 1013 height 67
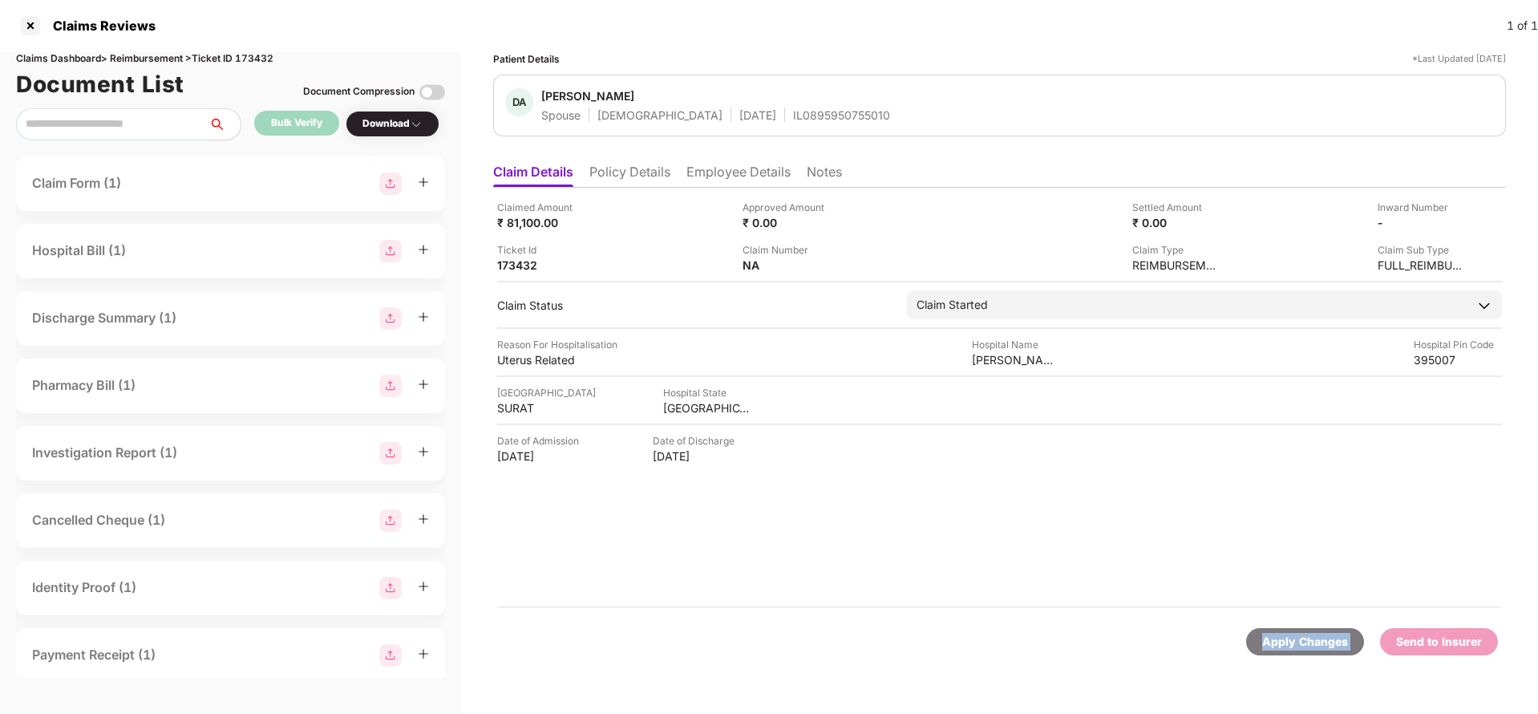
click at [1277, 626] on div "Apply Changes Send to Insurer" at bounding box center [999, 641] width 1013 height 67
click at [257, 55] on div "Claims Dashboard > Reimbursement > Ticket ID 173432" at bounding box center [230, 58] width 429 height 15
copy div "173432"
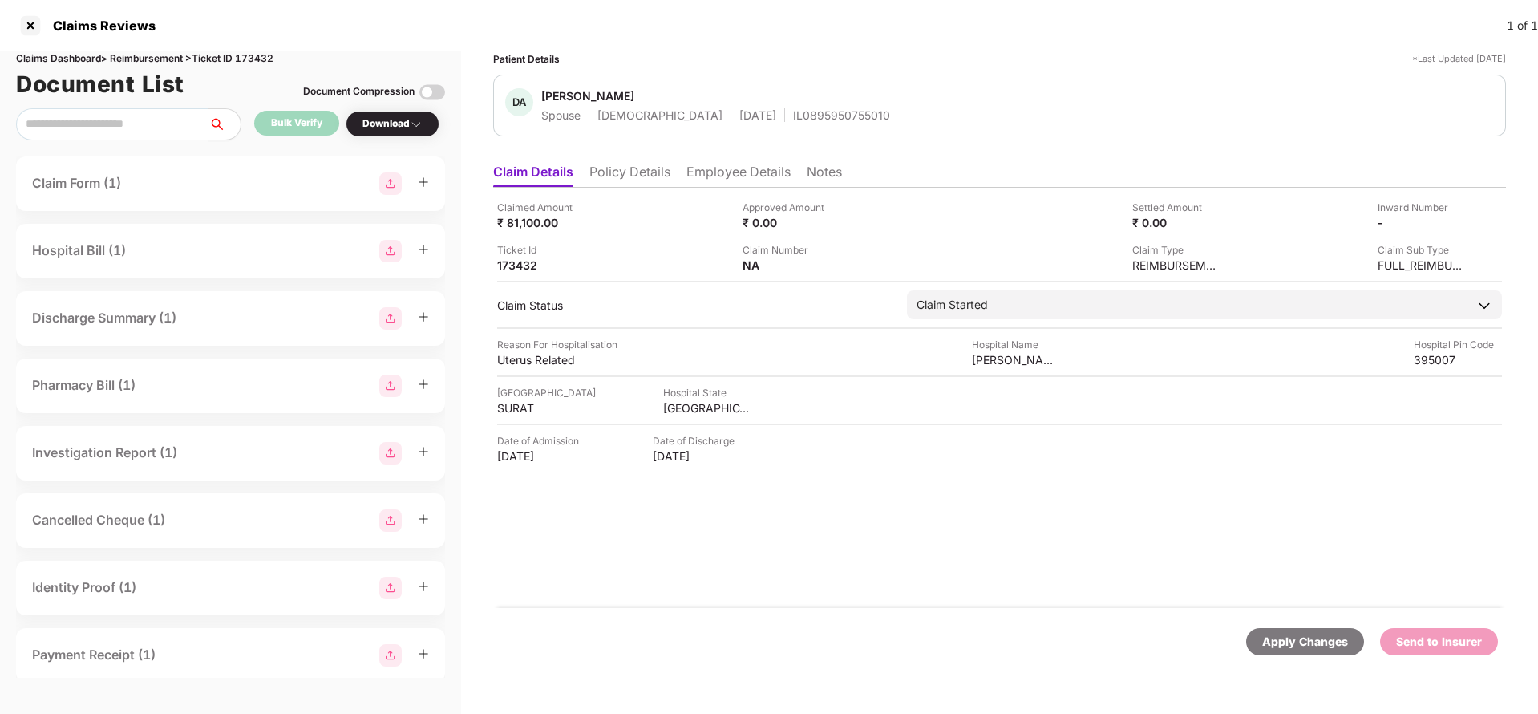
click at [1310, 645] on div "Apply Changes" at bounding box center [1305, 642] width 86 height 18
click at [653, 181] on li "Policy Details" at bounding box center [629, 175] width 81 height 23
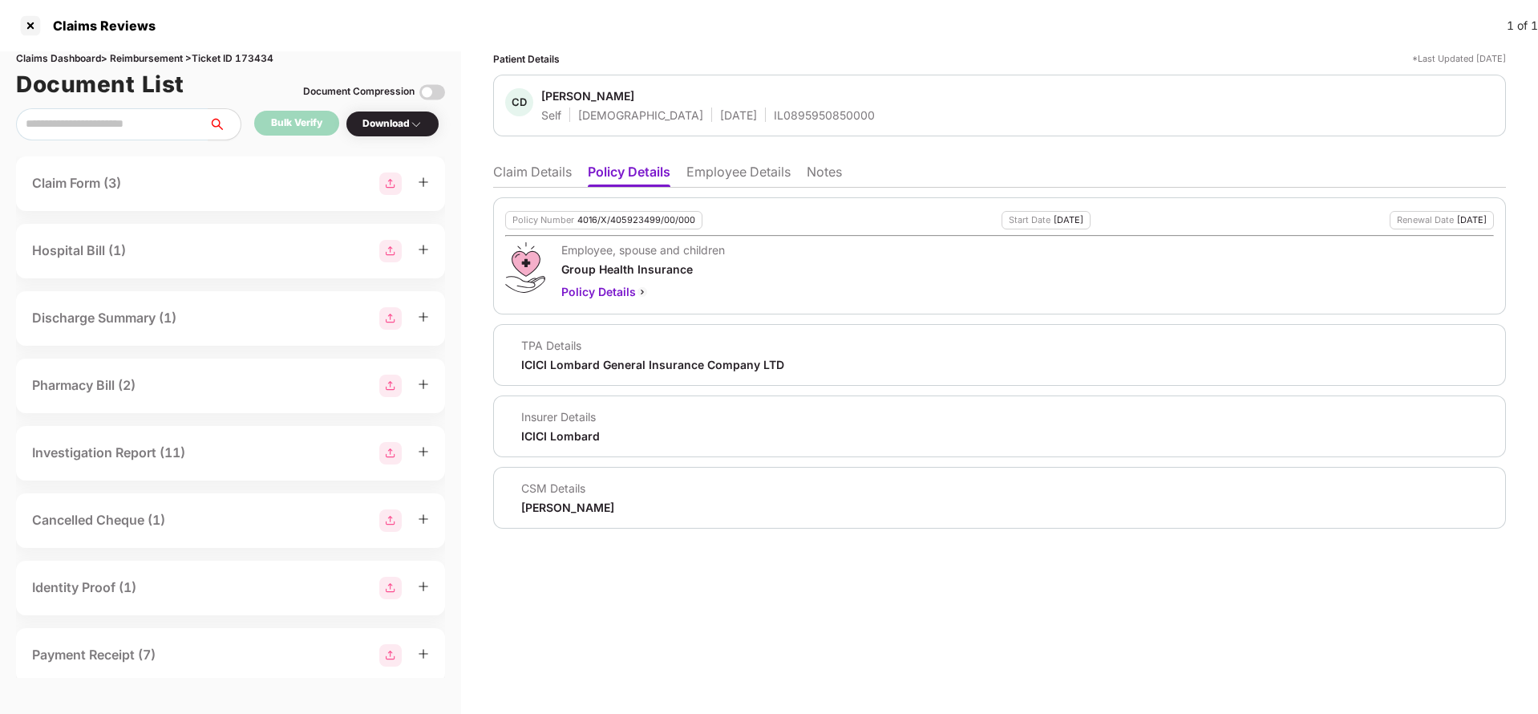
click at [751, 164] on li "Employee Details" at bounding box center [738, 175] width 104 height 23
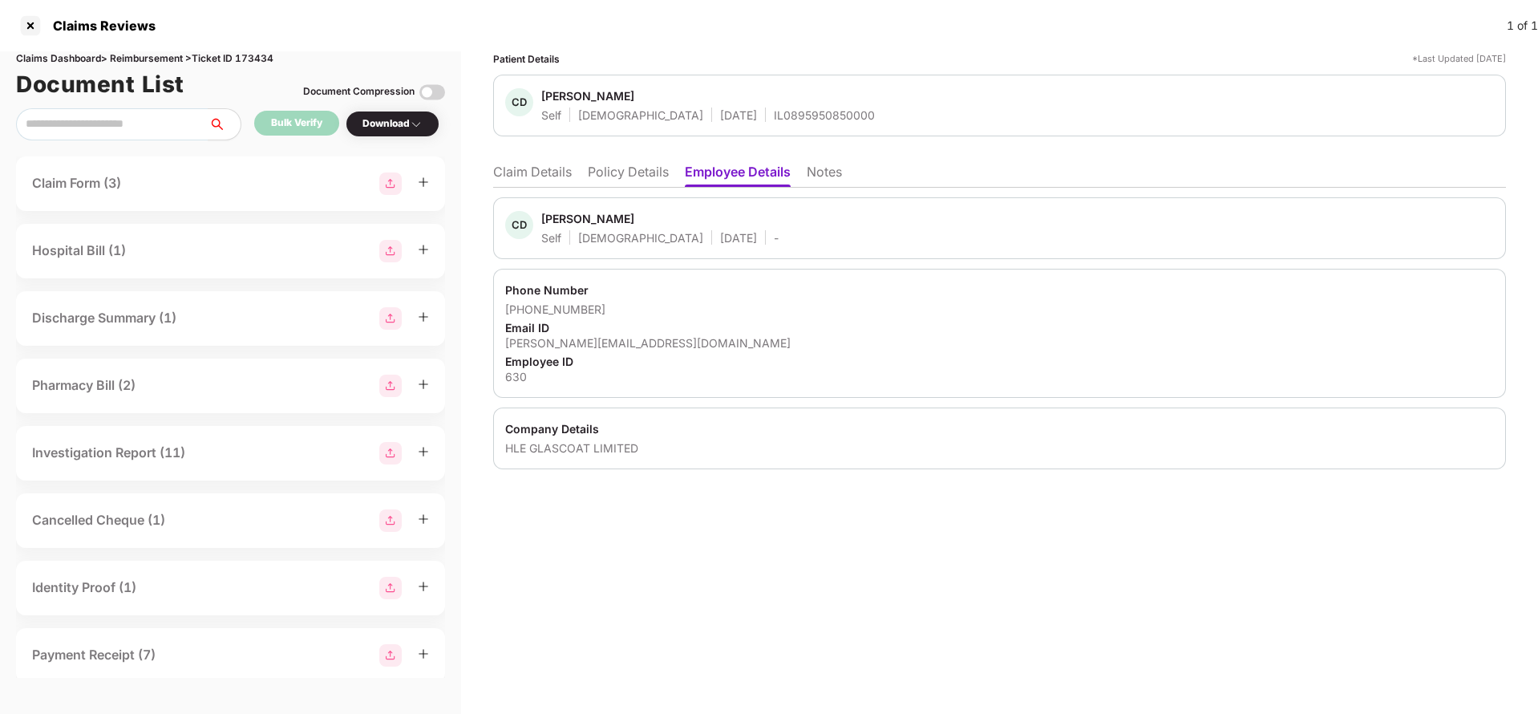
click at [638, 156] on ul "Claim Details Policy Details Employee Details Notes" at bounding box center [999, 172] width 1013 height 32
click at [636, 166] on li "Policy Details" at bounding box center [628, 175] width 81 height 23
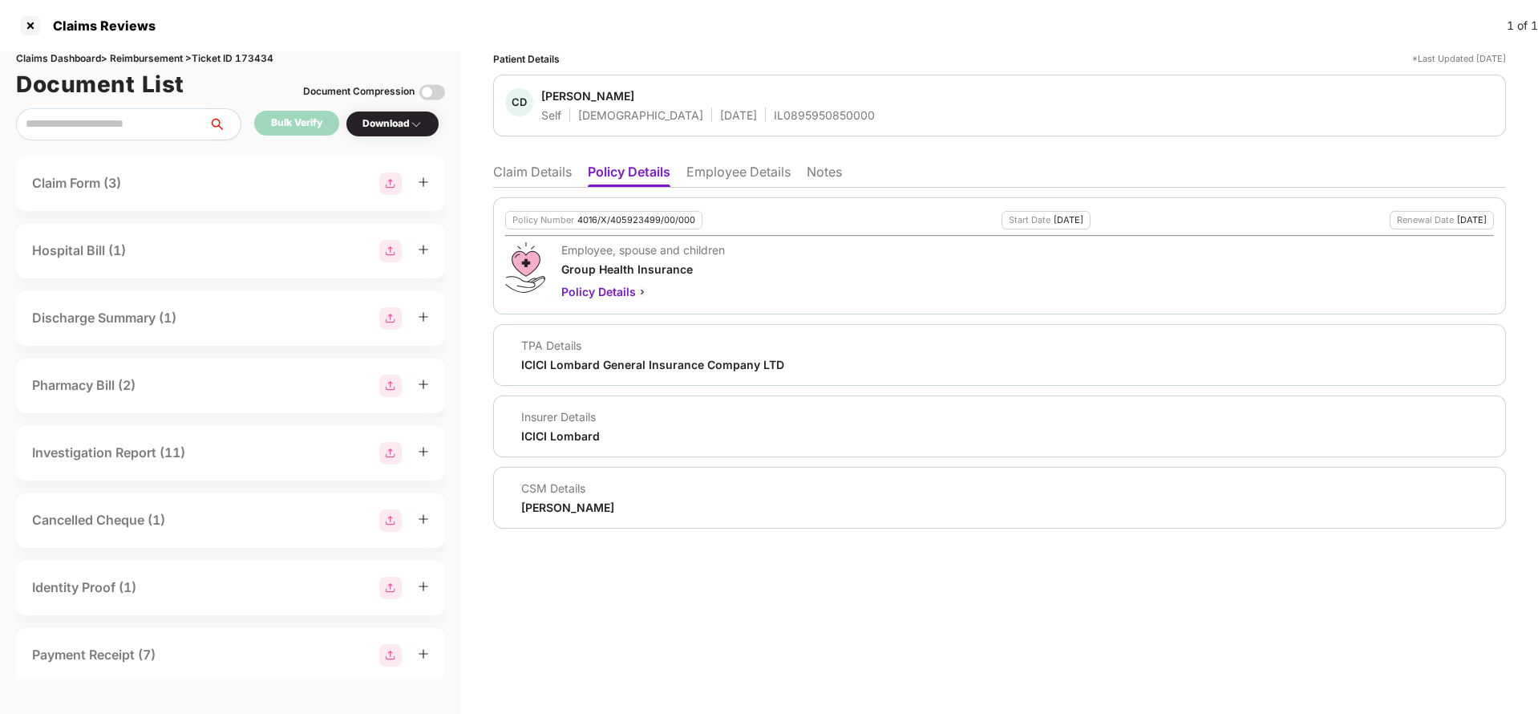
click at [608, 229] on div "Policy Number 4016/X/405923499/00/000 Start Date 01 Aug 2025 Renewal Date 31 Ju…" at bounding box center [999, 255] width 1013 height 117
click at [623, 215] on div "4016/X/405923499/00/000" at bounding box center [636, 220] width 118 height 10
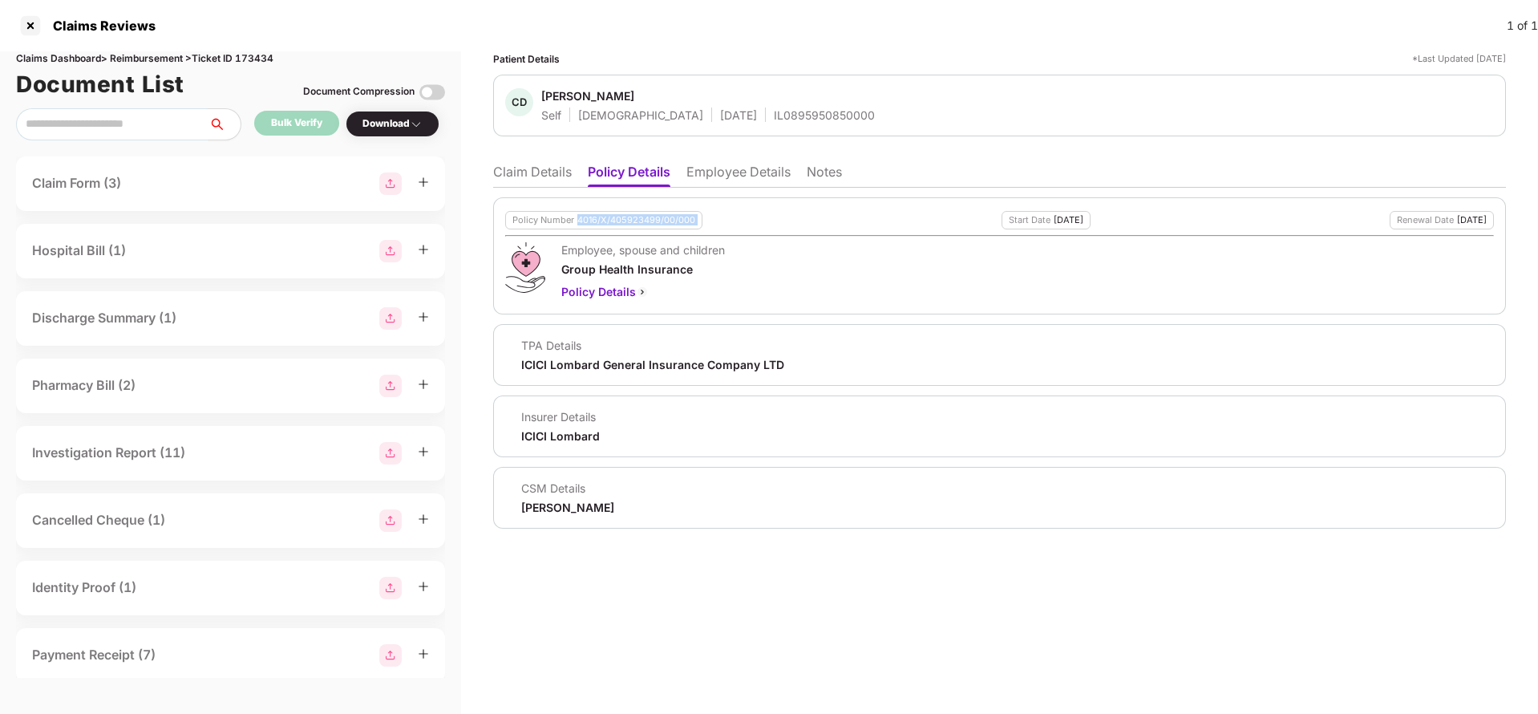
click at [623, 215] on div "4016/X/405923499/00/000" at bounding box center [636, 220] width 118 height 10
copy div "4016/X/405923499/00/000"
click at [728, 179] on li "Employee Details" at bounding box center [738, 175] width 104 height 23
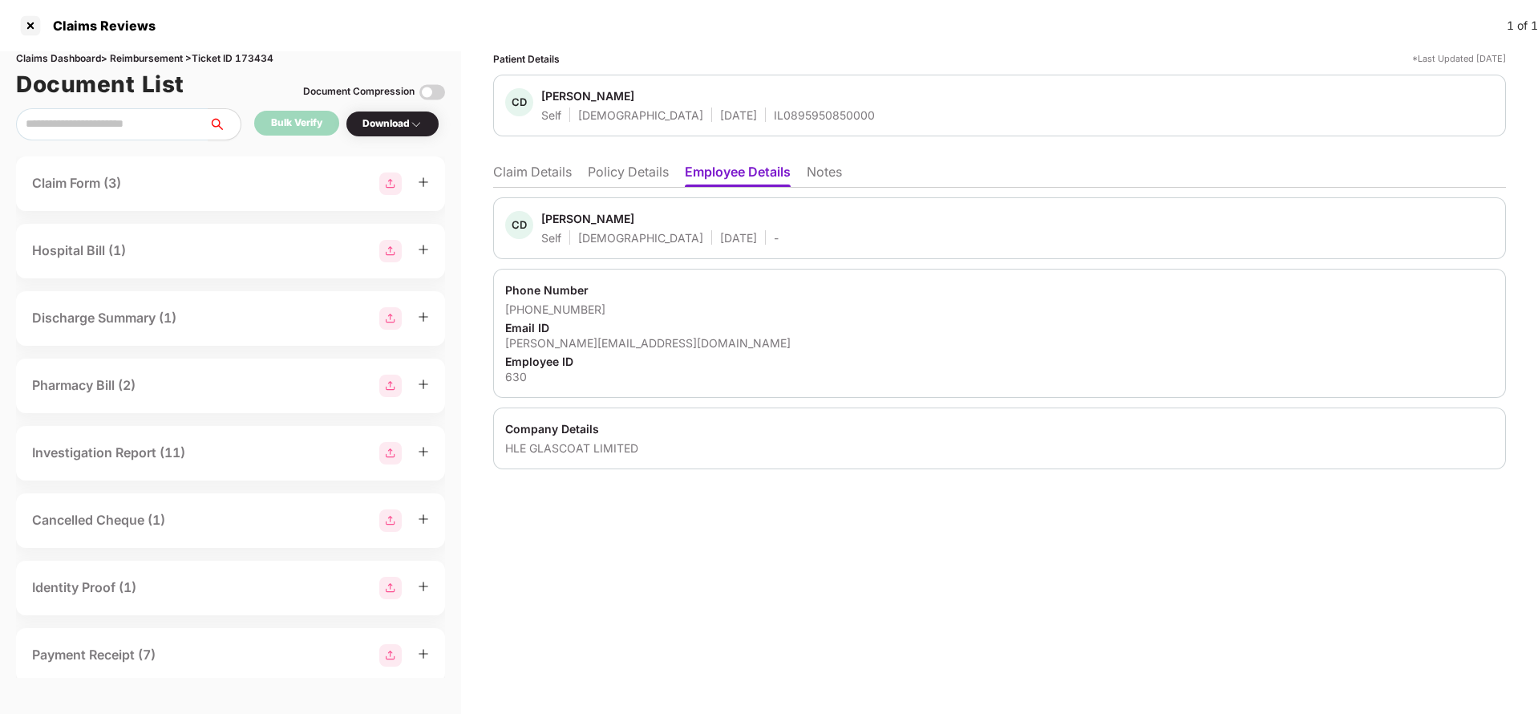
click at [532, 180] on li "Claim Details" at bounding box center [532, 175] width 79 height 23
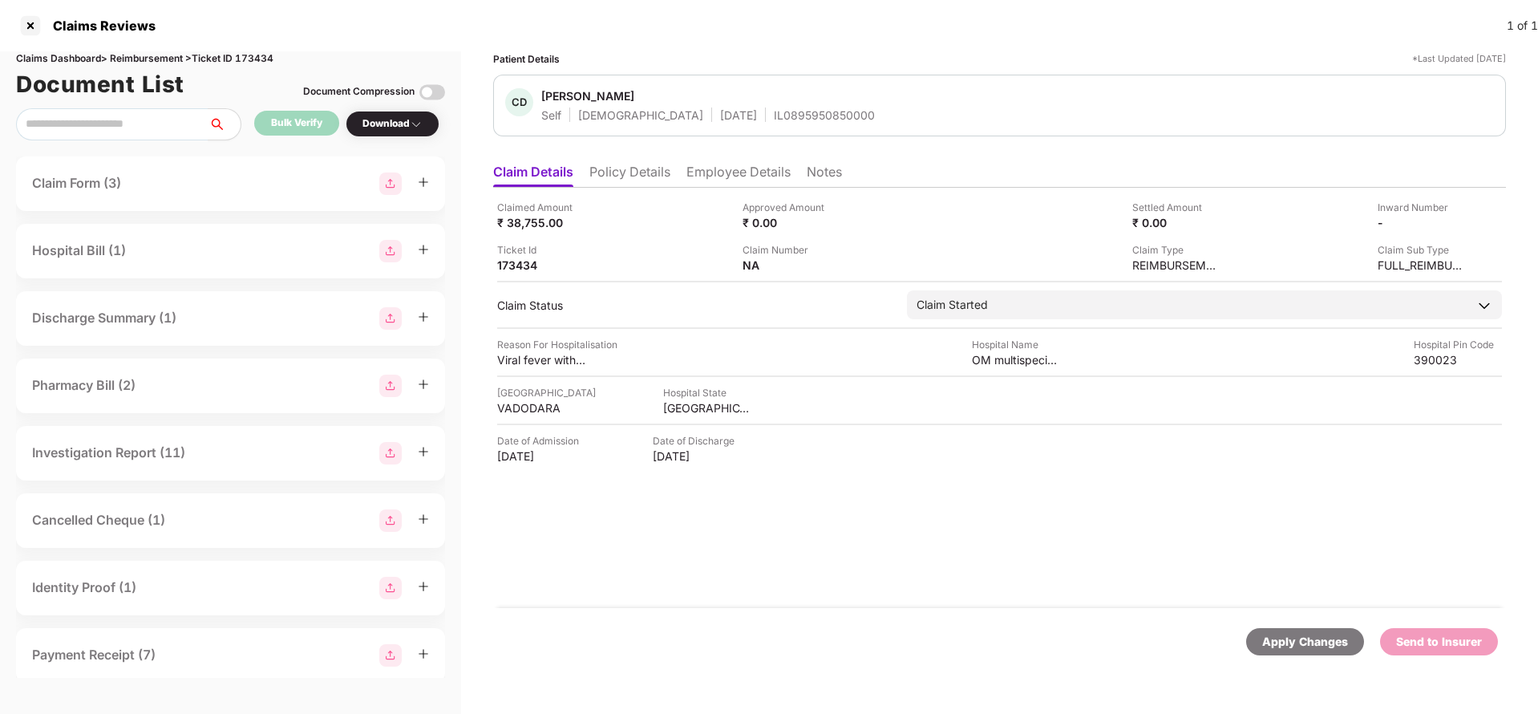
click at [1273, 636] on div "Apply Changes" at bounding box center [1305, 642] width 86 height 18
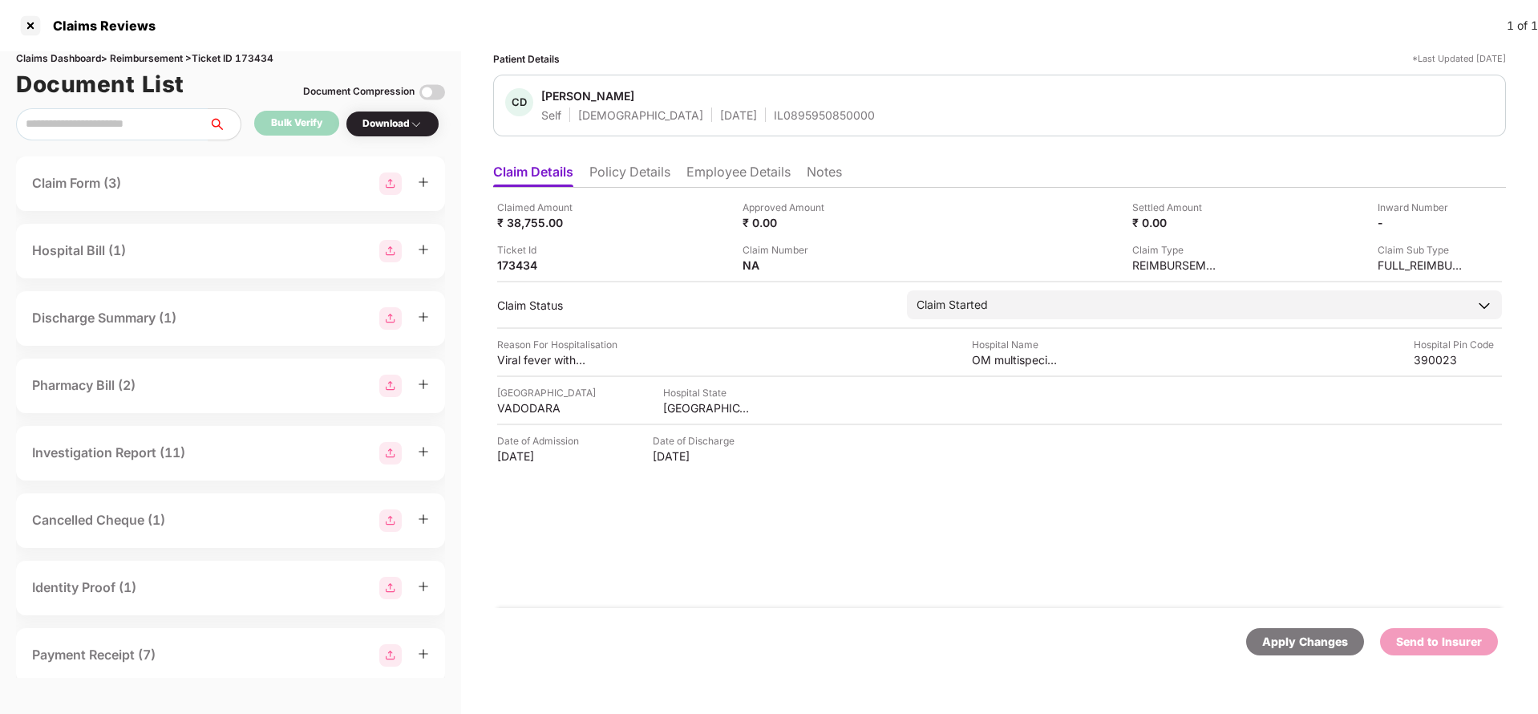
click at [261, 55] on div "Claims Dashboard > Reimbursement > Ticket ID 173434" at bounding box center [230, 58] width 429 height 15
copy div "173434"
click at [1272, 637] on div "Apply Changes" at bounding box center [1305, 642] width 86 height 18
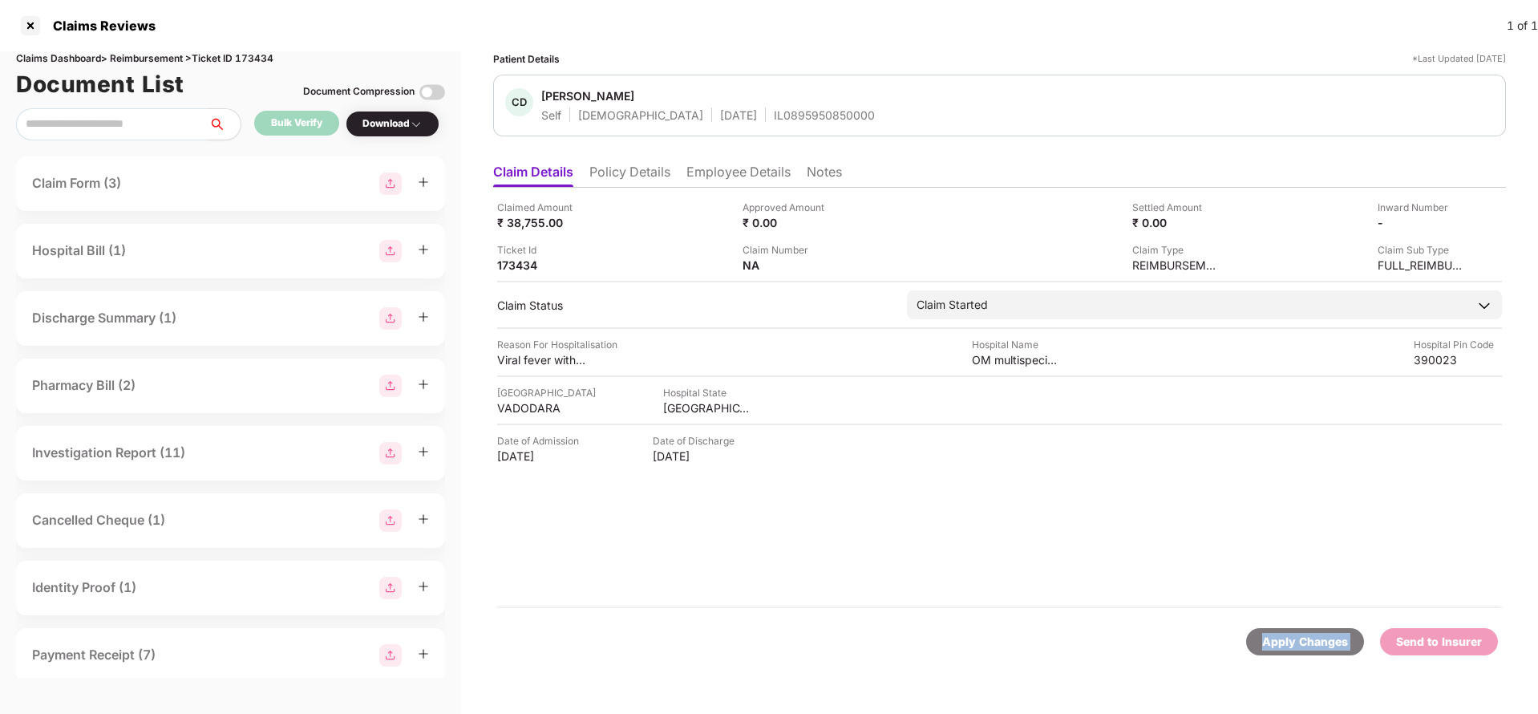
click at [1272, 637] on div "Apply Changes" at bounding box center [1305, 642] width 86 height 18
click at [634, 167] on li "Policy Details" at bounding box center [629, 175] width 81 height 23
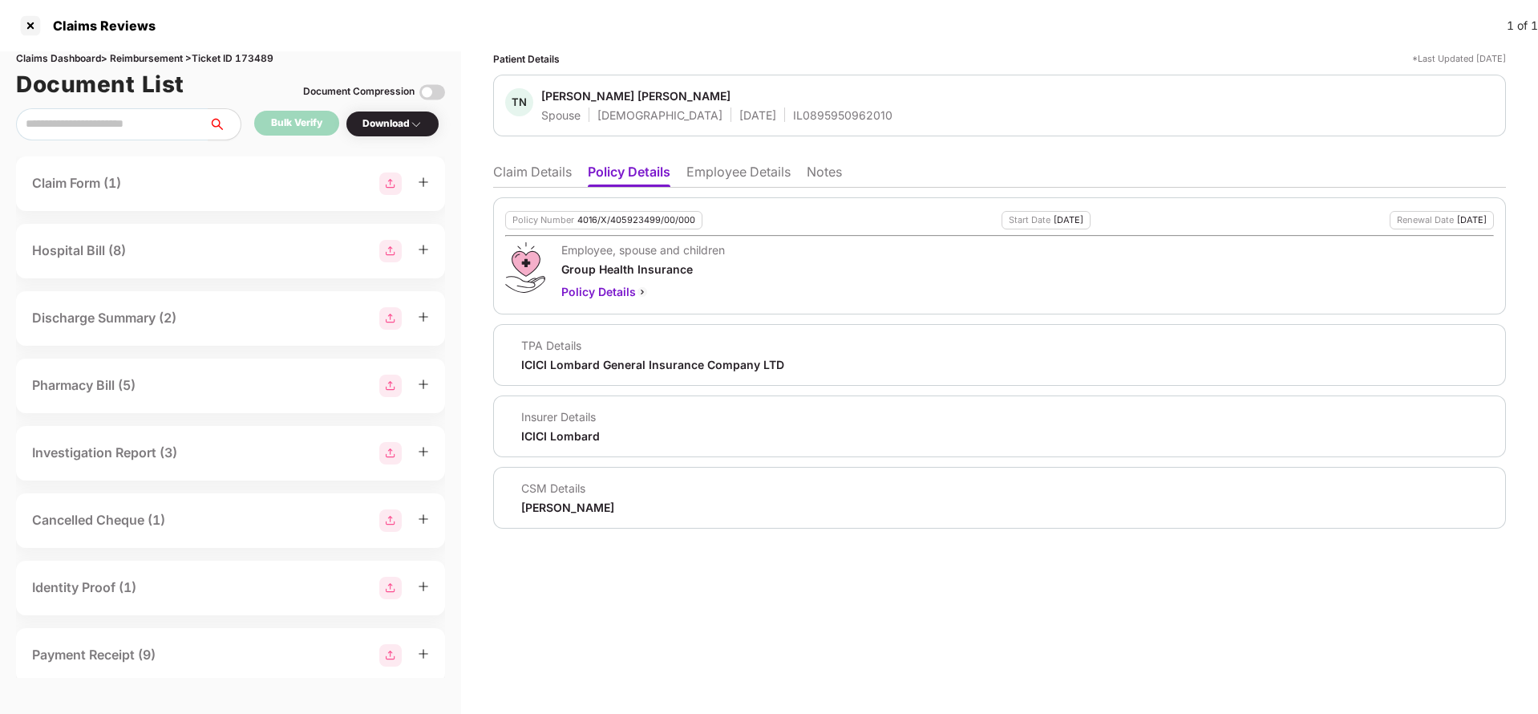
click at [656, 227] on div "Policy Number 4016/X/405923499/00/000" at bounding box center [603, 220] width 197 height 18
copy div "4016/X/405923499/00/000"
click at [722, 178] on li "Employee Details" at bounding box center [738, 175] width 104 height 23
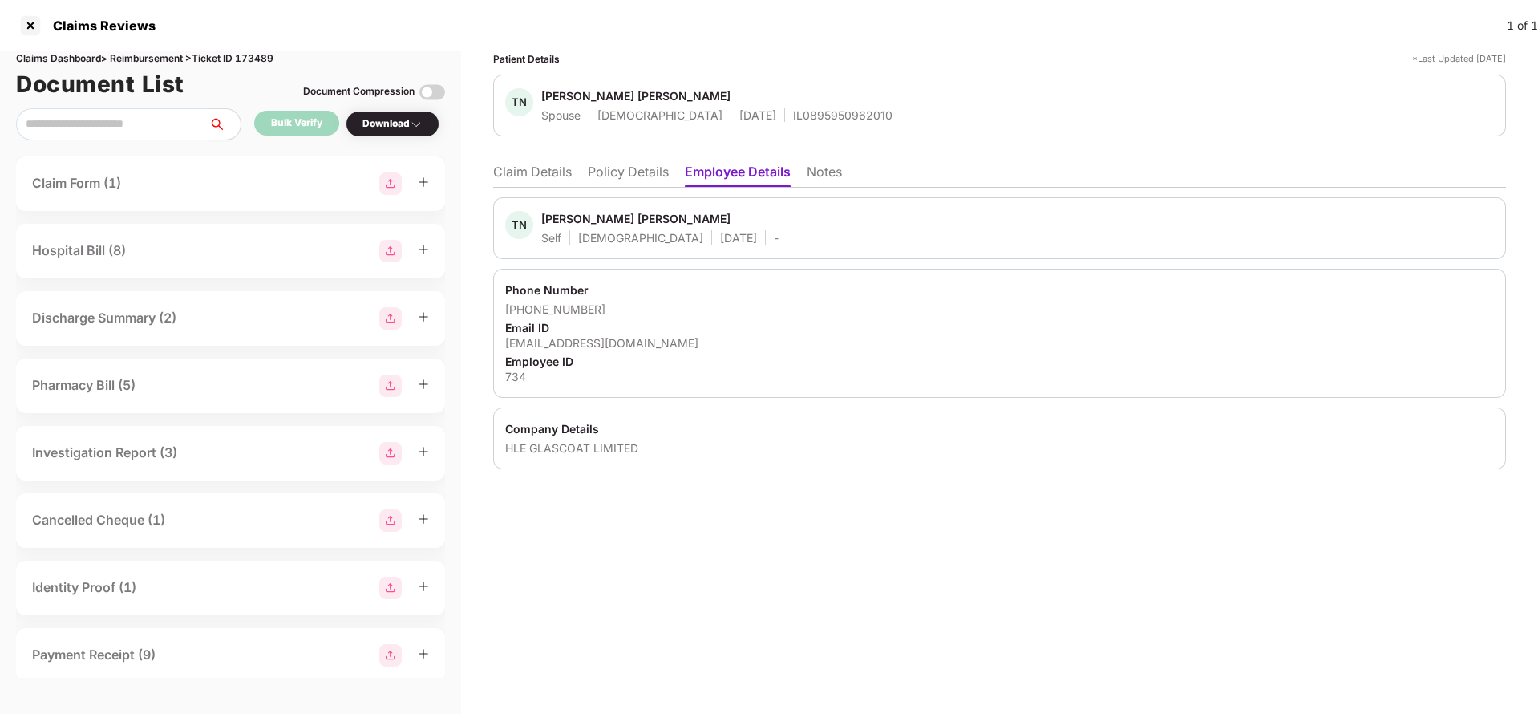
click at [550, 180] on li "Claim Details" at bounding box center [532, 175] width 79 height 23
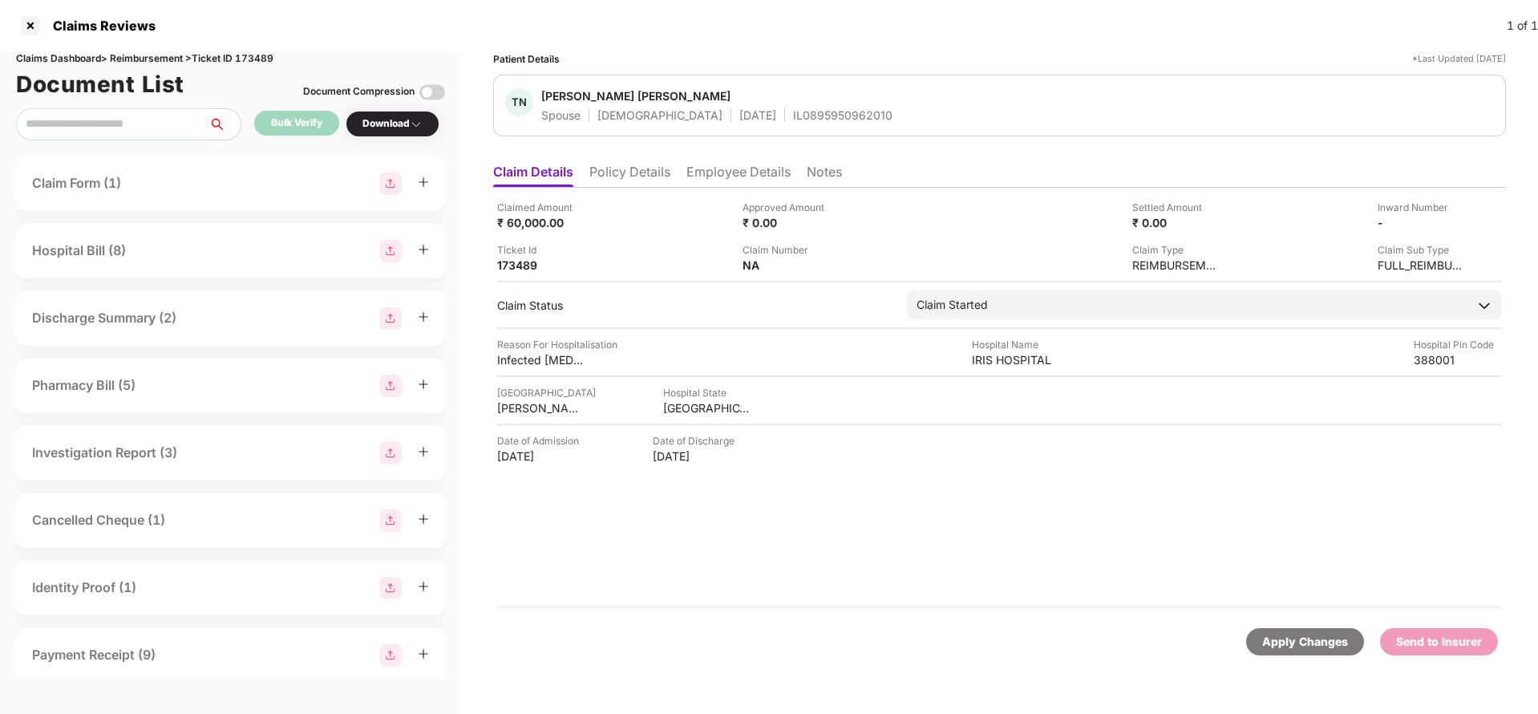
click at [623, 184] on li "Policy Details" at bounding box center [629, 175] width 81 height 23
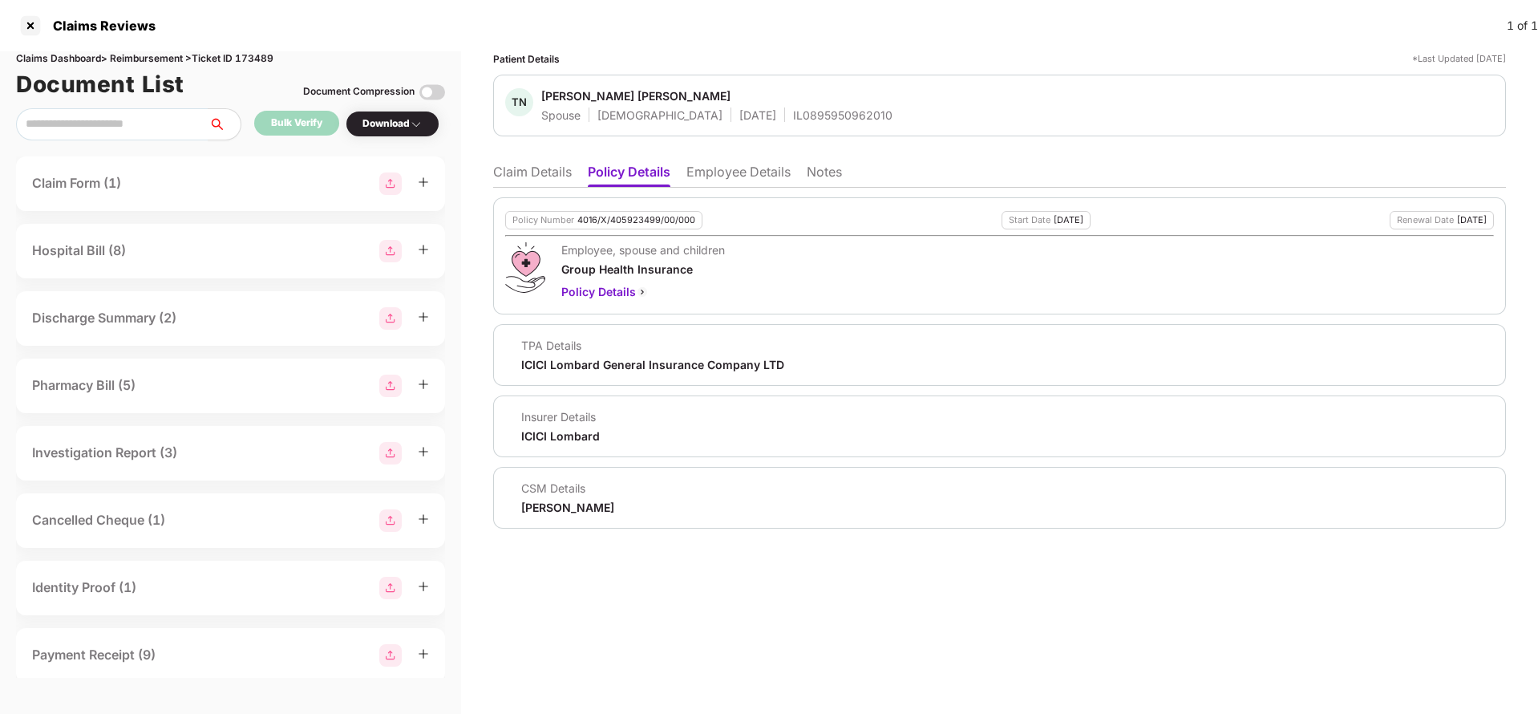
click at [647, 224] on div "4016/X/405923499/00/000" at bounding box center [636, 220] width 118 height 10
copy div "4016/X/405923499/00/000"
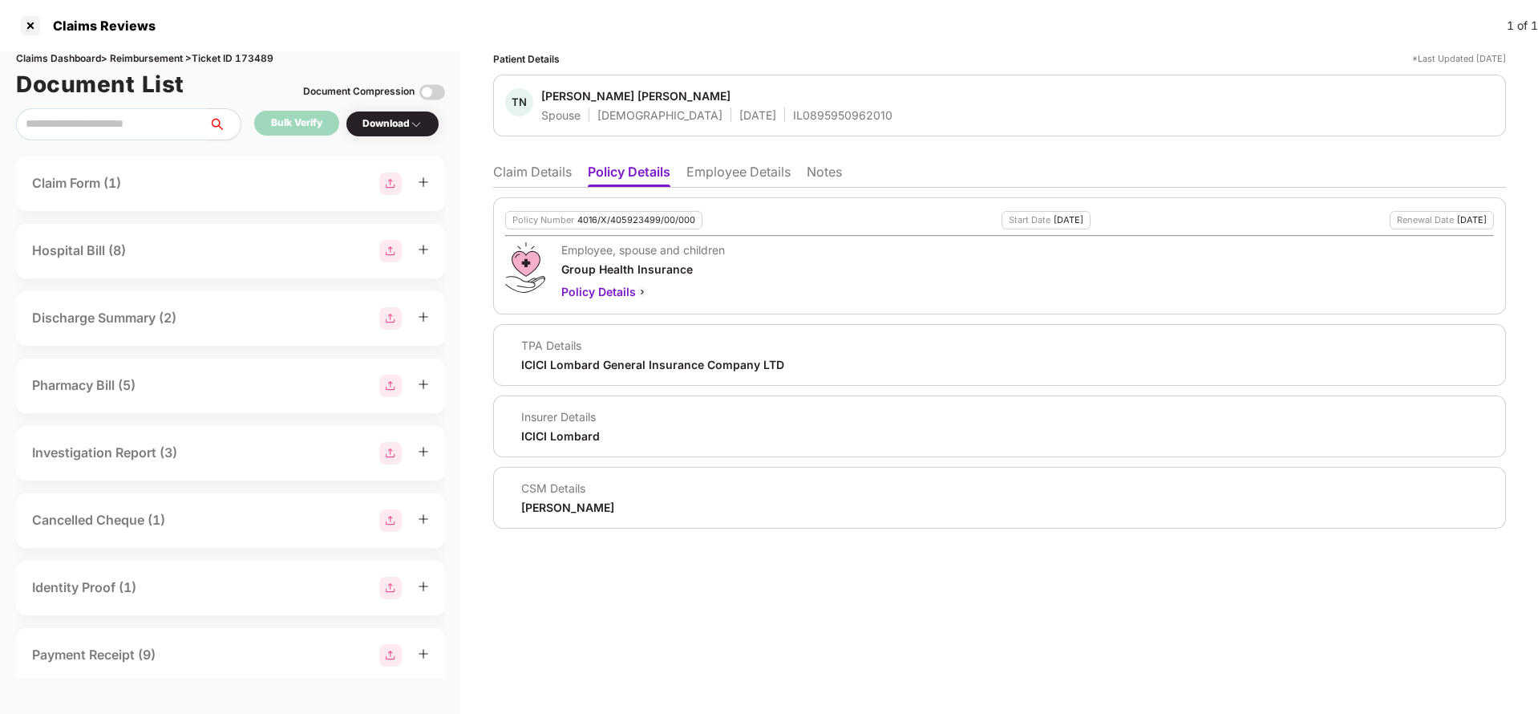
click at [508, 172] on li "Claim Details" at bounding box center [532, 175] width 79 height 23
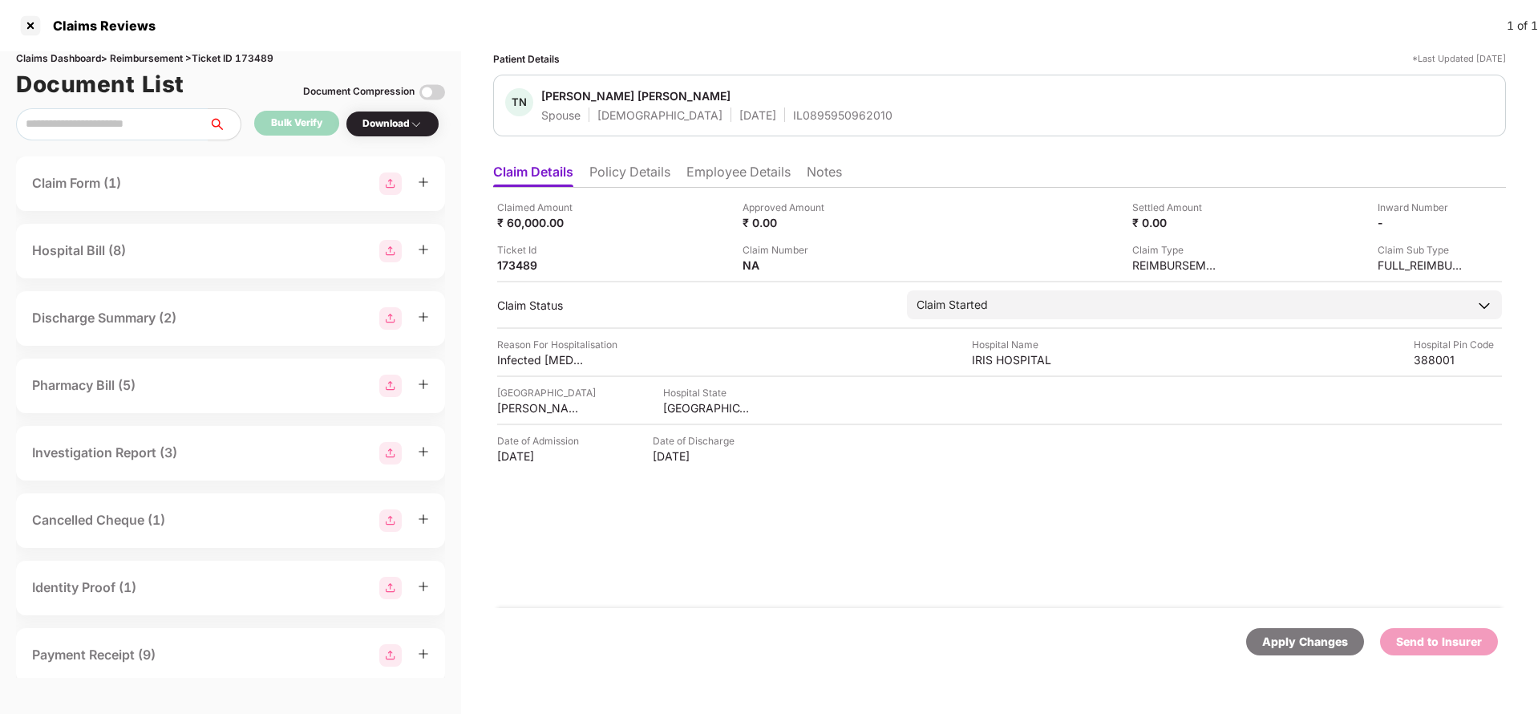
click at [742, 170] on li "Employee Details" at bounding box center [738, 175] width 104 height 23
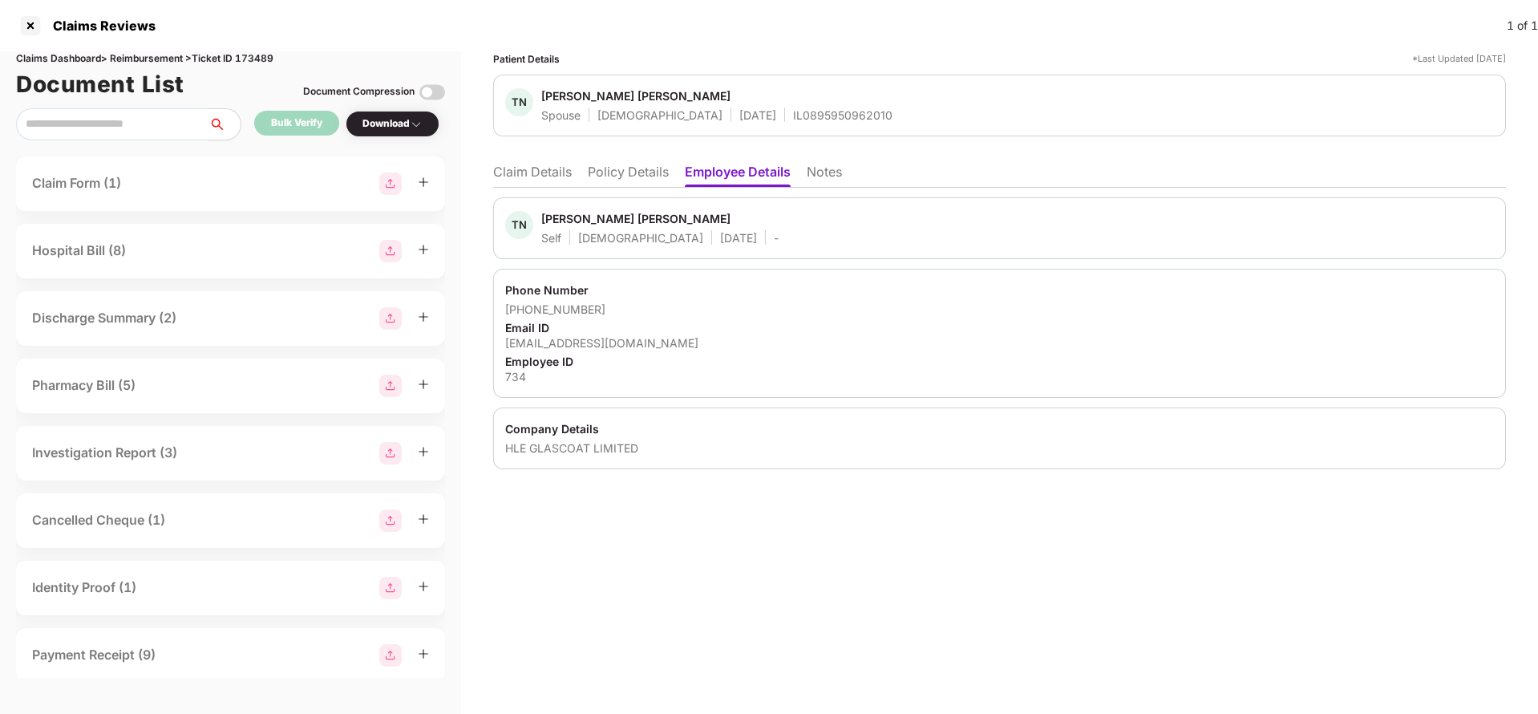
click at [492, 184] on div "Patient Details *Last Updated 15 Sep 2025 TN Thummar Nayana Niteshbhai Spouse F…" at bounding box center [999, 382] width 1077 height 662
click at [572, 171] on li "Claim Details" at bounding box center [532, 175] width 79 height 23
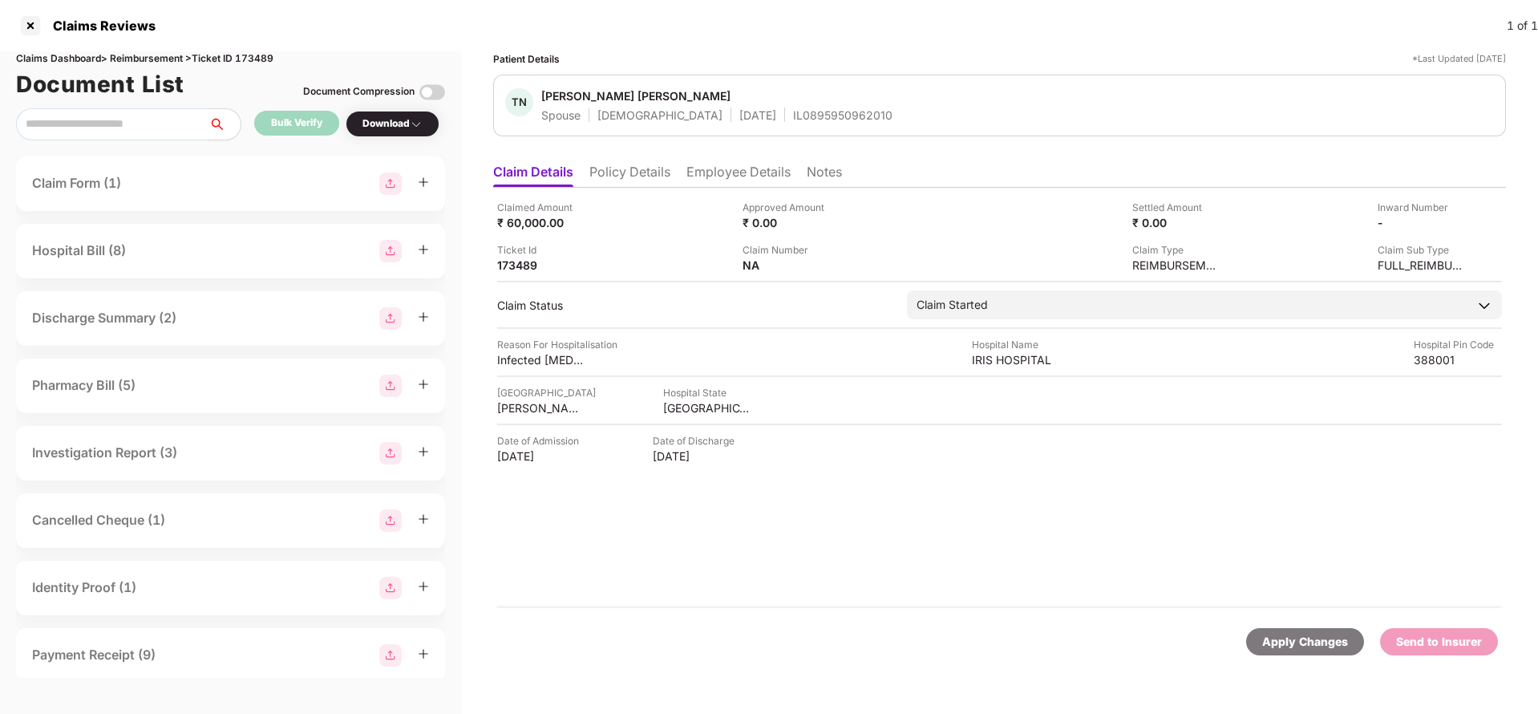
click at [1298, 637] on div "Apply Changes" at bounding box center [1305, 642] width 86 height 18
click at [254, 58] on div "Claims Dashboard > Reimbursement > Ticket ID 173489" at bounding box center [230, 58] width 429 height 15
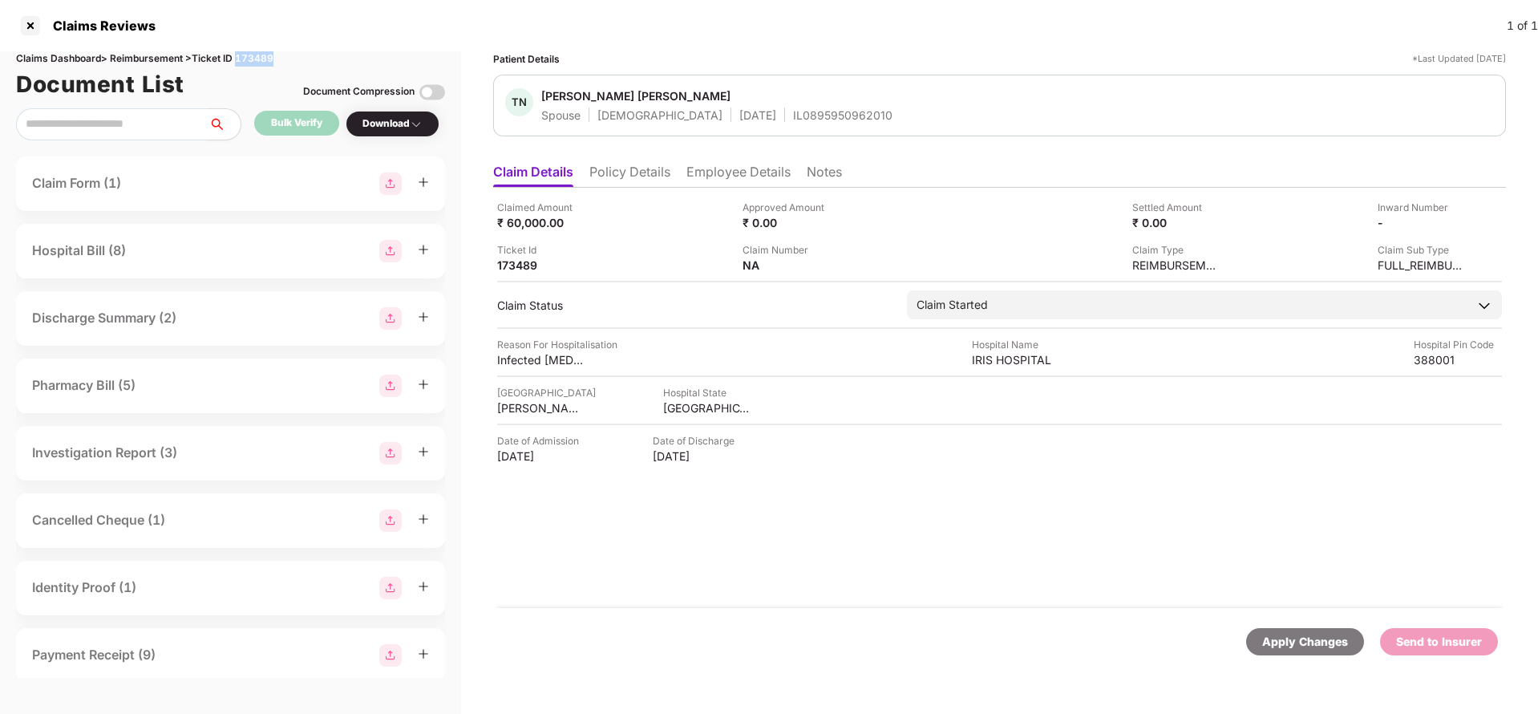
click at [254, 58] on div "Claims Dashboard > Reimbursement > Ticket ID 173489" at bounding box center [230, 58] width 429 height 15
copy div "173489"
click at [1279, 650] on div "Apply Changes" at bounding box center [1305, 642] width 86 height 18
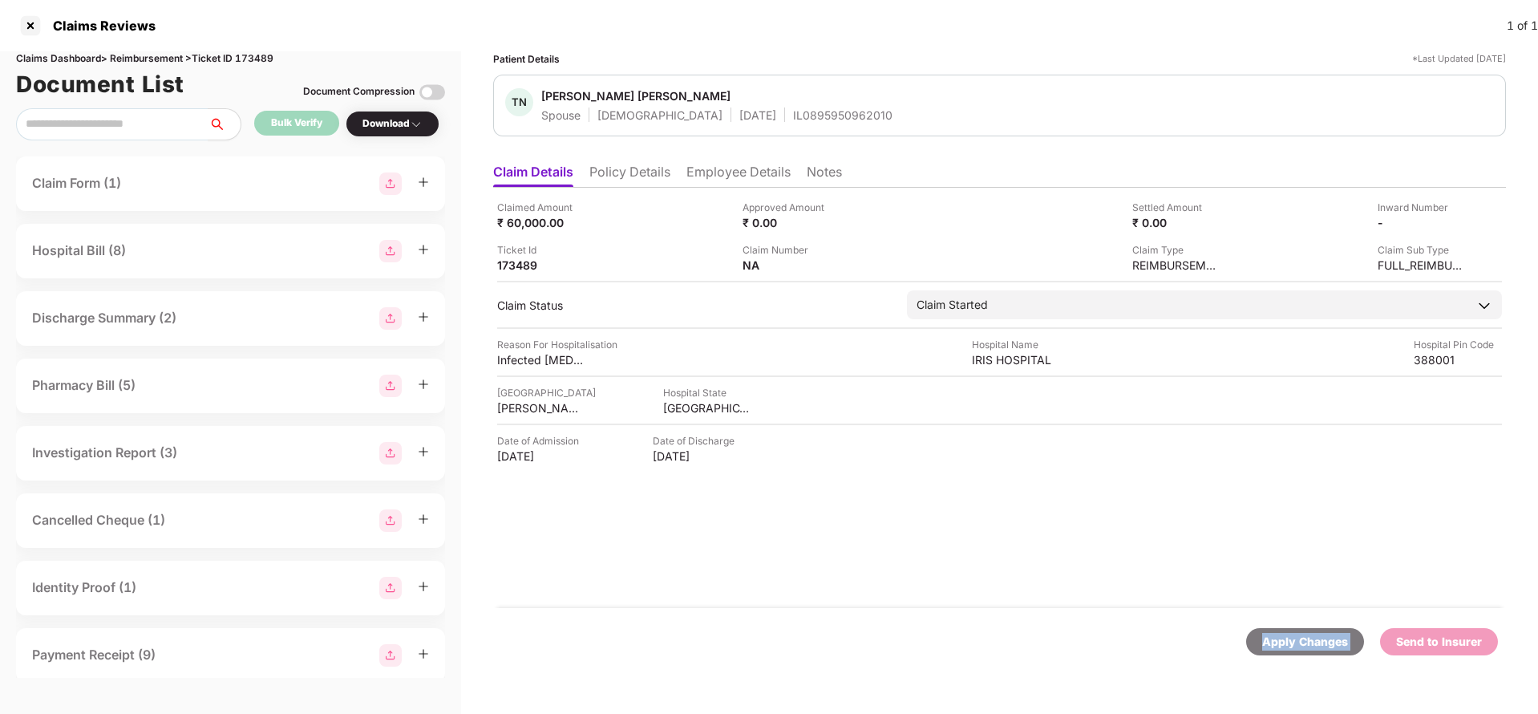
click at [1279, 650] on div "Apply Changes" at bounding box center [1305, 642] width 86 height 18
click at [630, 168] on li "Policy Details" at bounding box center [629, 175] width 81 height 23
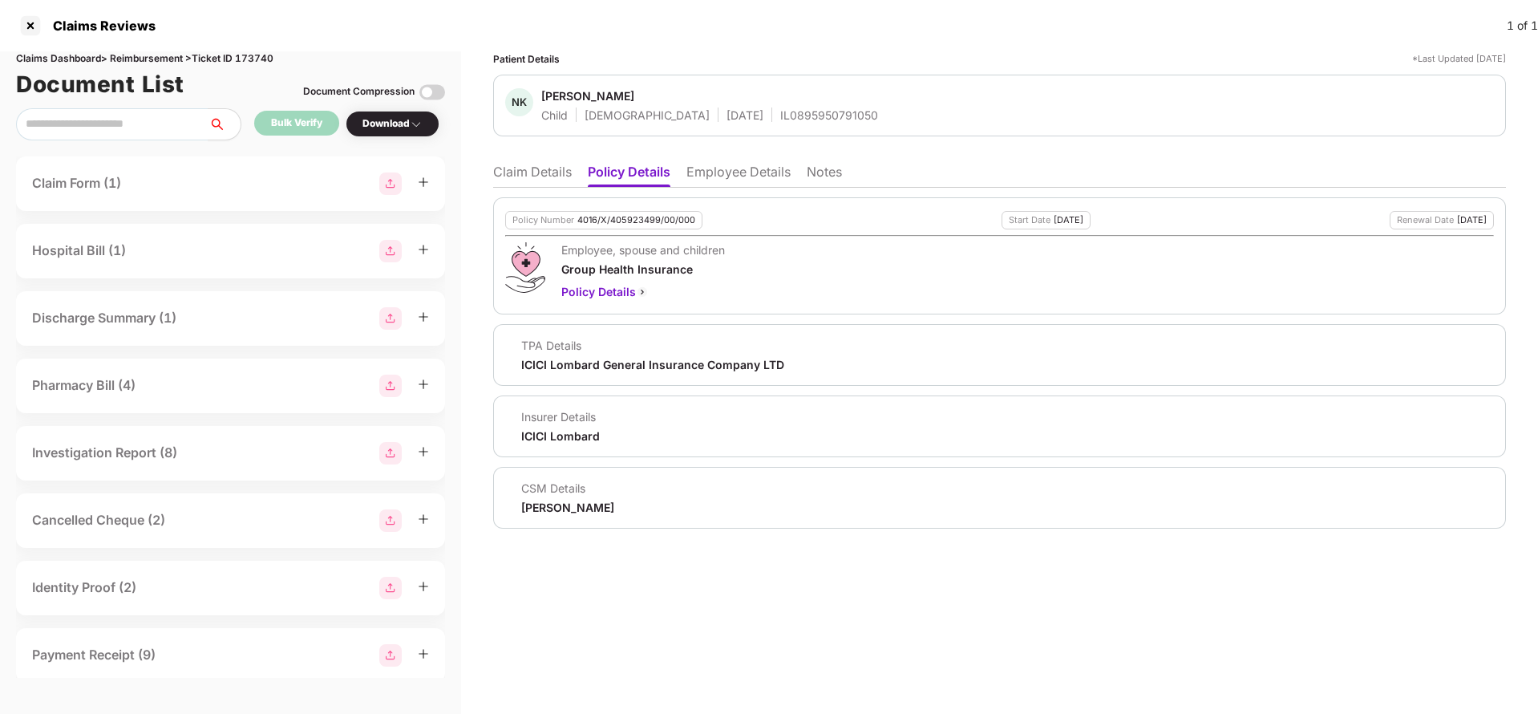
click at [731, 178] on li "Employee Details" at bounding box center [738, 175] width 104 height 23
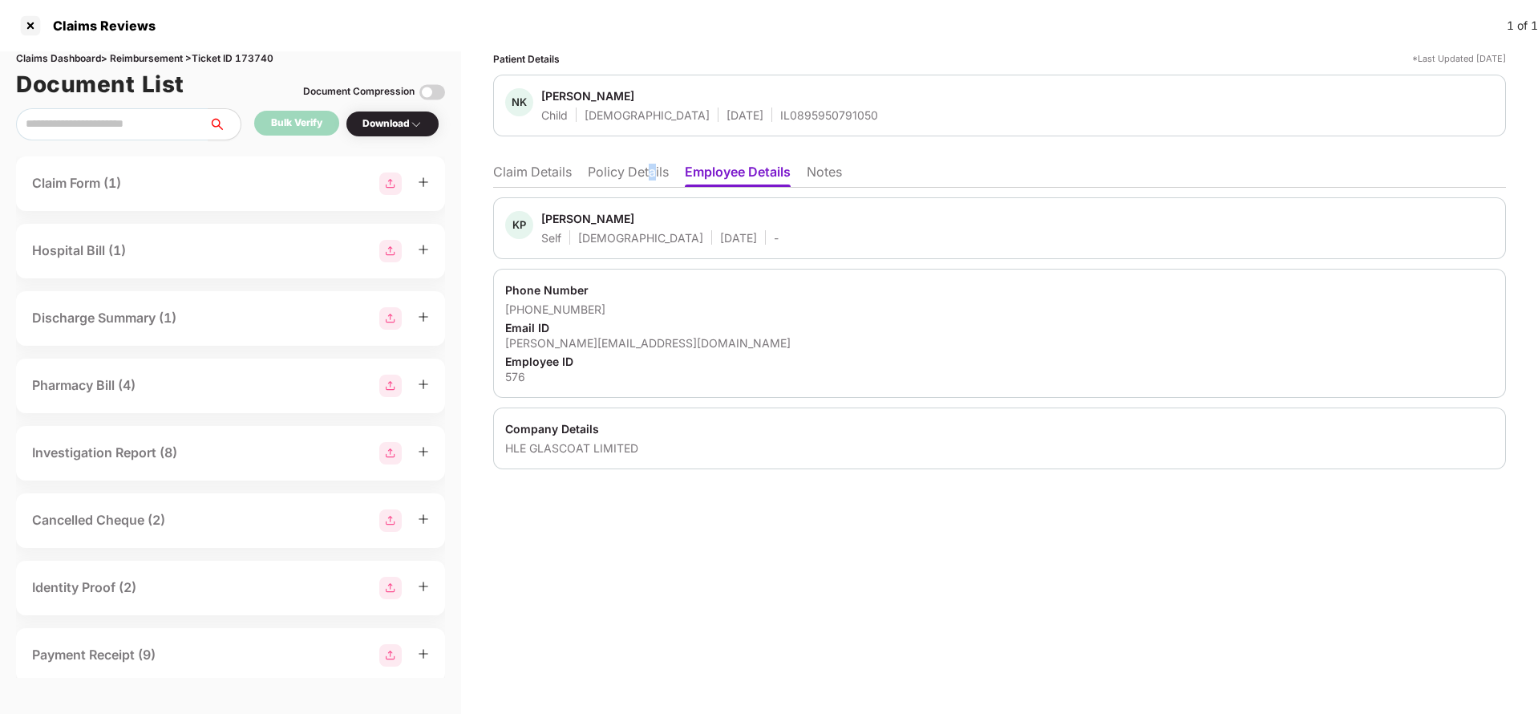
click at [653, 167] on li "Policy Details" at bounding box center [628, 175] width 81 height 23
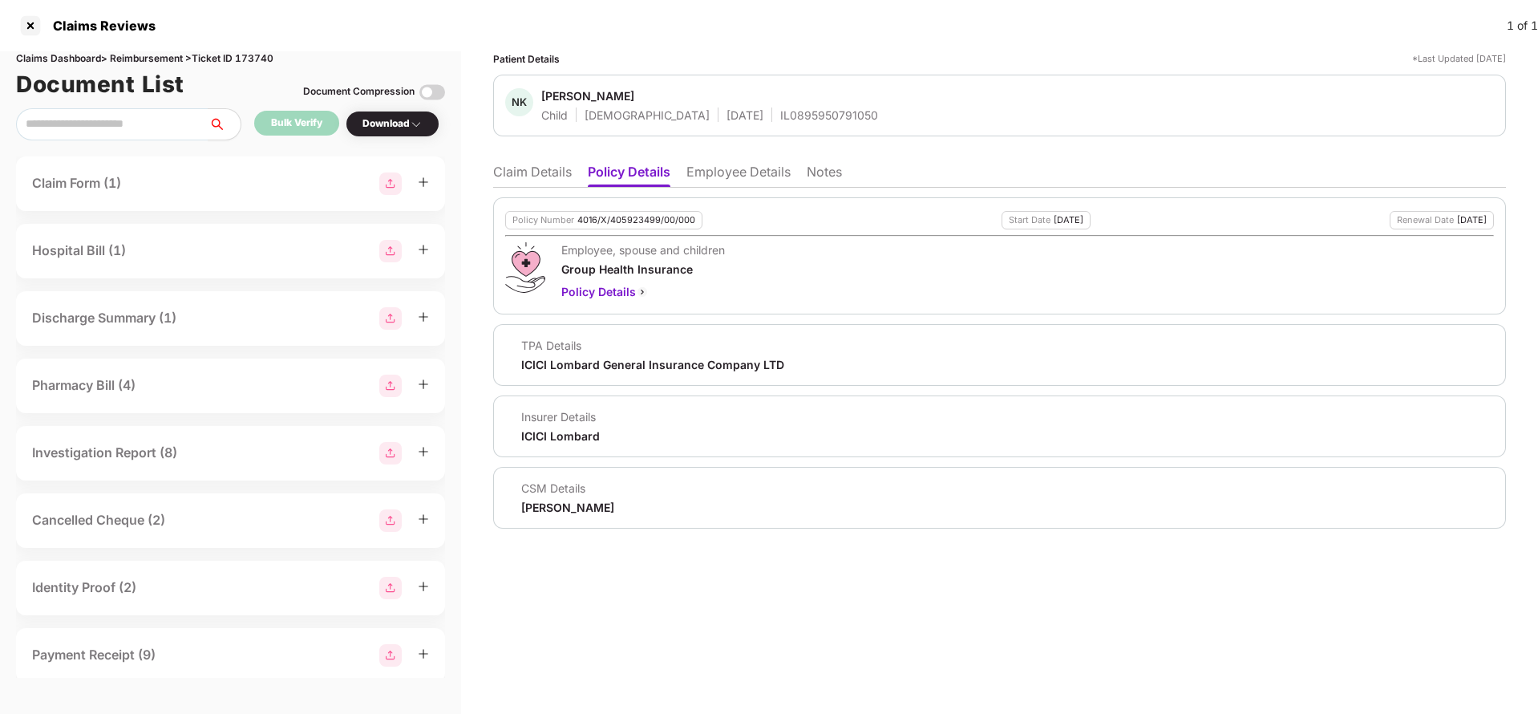
click at [627, 221] on div "4016/X/405923499/00/000" at bounding box center [636, 220] width 118 height 10
copy div "4016/X/405923499/00/000"
click at [698, 178] on li "Employee Details" at bounding box center [738, 175] width 104 height 23
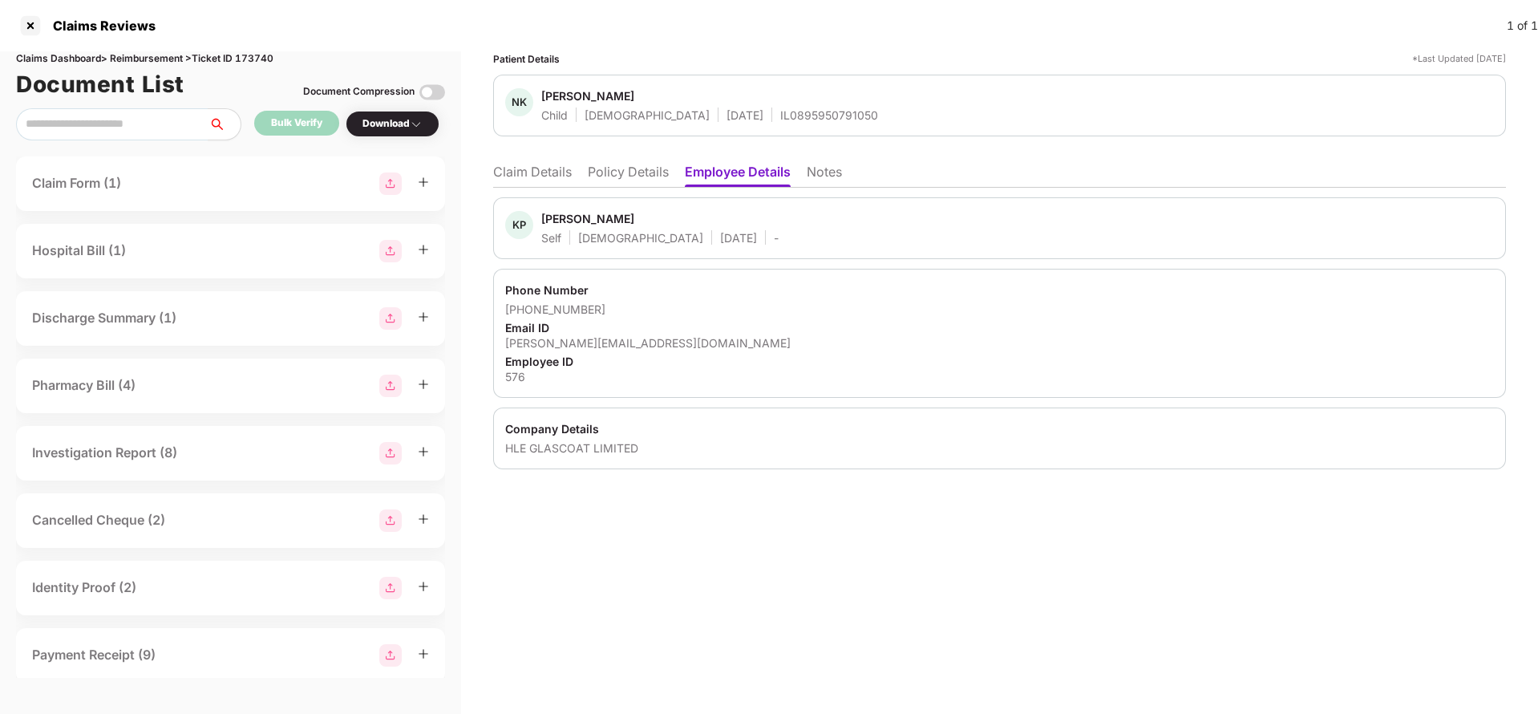
click at [530, 170] on li "Claim Details" at bounding box center [532, 175] width 79 height 23
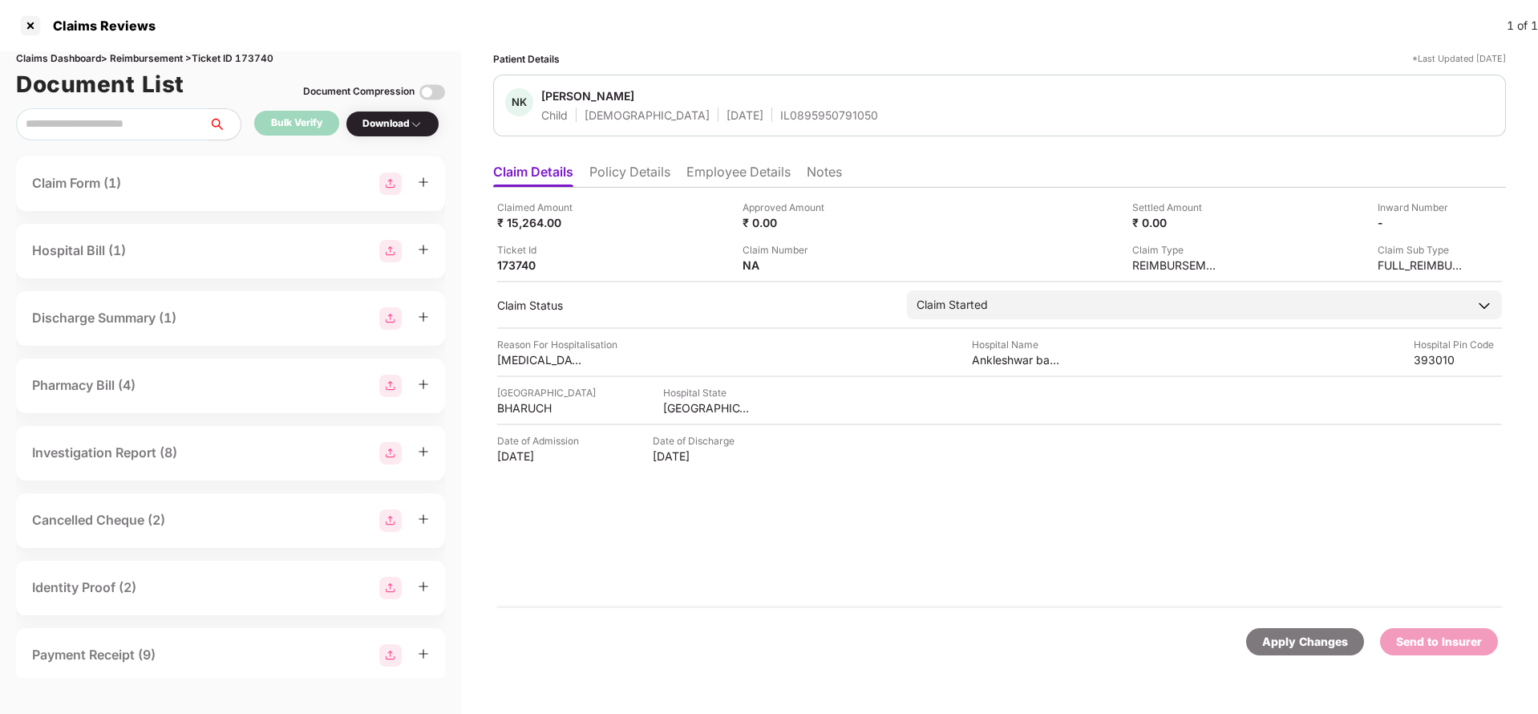
click at [1297, 649] on div "Apply Changes" at bounding box center [1305, 642] width 86 height 18
click at [257, 62] on div "Claims Dashboard > Reimbursement > Ticket ID 173740" at bounding box center [230, 58] width 429 height 15
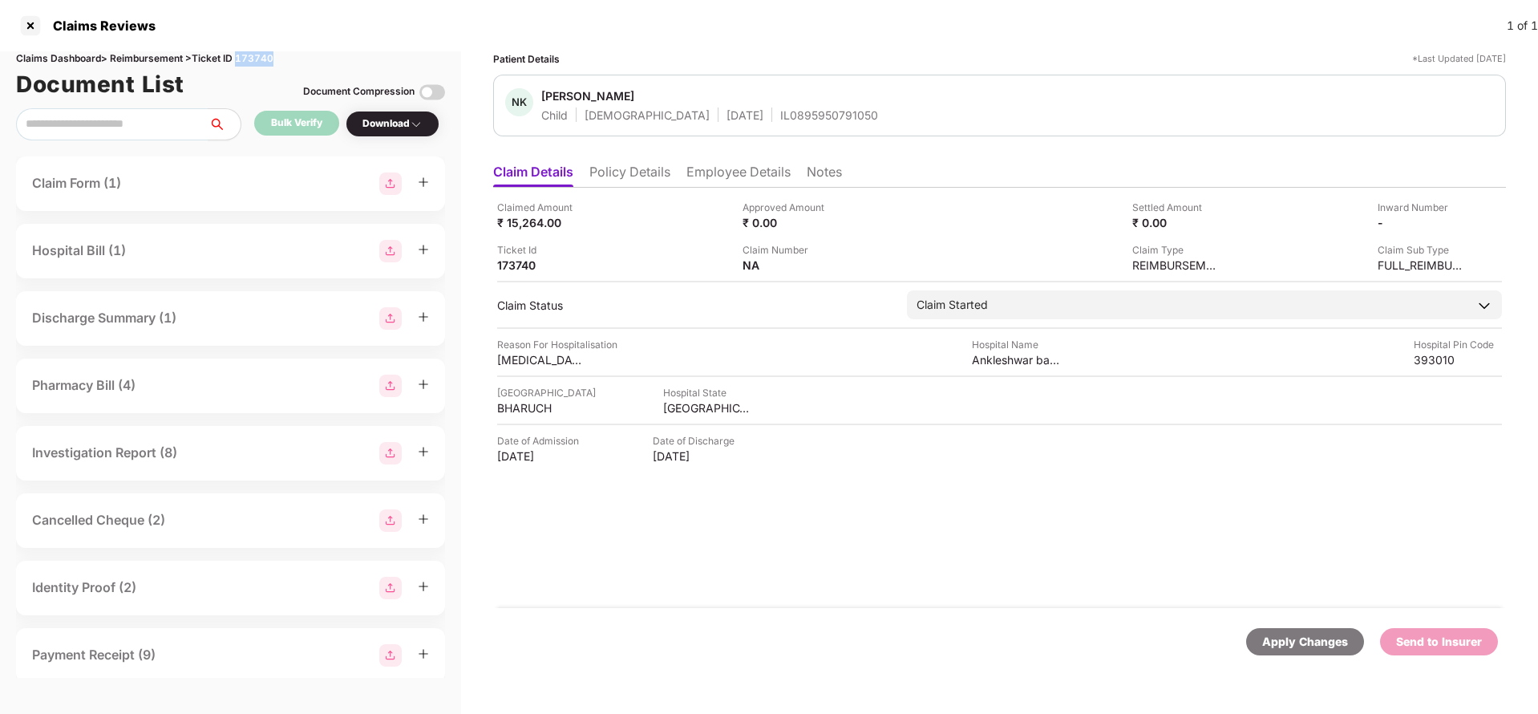
click at [257, 62] on div "Claims Dashboard > Reimbursement > Ticket ID 173740" at bounding box center [230, 58] width 429 height 15
copy div "173740"
click at [1337, 641] on div "Apply Changes" at bounding box center [1305, 642] width 86 height 18
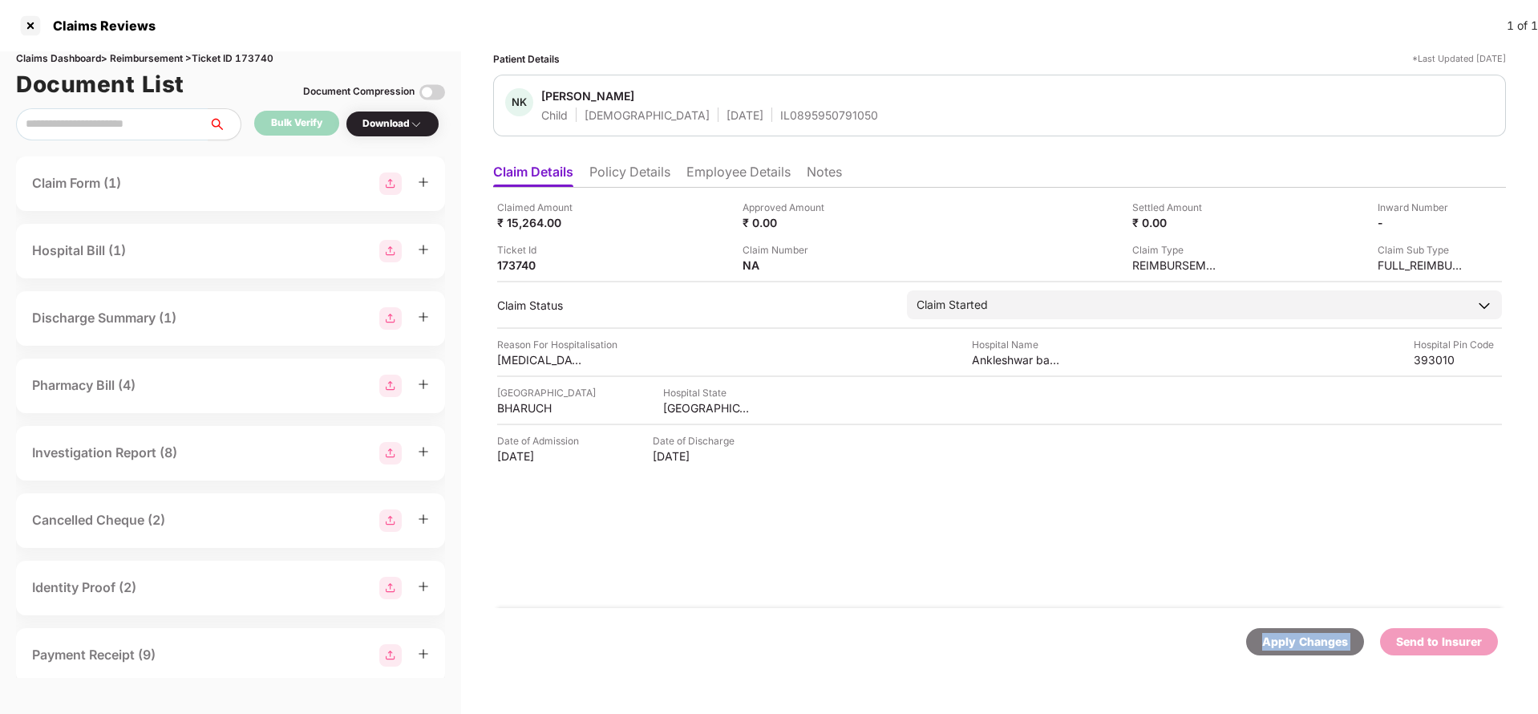
click at [1337, 641] on div "Apply Changes" at bounding box center [1305, 642] width 86 height 18
click at [1295, 646] on div "Apply Changes" at bounding box center [1305, 642] width 86 height 18
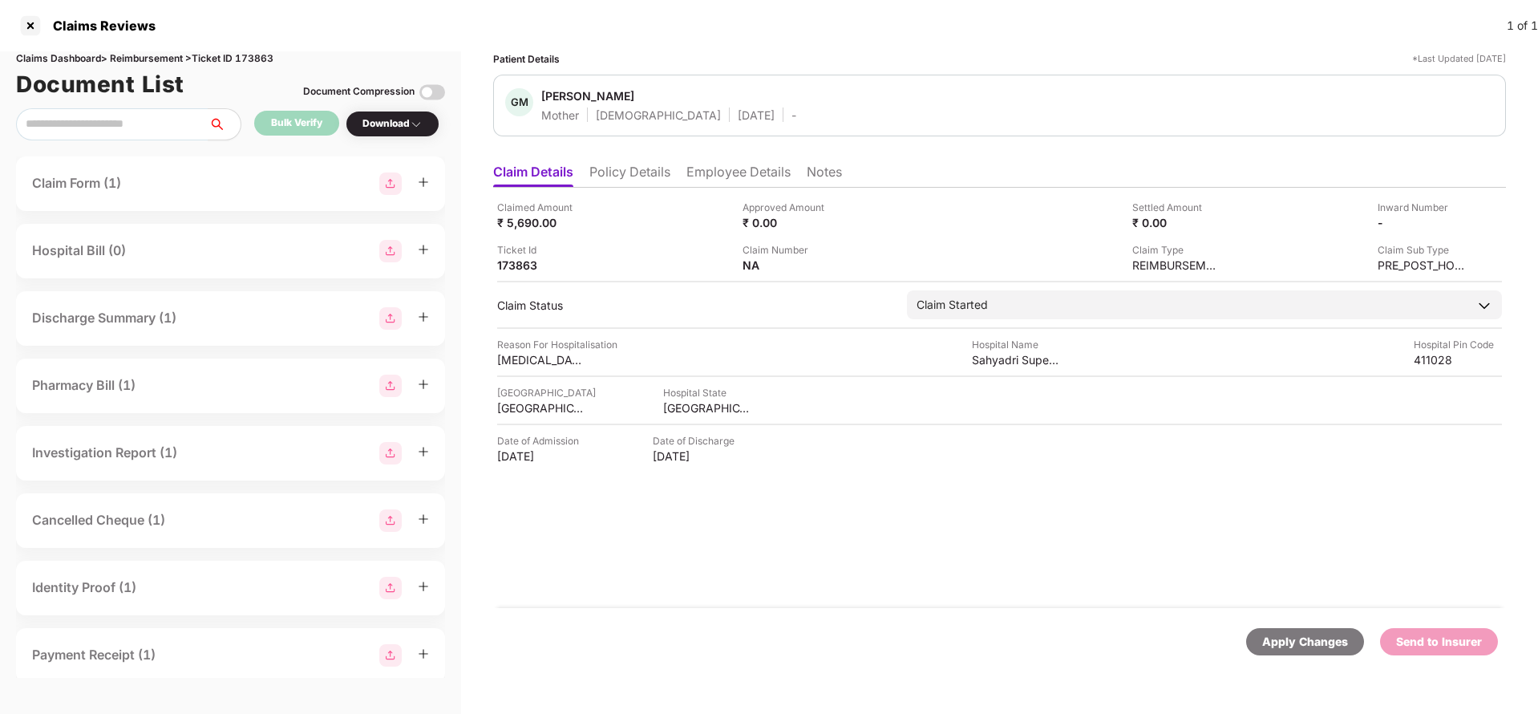
click at [275, 59] on div "Claims Dashboard > Reimbursement > Ticket ID 173863" at bounding box center [230, 58] width 429 height 15
click at [257, 58] on div "Claims Dashboard > Reimbursement > Ticket ID 173863" at bounding box center [230, 58] width 429 height 15
copy div "173863"
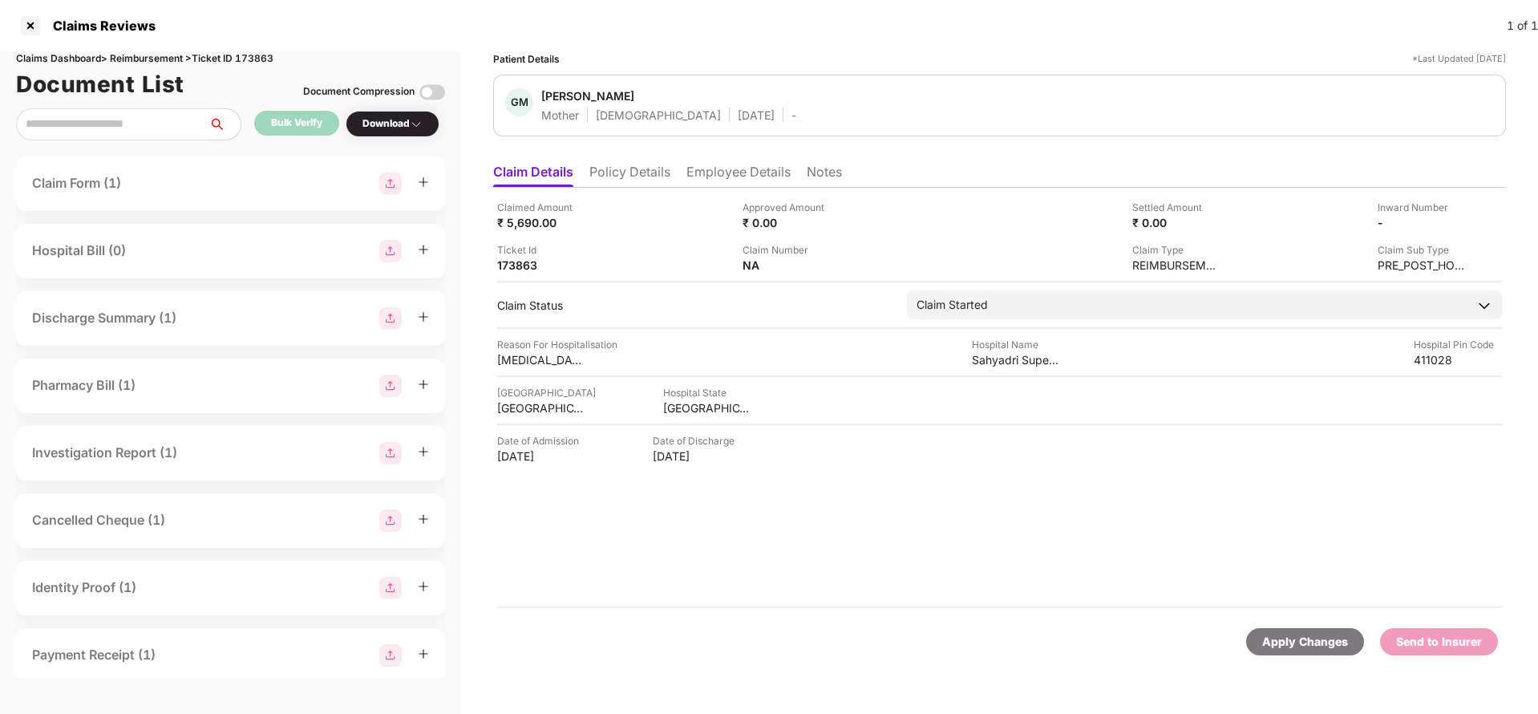
click at [1275, 639] on div "Apply Changes" at bounding box center [1305, 642] width 86 height 18
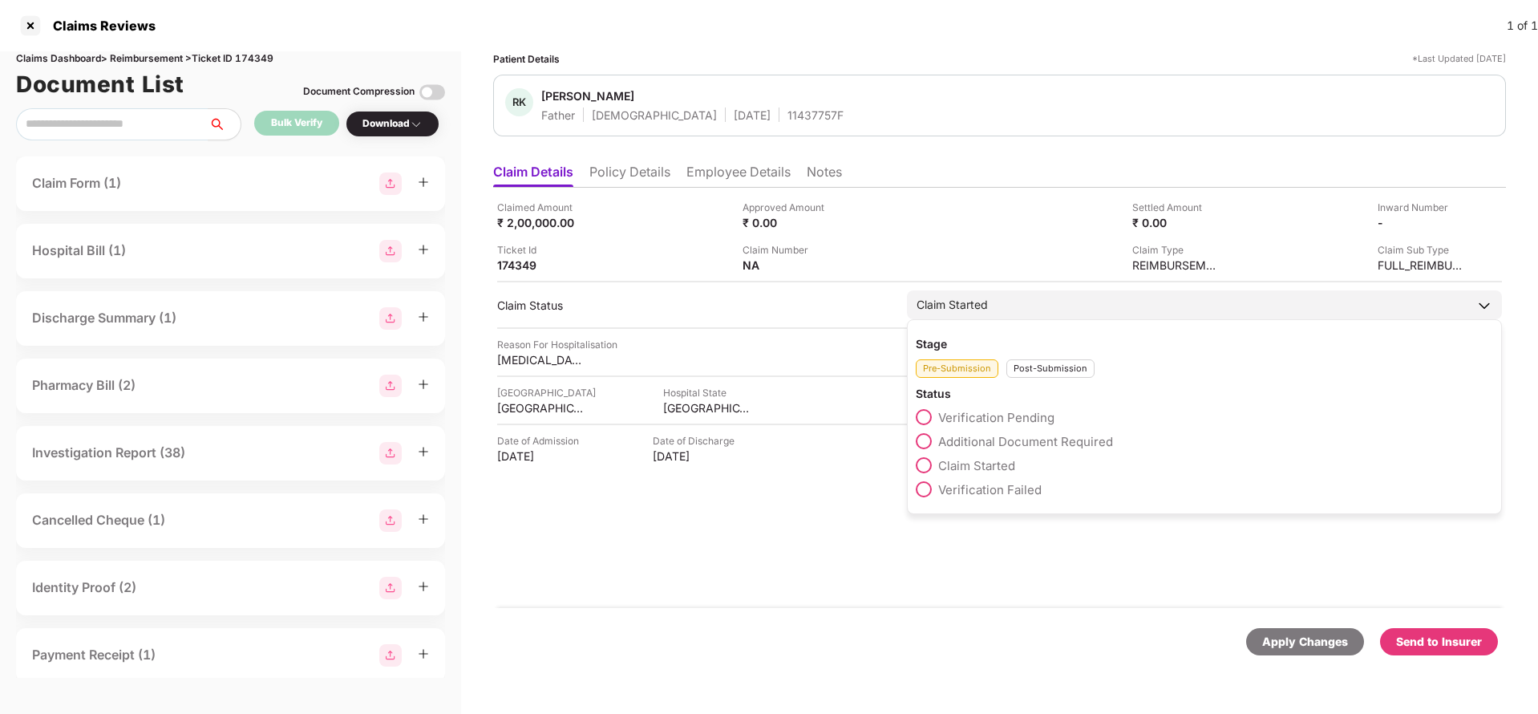
click at [989, 421] on span "Verification Pending" at bounding box center [996, 417] width 116 height 15
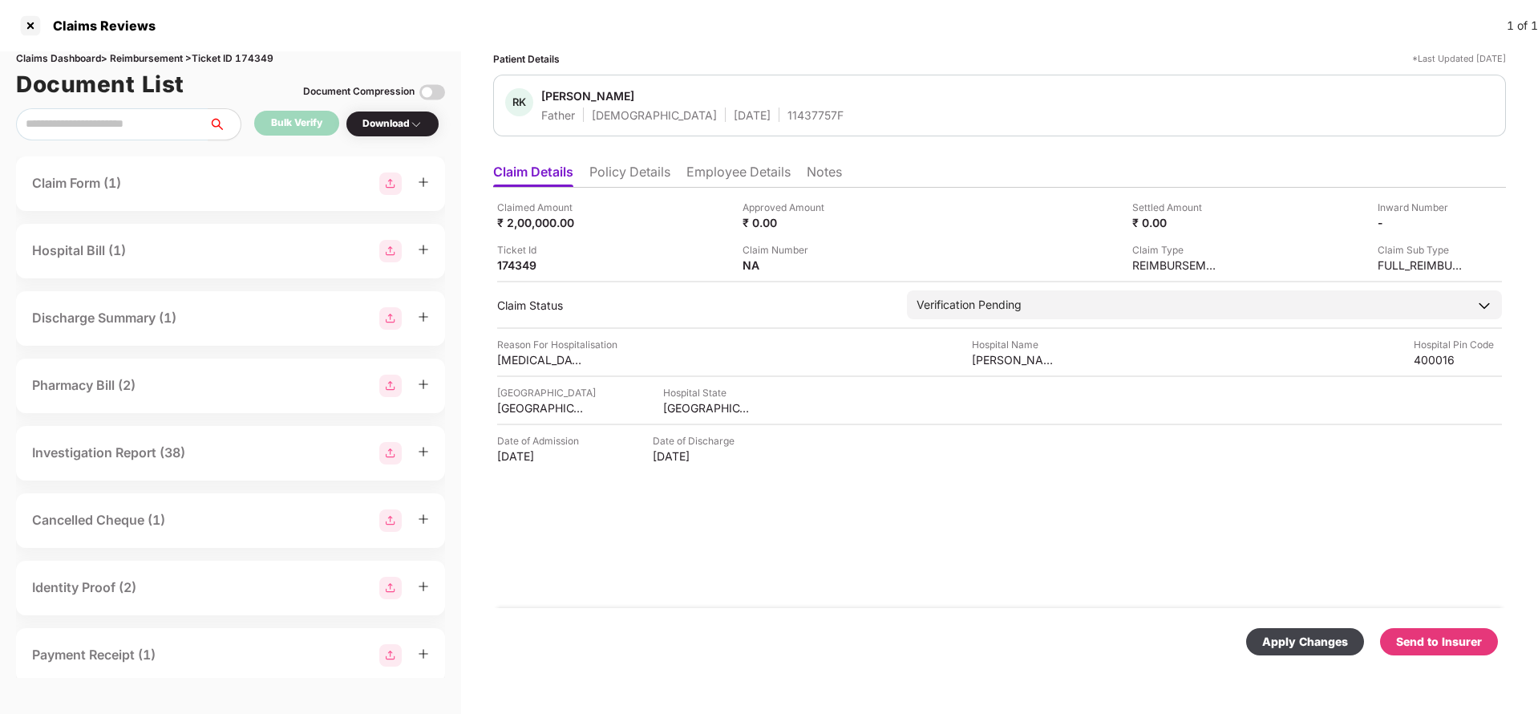
click at [1283, 633] on div "Apply Changes" at bounding box center [1305, 642] width 86 height 18
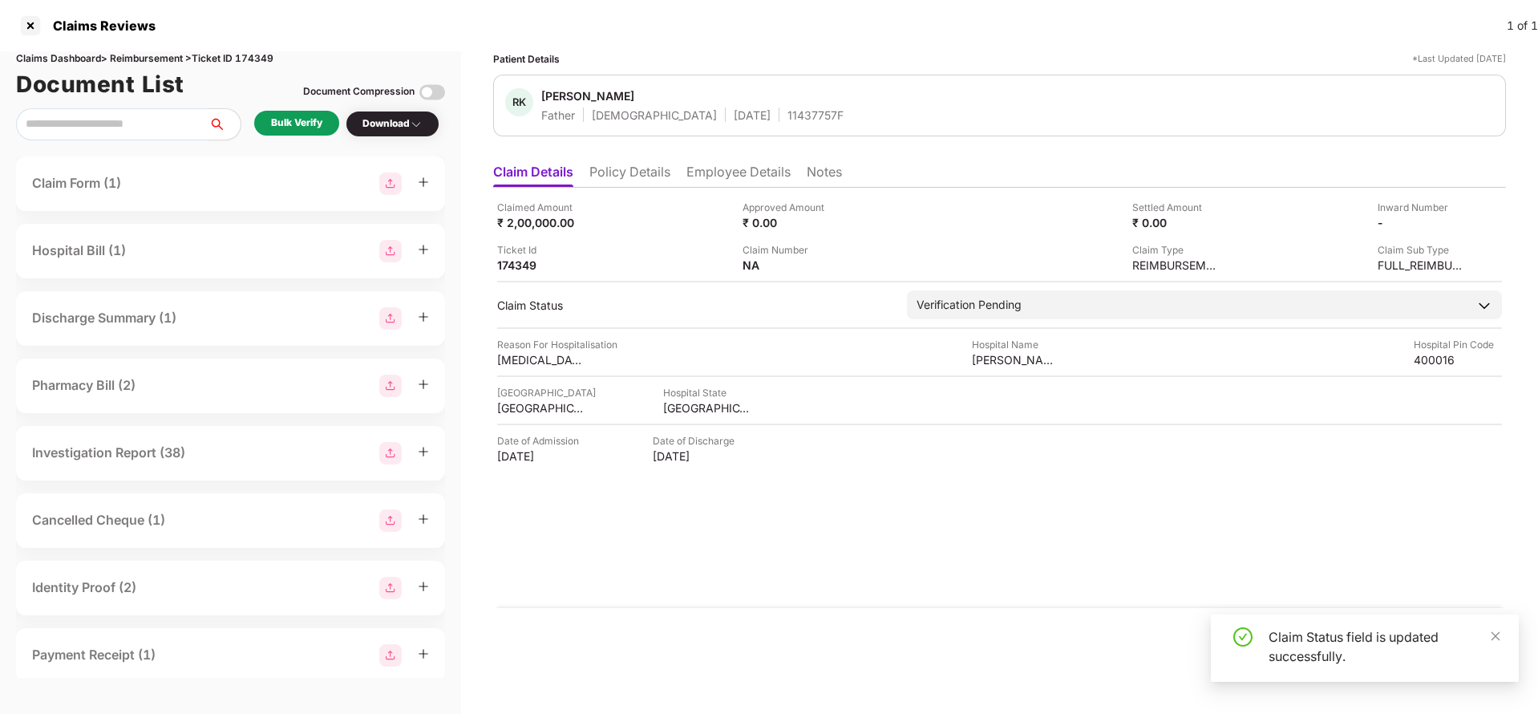
click at [310, 124] on div "Bulk Verify" at bounding box center [296, 122] width 51 height 15
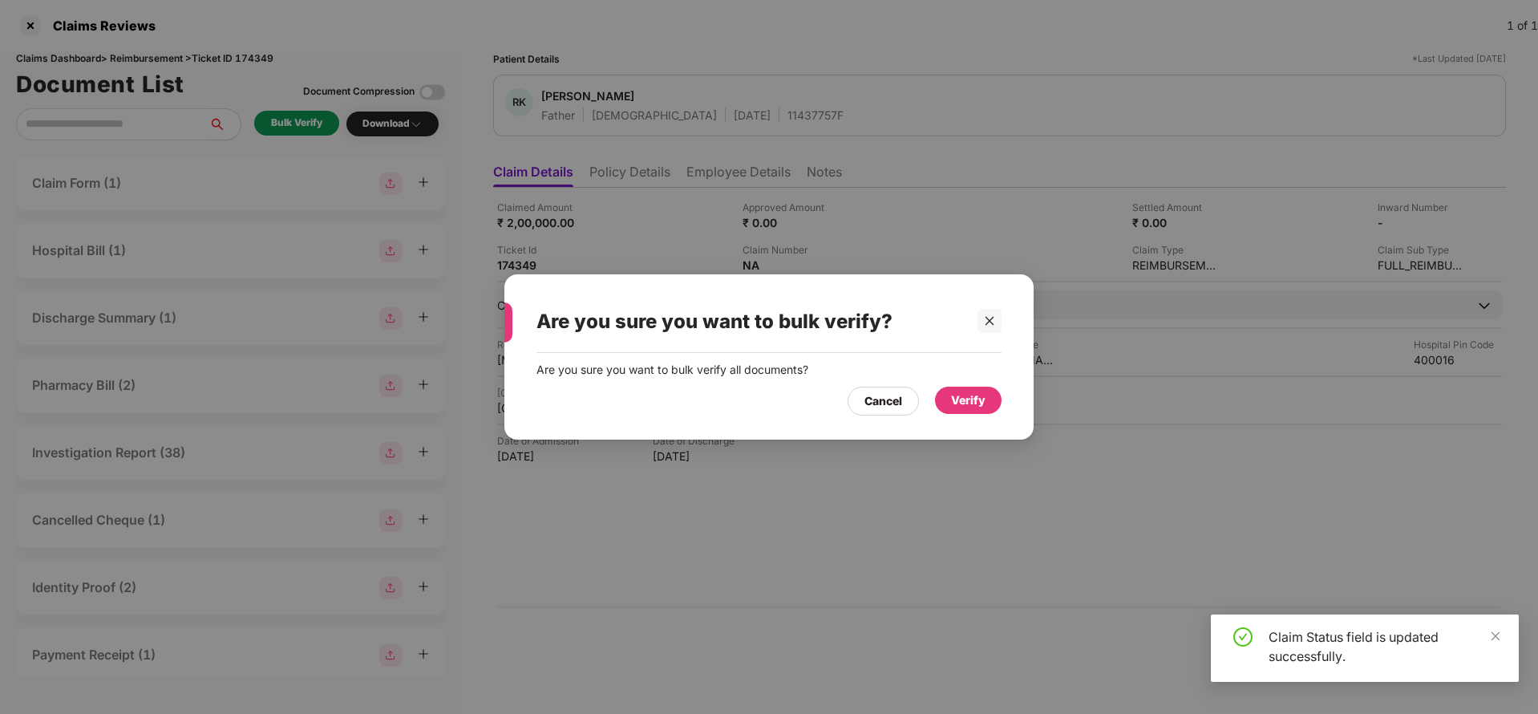
click at [970, 404] on div "Verify" at bounding box center [968, 400] width 34 height 18
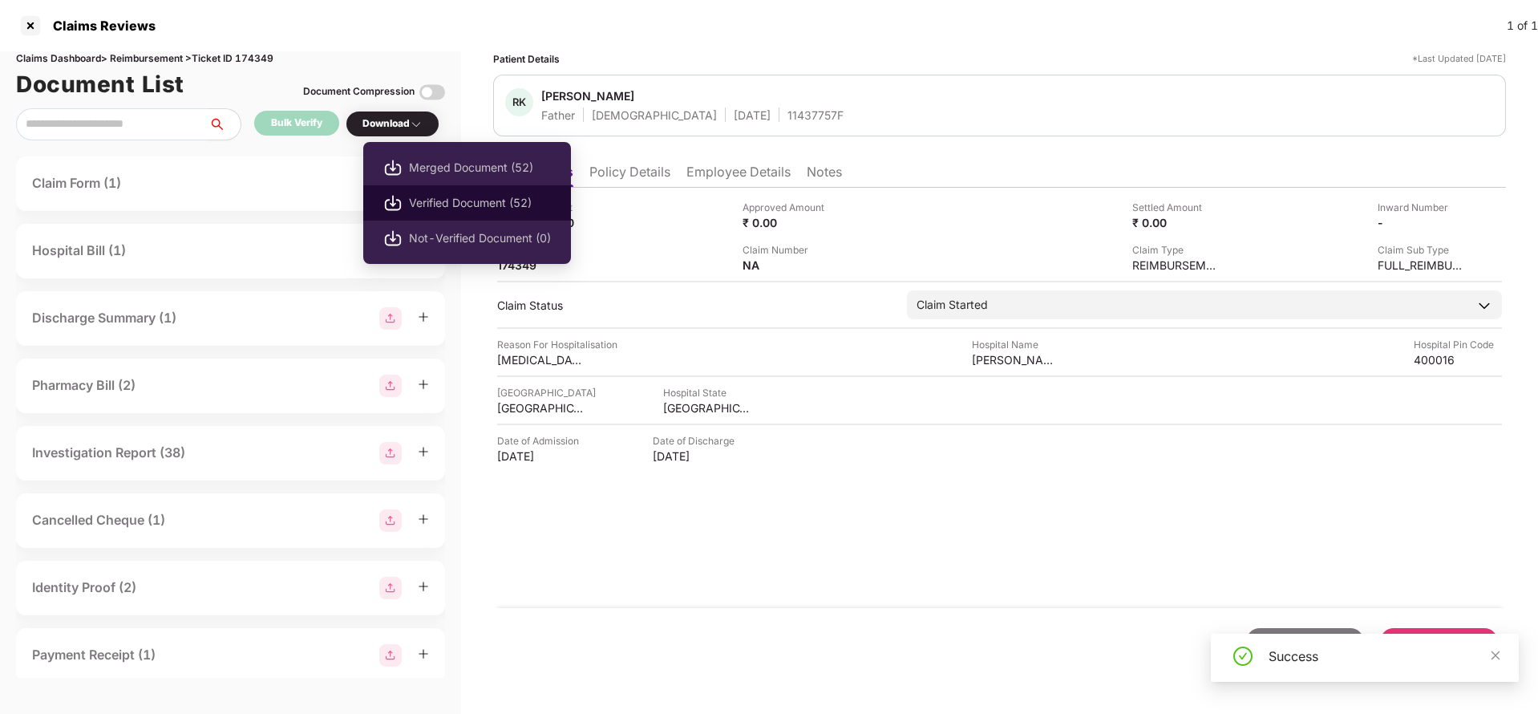
click at [447, 201] on span "Verified Document (52)" at bounding box center [480, 203] width 142 height 18
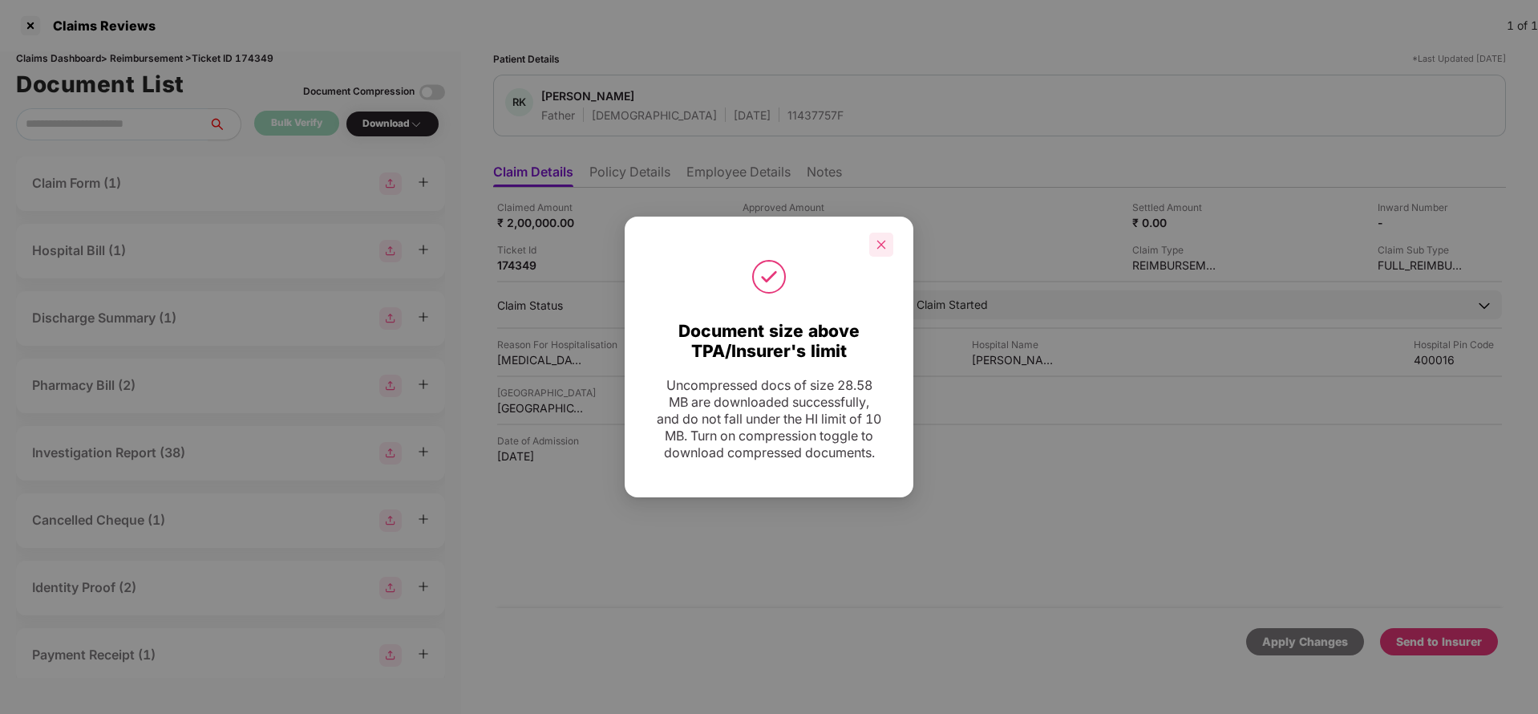
click at [872, 233] on div at bounding box center [881, 245] width 24 height 24
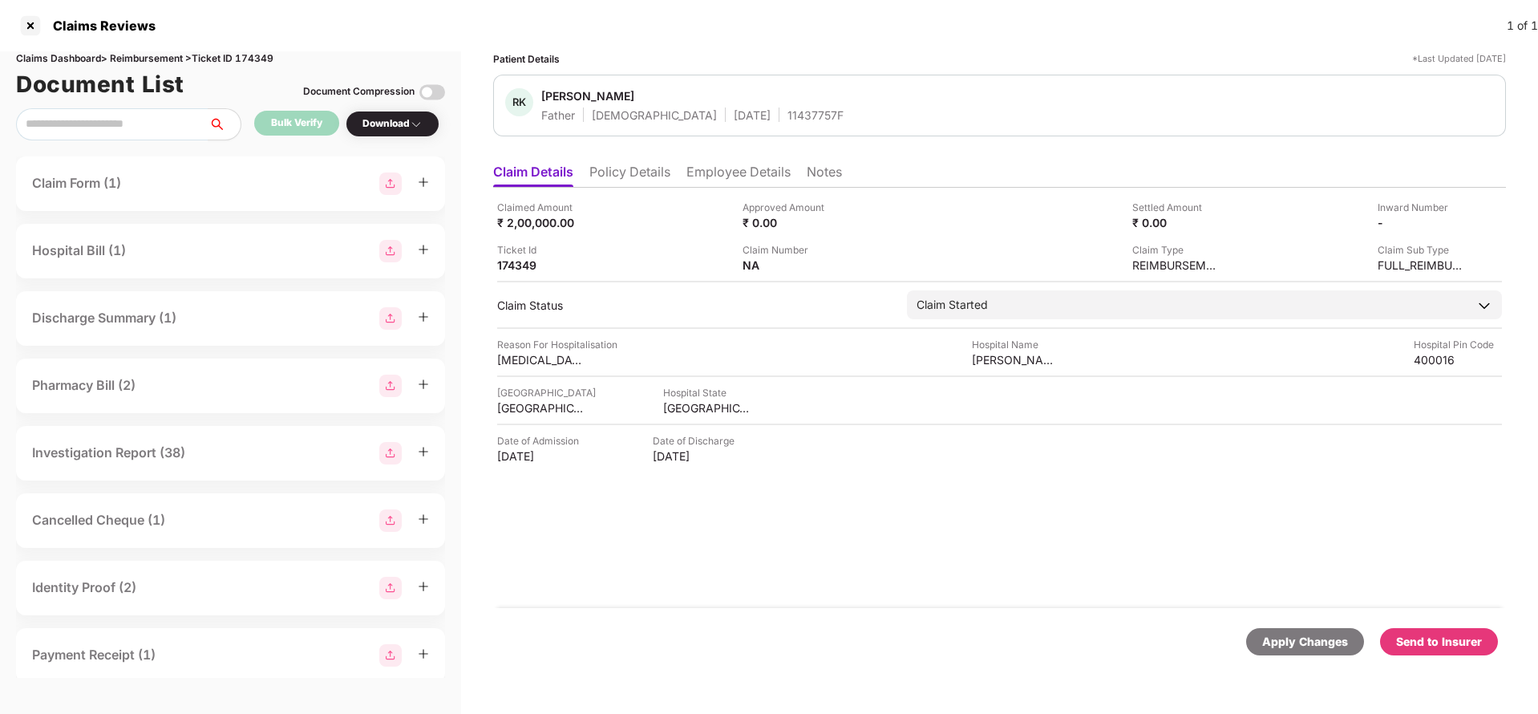
click at [1423, 633] on div "Send to Insurer" at bounding box center [1439, 642] width 86 height 18
click at [621, 168] on li "Policy Details" at bounding box center [629, 175] width 81 height 23
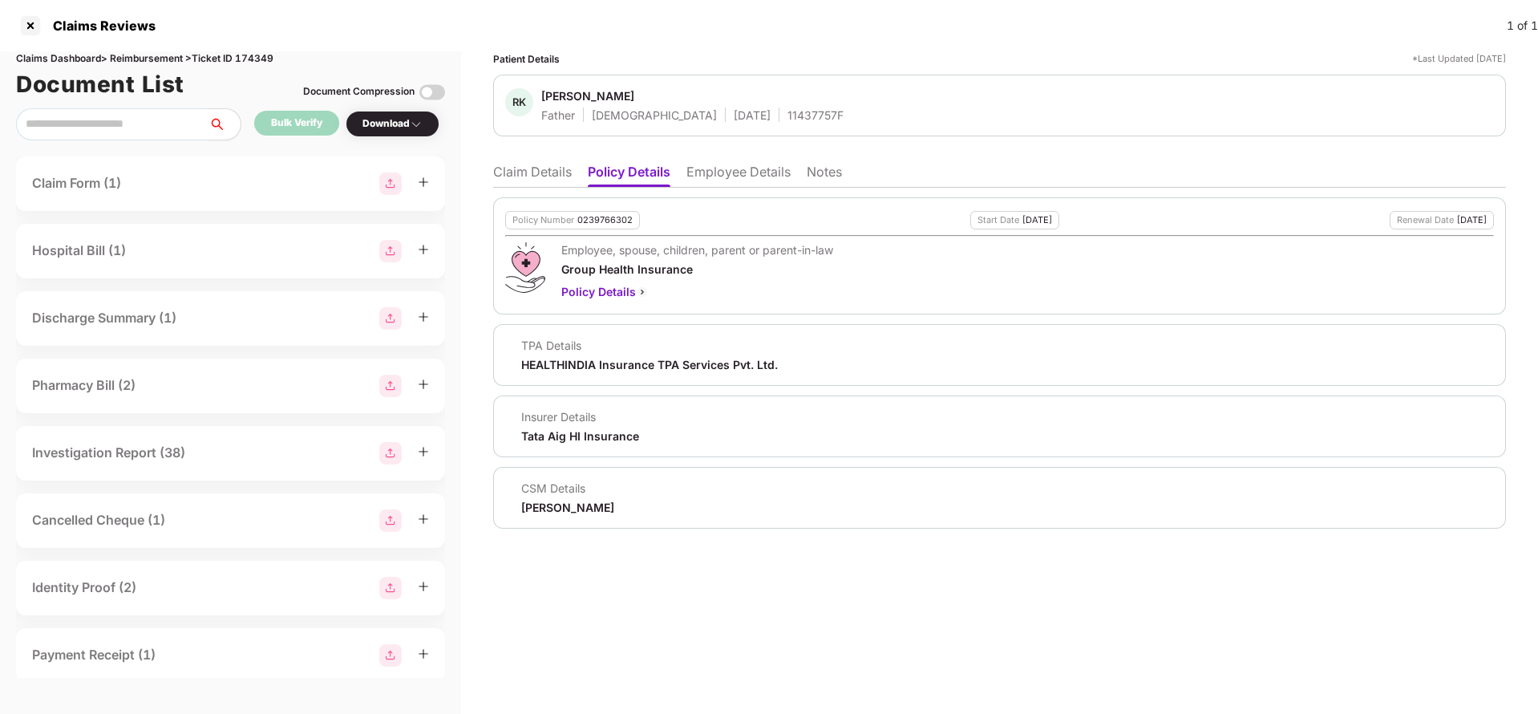
click at [706, 176] on li "Employee Details" at bounding box center [738, 175] width 104 height 23
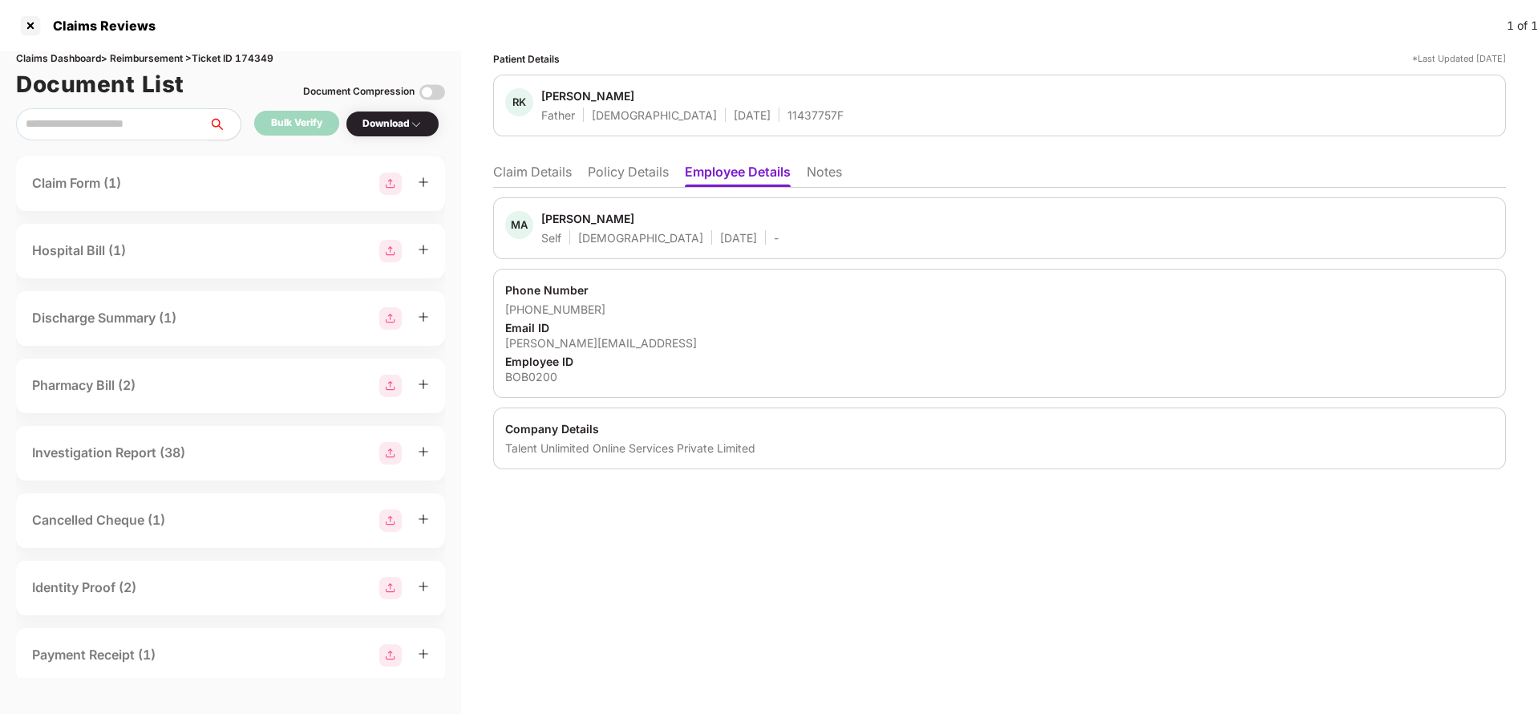
click at [524, 180] on li "Claim Details" at bounding box center [532, 175] width 79 height 23
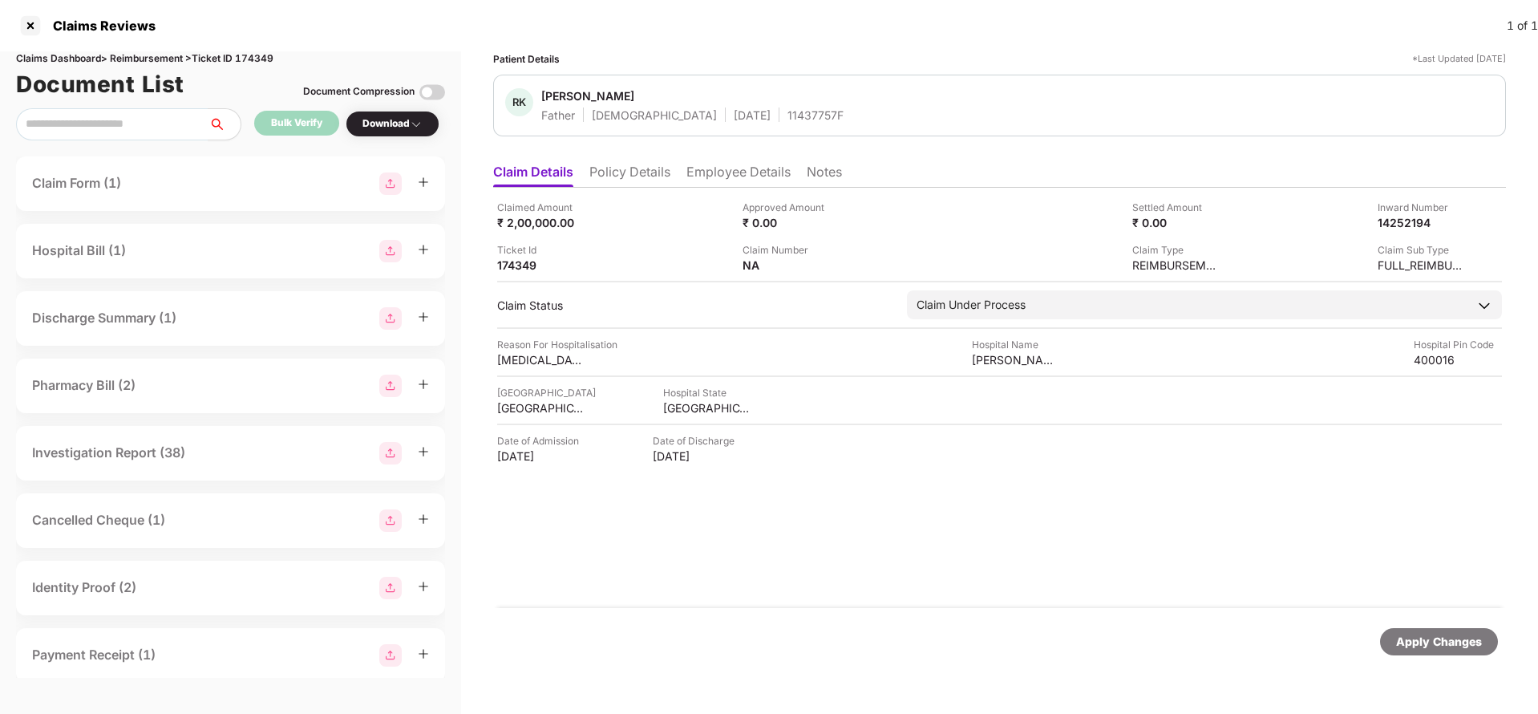
click at [634, 174] on li "Policy Details" at bounding box center [629, 175] width 81 height 23
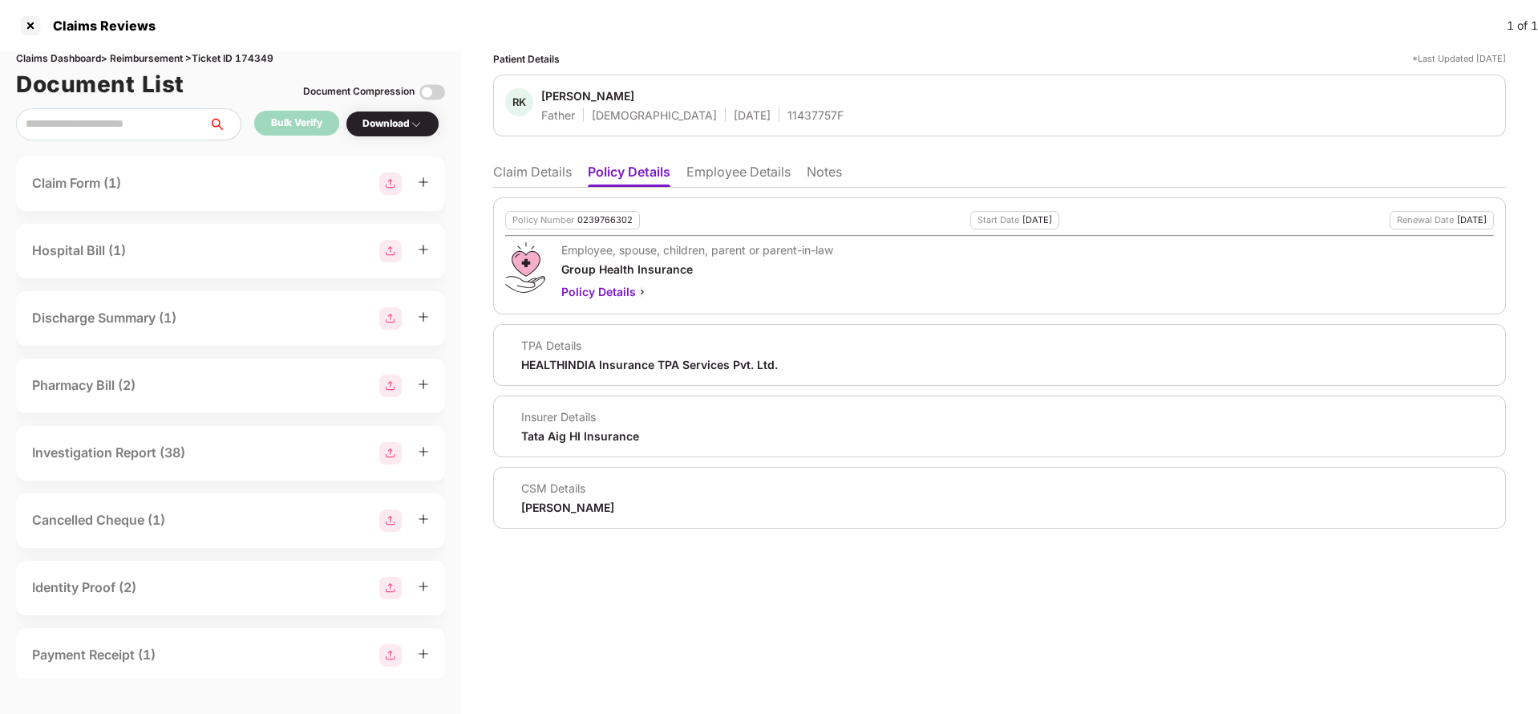
click at [526, 176] on li "Claim Details" at bounding box center [532, 175] width 79 height 23
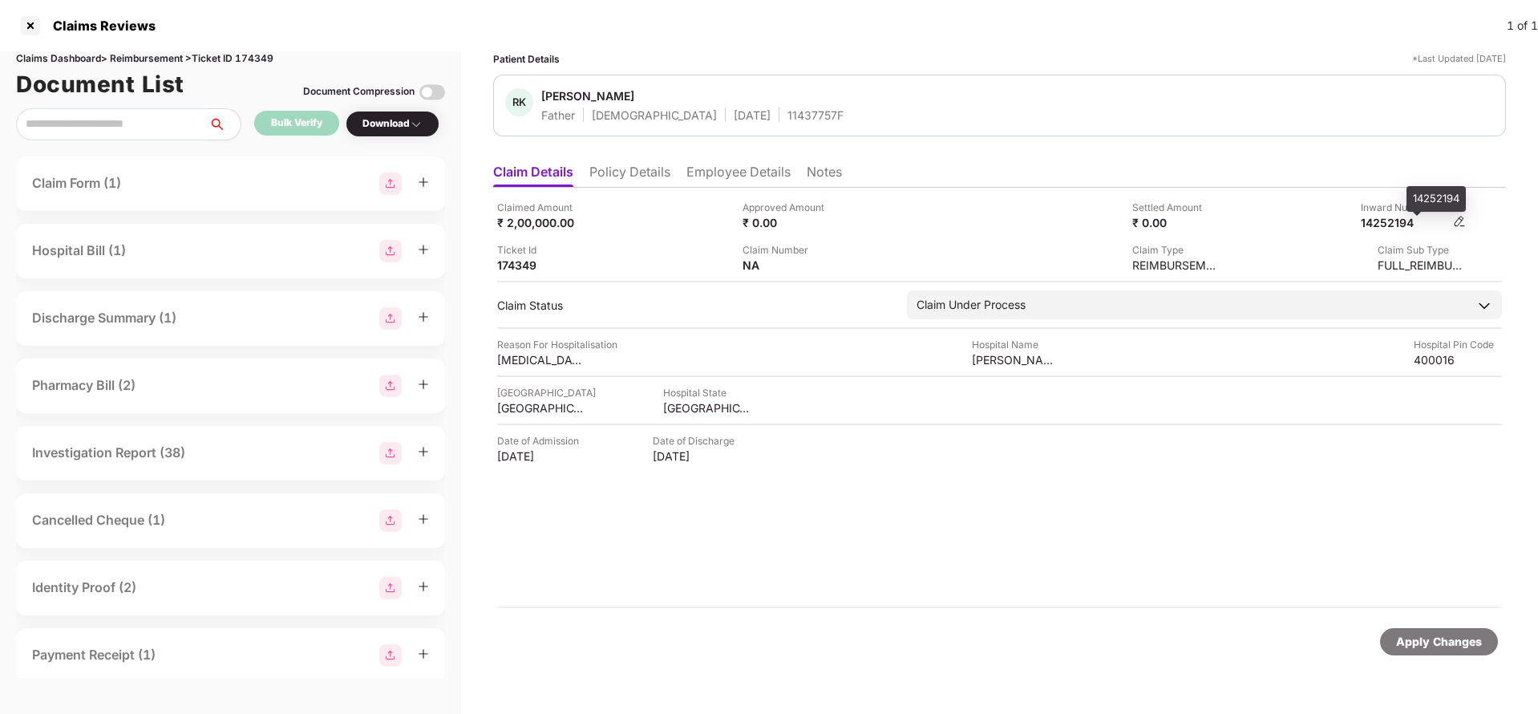
click at [1408, 222] on div "14252194" at bounding box center [1405, 222] width 88 height 15
click at [1408, 225] on div "14252194" at bounding box center [1405, 222] width 88 height 15
copy div "14252194"
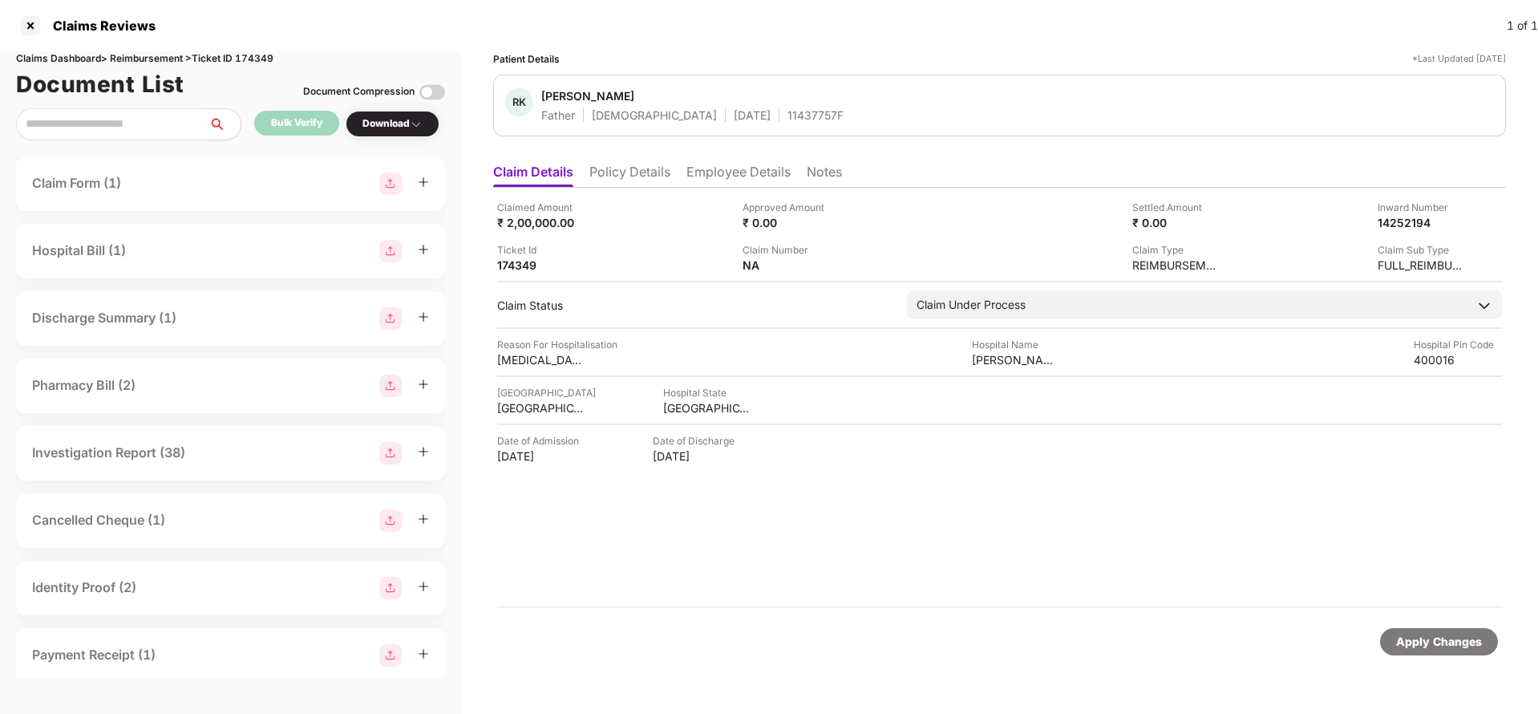
click at [1437, 634] on div "Apply Changes" at bounding box center [1439, 642] width 86 height 18
click at [265, 59] on div "Claims Dashboard > Reimbursement > Ticket ID 174349" at bounding box center [230, 58] width 429 height 15
copy div "174349"
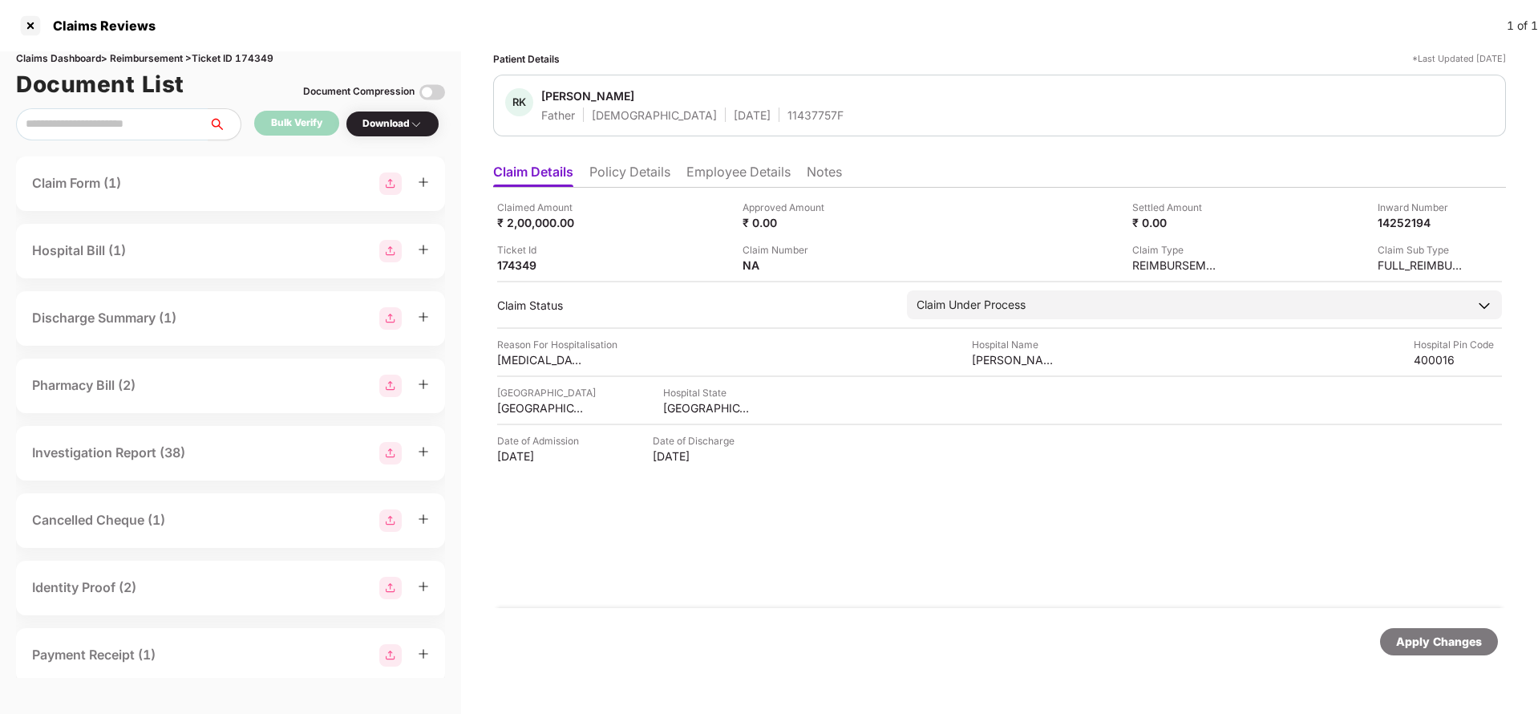
click at [1419, 648] on div "Apply Changes" at bounding box center [1439, 642] width 86 height 18
drag, startPoint x: 1419, startPoint y: 649, endPoint x: 1411, endPoint y: 642, distance: 9.7
click at [1416, 646] on div "Apply Changes" at bounding box center [1439, 642] width 86 height 18
click at [1406, 211] on div "Inward Number" at bounding box center [1422, 207] width 88 height 15
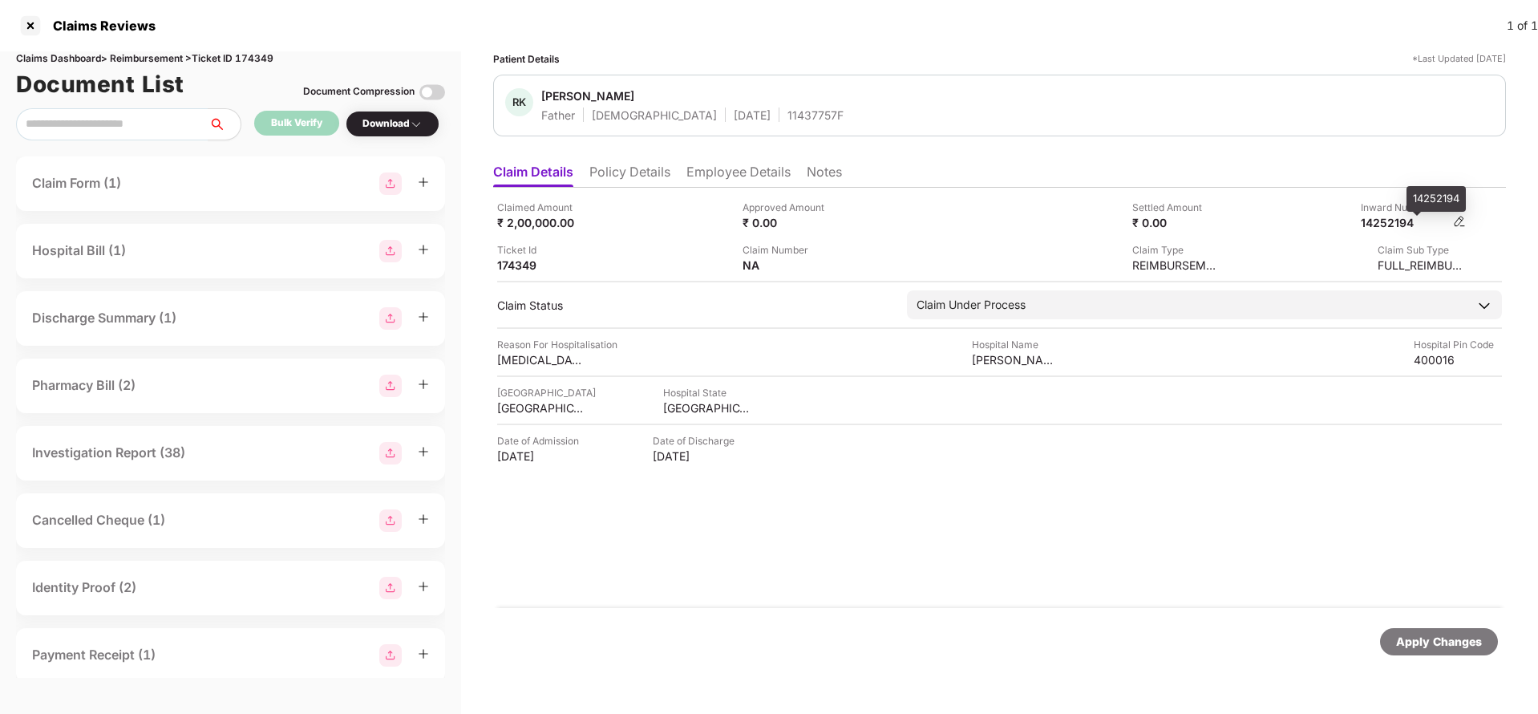
click at [1408, 224] on div "14252194" at bounding box center [1405, 222] width 88 height 15
copy div "14252194"
click at [787, 111] on div "11437757F" at bounding box center [815, 114] width 56 height 15
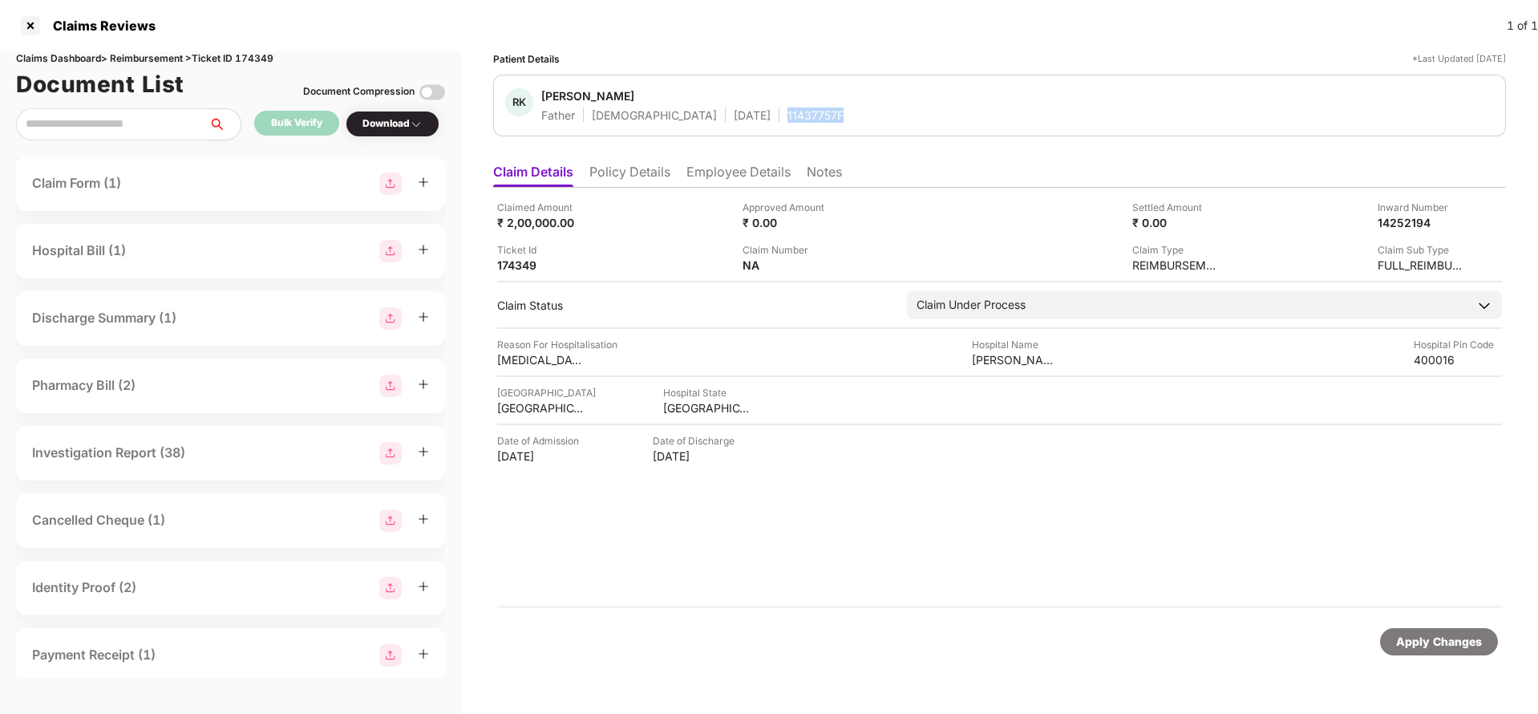
copy div "11437757F"
click at [1416, 641] on div "Apply Changes" at bounding box center [1439, 642] width 86 height 18
click at [1417, 641] on div "Apply Changes" at bounding box center [1439, 642] width 86 height 18
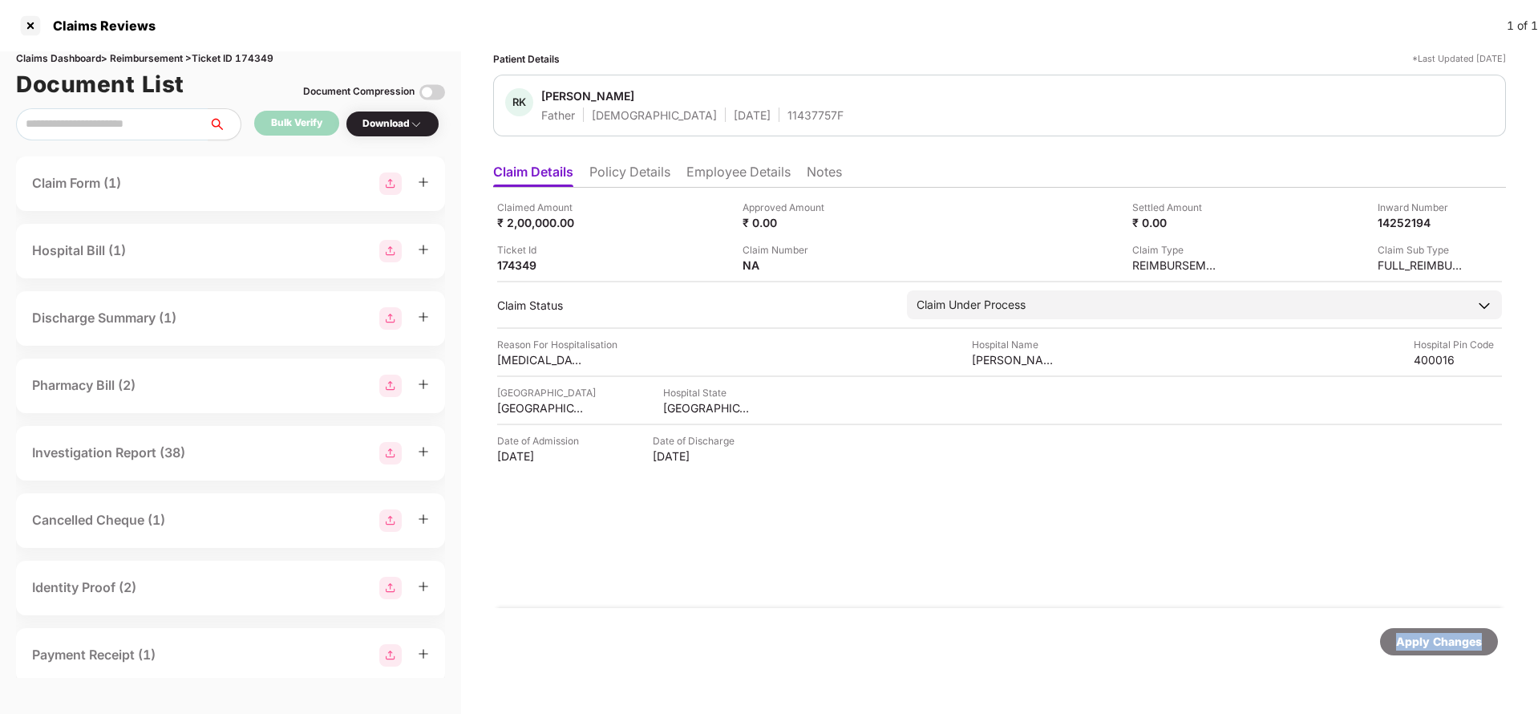
click at [1417, 641] on div "Apply Changes" at bounding box center [1439, 642] width 86 height 18
click at [252, 52] on div "Claims Dashboard > Reimbursement > Ticket ID 174349" at bounding box center [230, 58] width 429 height 15
copy div "174349"
click at [1492, 645] on div "Apply Changes" at bounding box center [1439, 641] width 118 height 27
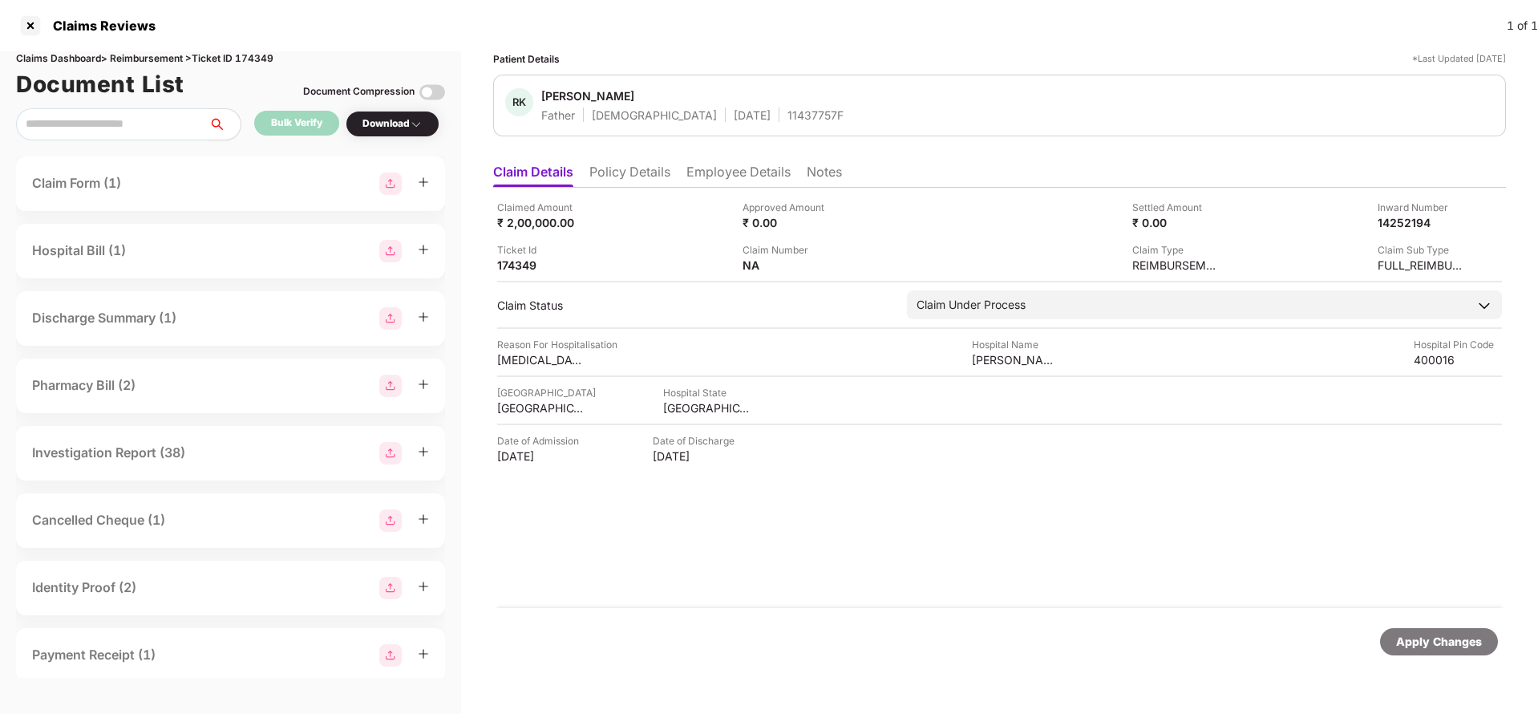
click at [1492, 645] on div "Apply Changes" at bounding box center [1439, 641] width 118 height 27
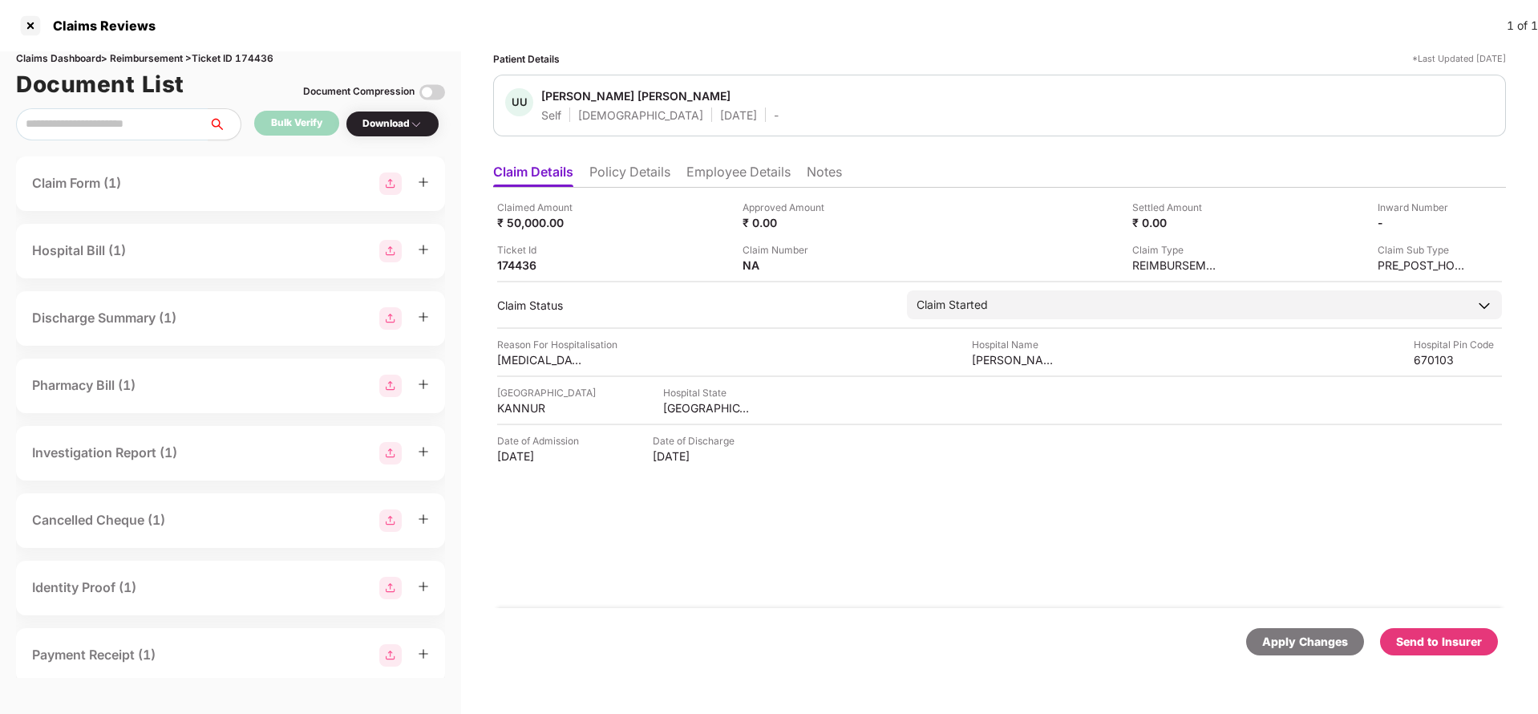
click at [1276, 643] on div "Apply Changes" at bounding box center [1305, 642] width 86 height 18
click at [269, 60] on div "Claims Dashboard > Reimbursement > Ticket ID 174436" at bounding box center [230, 58] width 429 height 15
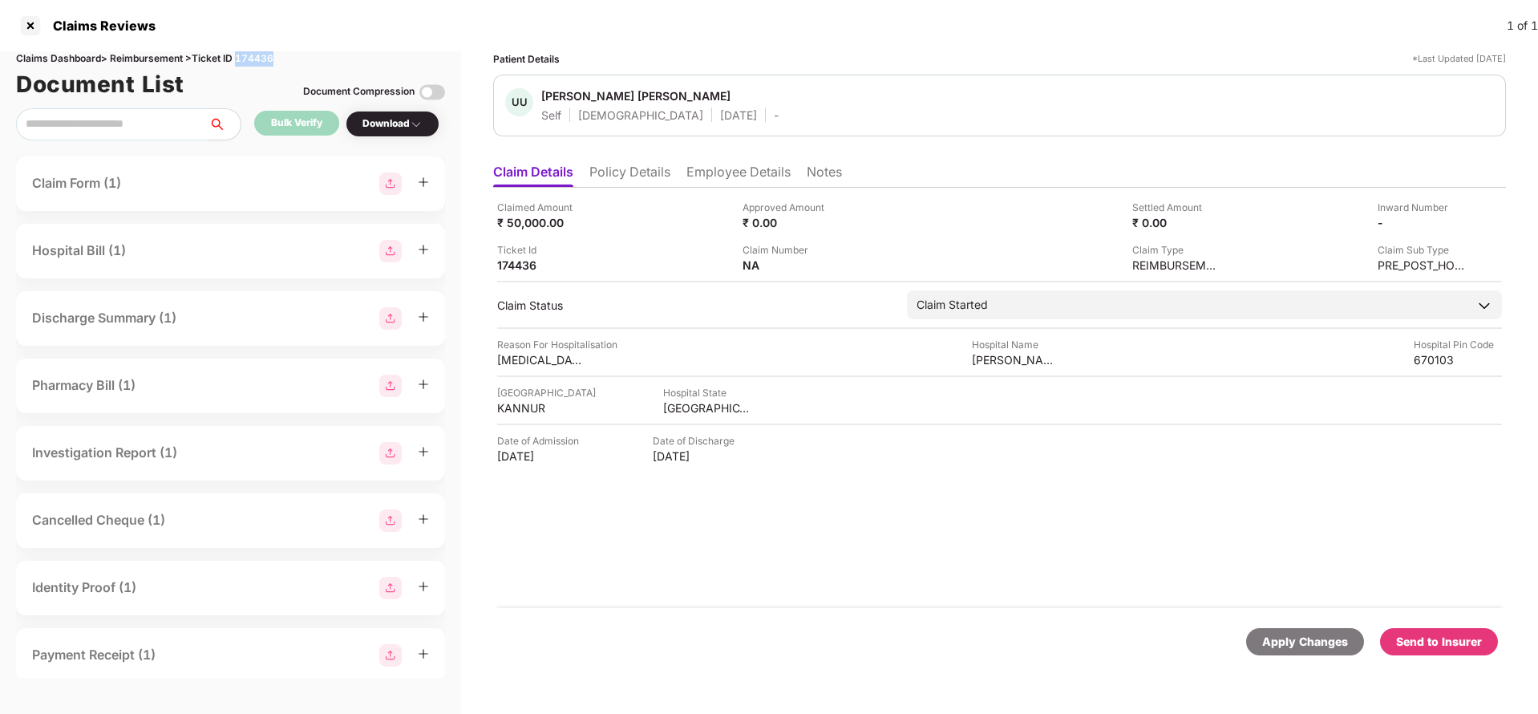
click at [269, 60] on div "Claims Dashboard > Reimbursement > Ticket ID 174436" at bounding box center [230, 58] width 429 height 15
copy div "174436"
click at [1291, 640] on div "Apply Changes" at bounding box center [1305, 642] width 86 height 18
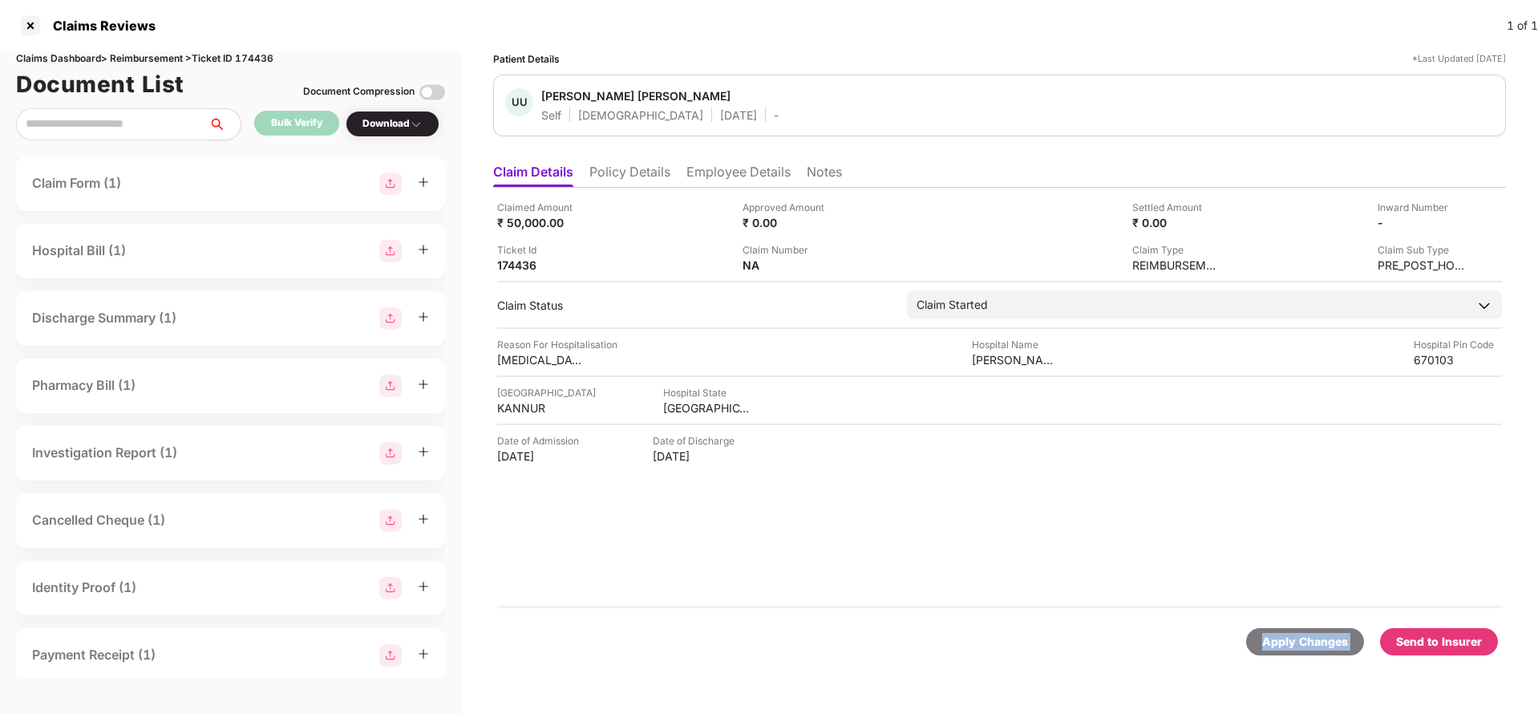
click at [1291, 640] on div "Apply Changes" at bounding box center [1305, 642] width 86 height 18
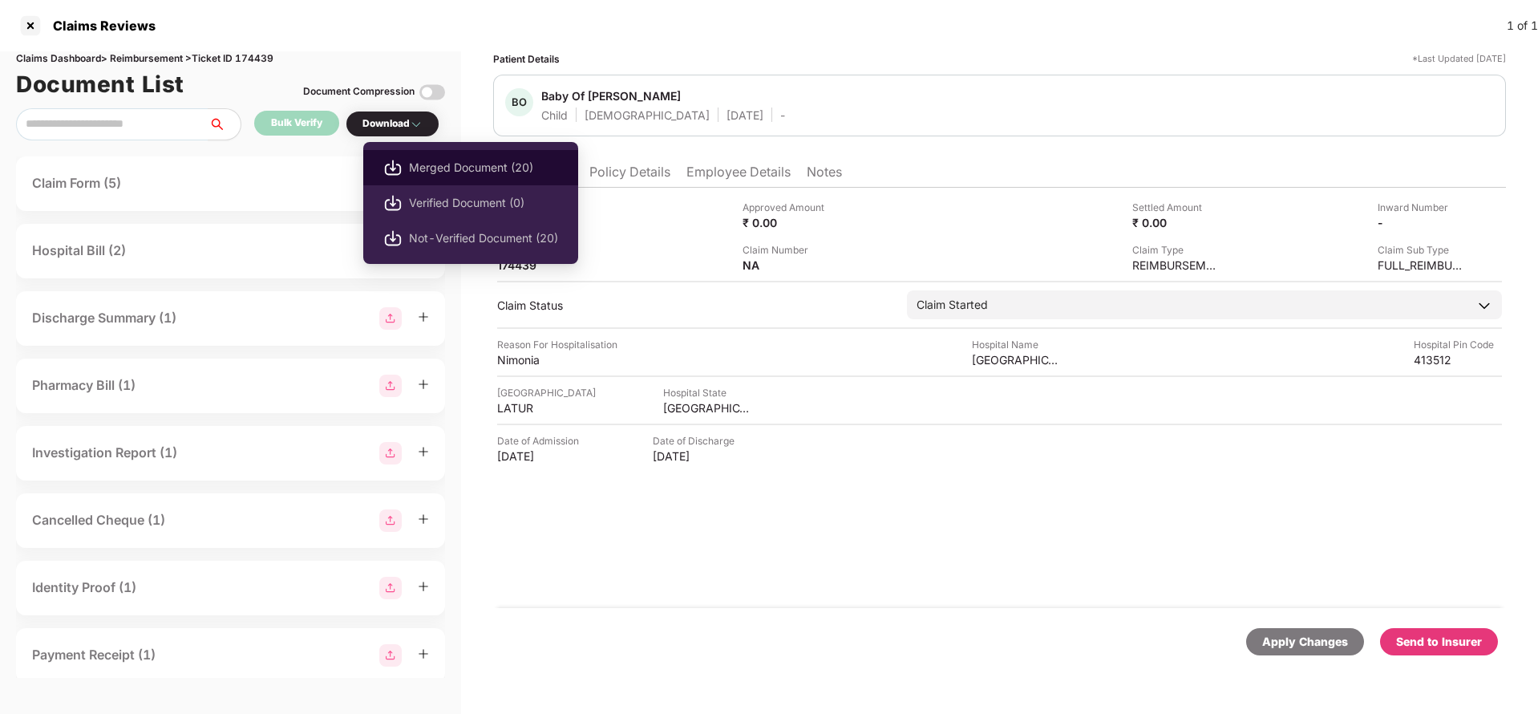
click at [457, 163] on span "Merged Document (20)" at bounding box center [483, 168] width 149 height 18
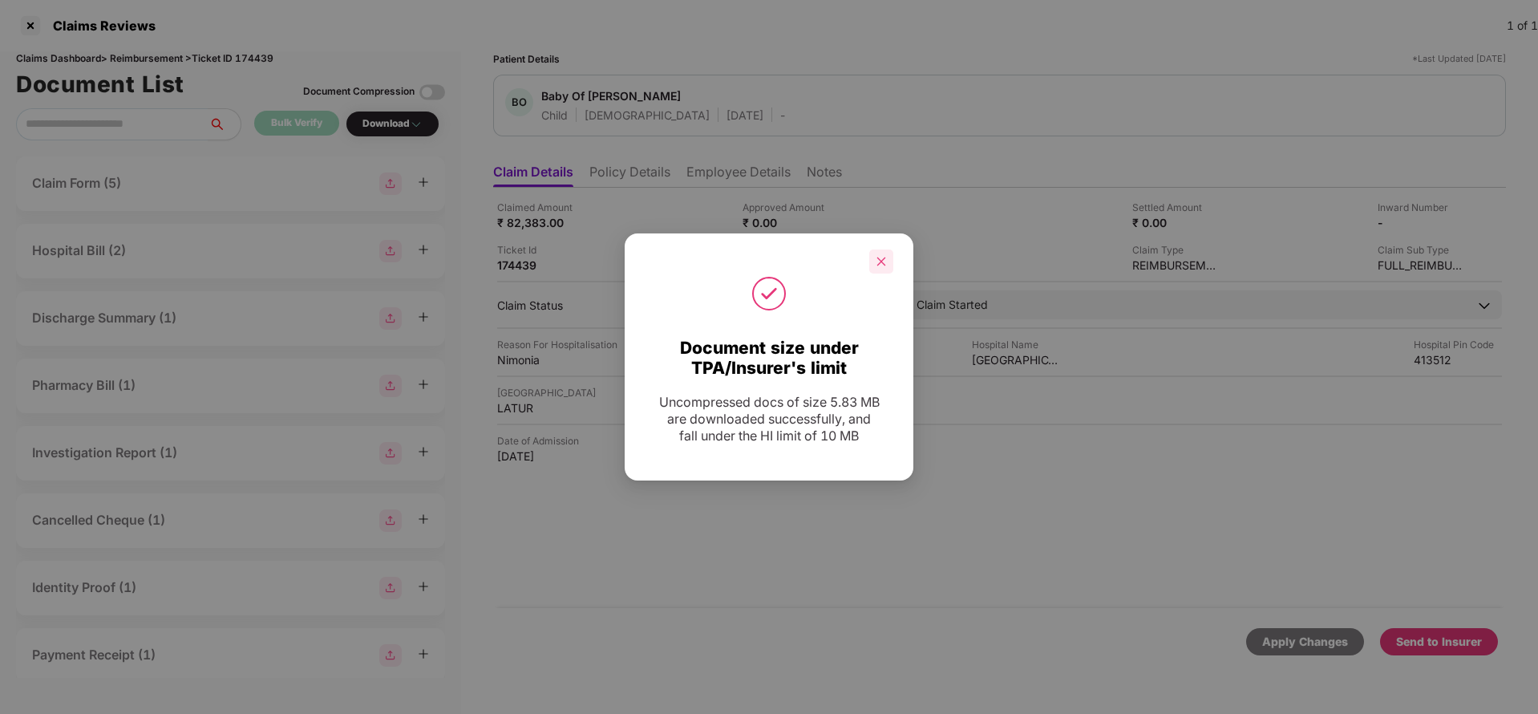
click at [876, 258] on icon "close" at bounding box center [881, 261] width 11 height 11
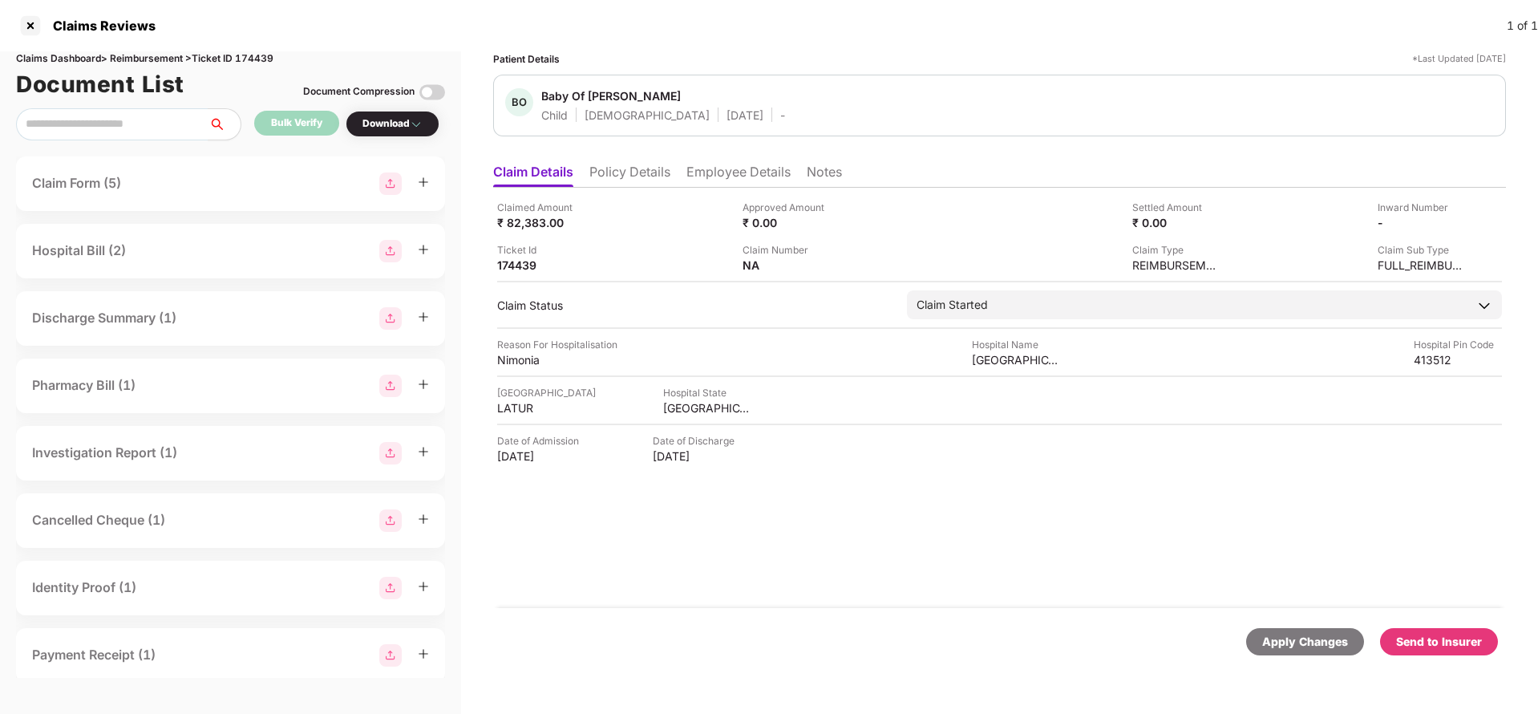
click at [617, 176] on li "Policy Details" at bounding box center [629, 175] width 81 height 23
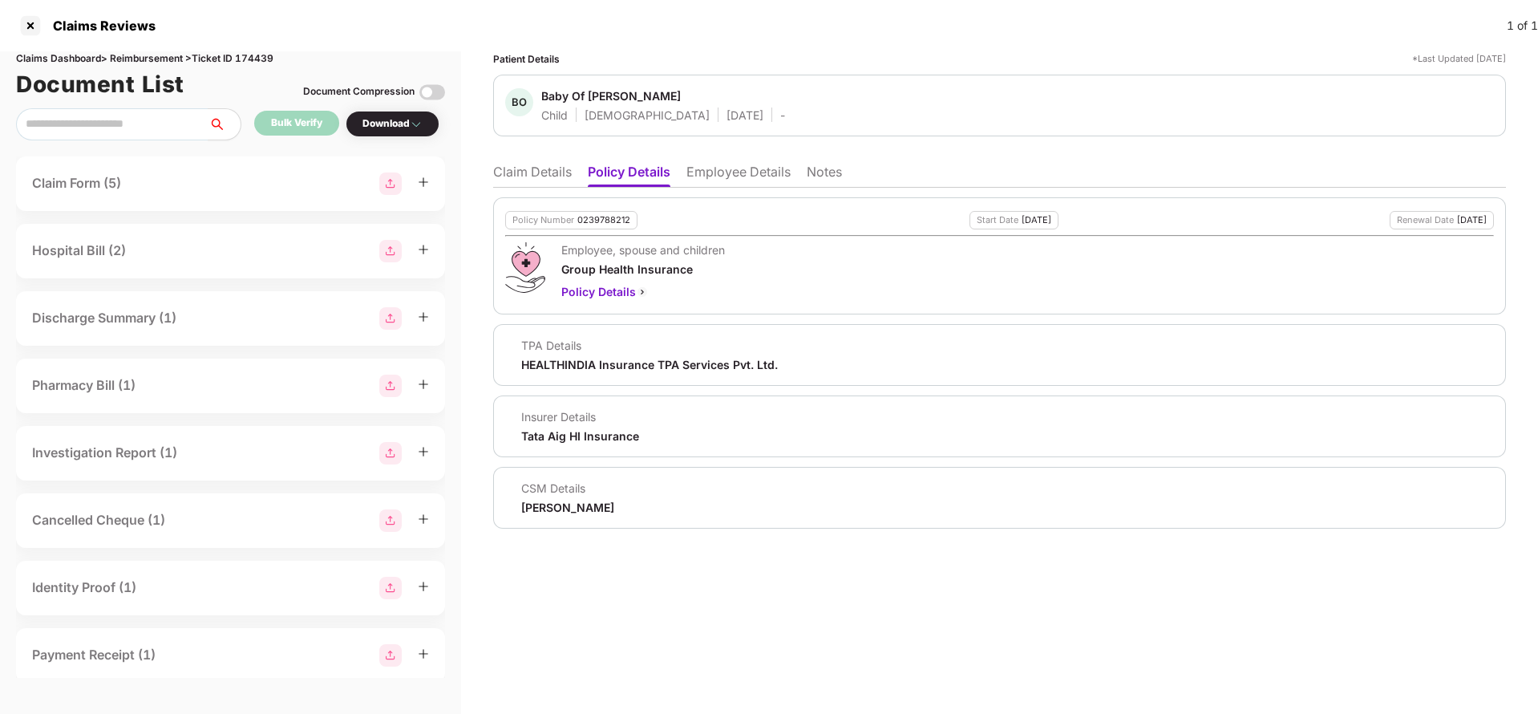
click at [540, 176] on li "Claim Details" at bounding box center [532, 175] width 79 height 23
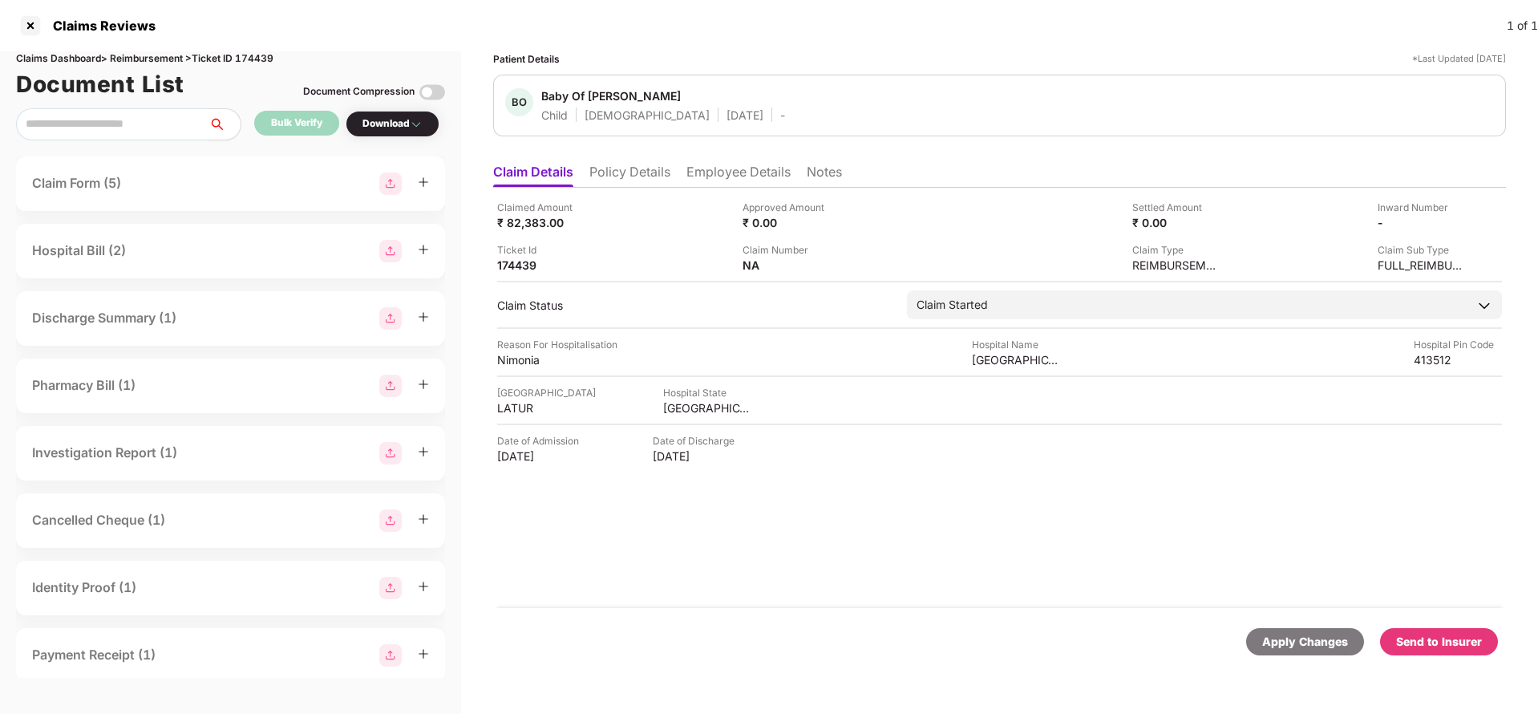
click at [693, 172] on li "Employee Details" at bounding box center [738, 175] width 104 height 23
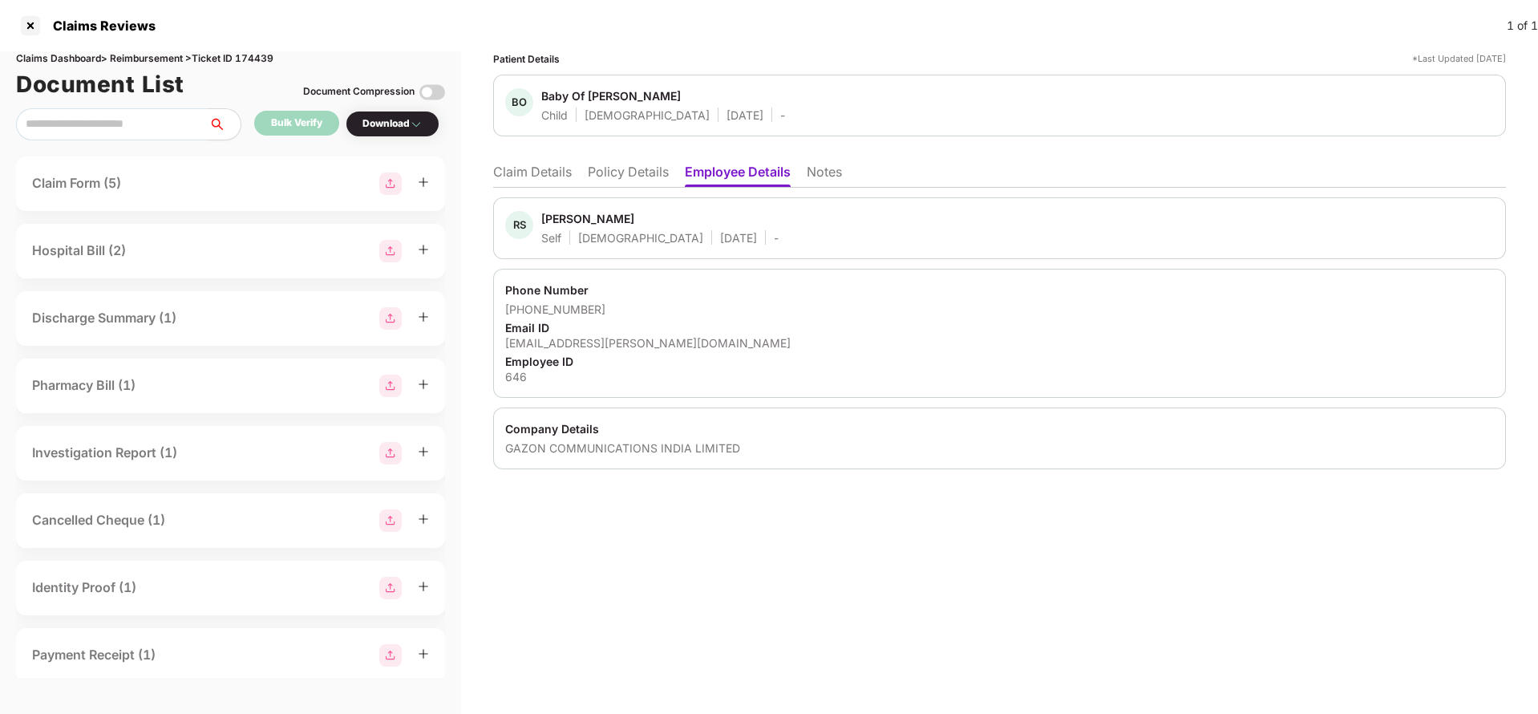
click at [596, 346] on div "rohan.limbore@gazonindia.com" at bounding box center [999, 342] width 989 height 15
copy div "rohan.limbore@gazonindia.com"
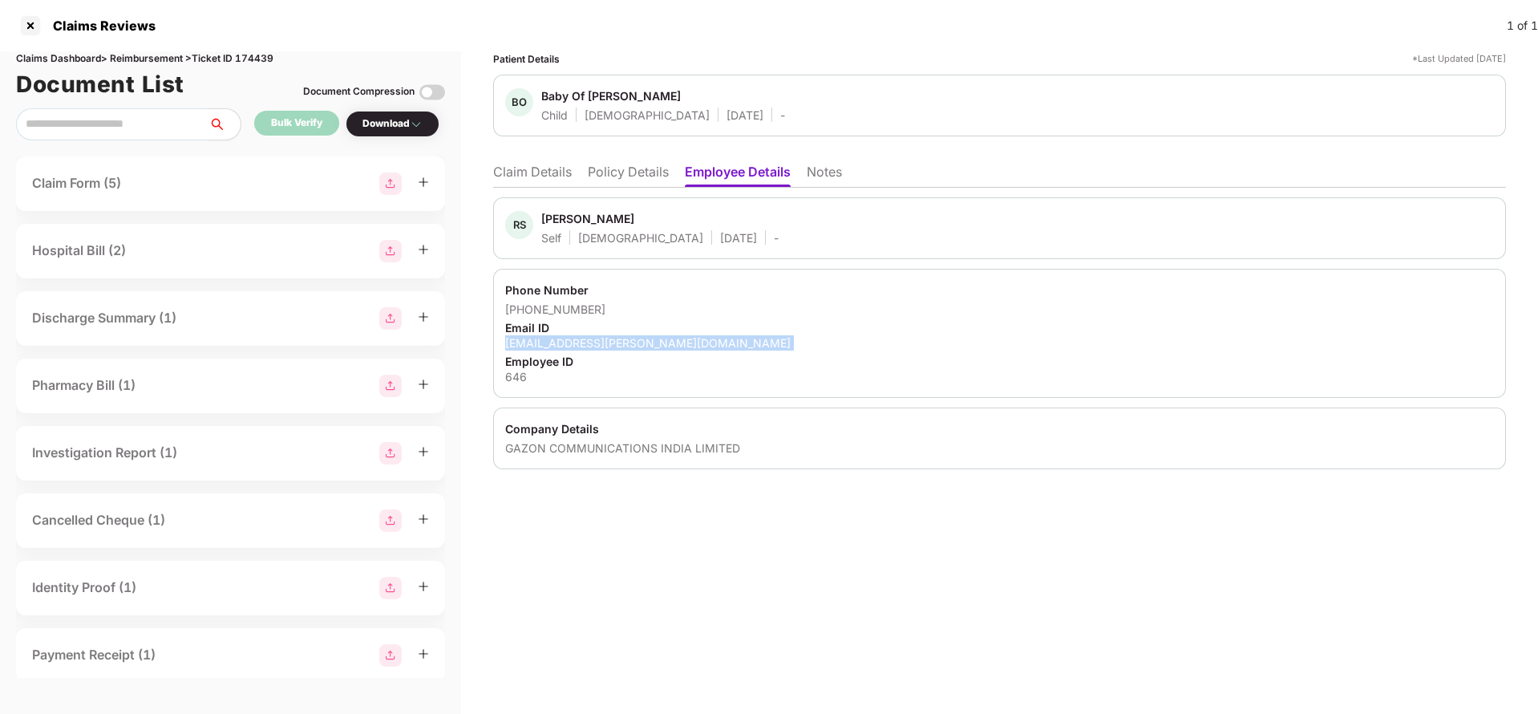
click at [540, 177] on li "Claim Details" at bounding box center [532, 175] width 79 height 23
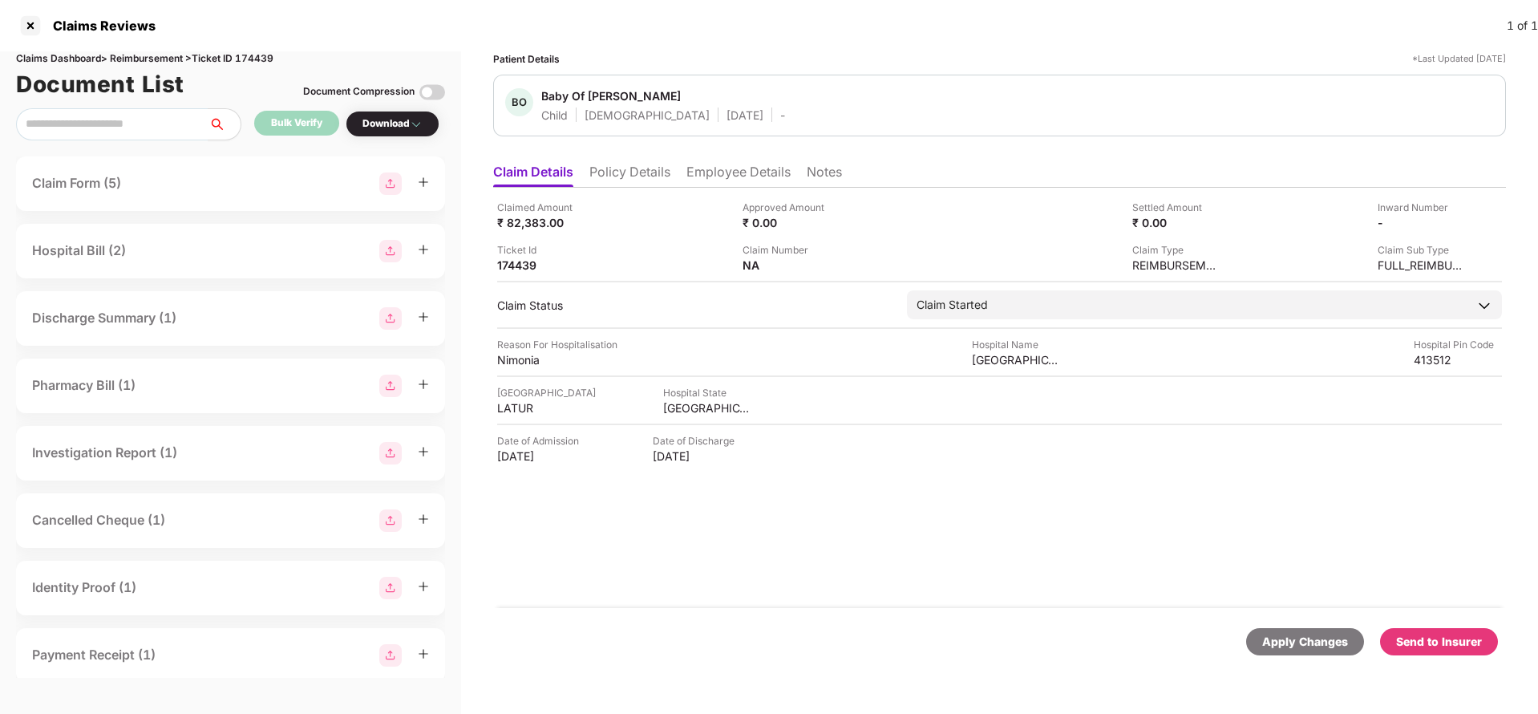
click at [1294, 646] on div "Apply Changes" at bounding box center [1305, 642] width 86 height 18
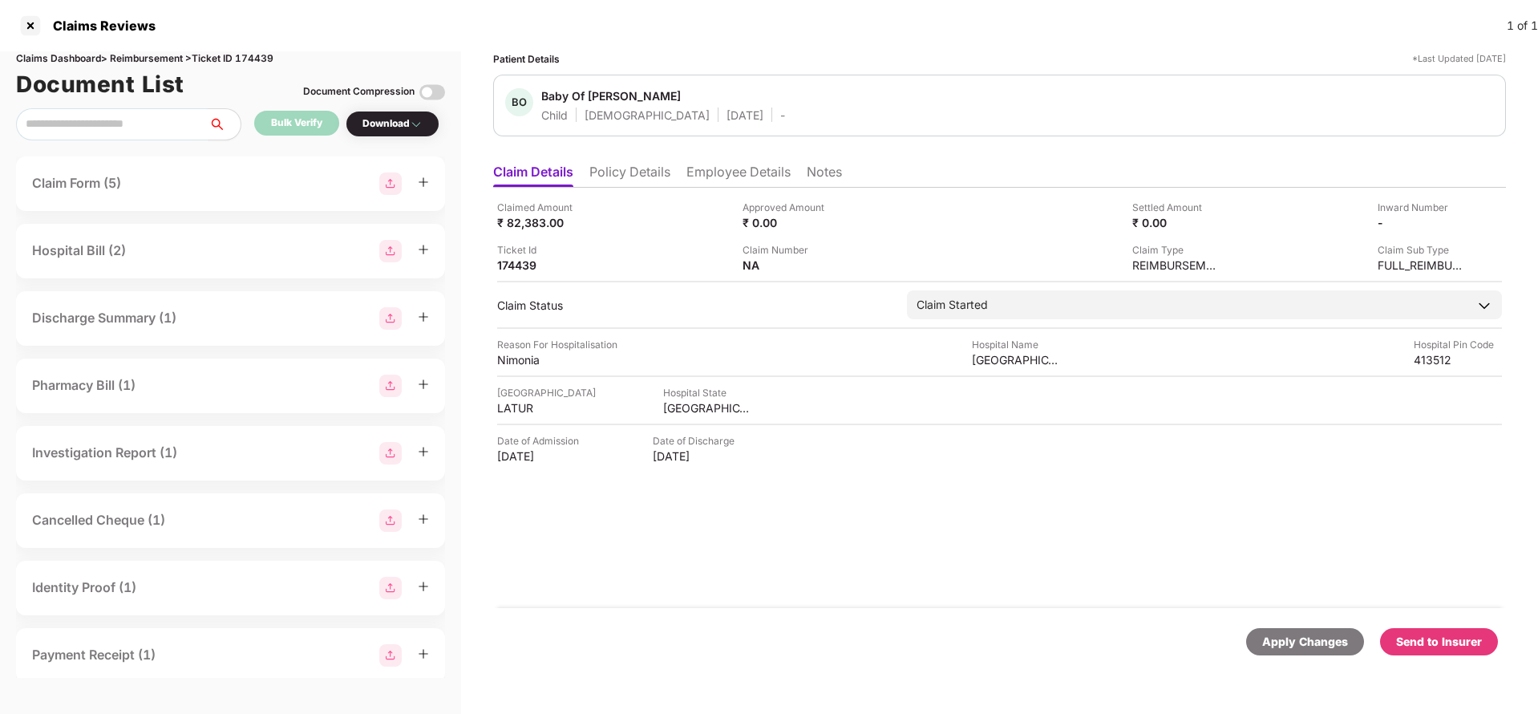
click at [260, 62] on div "Claims Dashboard > Reimbursement > Ticket ID 174439" at bounding box center [230, 58] width 429 height 15
copy div "174439"
click at [1293, 635] on div "Apply Changes" at bounding box center [1305, 642] width 86 height 18
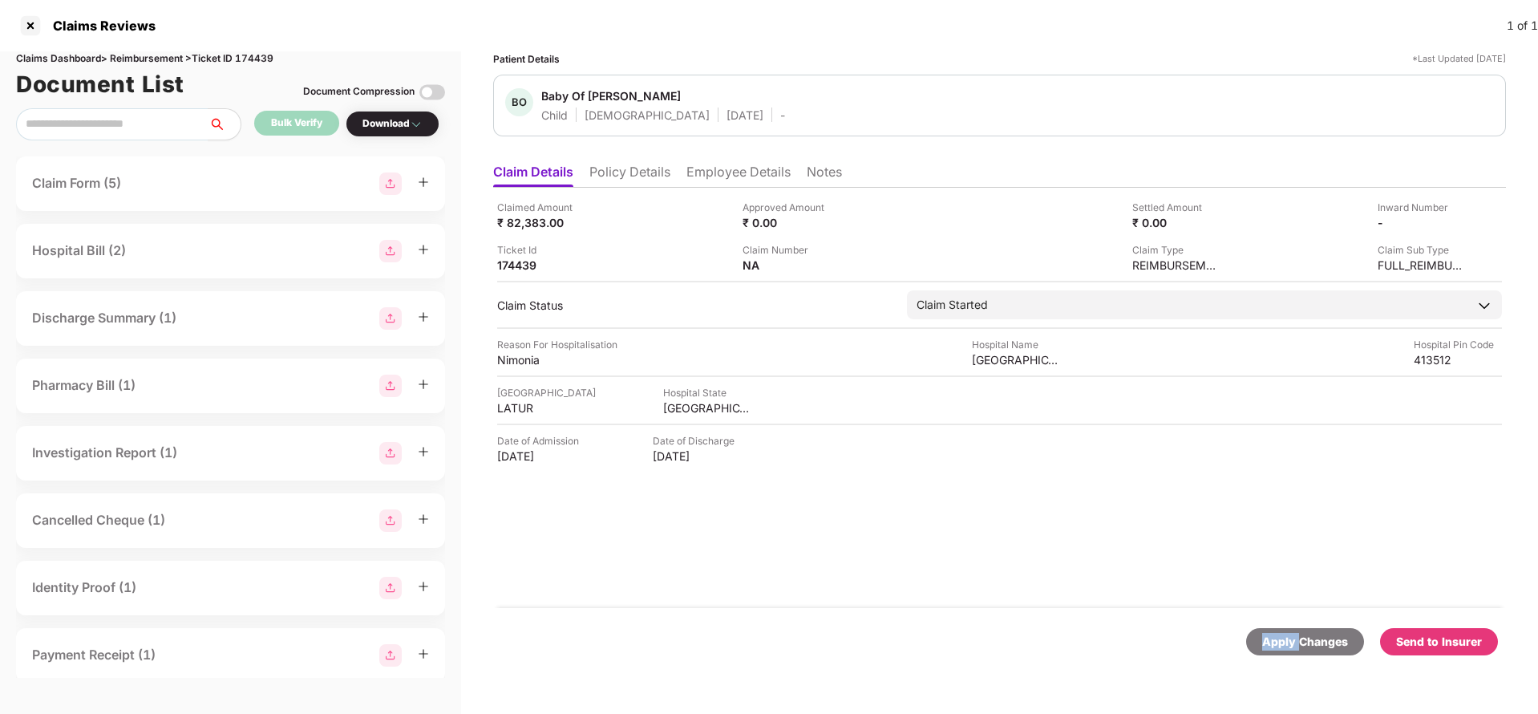
click at [1293, 635] on div "Apply Changes" at bounding box center [1305, 642] width 86 height 18
click at [847, 266] on img at bounding box center [841, 263] width 13 height 13
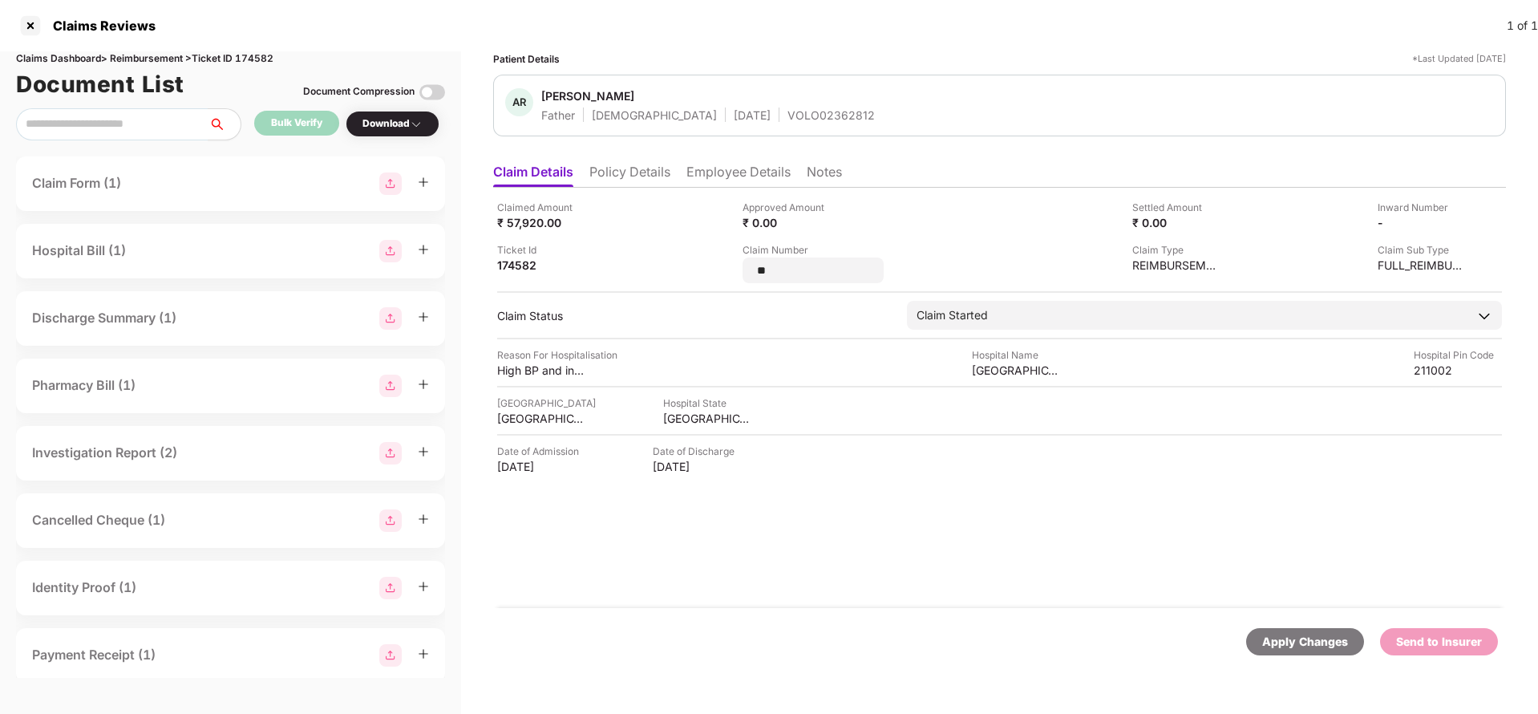
type input "*"
type input "*******"
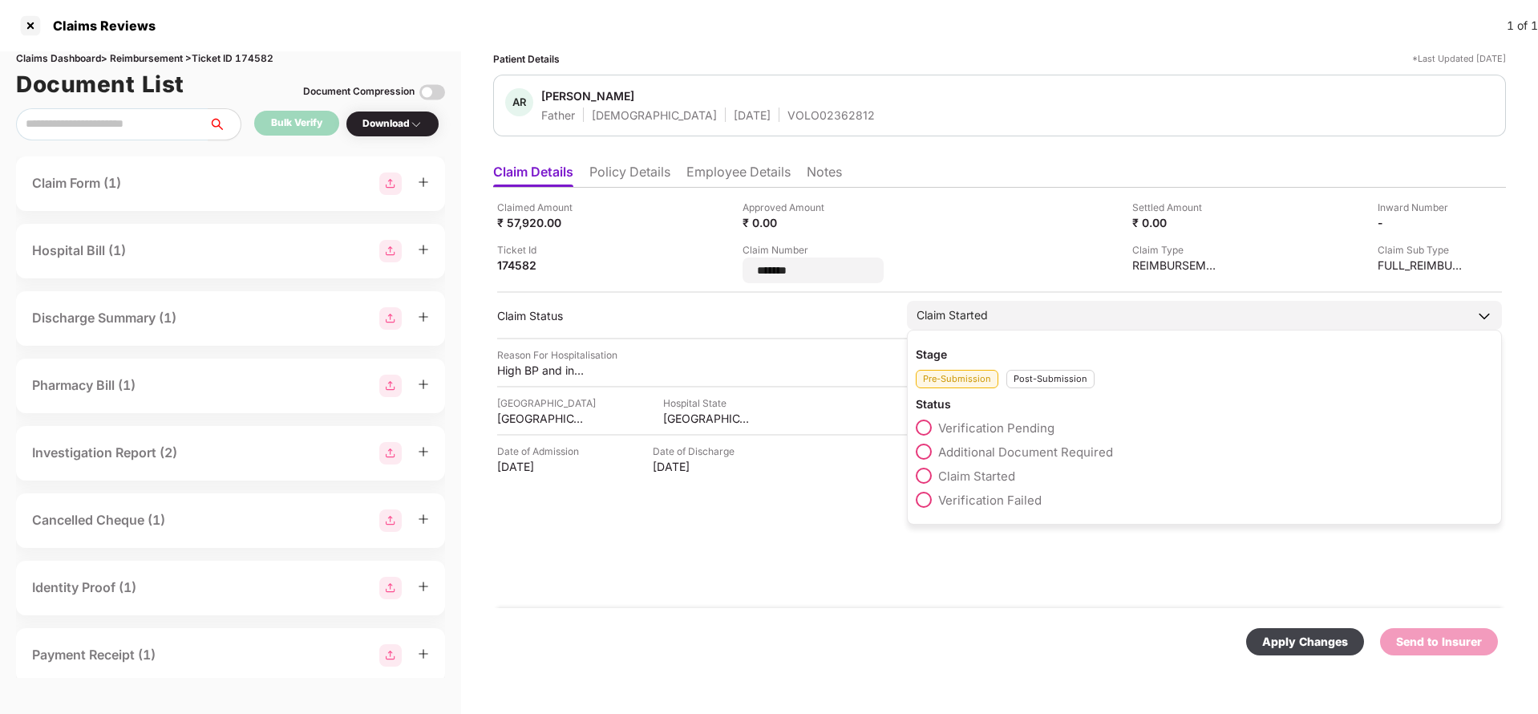
click at [1042, 328] on div "Claim Started Stage Pre-Submission Post-Submission Status Verification Pending …" at bounding box center [1204, 315] width 595 height 29
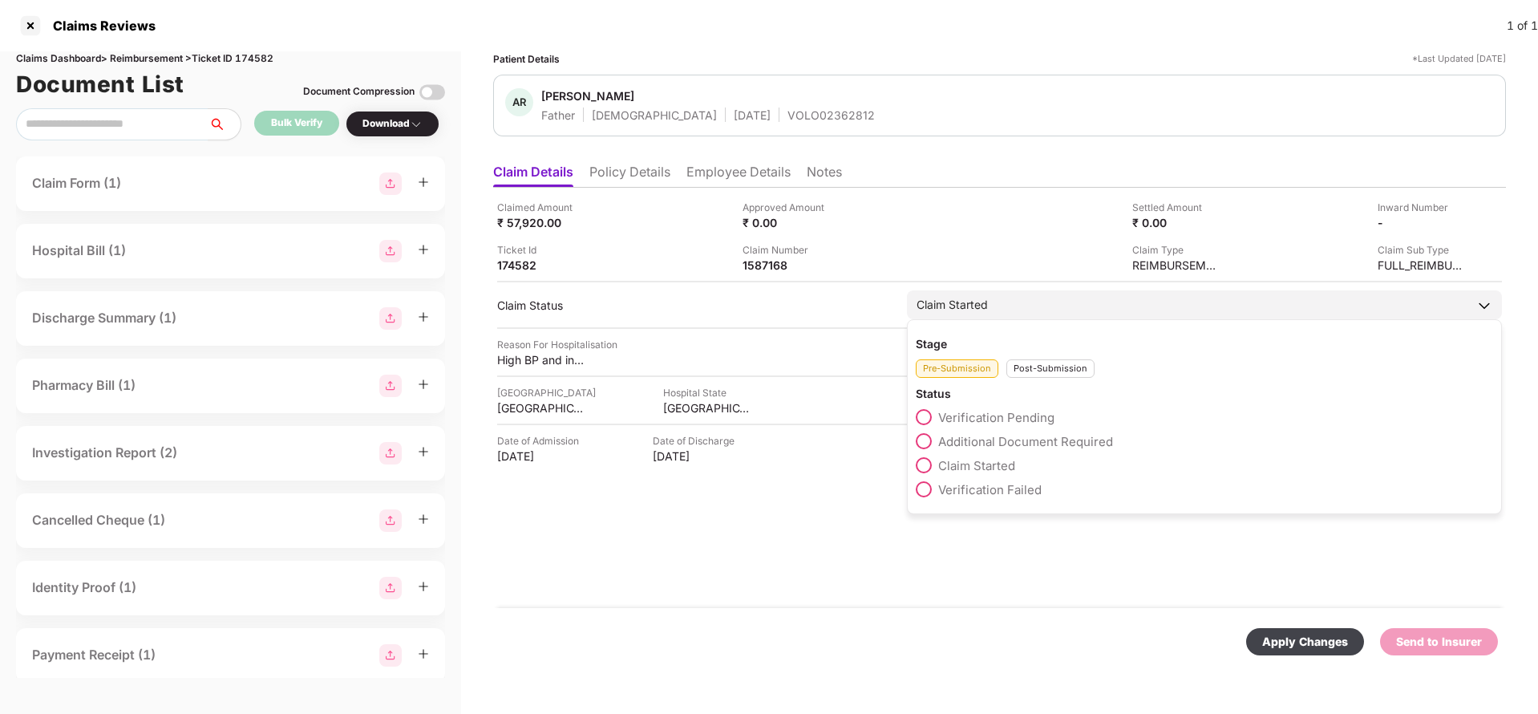
click at [1064, 363] on div "Post-Submission" at bounding box center [1050, 368] width 88 height 18
click at [1042, 435] on span "Claim Under Process" at bounding box center [998, 441] width 121 height 15
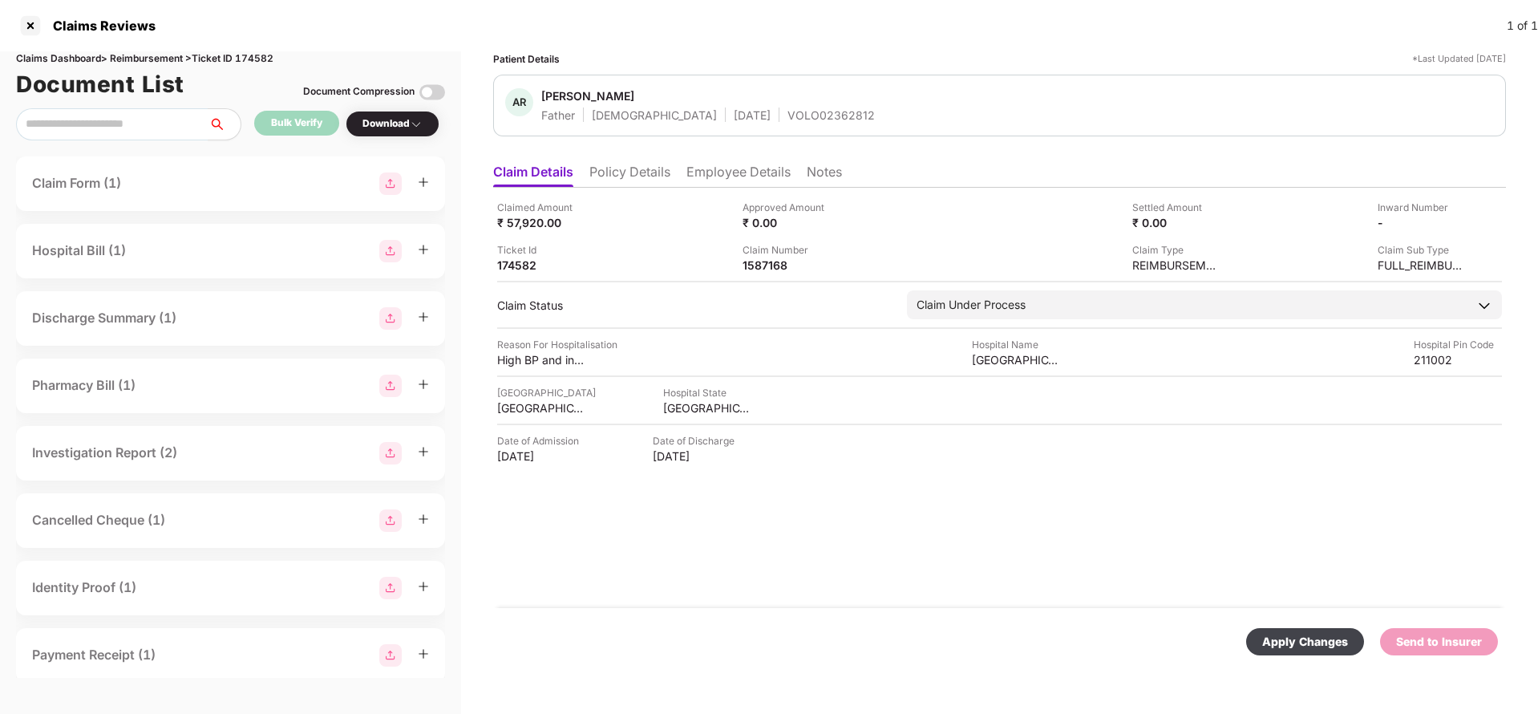
click at [1302, 642] on div "Apply Changes" at bounding box center [1305, 642] width 86 height 18
click at [757, 265] on div "1587168" at bounding box center [787, 264] width 88 height 15
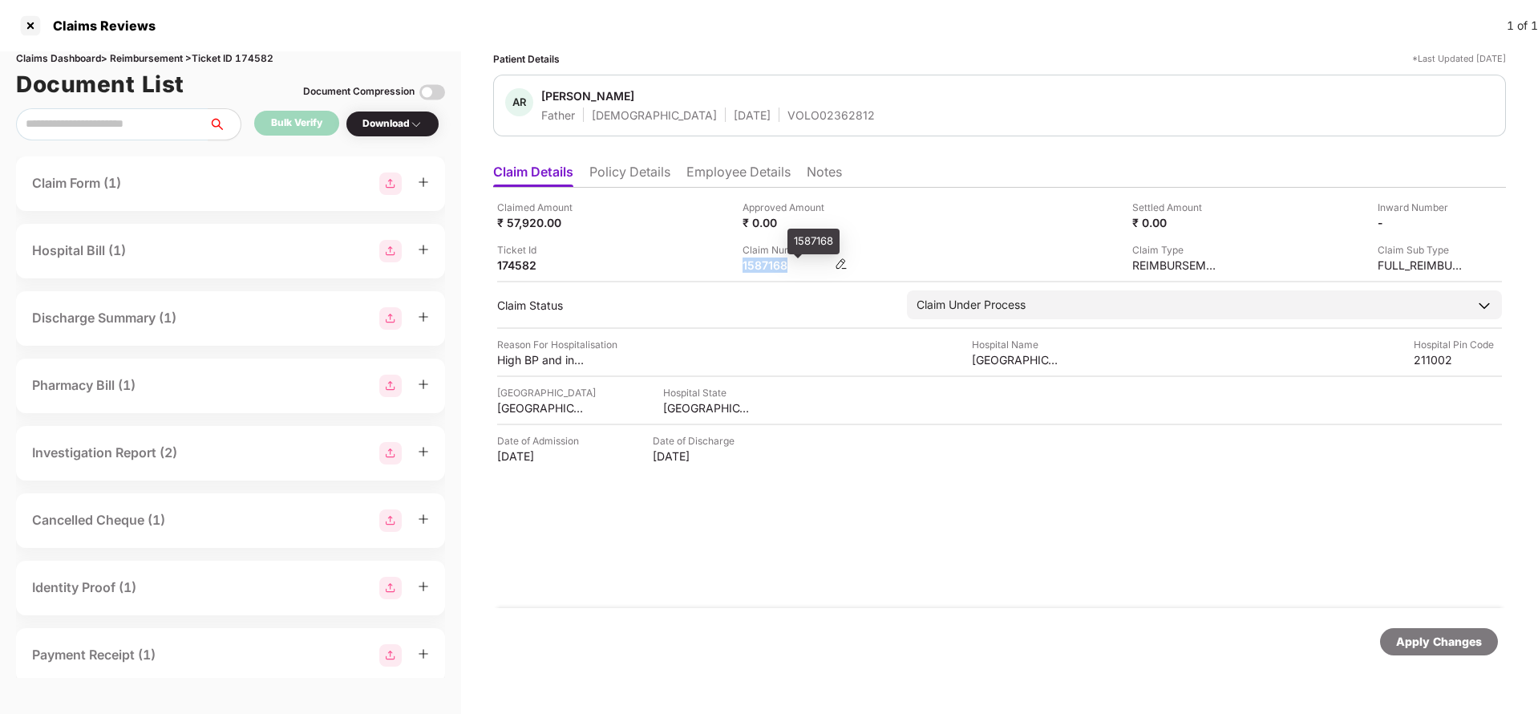
click at [757, 265] on div "1587168" at bounding box center [787, 264] width 88 height 15
copy div "1587168"
click at [787, 112] on div "VOLO02362812" at bounding box center [830, 114] width 87 height 15
copy div "VOLO02362812"
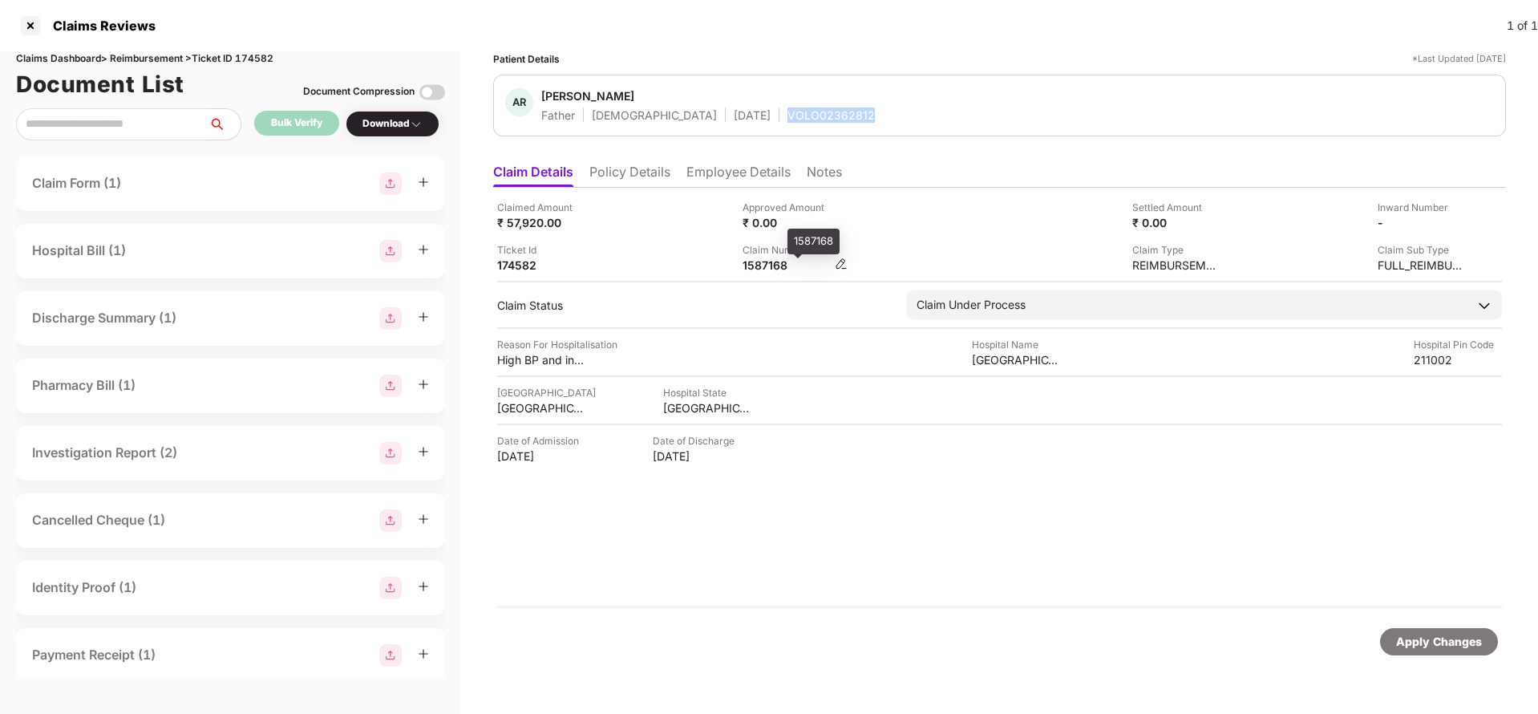
click at [759, 265] on div "1587168" at bounding box center [787, 264] width 88 height 15
copy div "1587168"
click at [1432, 646] on div "Apply Changes" at bounding box center [1439, 642] width 86 height 18
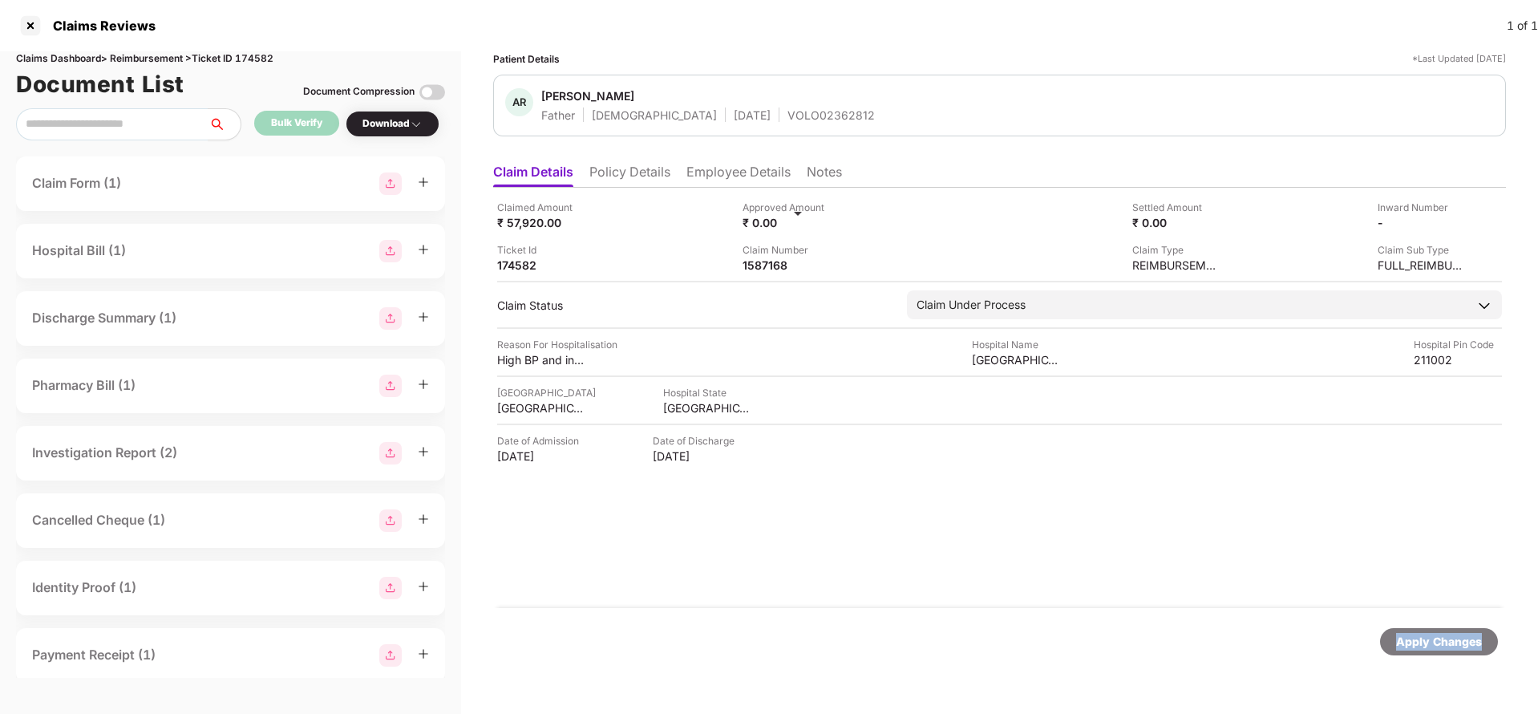
click at [1432, 646] on div "Apply Changes" at bounding box center [1439, 642] width 86 height 18
click at [264, 59] on div "Claims Dashboard > Reimbursement > Ticket ID 174582" at bounding box center [230, 58] width 429 height 15
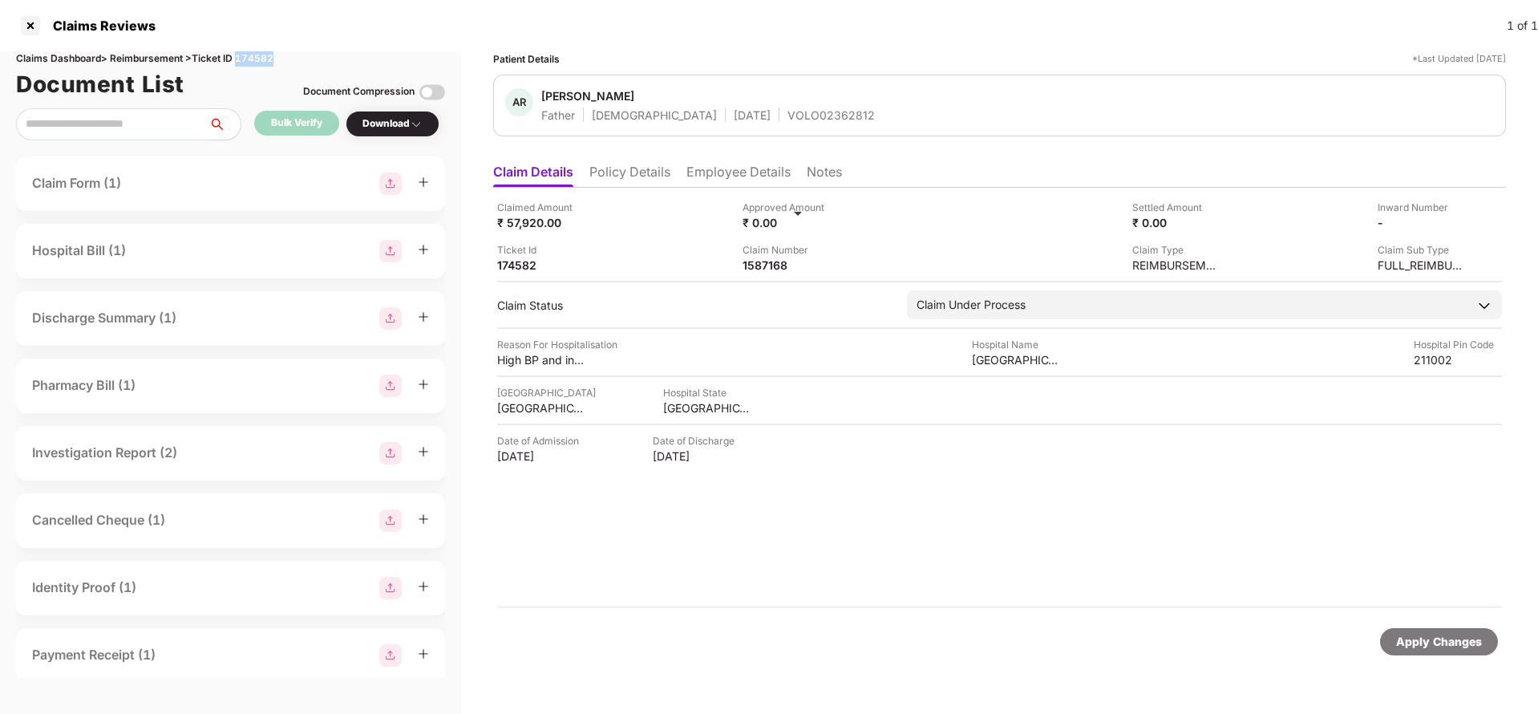
copy div "174582"
click at [1407, 630] on div "Apply Changes" at bounding box center [1439, 641] width 118 height 27
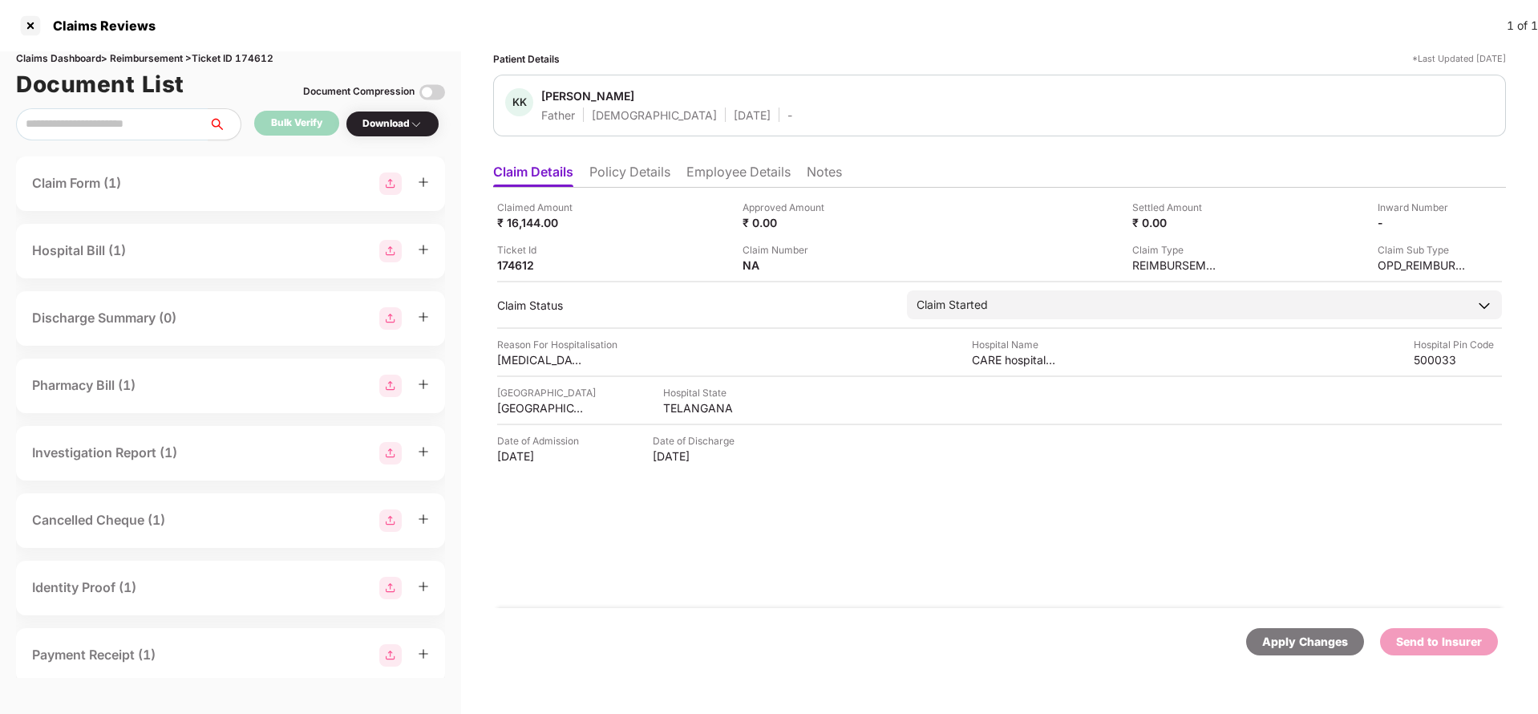
click at [1294, 635] on div "Apply Changes" at bounding box center [1305, 642] width 86 height 18
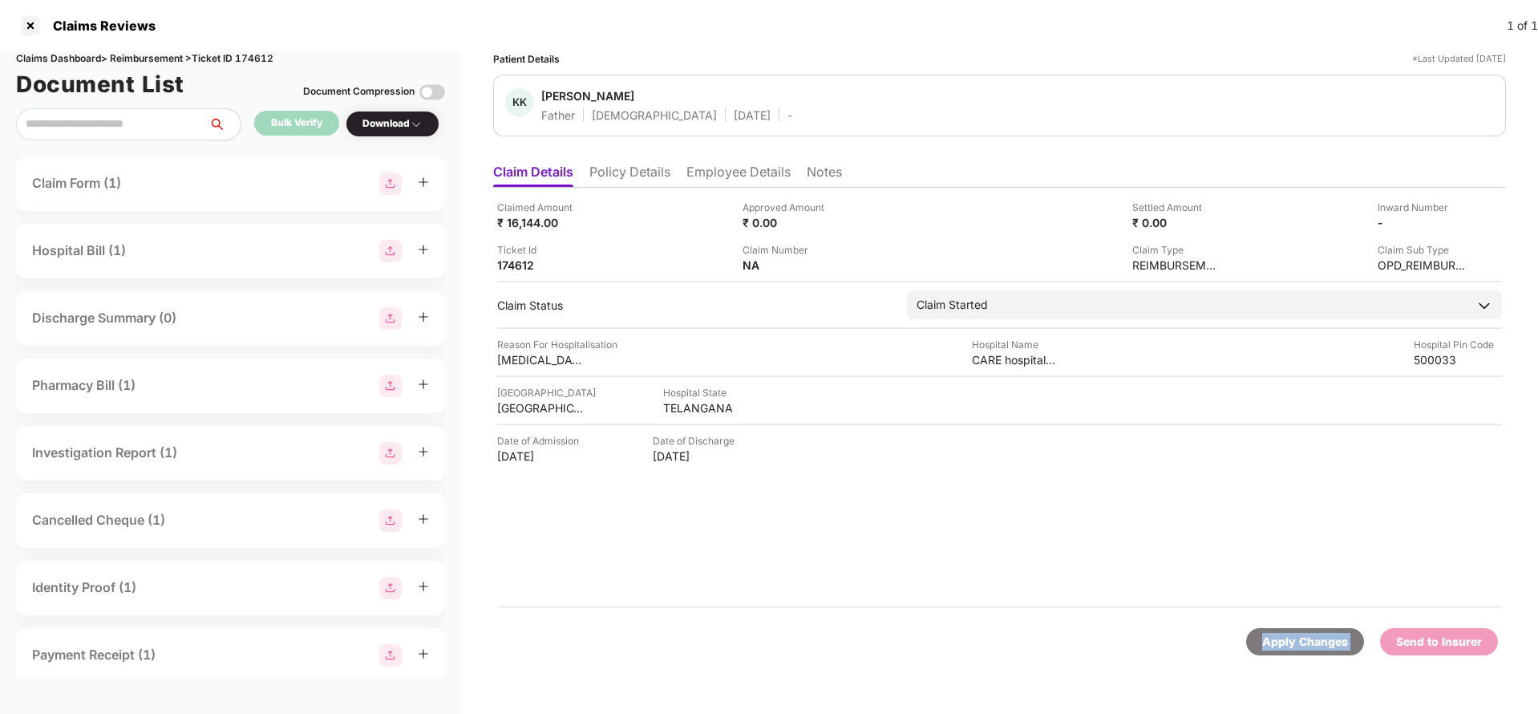
click at [260, 63] on div "Claims Dashboard > Reimbursement > Ticket ID 174612" at bounding box center [230, 58] width 429 height 15
copy div "174612"
click at [1323, 640] on div "Apply Changes" at bounding box center [1305, 642] width 86 height 18
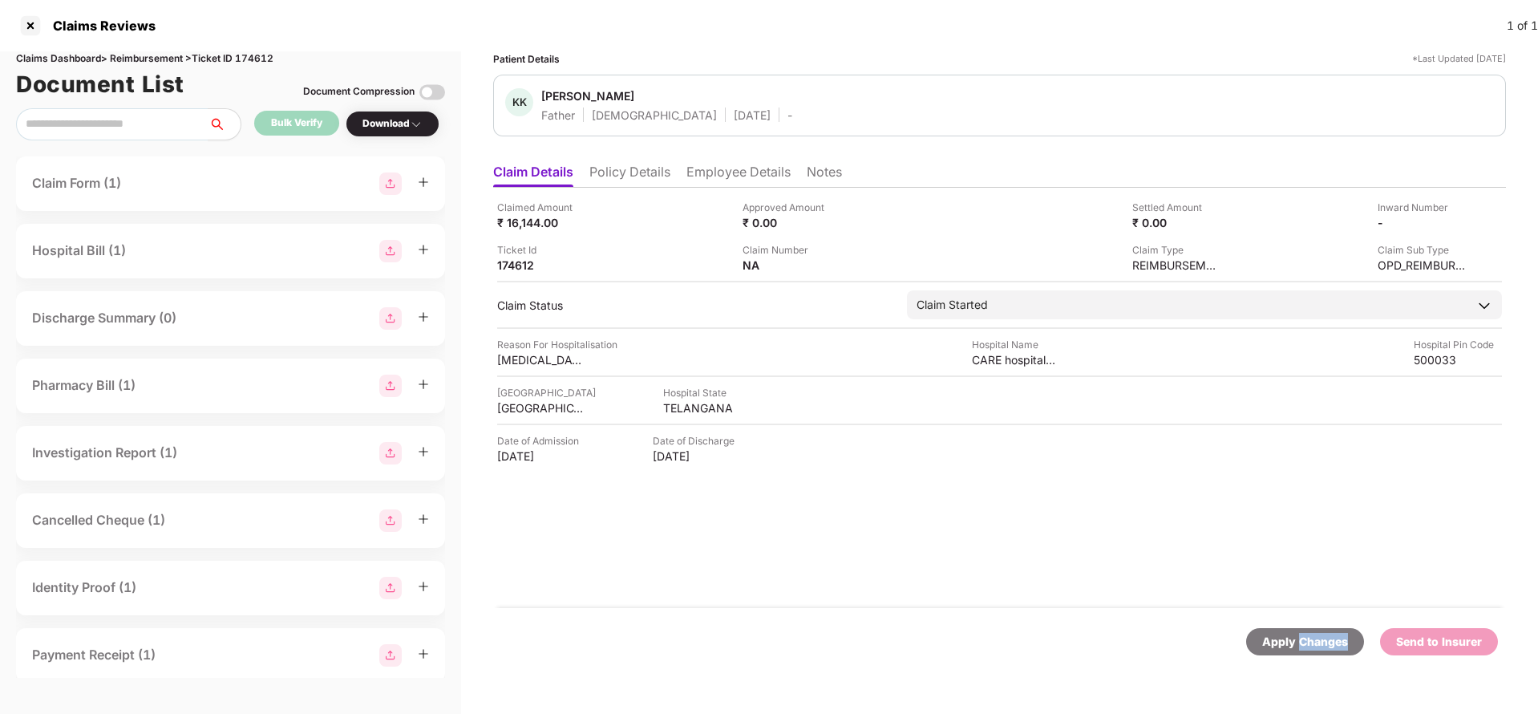
click at [1323, 640] on div "Apply Changes" at bounding box center [1305, 642] width 86 height 18
click at [1279, 641] on div "Apply Changes" at bounding box center [1305, 642] width 86 height 18
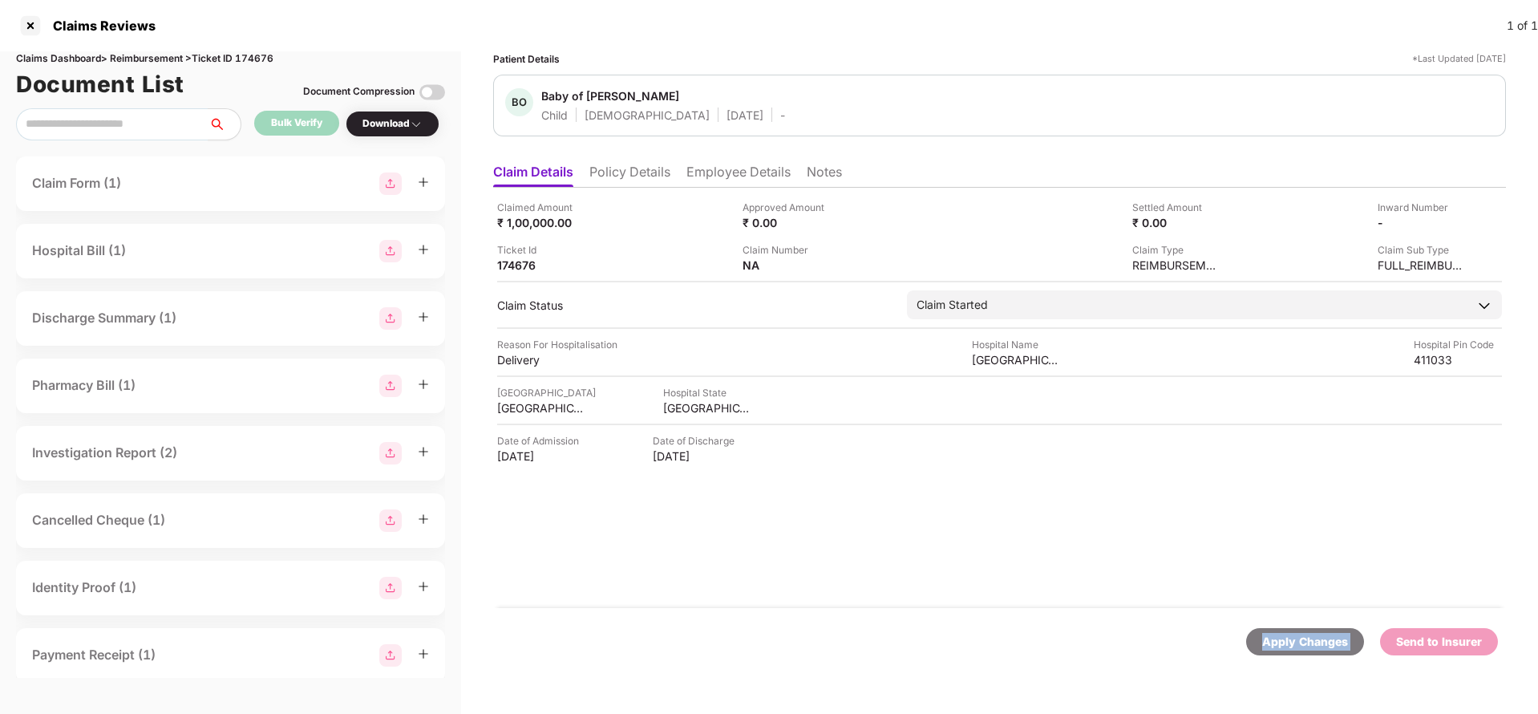
click at [1279, 641] on div "Apply Changes" at bounding box center [1305, 642] width 86 height 18
click at [262, 55] on div "Claims Dashboard > Reimbursement > Ticket ID 174676" at bounding box center [230, 58] width 429 height 15
copy div "174676"
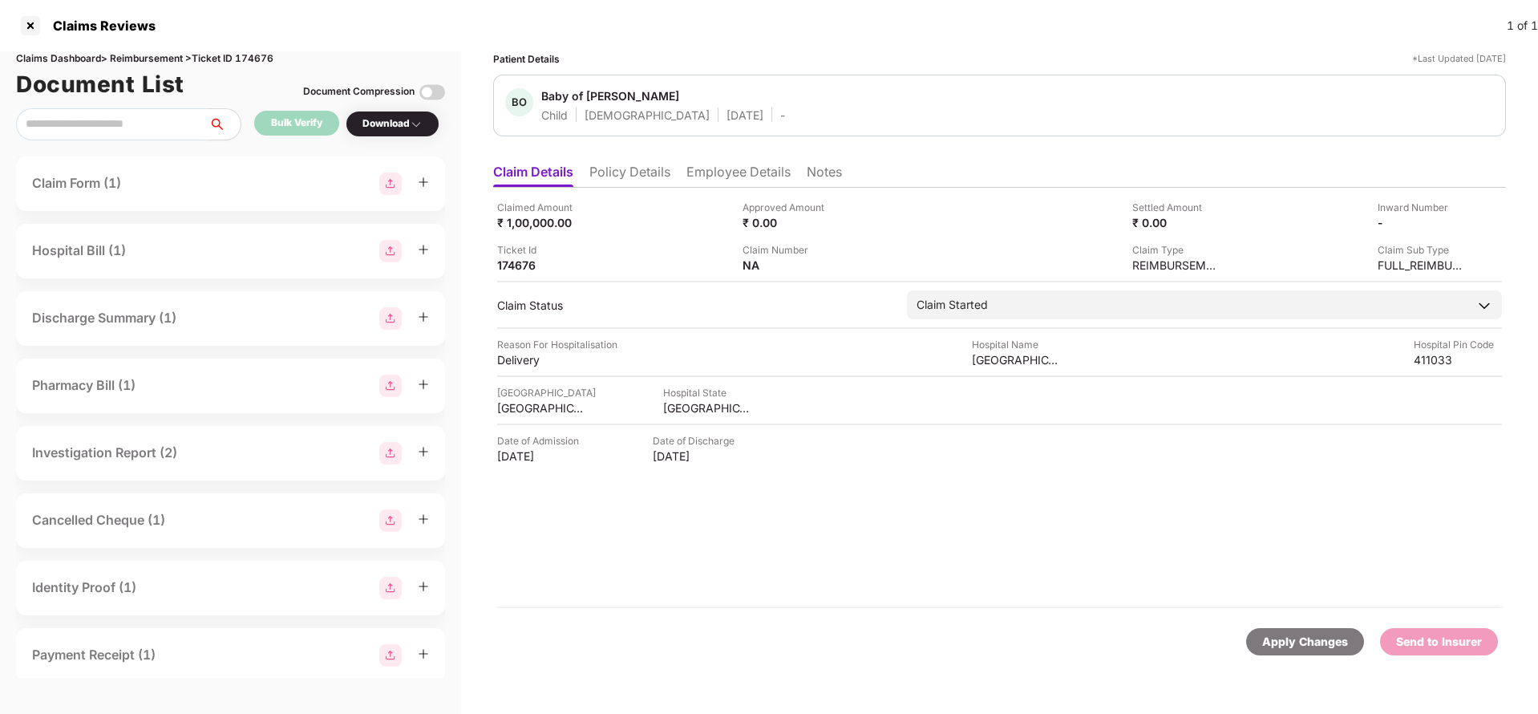
click at [1311, 646] on div "Apply Changes" at bounding box center [1305, 642] width 86 height 18
